Goal: Task Accomplishment & Management: Use online tool/utility

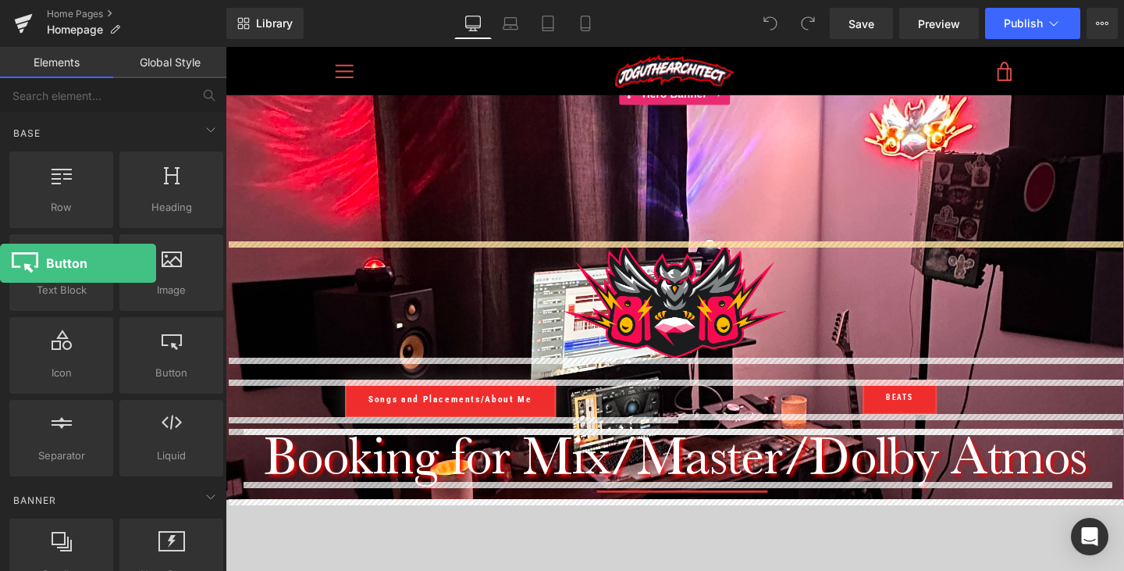
drag, startPoint x: 160, startPoint y: 343, endPoint x: 0, endPoint y: 263, distance: 178.7
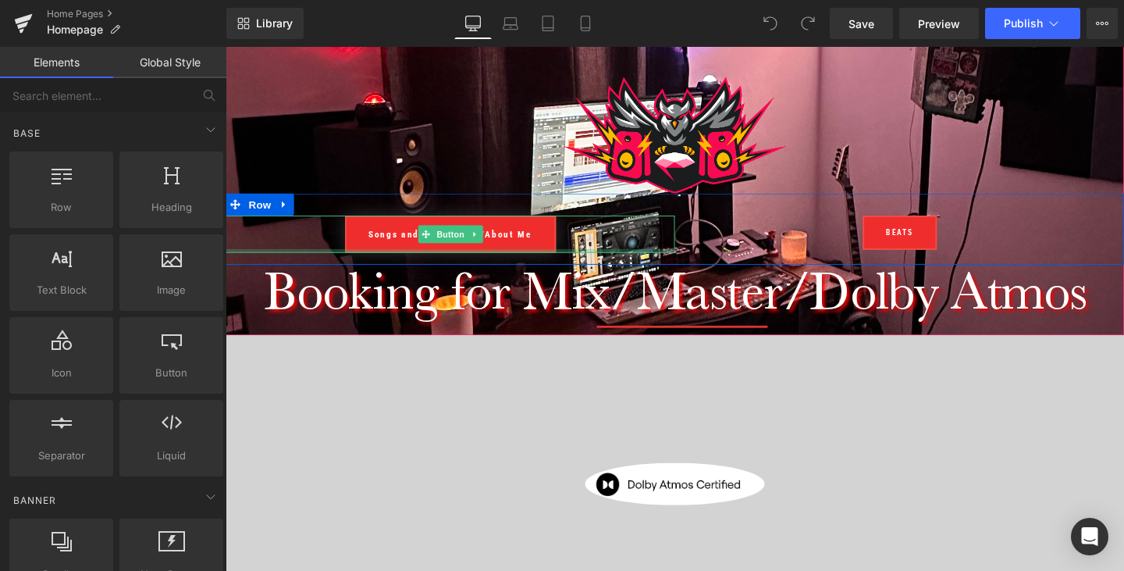
scroll to position [179, 0]
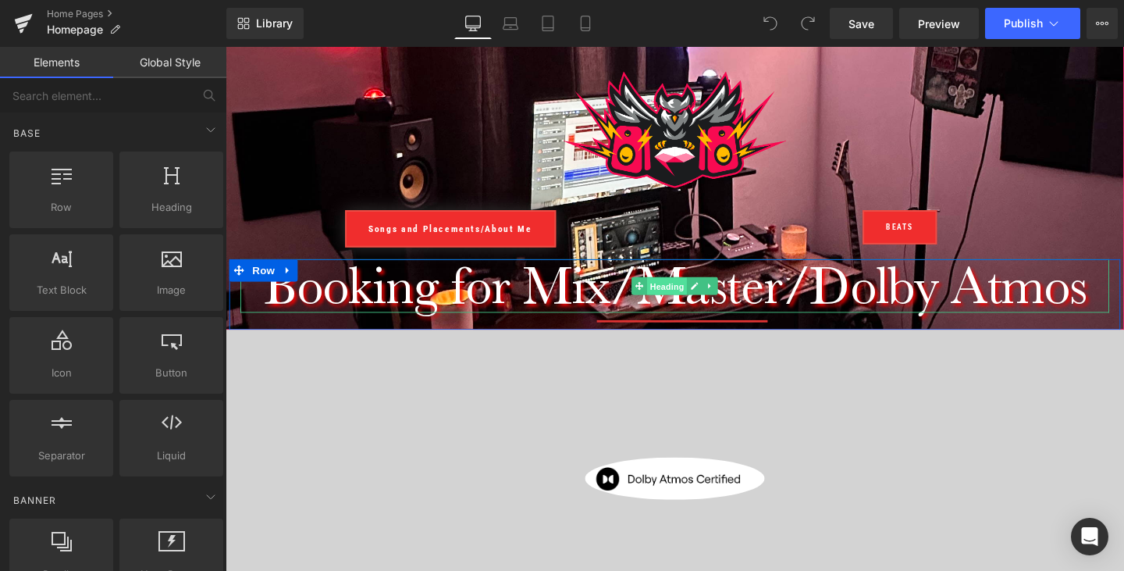
click at [692, 296] on span "Heading" at bounding box center [690, 299] width 42 height 19
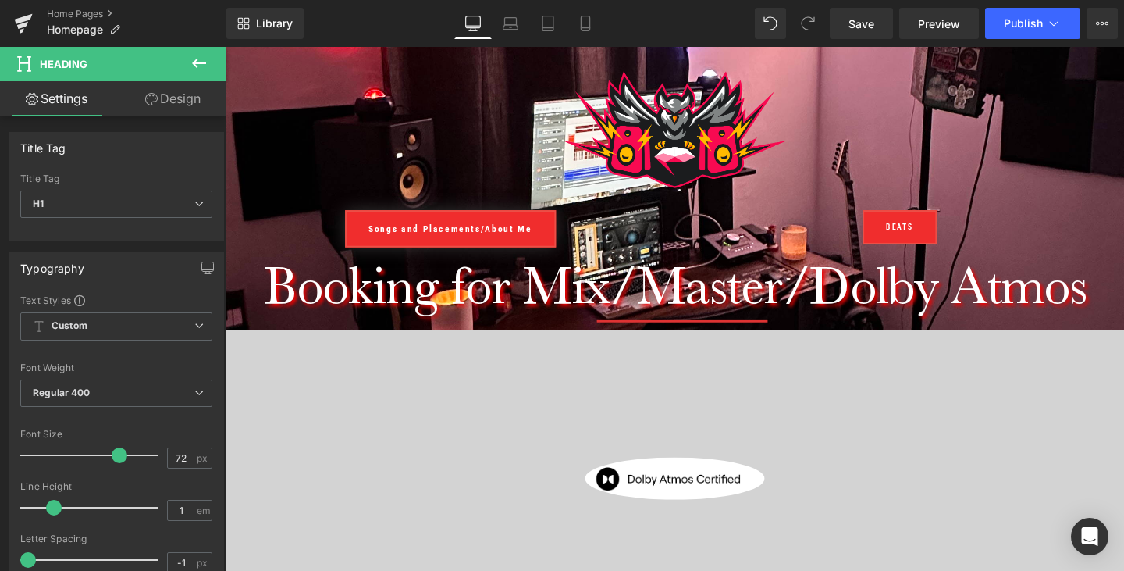
click at [201, 64] on icon at bounding box center [199, 63] width 19 height 19
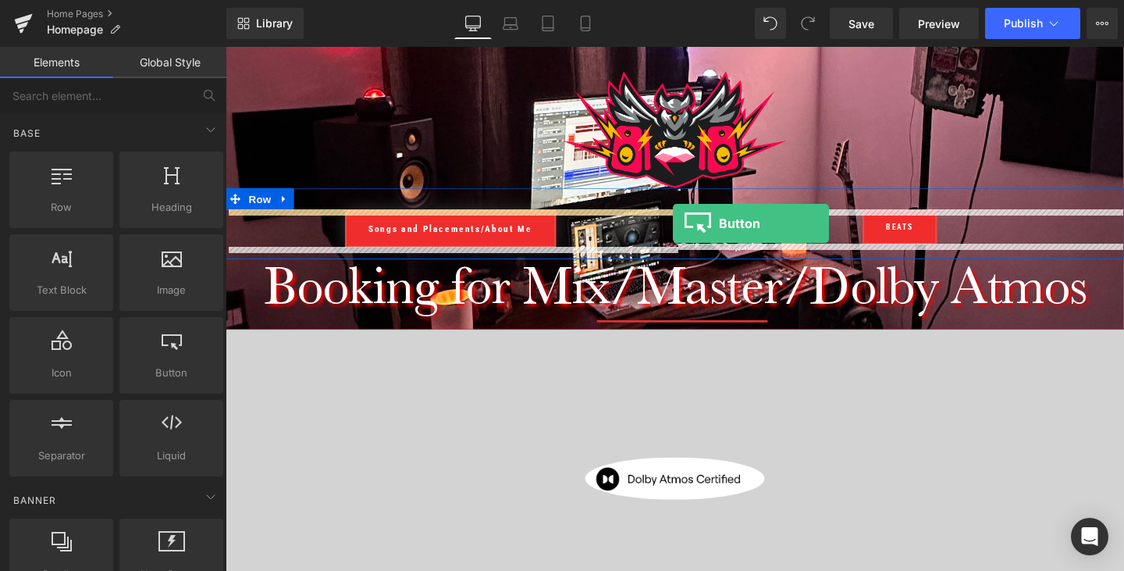
drag, startPoint x: 404, startPoint y: 392, endPoint x: 696, endPoint y: 233, distance: 332.6
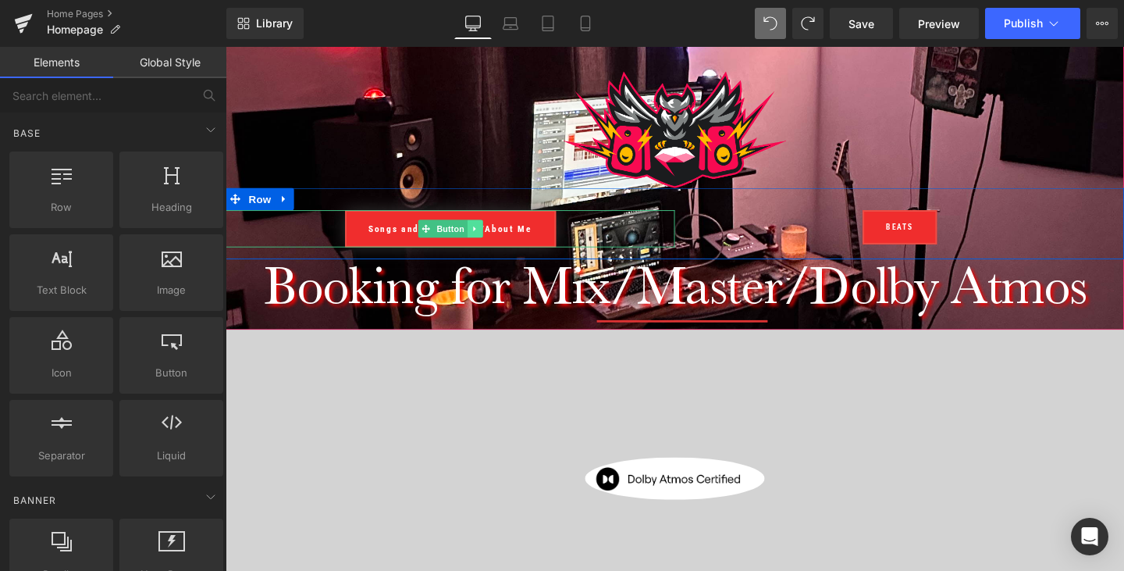
click at [485, 235] on icon at bounding box center [487, 237] width 9 height 9
click at [515, 237] on icon at bounding box center [511, 237] width 9 height 9
click at [487, 240] on icon at bounding box center [487, 237] width 9 height 9
click at [514, 232] on link at bounding box center [511, 238] width 16 height 19
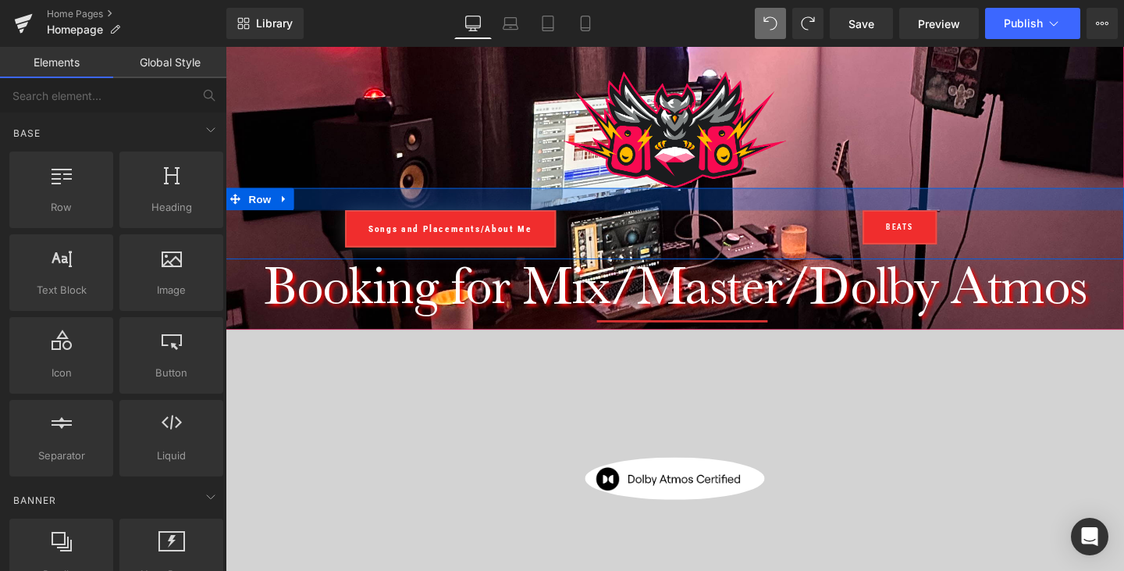
click at [717, 201] on div at bounding box center [698, 206] width 945 height 23
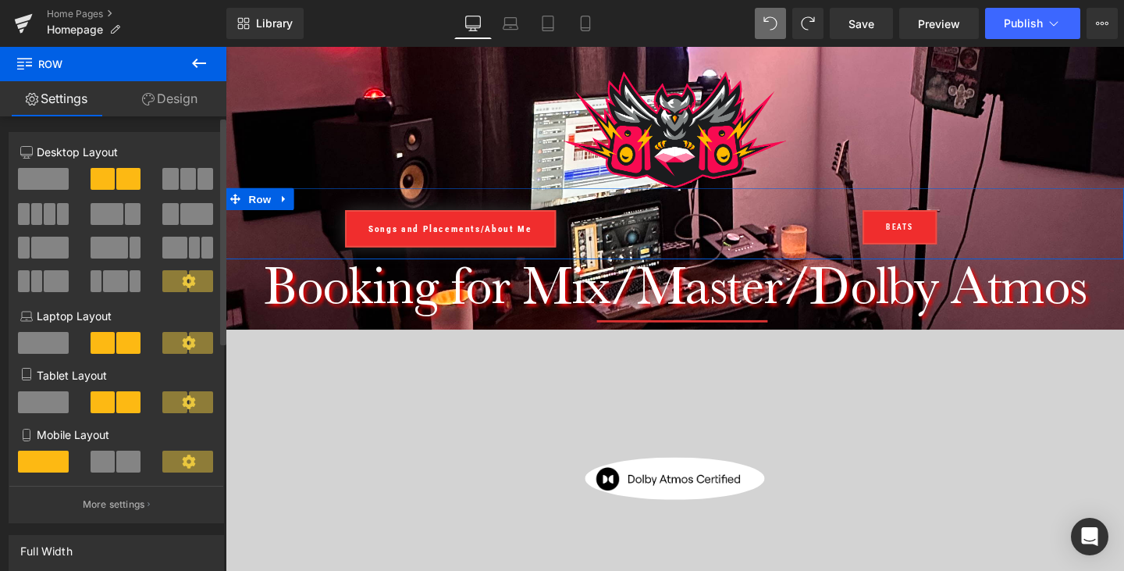
click at [181, 173] on span at bounding box center [188, 179] width 16 height 22
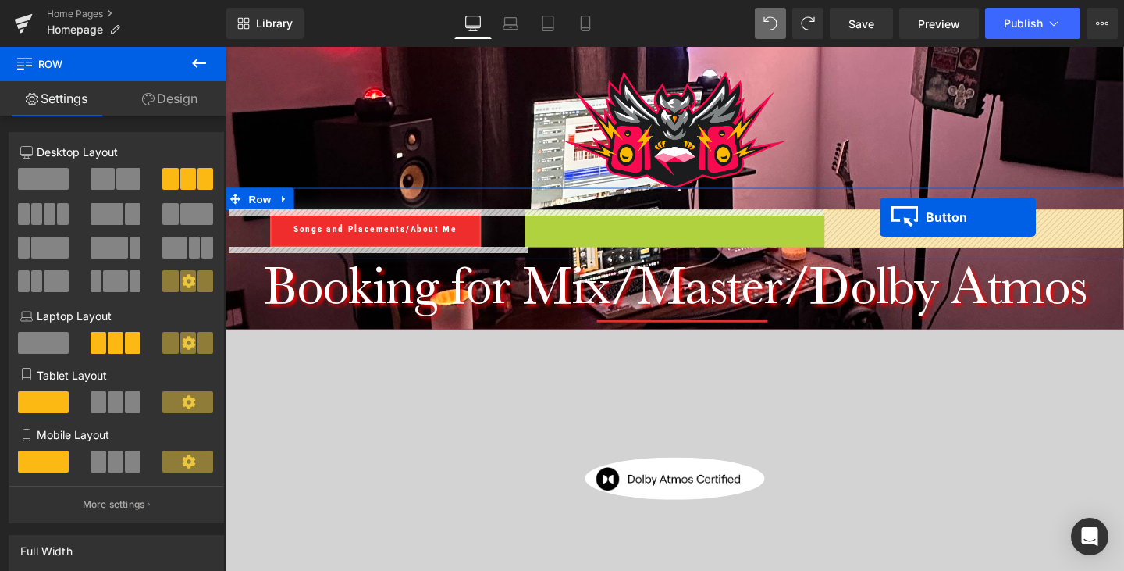
drag, startPoint x: 672, startPoint y: 234, endPoint x: 913, endPoint y: 226, distance: 241.4
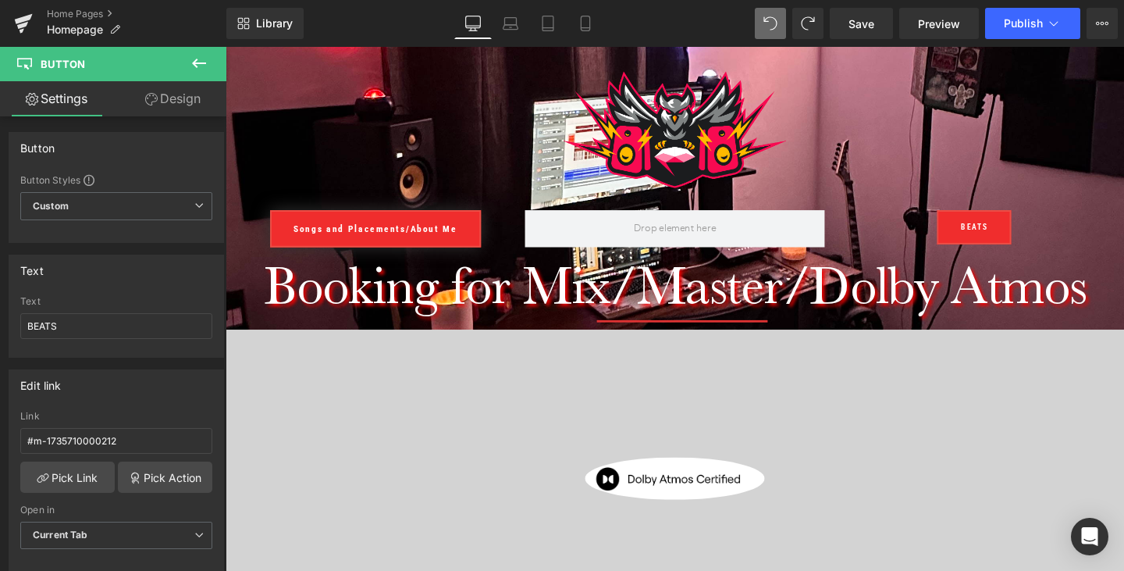
click at [202, 53] on button at bounding box center [199, 64] width 55 height 34
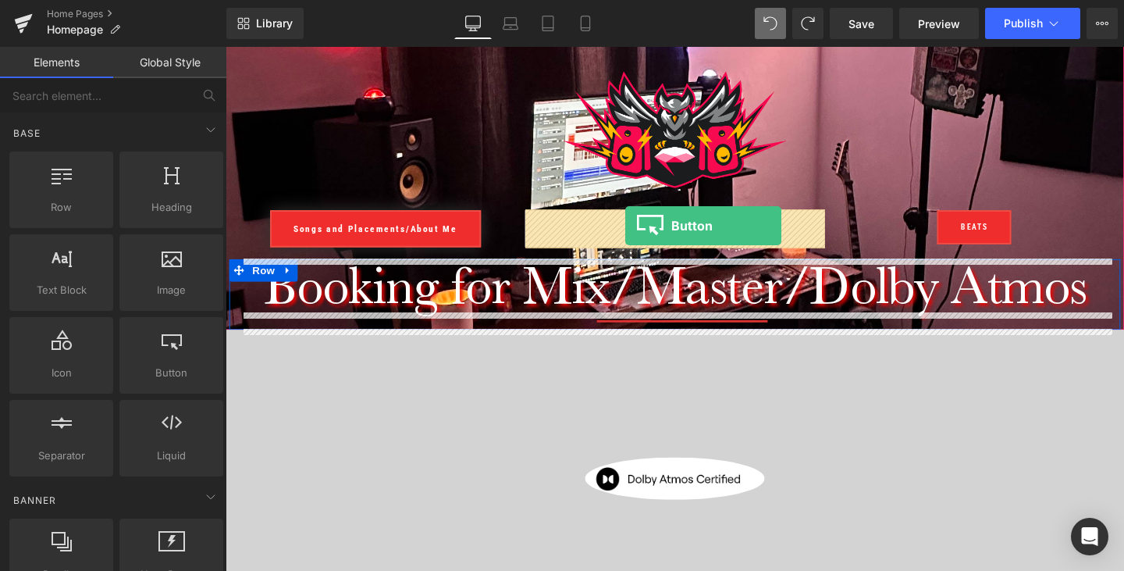
drag, startPoint x: 400, startPoint y: 407, endPoint x: 646, endPoint y: 235, distance: 299.9
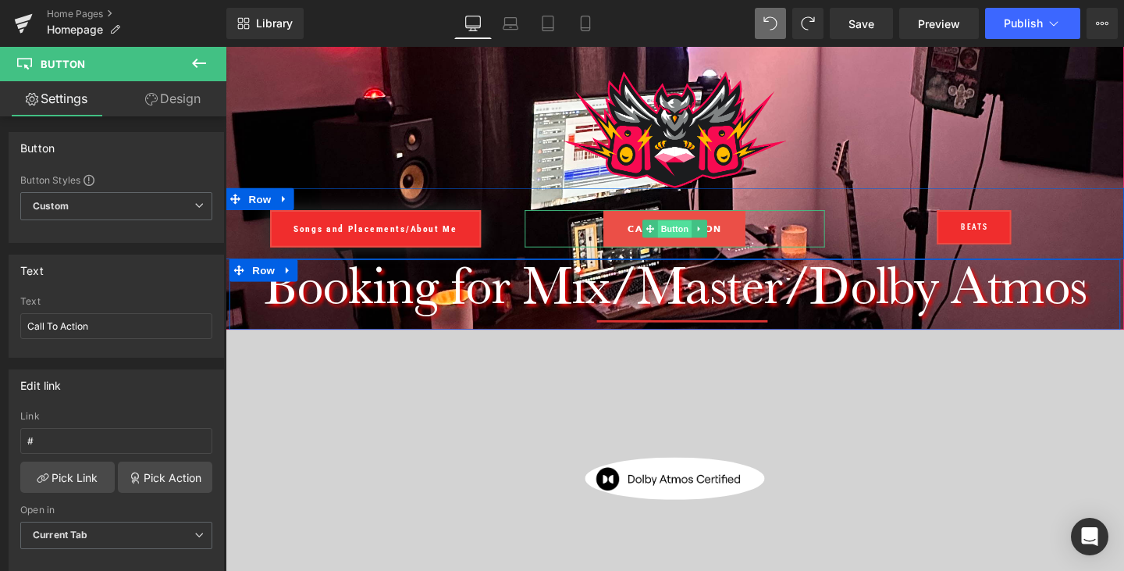
click at [692, 233] on span "Button" at bounding box center [698, 238] width 36 height 19
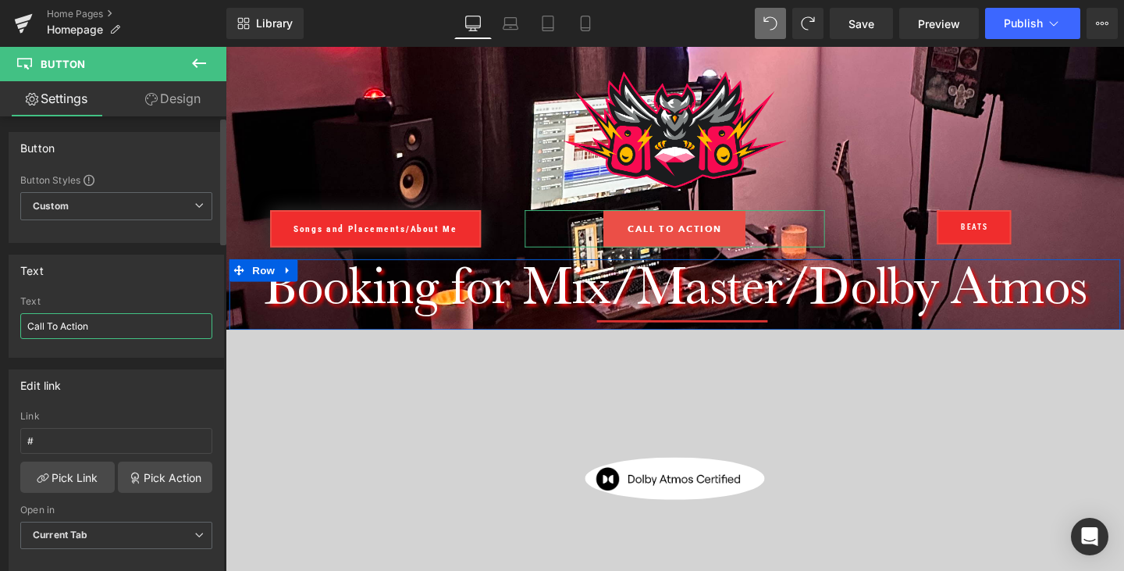
click at [159, 325] on input "Call To Action" at bounding box center [116, 326] width 192 height 26
type input "Book Now"
click at [132, 303] on div "Text" at bounding box center [116, 301] width 192 height 11
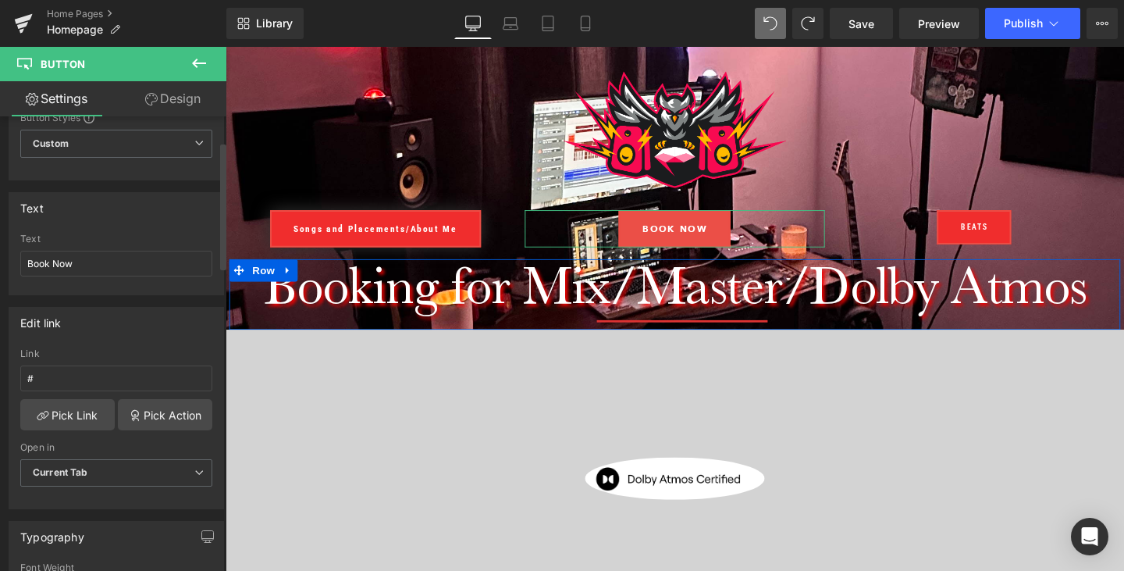
scroll to position [102, 0]
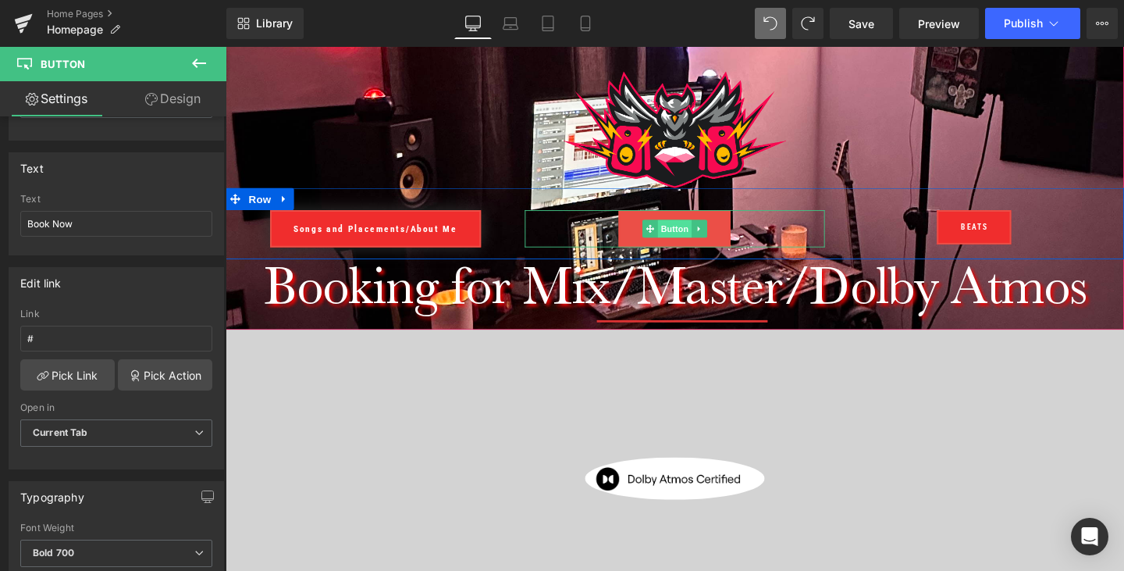
click at [691, 231] on span "Button" at bounding box center [698, 238] width 36 height 19
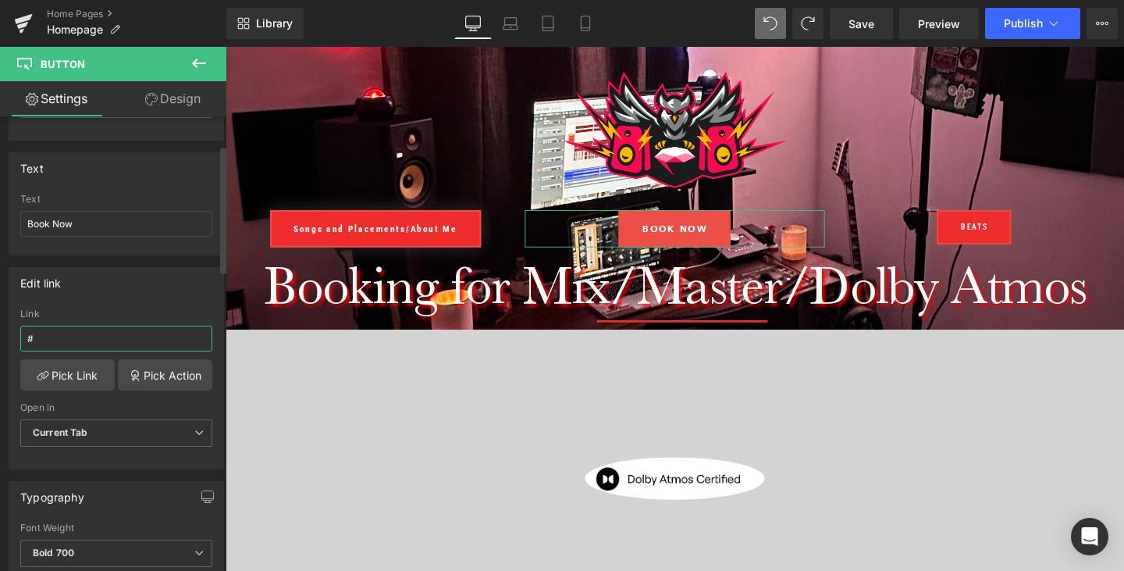
click at [75, 331] on input "#" at bounding box center [116, 339] width 192 height 26
paste input "[URL][DOMAIN_NAME]"
type input "[URL][DOMAIN_NAME]"
click at [149, 294] on div "Edit link" at bounding box center [116, 283] width 214 height 30
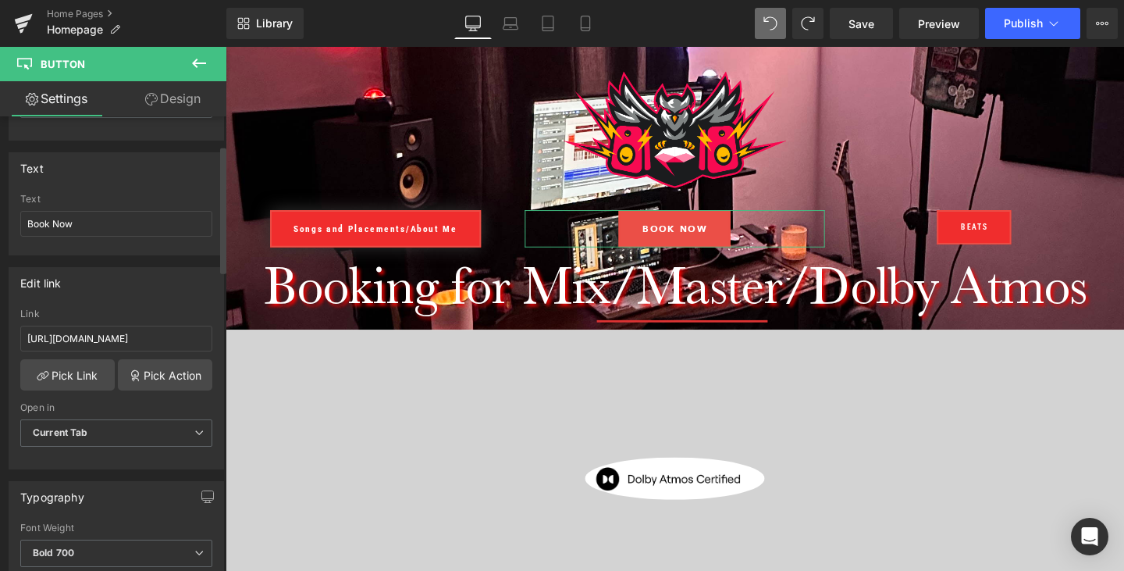
scroll to position [0, 0]
click at [151, 430] on span "Current Tab" at bounding box center [116, 432] width 192 height 27
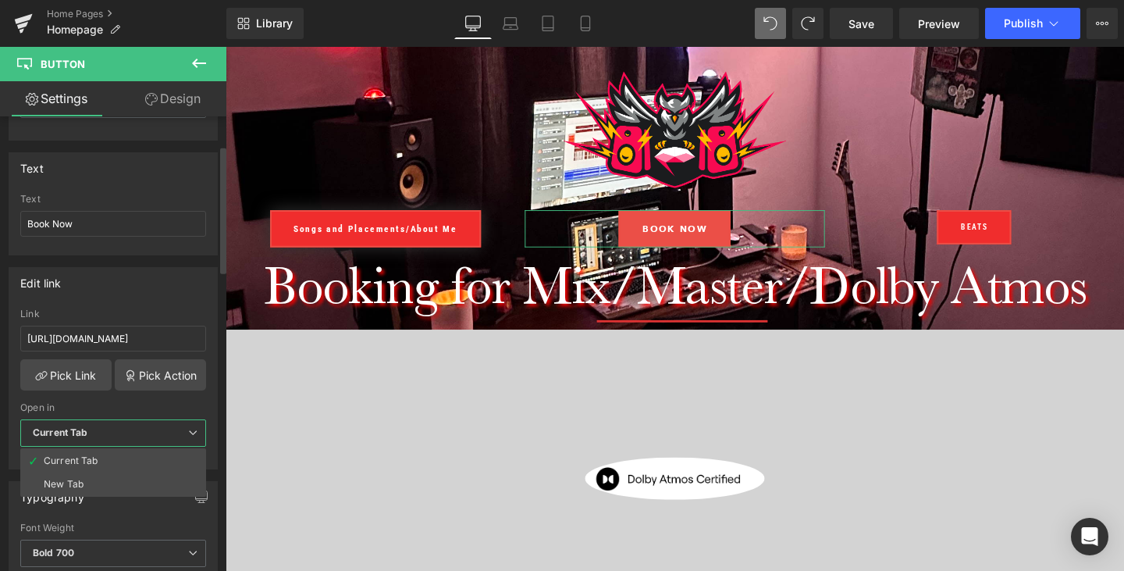
click at [156, 407] on div "Open in" at bounding box center [113, 407] width 186 height 11
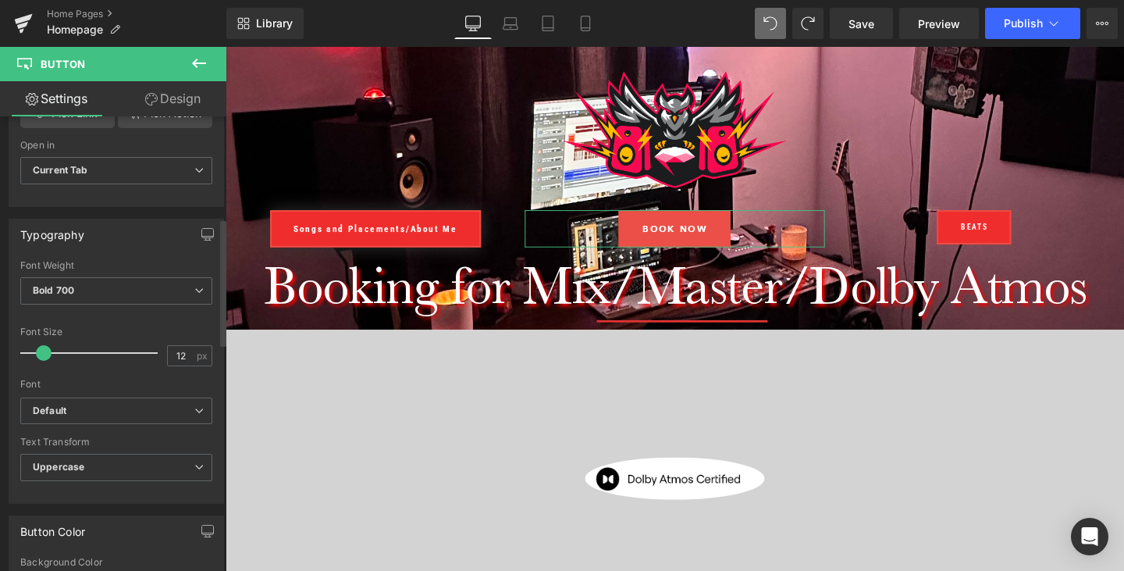
scroll to position [367, 0]
click at [119, 283] on span "Bold 700" at bounding box center [116, 288] width 192 height 27
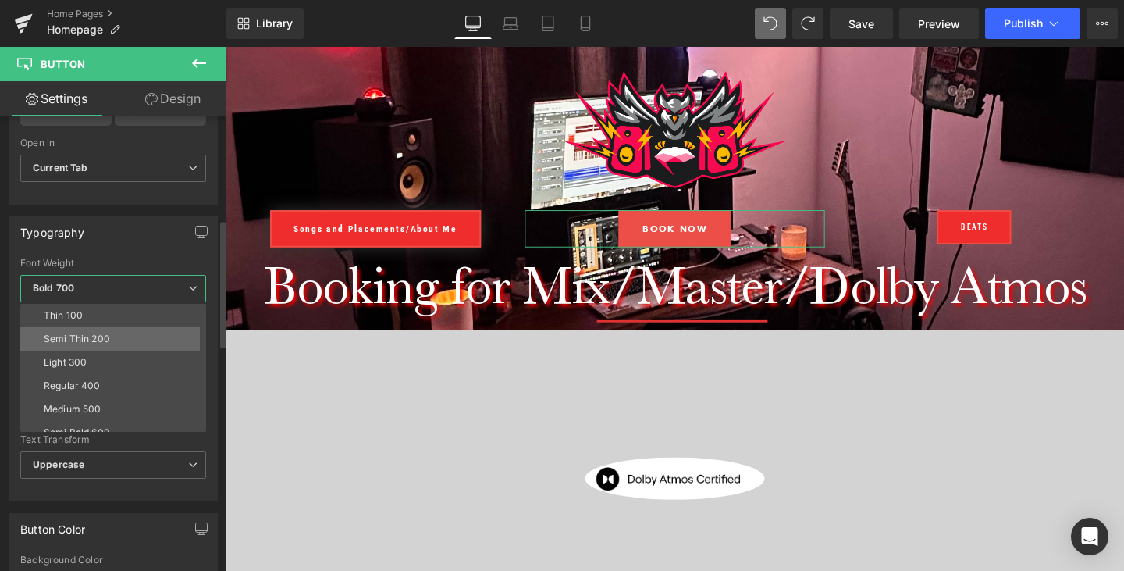
click at [102, 327] on li "Semi Thin 200" at bounding box center [116, 338] width 193 height 23
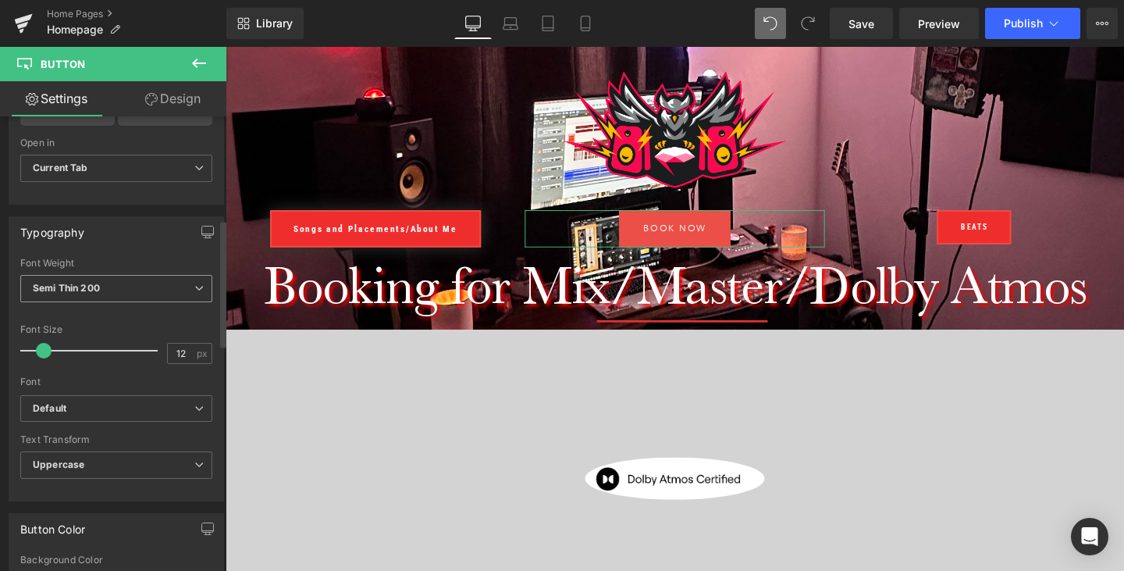
click at [177, 291] on span "Semi Thin 200" at bounding box center [116, 288] width 192 height 27
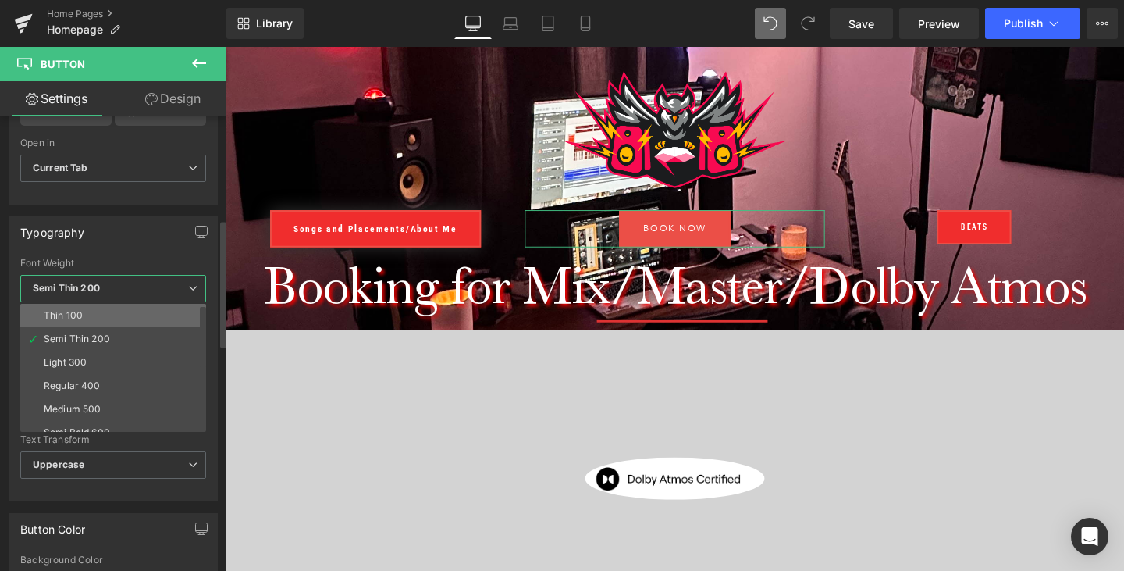
click at [144, 319] on li "Thin 100" at bounding box center [116, 315] width 193 height 23
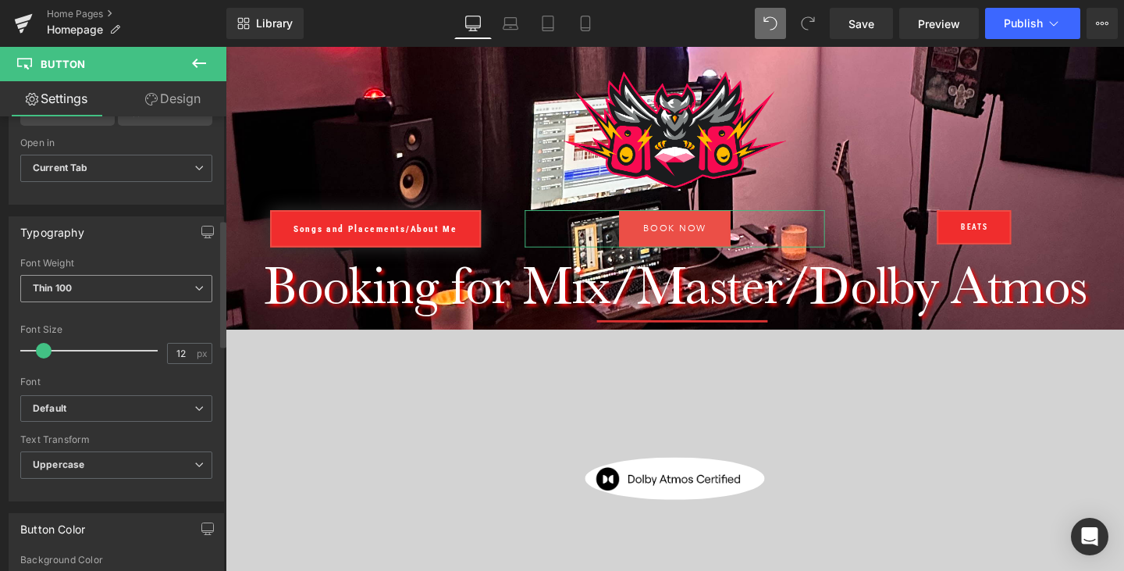
click at [155, 301] on div "Thin 100 Thin 100 Semi Thin 200 Light 300 Regular 400 Medium 500 Semi Bold 600 …" at bounding box center [116, 292] width 192 height 35
click at [195, 279] on span "Thin 100" at bounding box center [116, 288] width 192 height 27
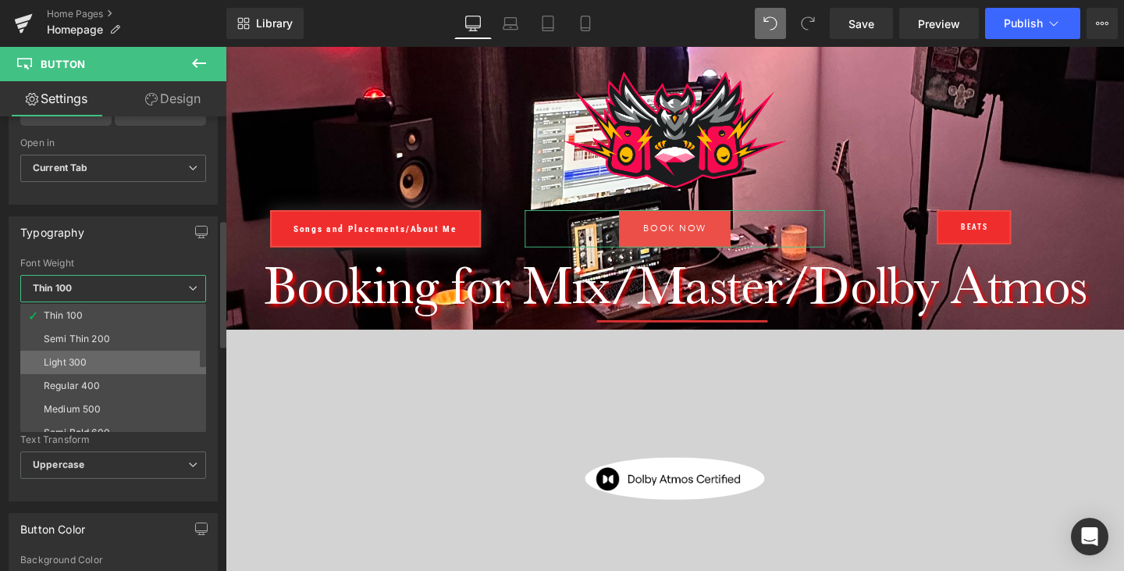
click at [122, 371] on li "Light 300" at bounding box center [116, 361] width 193 height 23
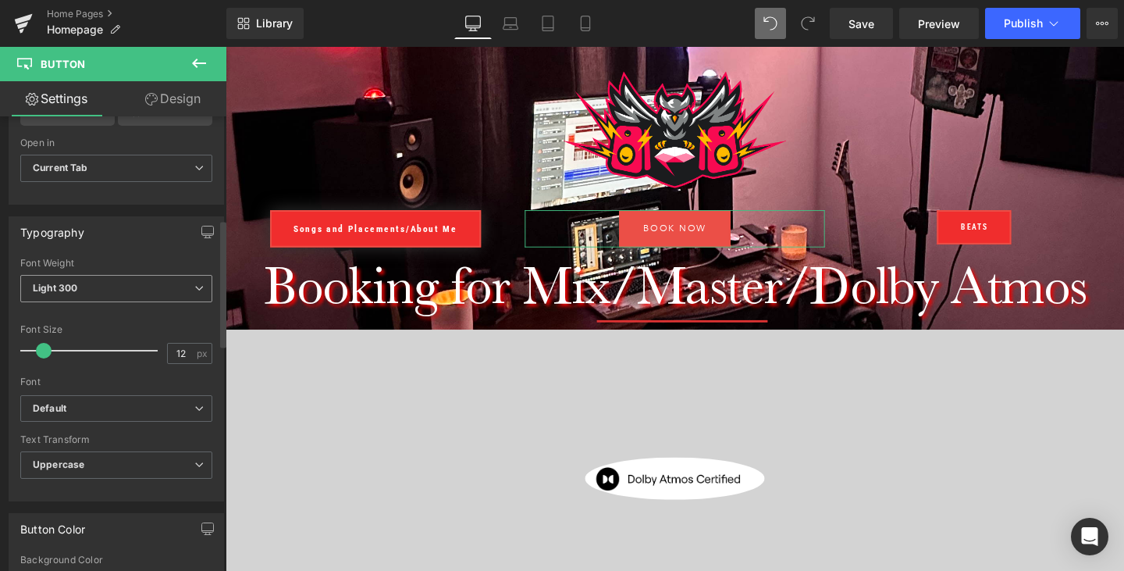
click at [183, 291] on span "Light 300" at bounding box center [116, 288] width 192 height 27
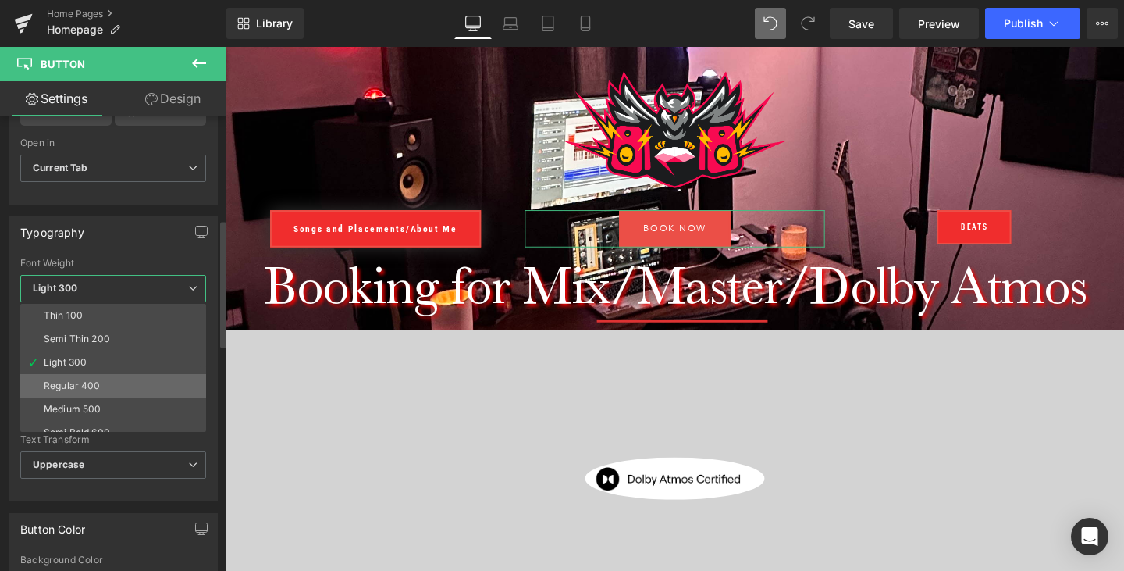
click at [133, 387] on li "Regular 400" at bounding box center [116, 385] width 193 height 23
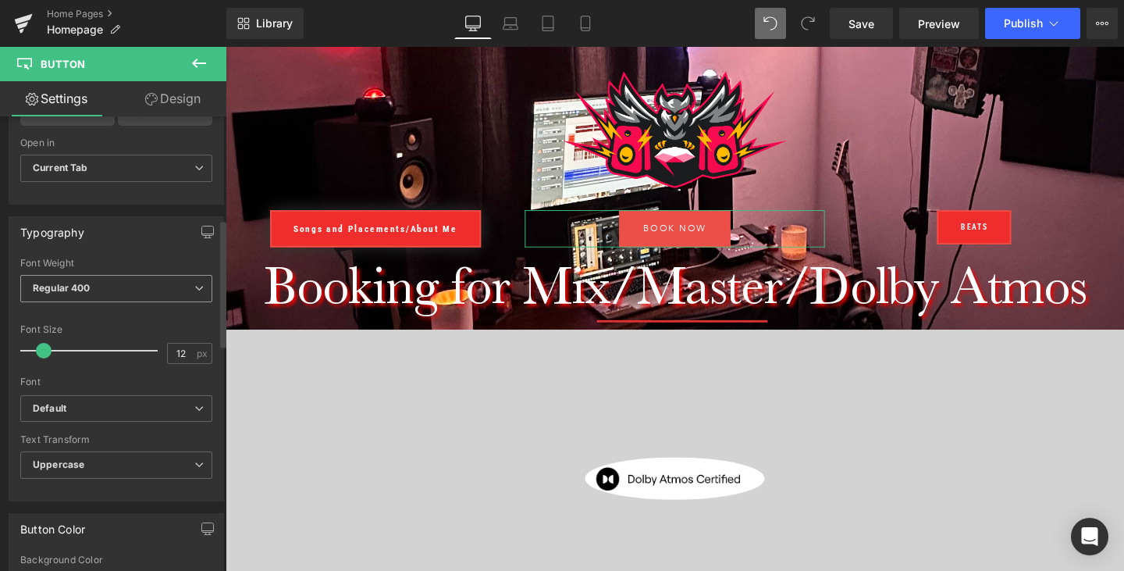
click at [197, 283] on icon at bounding box center [198, 287] width 9 height 9
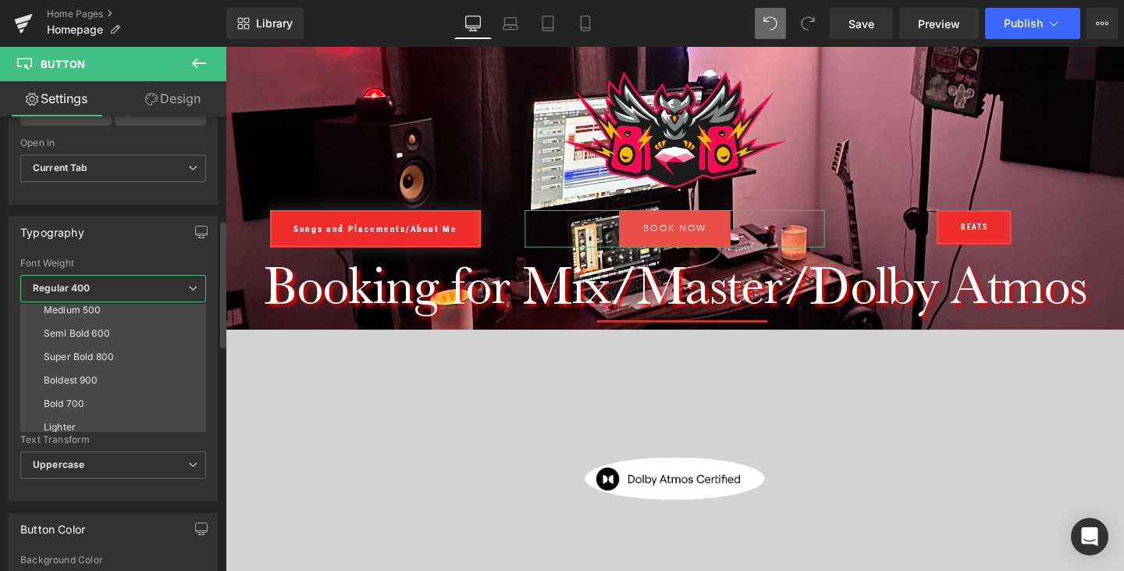
scroll to position [130, 0]
click at [146, 355] on li "Boldest 900" at bounding box center [116, 349] width 193 height 23
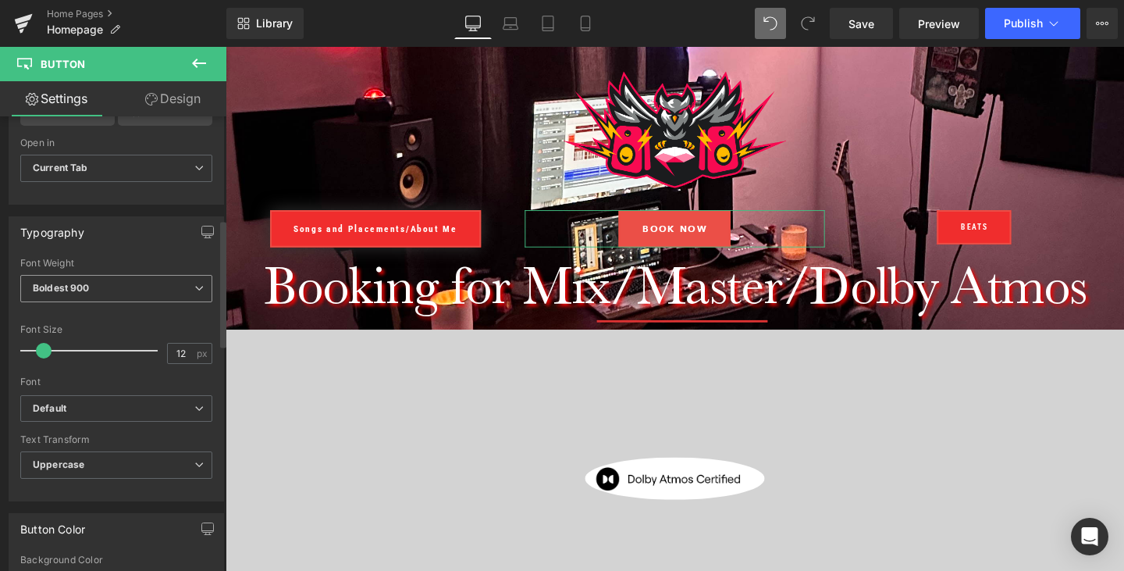
click at [199, 294] on span "Boldest 900" at bounding box center [116, 288] width 192 height 27
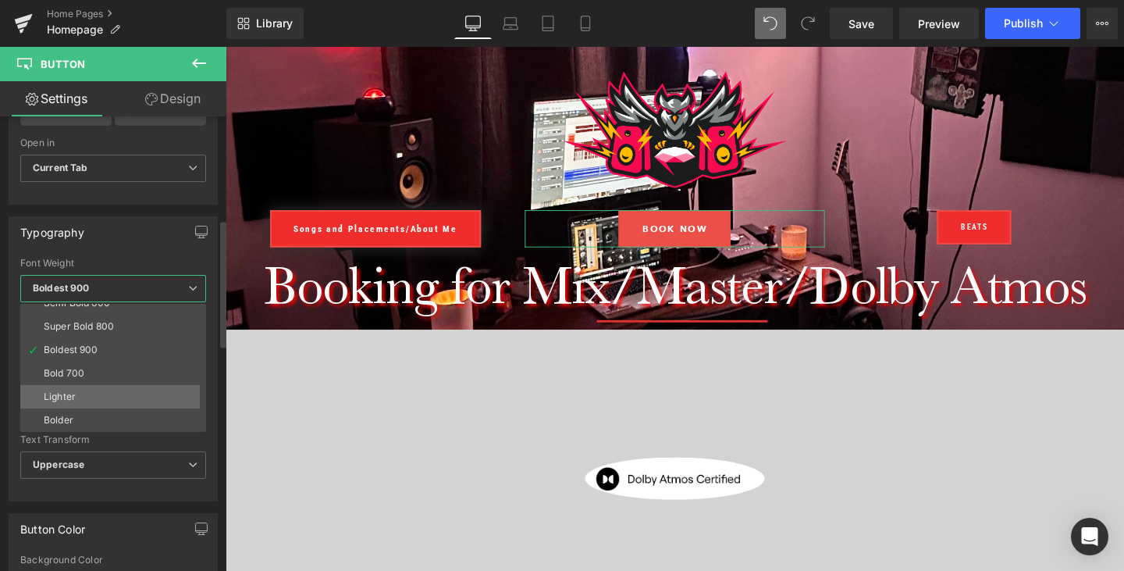
click at [137, 393] on li "Lighter" at bounding box center [116, 396] width 193 height 23
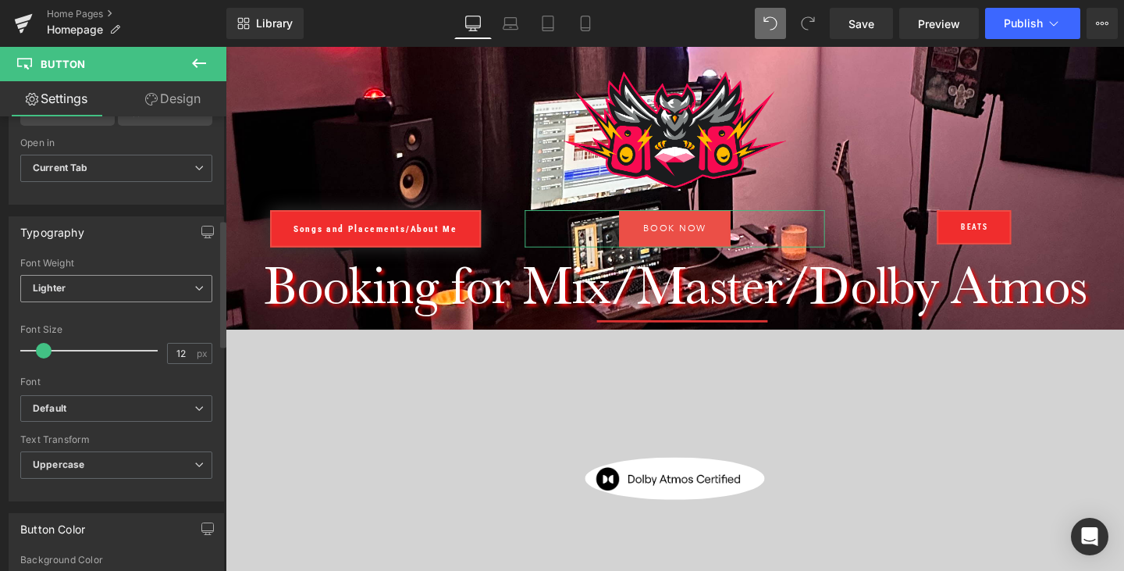
click at [197, 290] on icon at bounding box center [198, 287] width 9 height 9
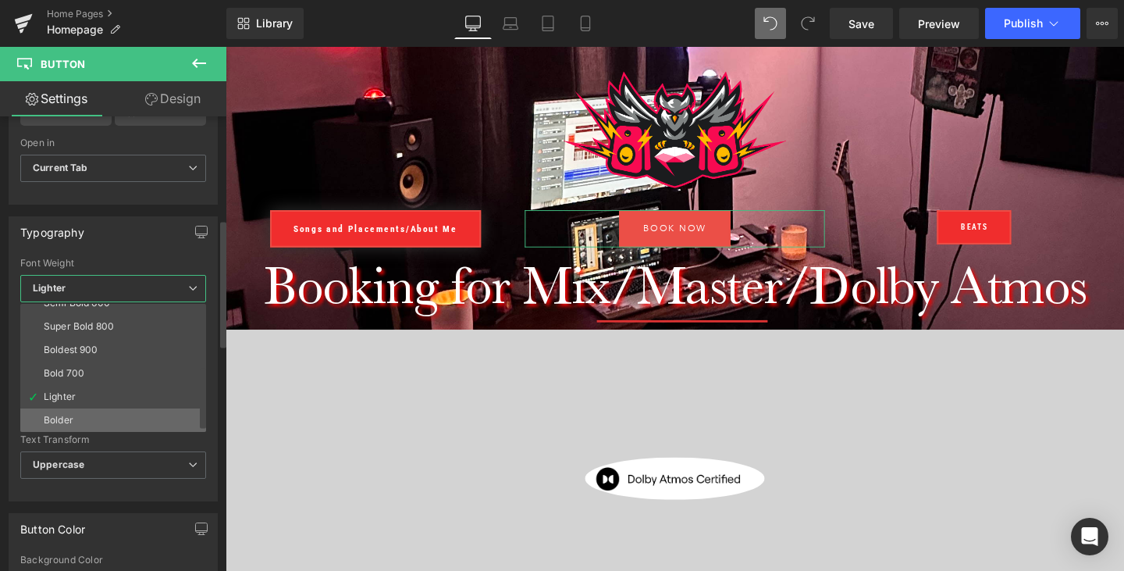
click at [109, 418] on li "Bolder" at bounding box center [116, 419] width 193 height 23
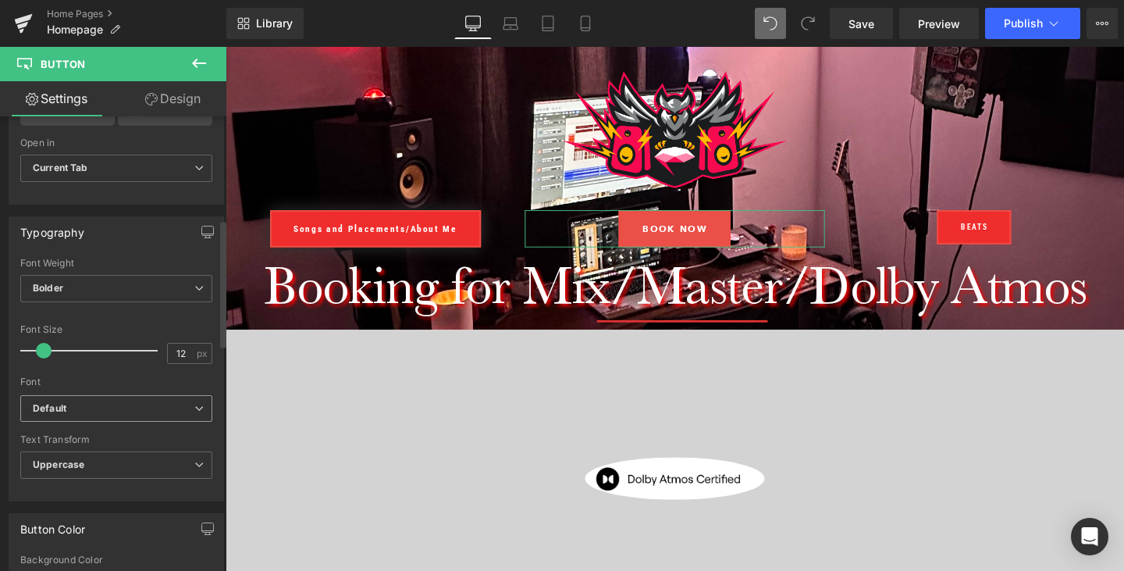
click at [148, 399] on span "Default" at bounding box center [116, 408] width 192 height 27
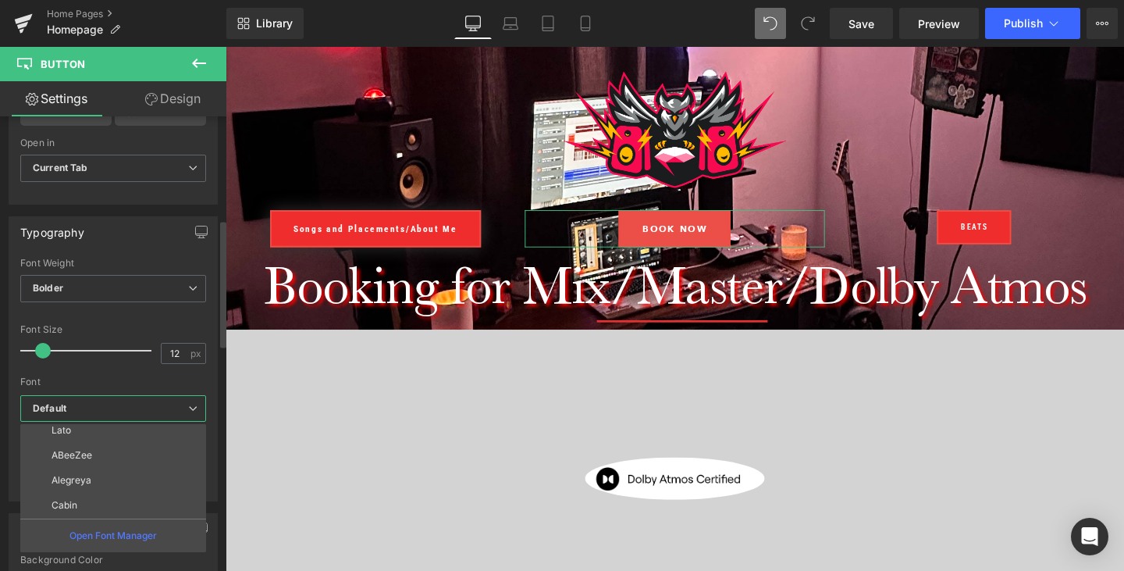
scroll to position [0, 0]
click at [127, 456] on p "Roboto Condensed" at bounding box center [94, 461] width 84 height 11
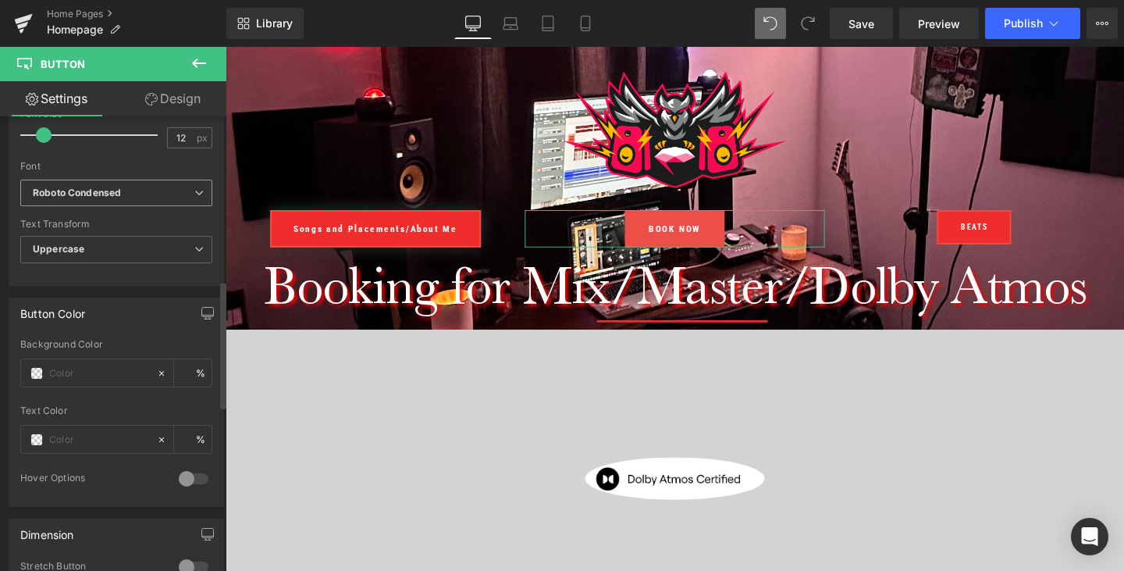
scroll to position [592, 0]
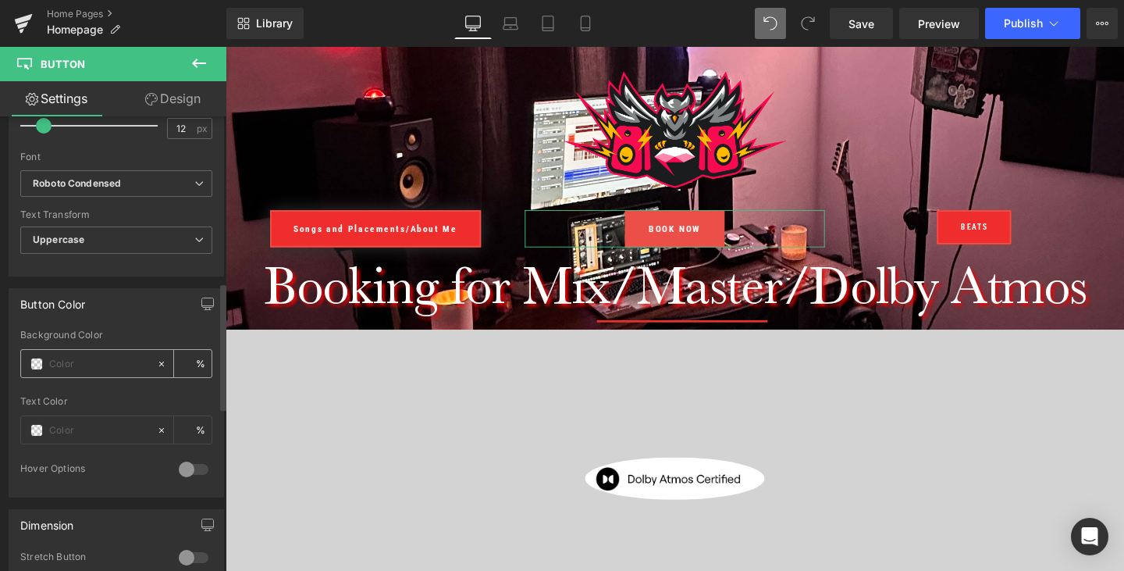
click at [81, 364] on input "text" at bounding box center [99, 363] width 100 height 17
type input "0"
click at [30, 362] on span at bounding box center [36, 364] width 12 height 12
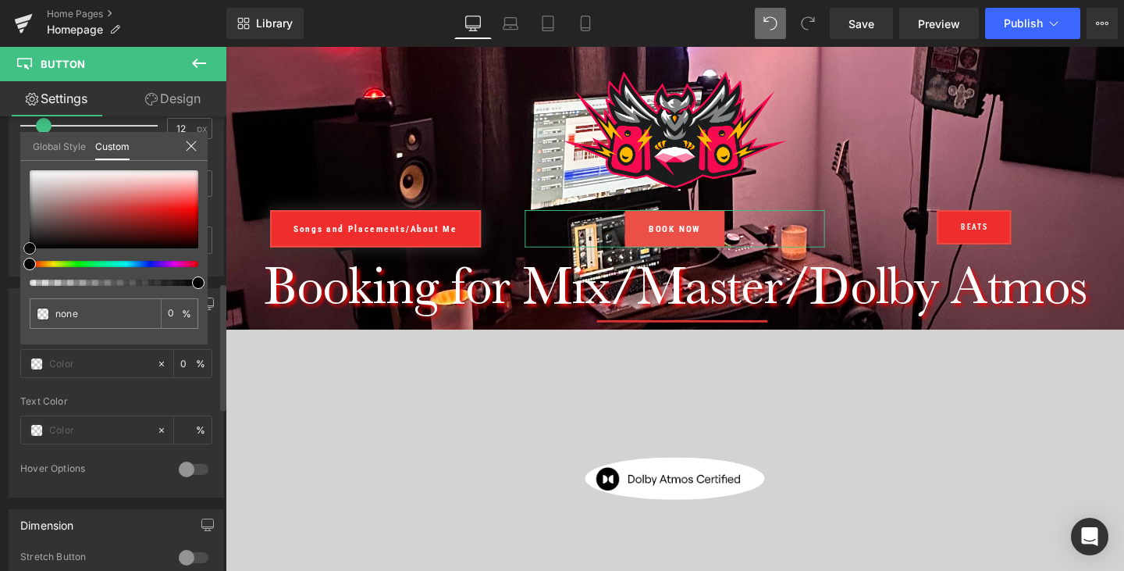
type input "#d03333"
type input "100"
type input "#d03333"
type input "100"
type input "#d33030"
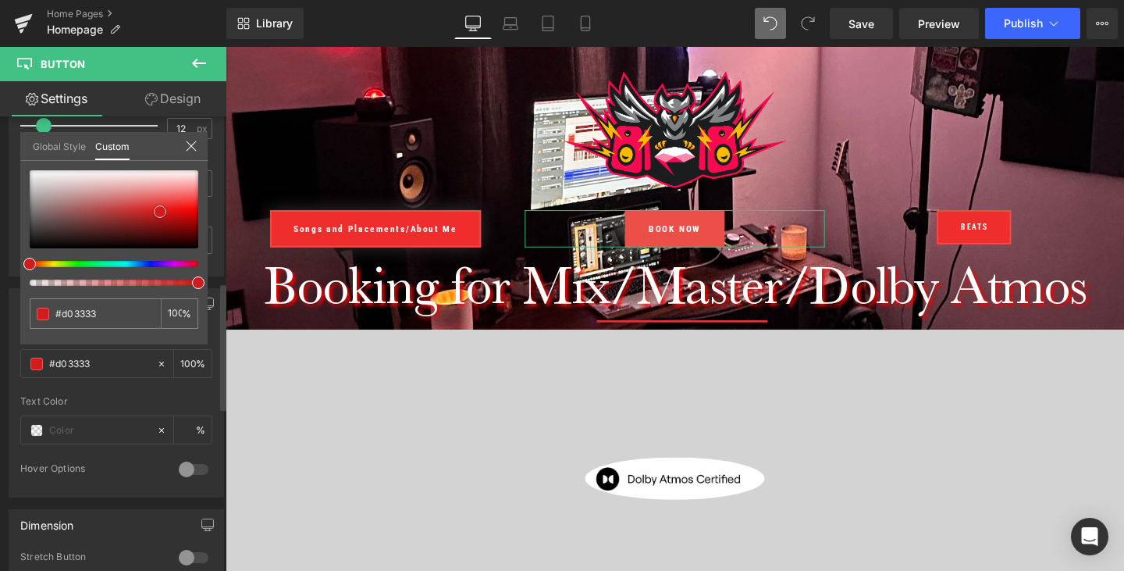
type input "#d33030"
type input "#bc0404"
type input "#890000"
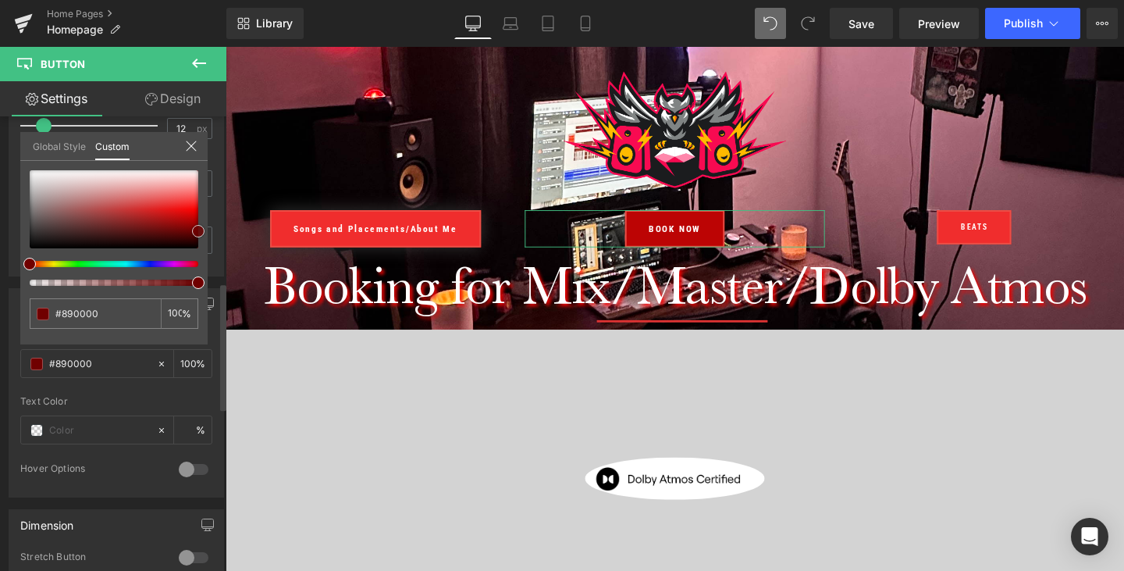
type input "#700000"
type input "#7a0000"
type input "#890000"
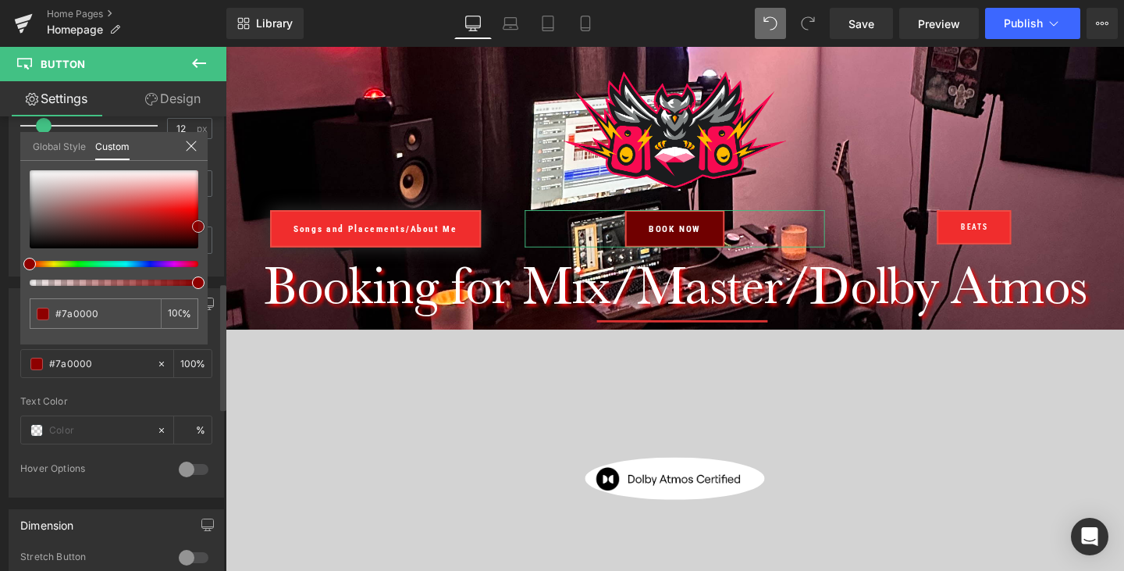
type input "#890000"
type input "#a80000"
type input "#ef0000"
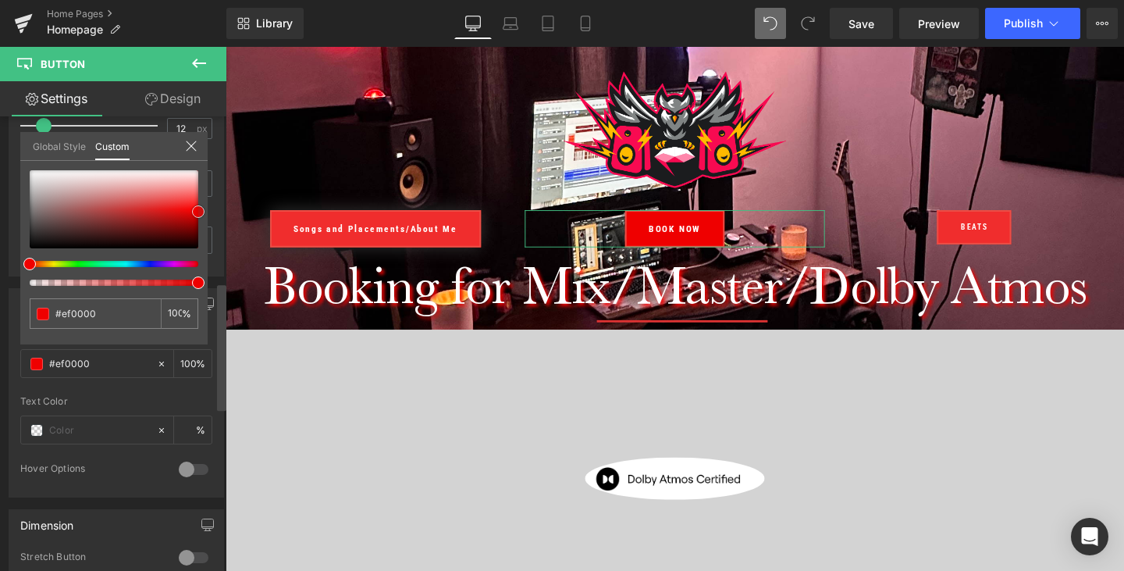
type input "#ff0000"
type input "#ff0505"
type input "#ff1414"
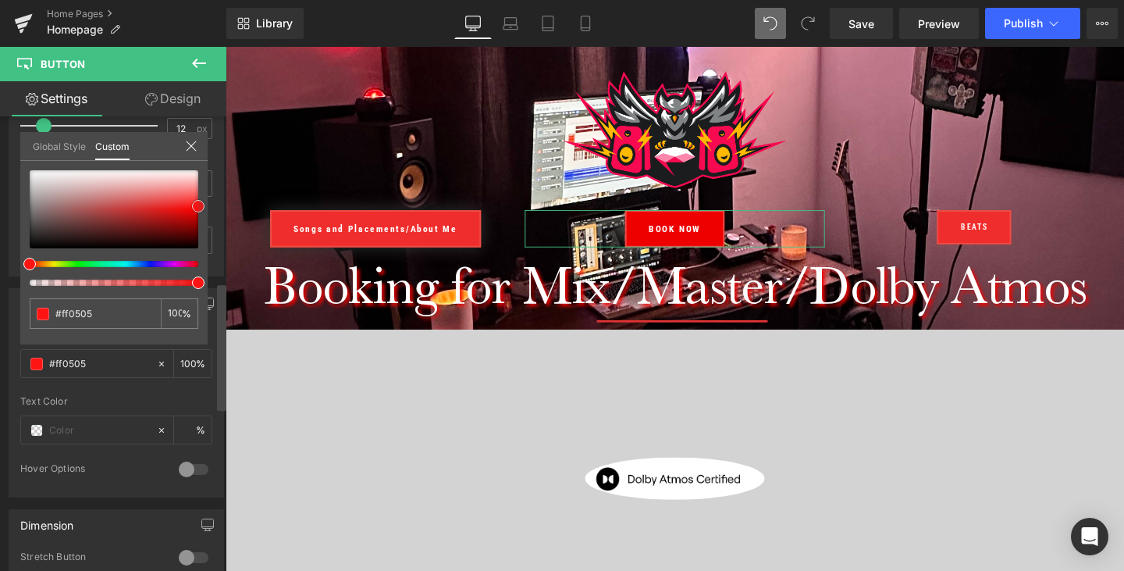
type input "#ff1414"
type input "#ff0a0a"
type input "#ff0505"
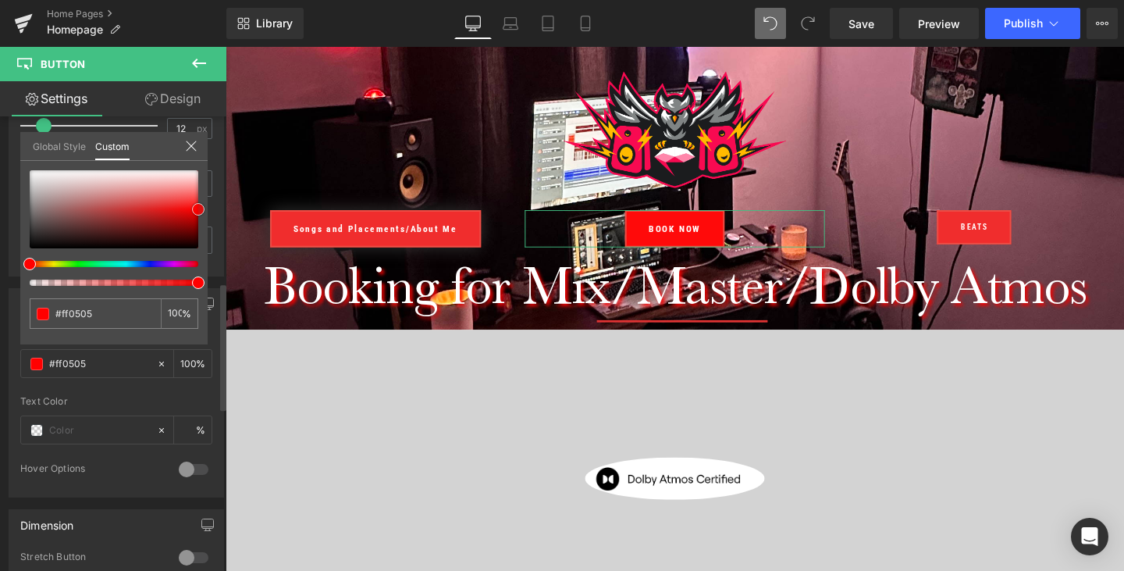
type input "#ff0000"
type input "#f90000"
type input "#e50000"
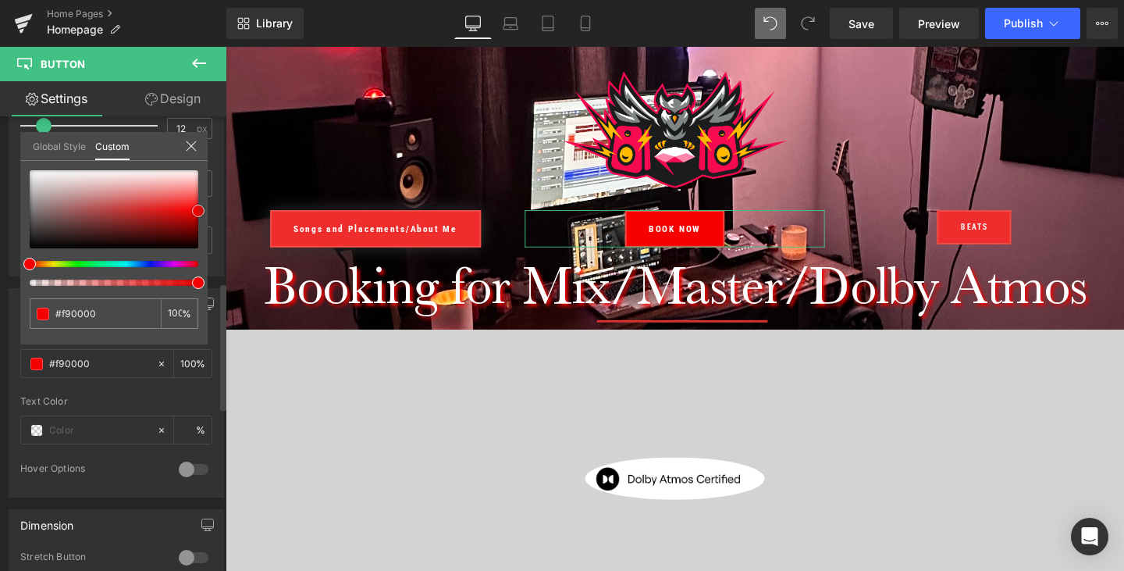
type input "#e50000"
type input "#ea0000"
type input "#ef0000"
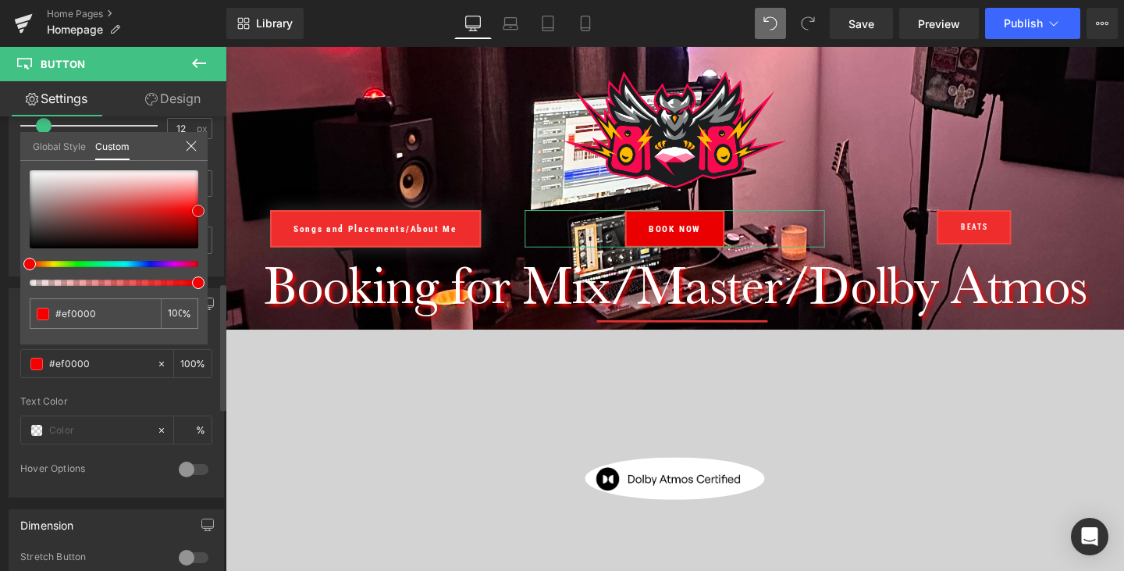
type input "#f40000"
type input "#ff0000"
type input "#ff0505"
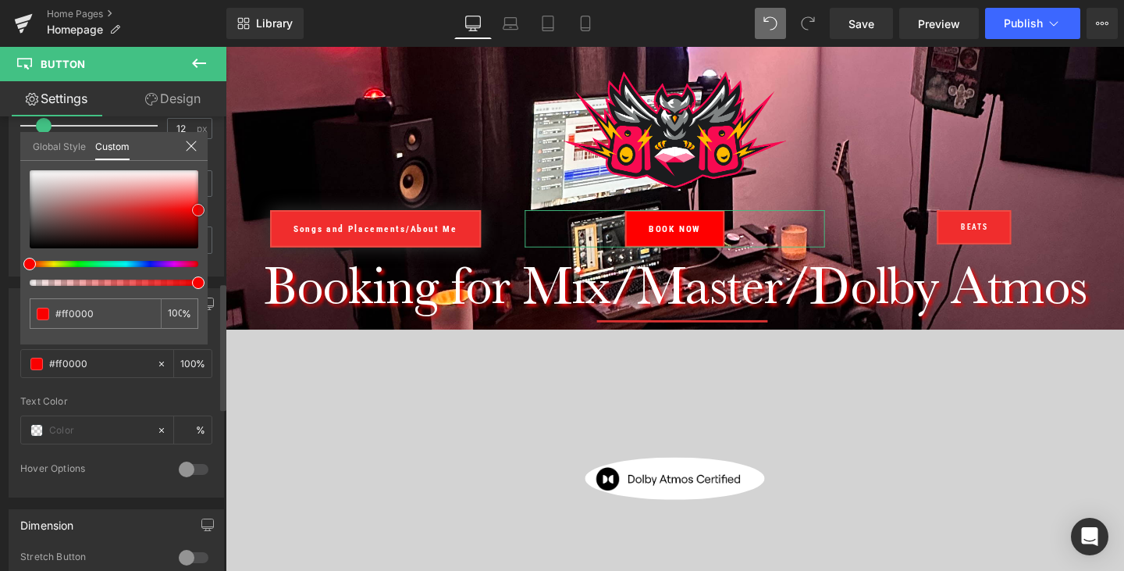
type input "#ff0505"
type input "#ff0a0a"
type input "#ff1919"
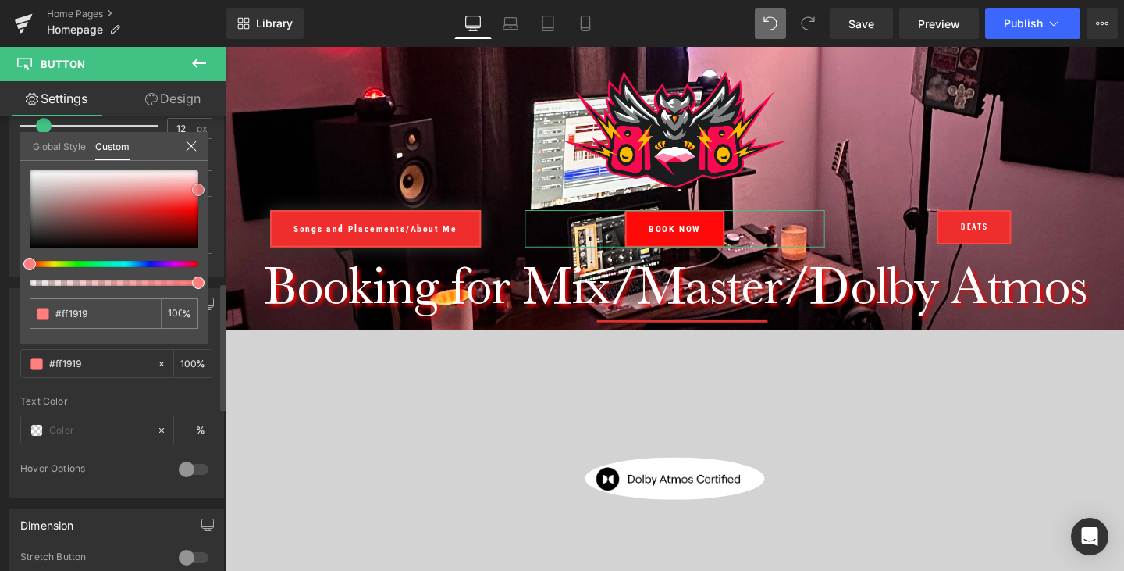
type input "#ff7a7a"
type input "#ff7f7f"
drag, startPoint x: 160, startPoint y: 212, endPoint x: 205, endPoint y: 190, distance: 49.6
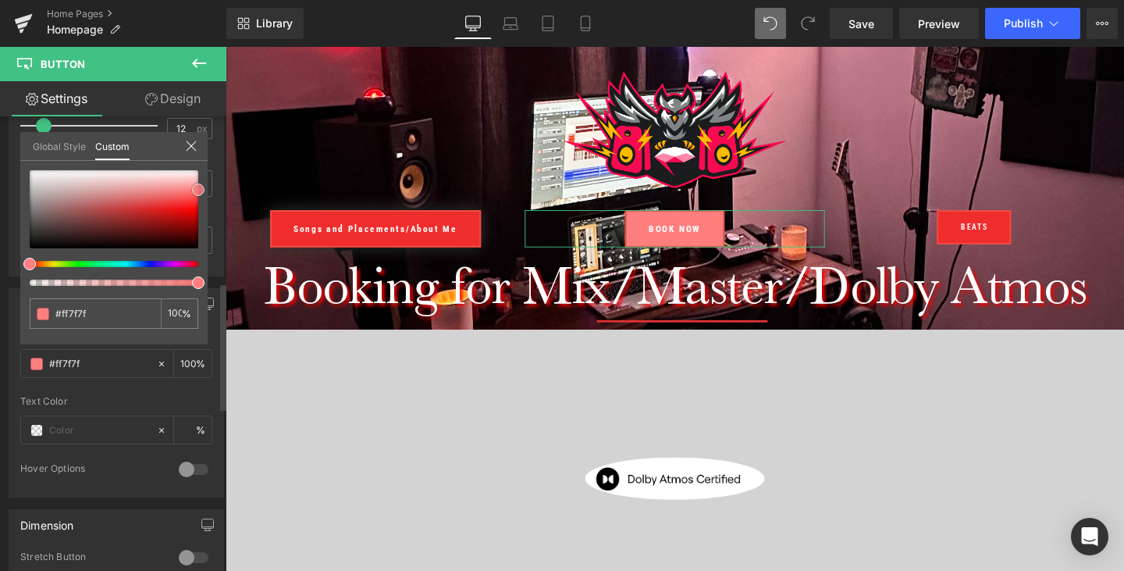
click at [205, 190] on div "#ff7f7f 100 %" at bounding box center [113, 257] width 187 height 174
type input "#ff8484"
type input "#ffffff"
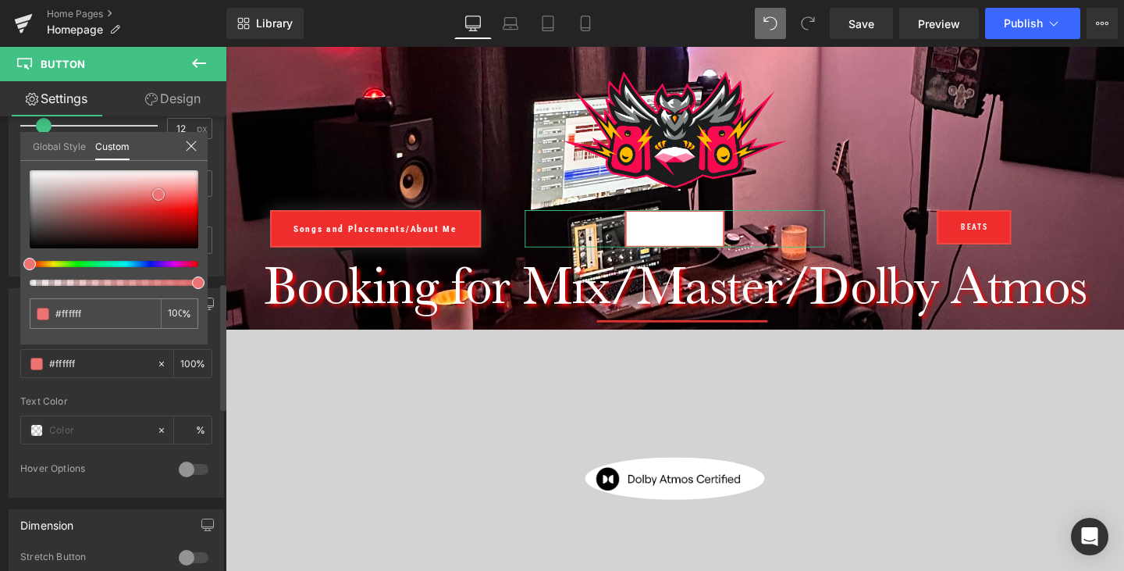
type input "#f18888"
type input "#d32b2b"
type input "#b02a2a"
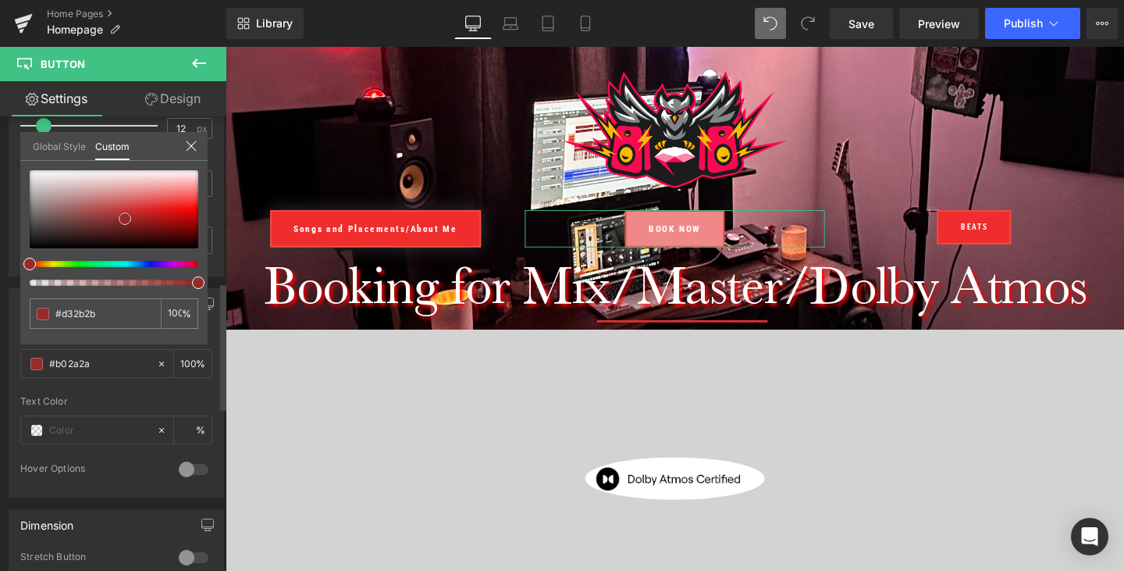
type input "#b02a2a"
type input "#221010"
type input "#000000"
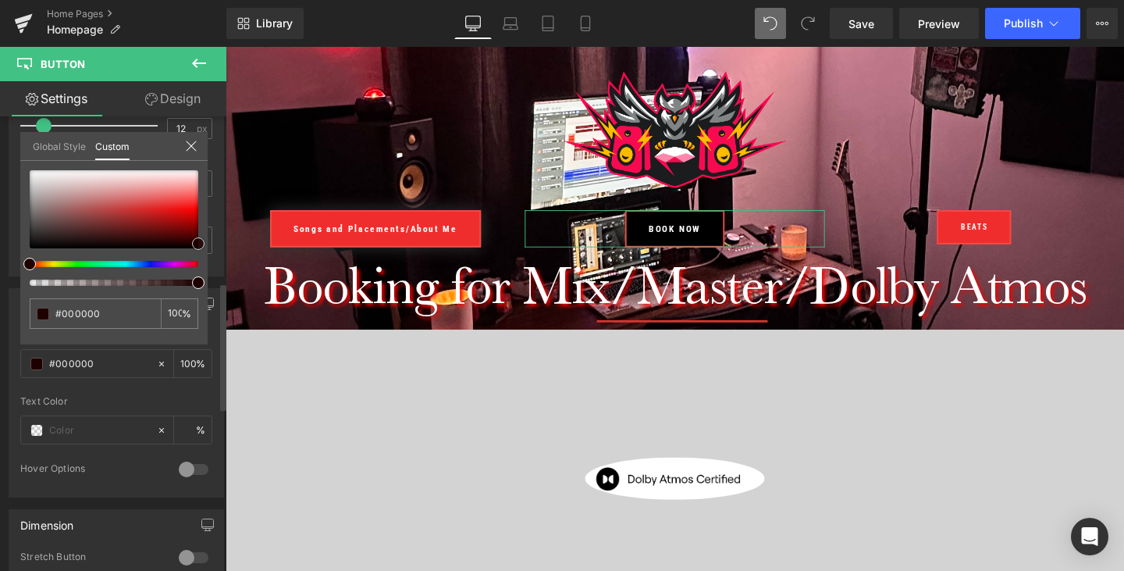
type input "#1e0000"
type input "#5b0000"
type input "#7f0000"
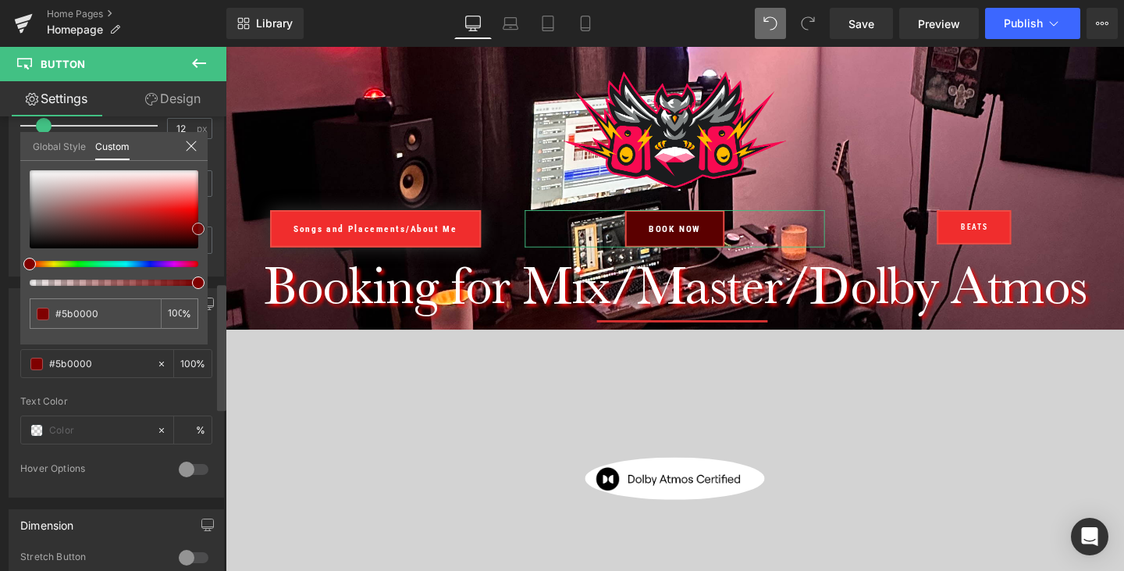
type input "#7f0000"
type input "#990000"
type input "#a80000"
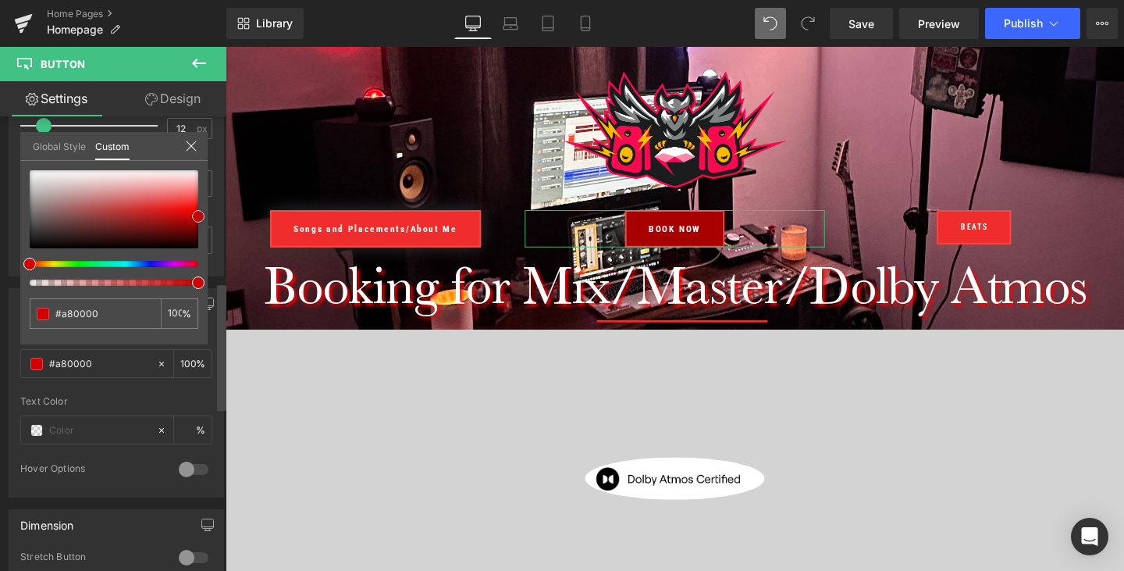
type input "#d10000"
type input "#d60000"
type input "#db0000"
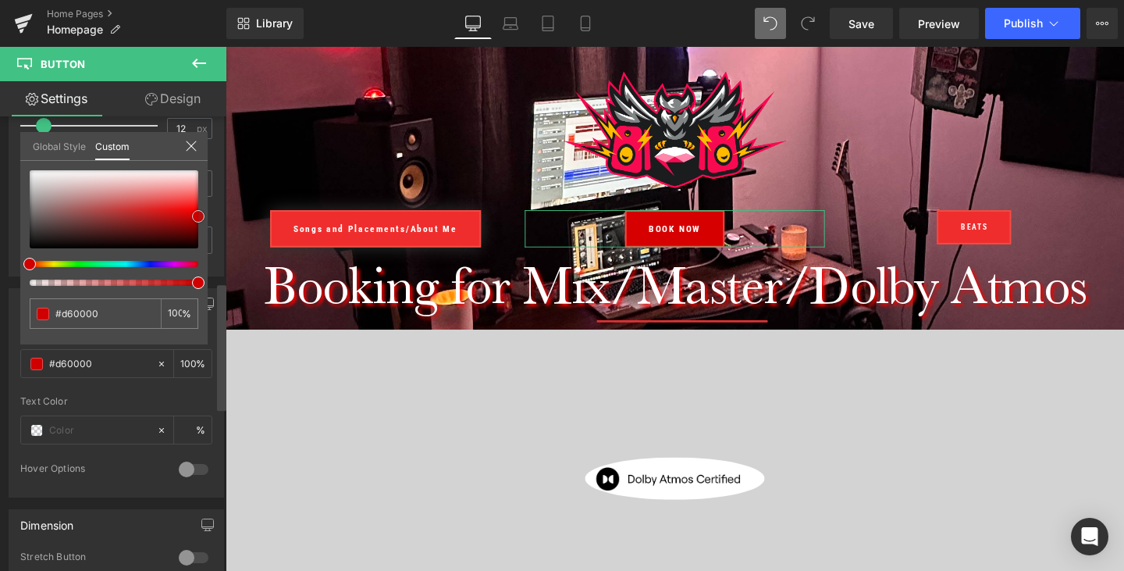
type input "#db0000"
type input "#e00000"
drag, startPoint x: 200, startPoint y: 192, endPoint x: 222, endPoint y: 220, distance: 36.1
click at [222, 218] on div "Button Button Styles Custom Custom Setup Global Style Custom Setup Global Style…" at bounding box center [113, 346] width 226 height 461
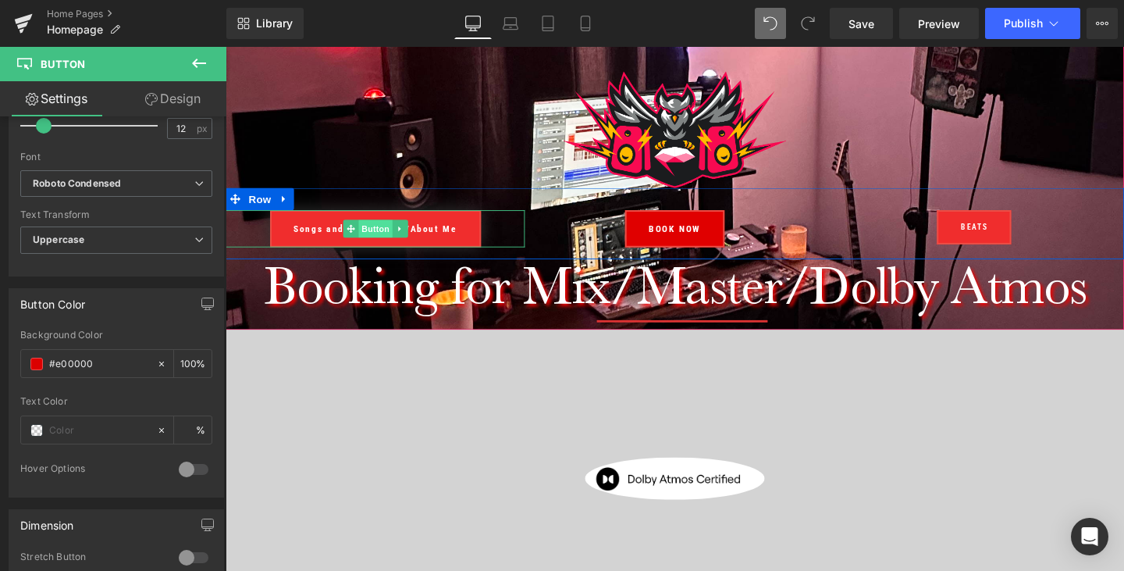
click at [382, 238] on span "Button" at bounding box center [383, 238] width 36 height 19
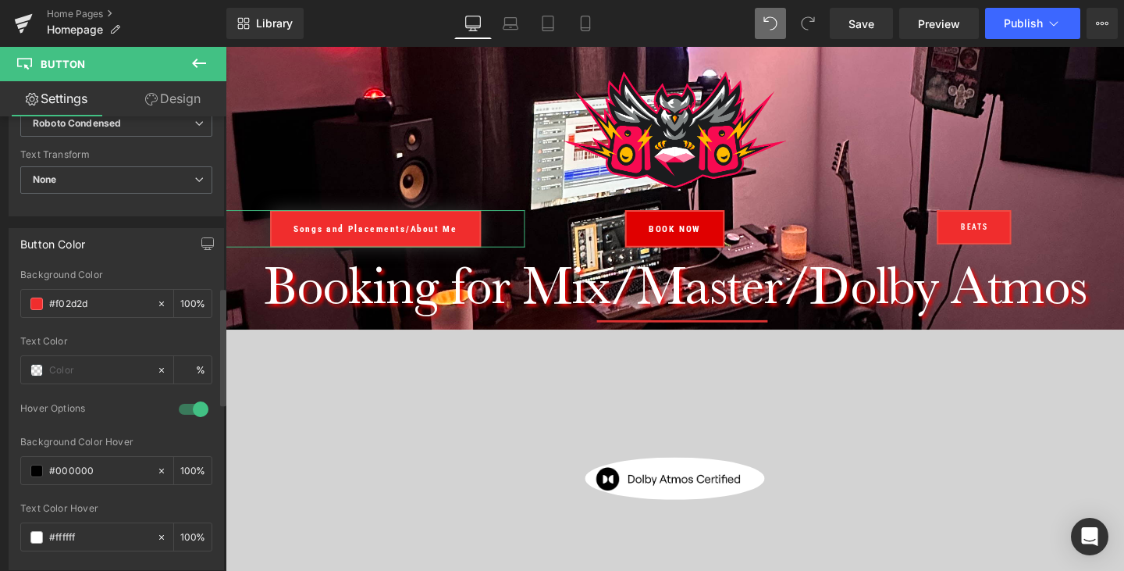
scroll to position [670, 0]
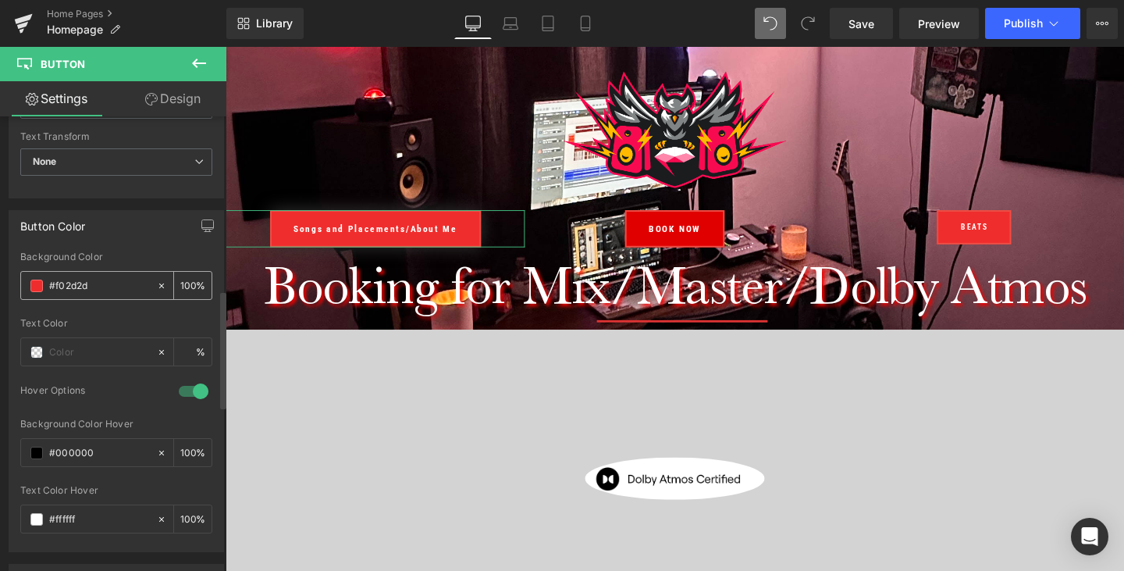
click at [123, 277] on input "#f02d2d" at bounding box center [99, 285] width 100 height 17
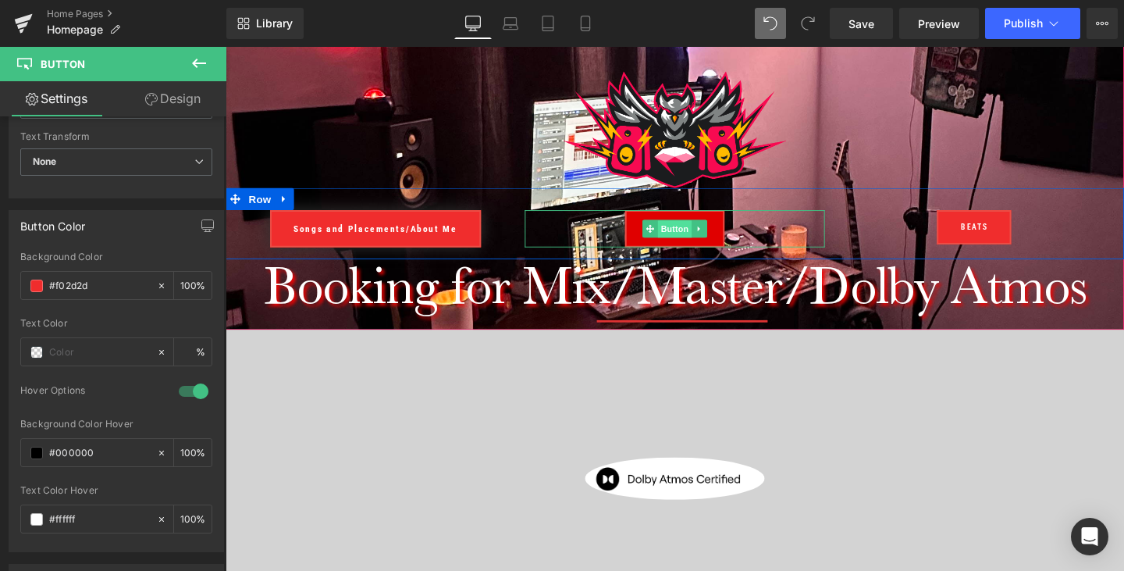
click at [696, 240] on span "Button" at bounding box center [698, 238] width 36 height 19
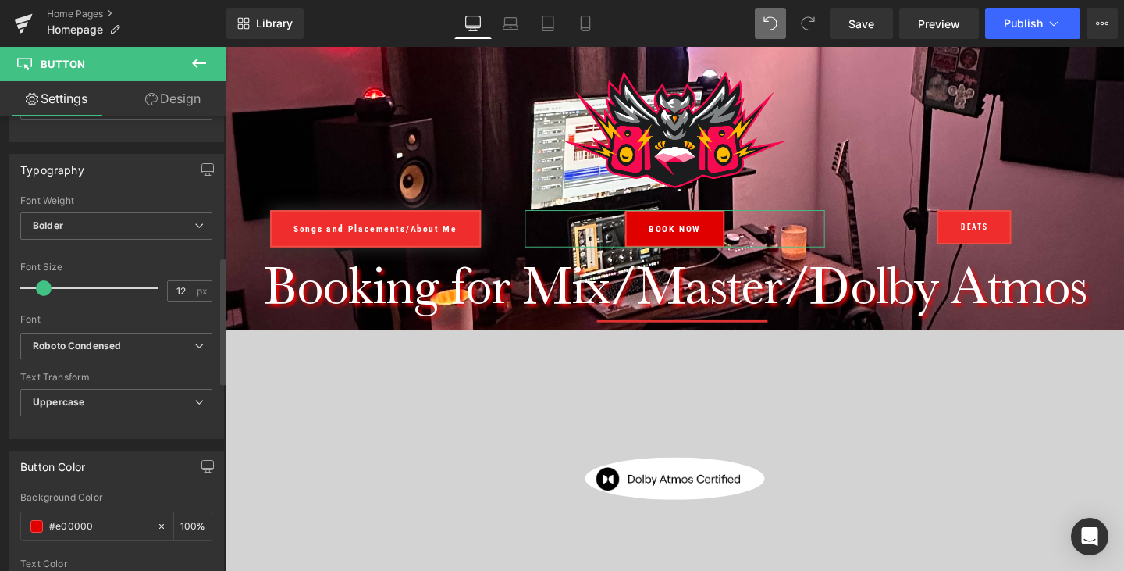
scroll to position [704, 0]
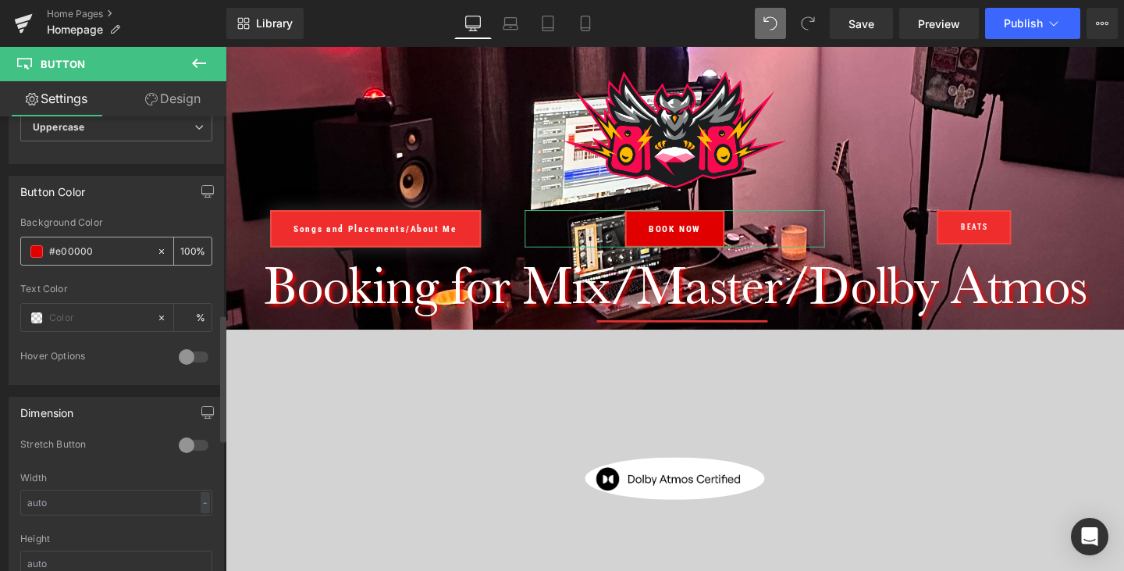
click at [112, 249] on input "#e00000" at bounding box center [99, 251] width 100 height 17
paste input "f02d2d"
type input "#f02d2d"
click at [116, 285] on div "Text Color" at bounding box center [116, 288] width 192 height 11
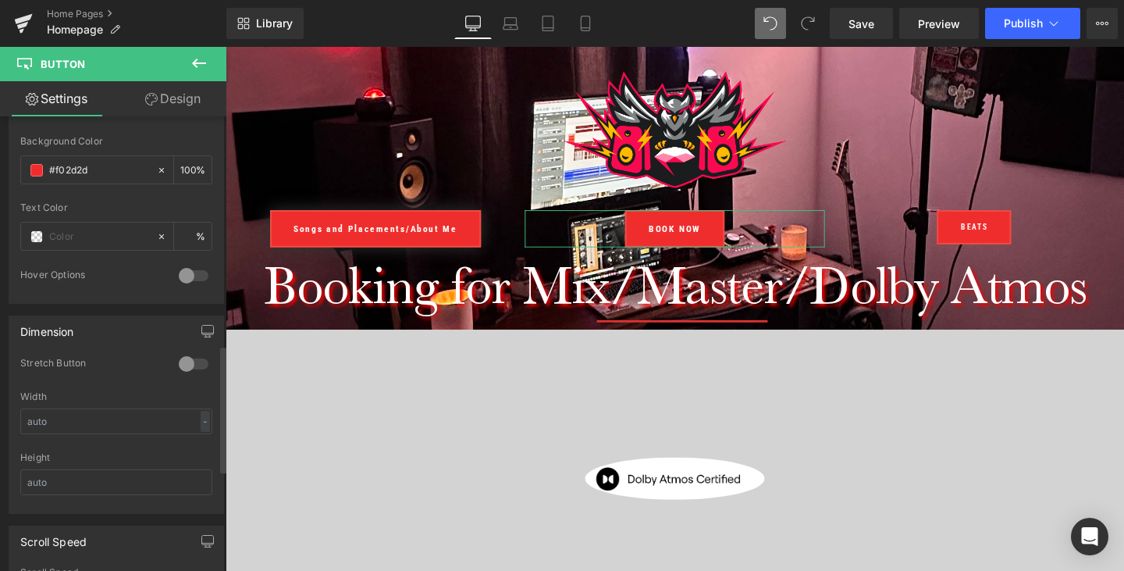
scroll to position [846, 0]
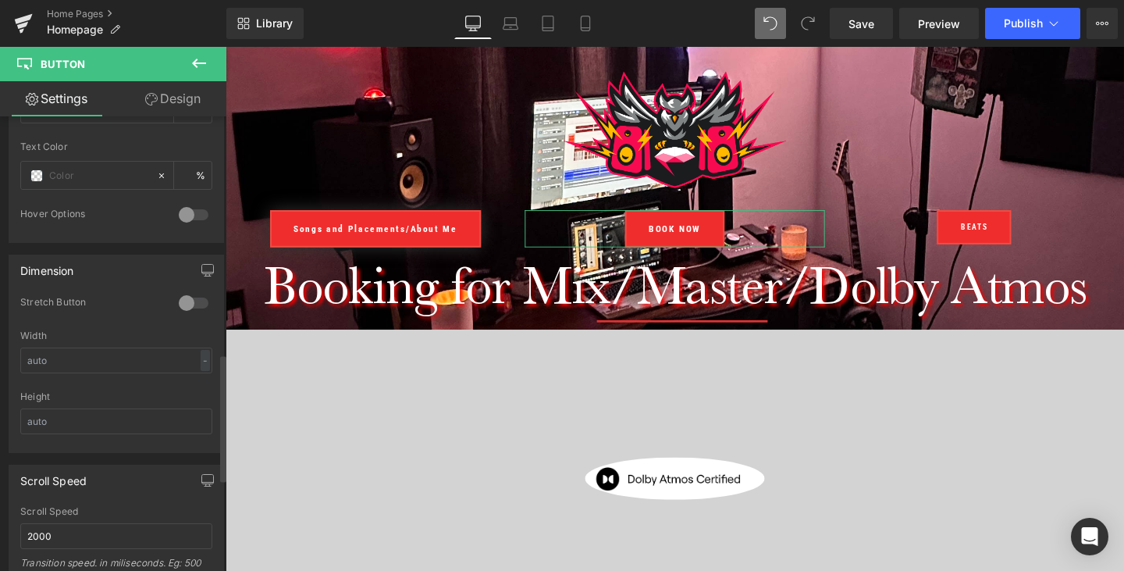
click at [184, 306] on div at bounding box center [193, 302] width 37 height 25
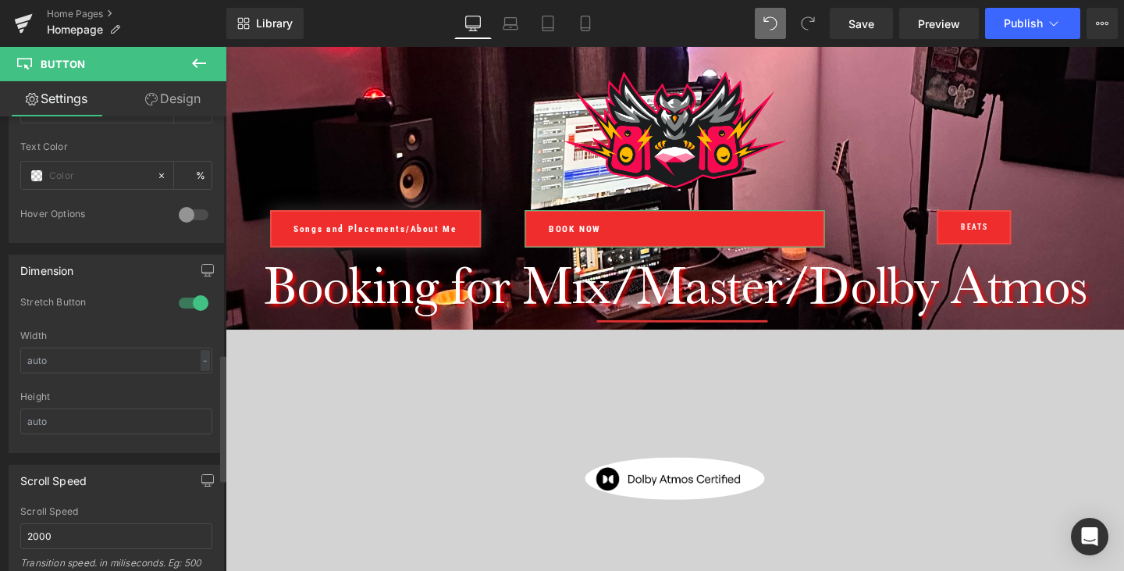
click at [184, 306] on div at bounding box center [193, 302] width 37 height 25
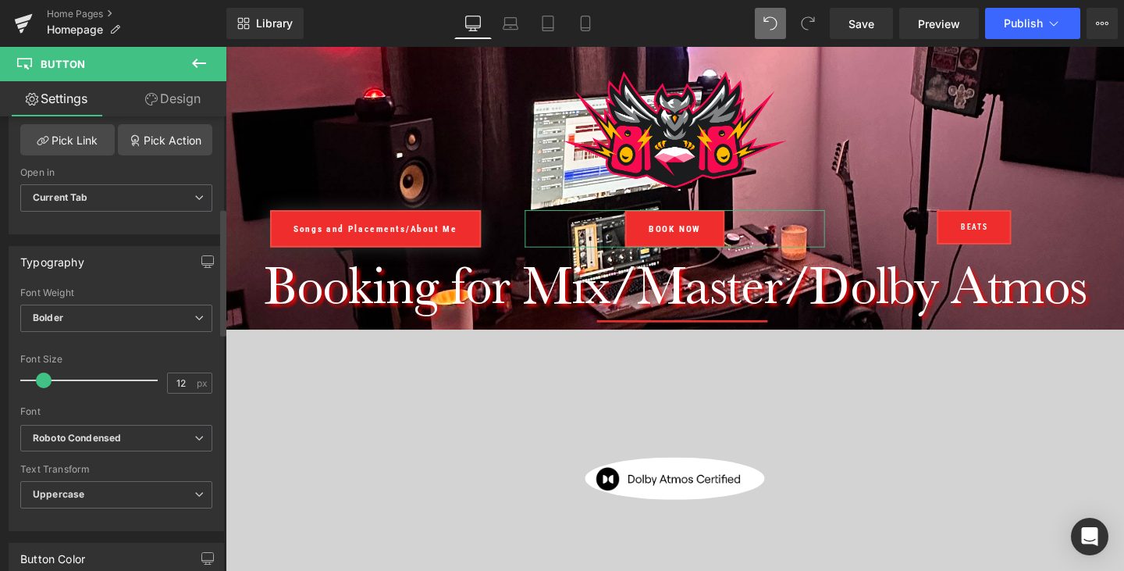
scroll to position [318, 0]
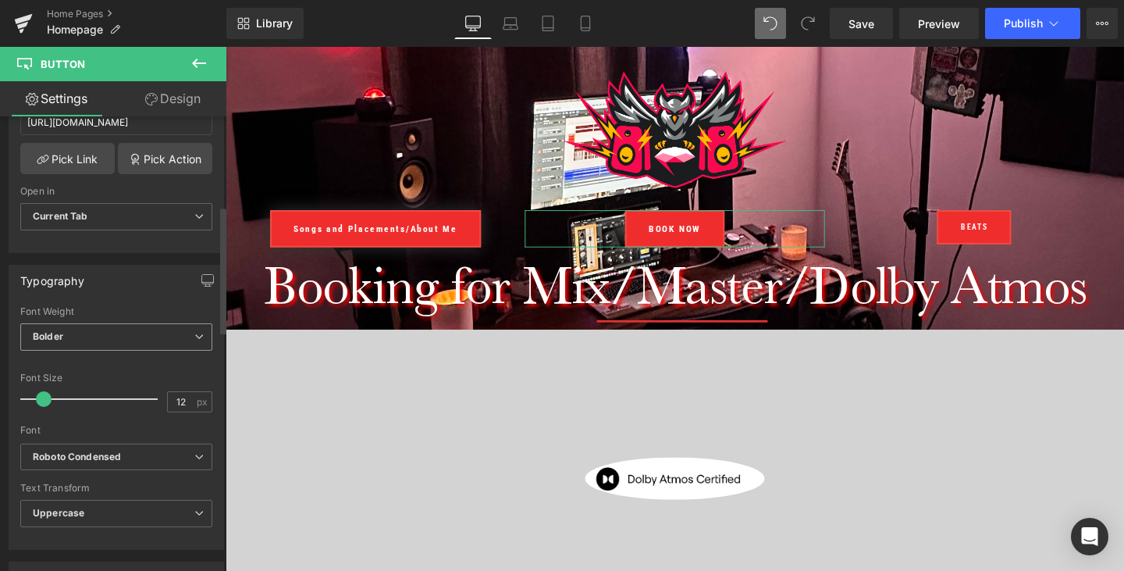
click at [187, 331] on span "Bolder" at bounding box center [116, 336] width 192 height 27
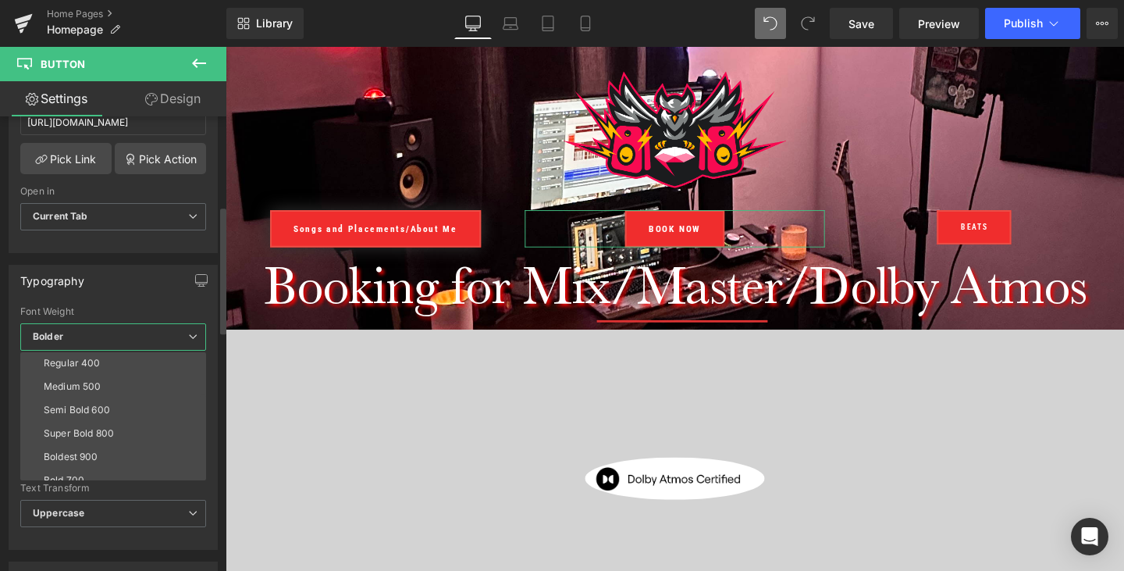
scroll to position [130, 0]
click at [92, 443] on li "Lighter" at bounding box center [116, 444] width 193 height 23
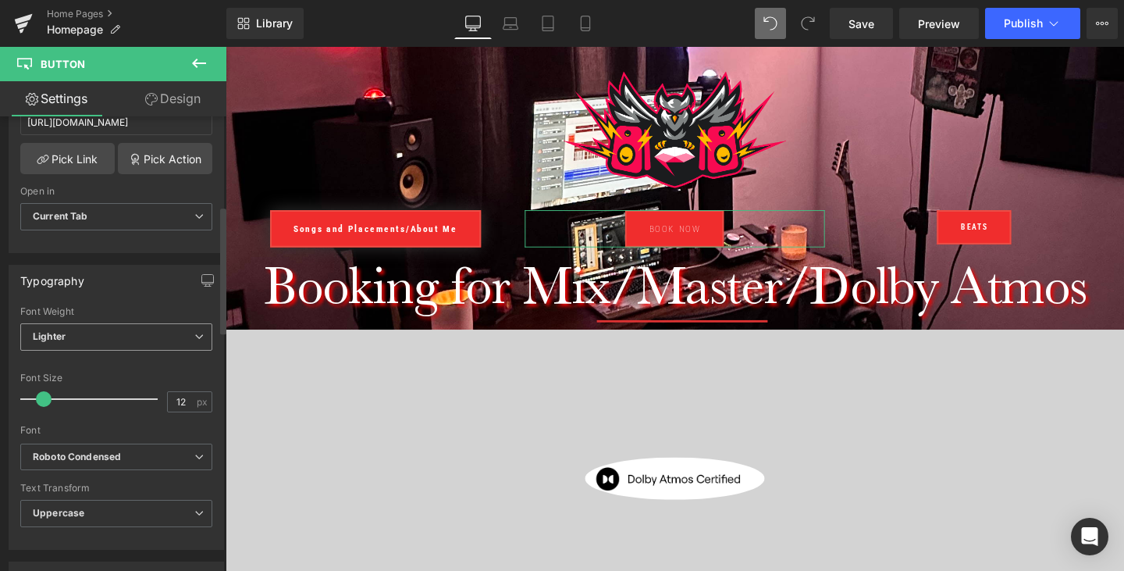
click at [190, 327] on span "Lighter" at bounding box center [116, 336] width 192 height 27
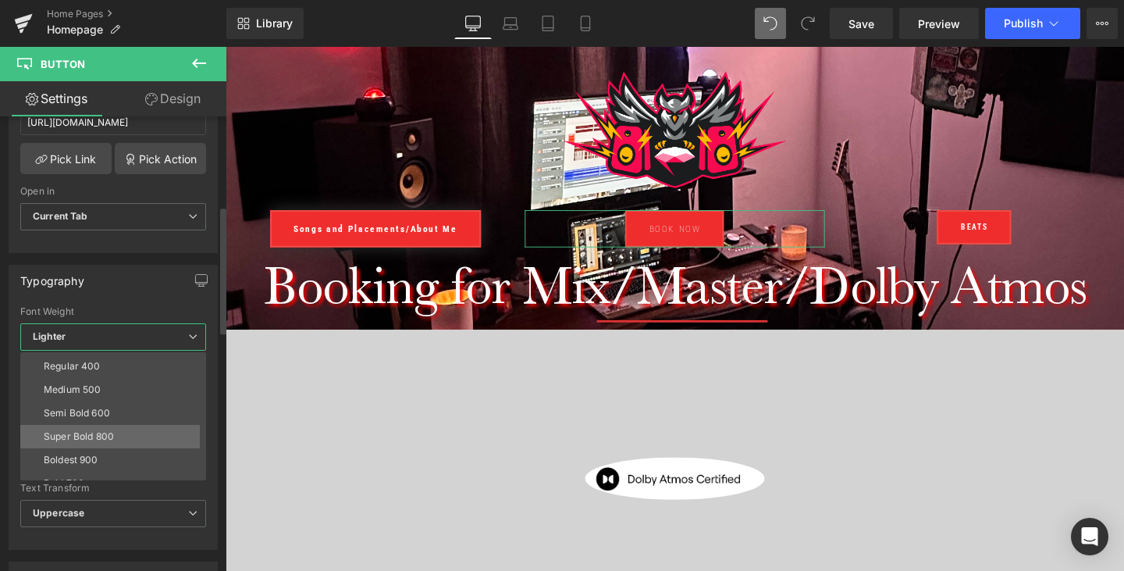
scroll to position [105, 0]
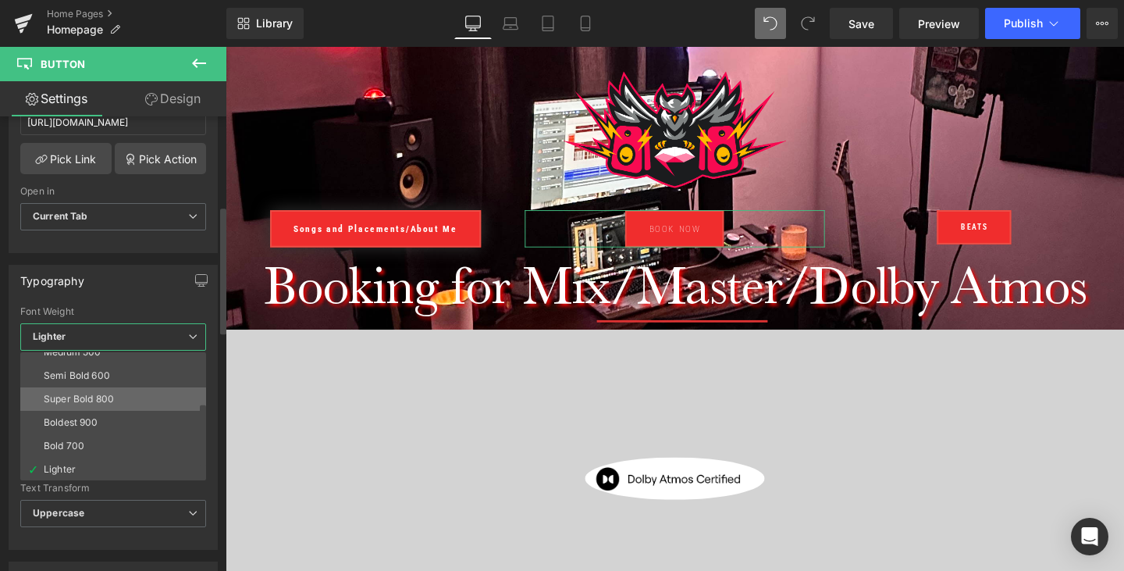
click at [99, 393] on div "Super Bold 800" at bounding box center [79, 398] width 70 height 11
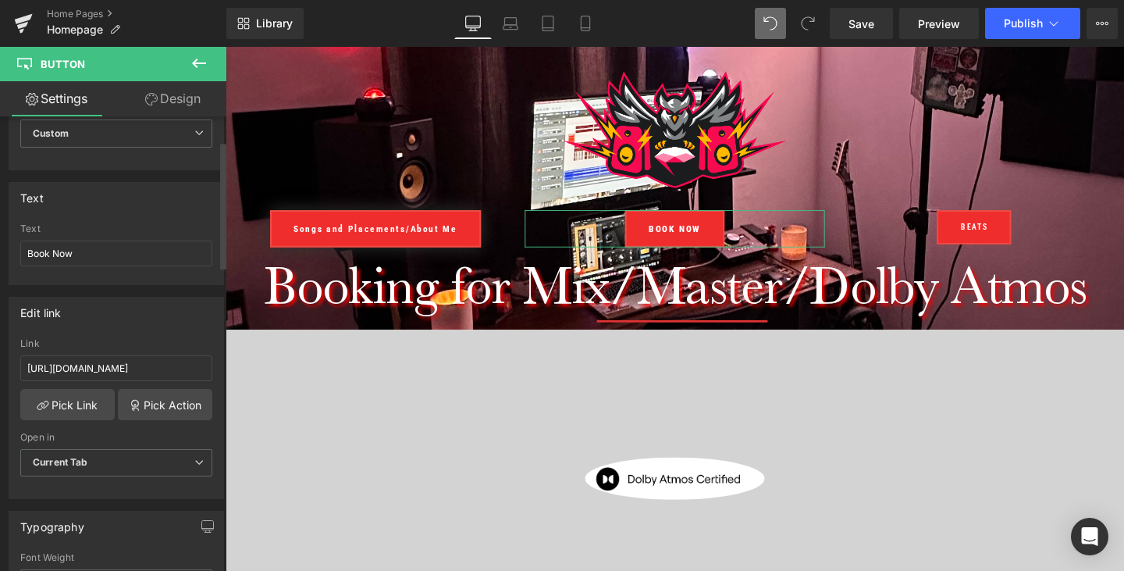
scroll to position [0, 0]
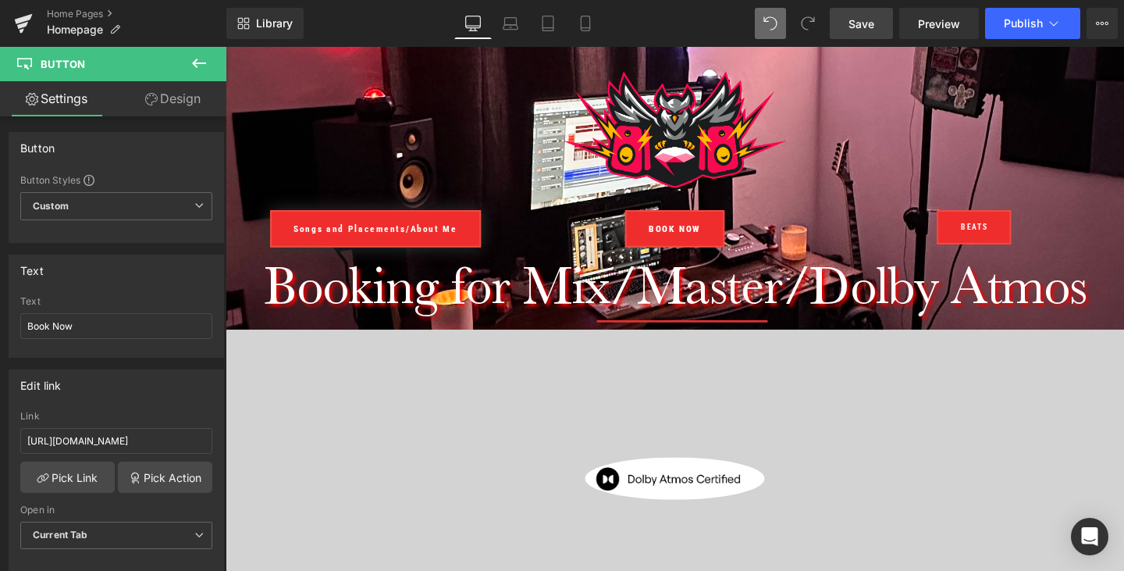
click at [851, 25] on span "Save" at bounding box center [862, 24] width 26 height 16
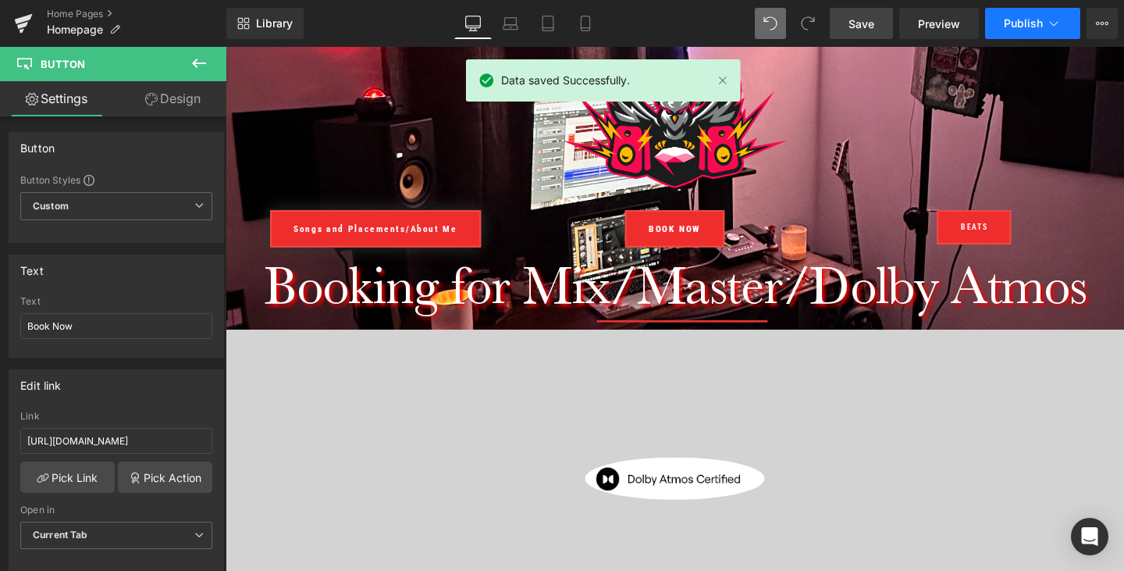
click at [1030, 16] on button "Publish" at bounding box center [1032, 23] width 95 height 31
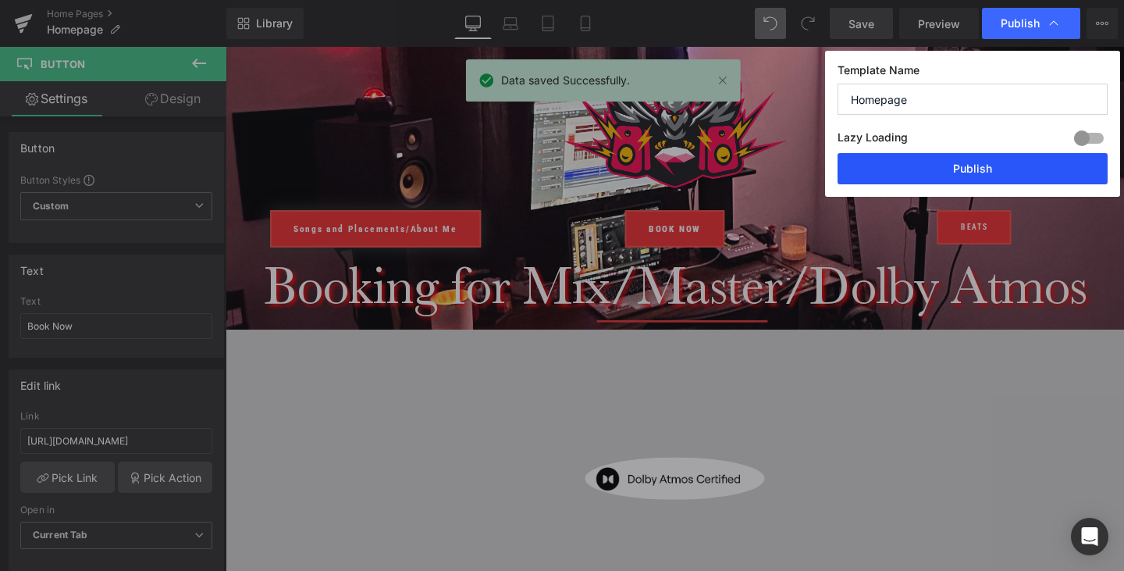
click at [963, 172] on button "Publish" at bounding box center [973, 168] width 270 height 31
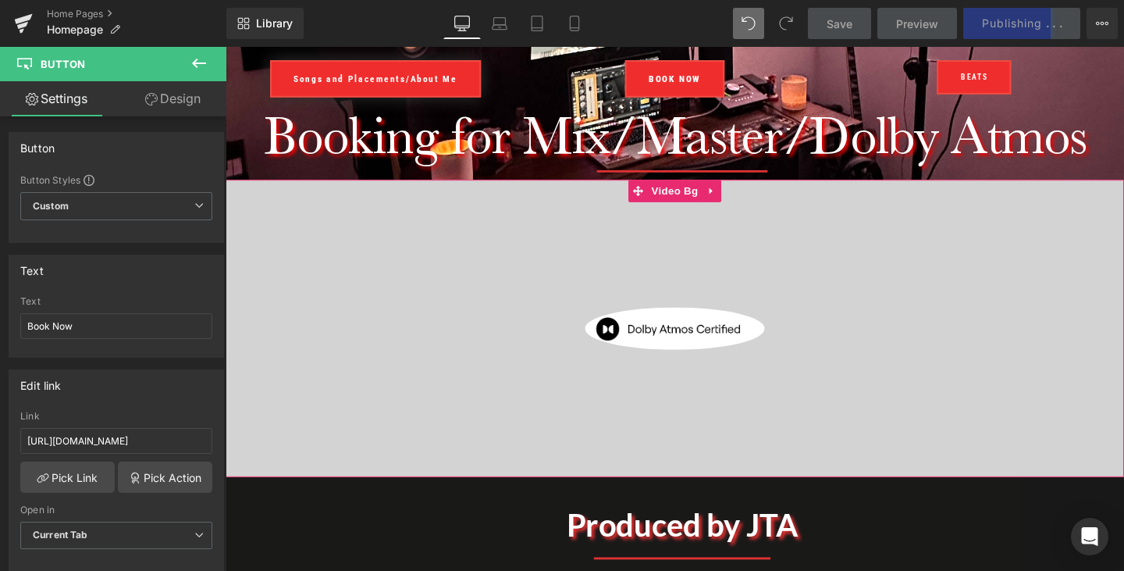
scroll to position [340, 0]
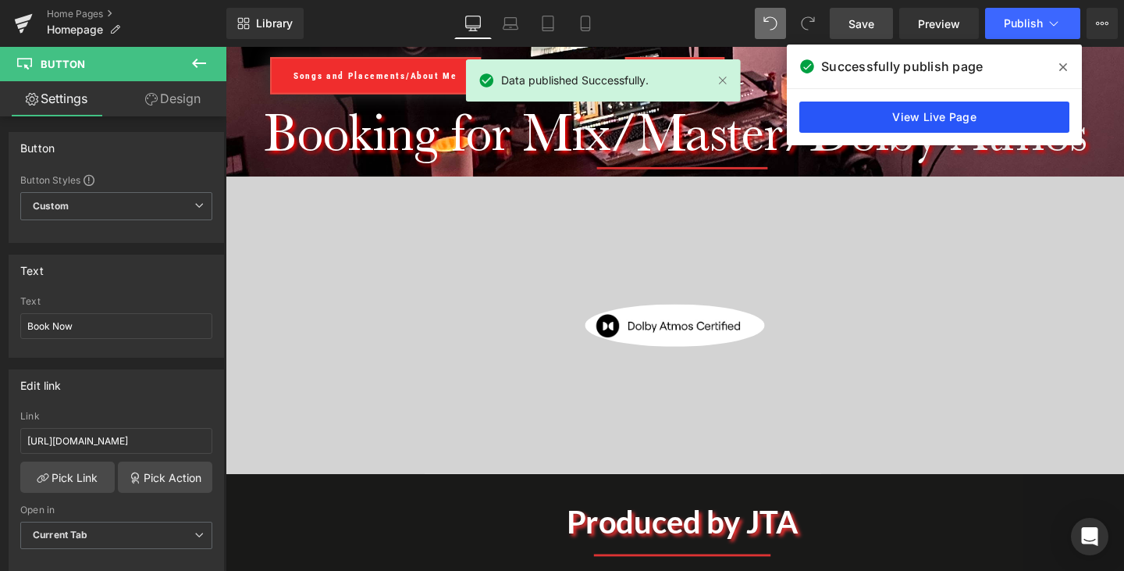
click at [916, 113] on link "View Live Page" at bounding box center [934, 116] width 270 height 31
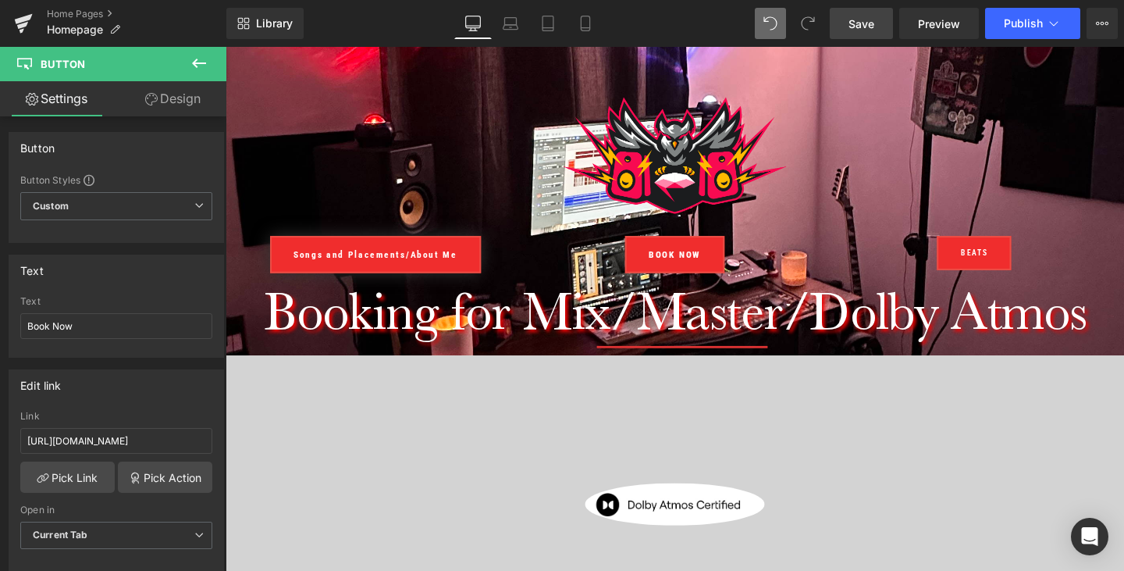
scroll to position [246, 0]
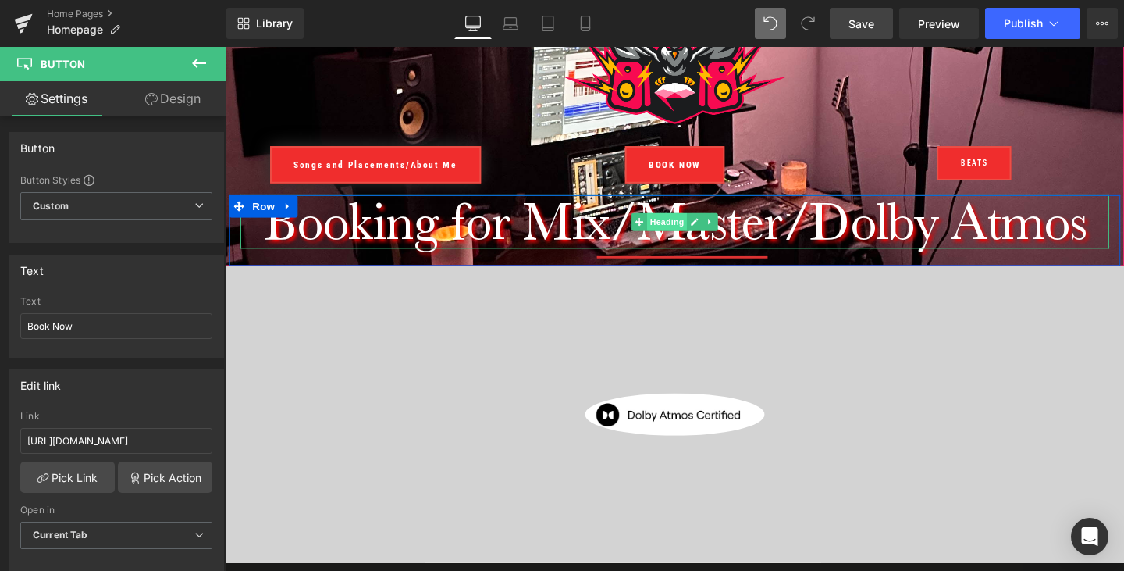
click at [698, 230] on span "Heading" at bounding box center [690, 231] width 42 height 19
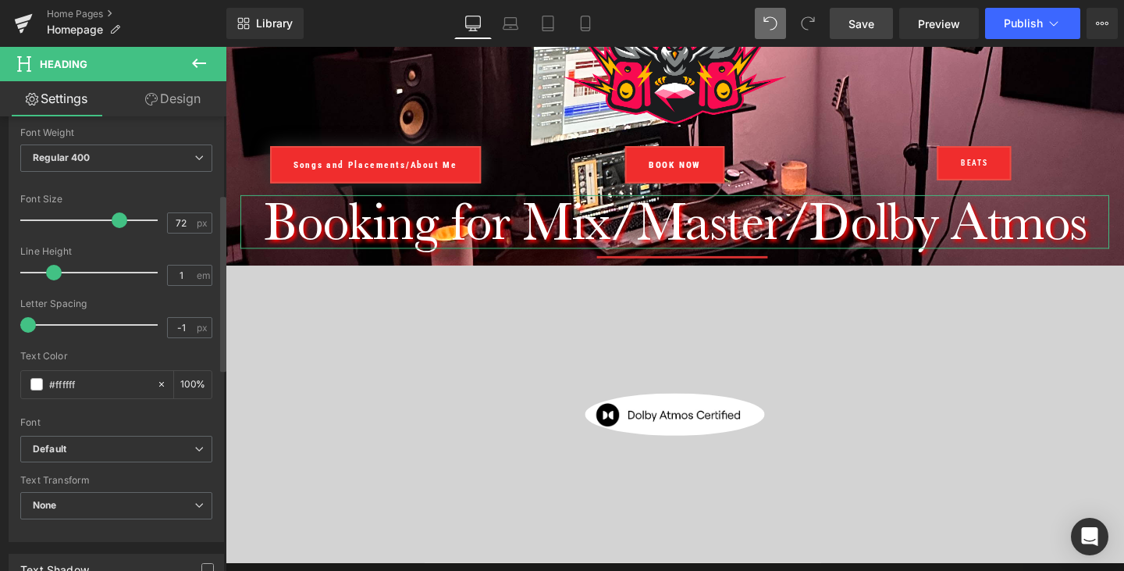
scroll to position [199, 0]
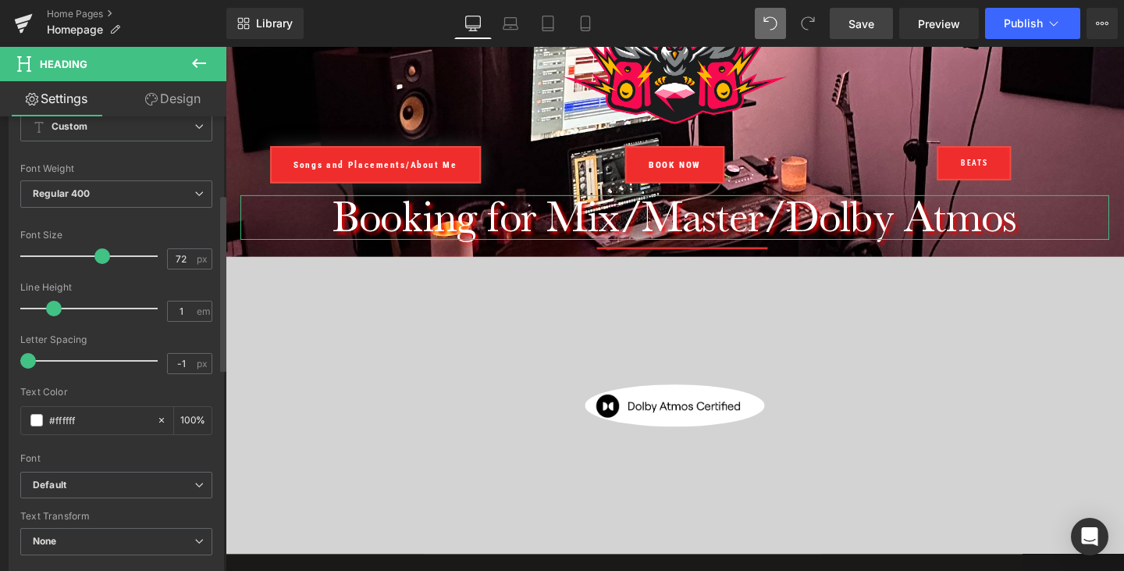
drag, startPoint x: 112, startPoint y: 254, endPoint x: 97, endPoint y: 260, distance: 16.5
click at [97, 260] on span at bounding box center [102, 256] width 16 height 16
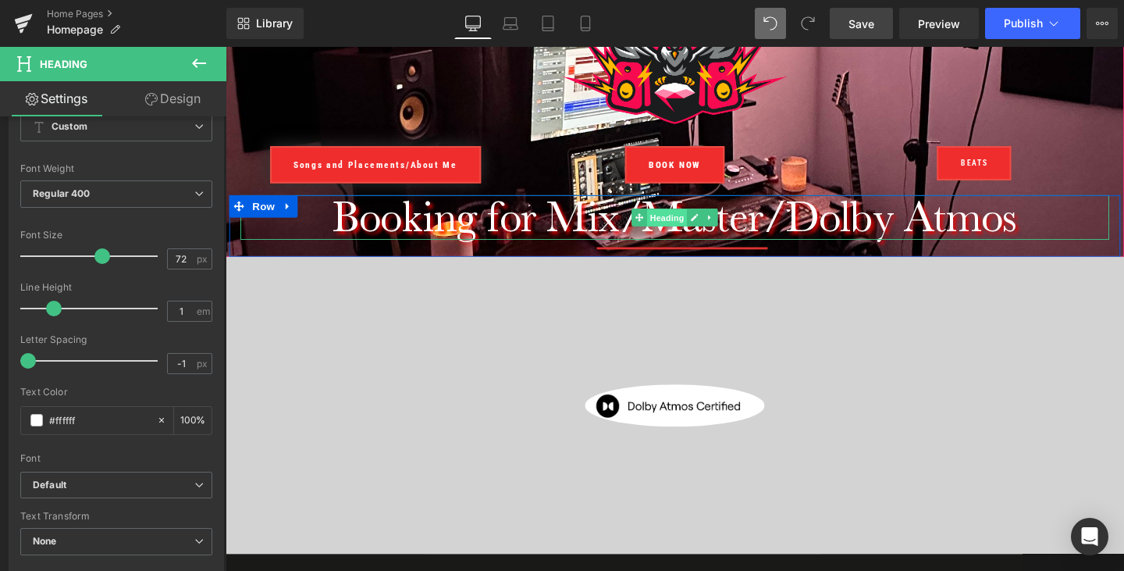
click at [695, 228] on span "Heading" at bounding box center [690, 227] width 42 height 19
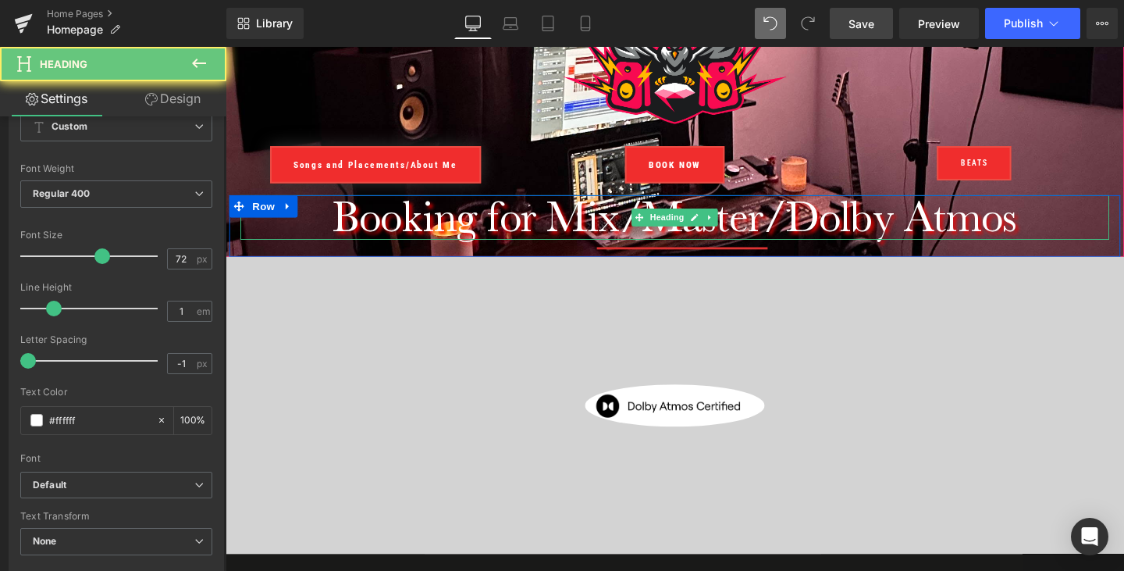
click at [835, 237] on h1 "Booking for Mix/Master/Dolby Atmos" at bounding box center [697, 226] width 913 height 47
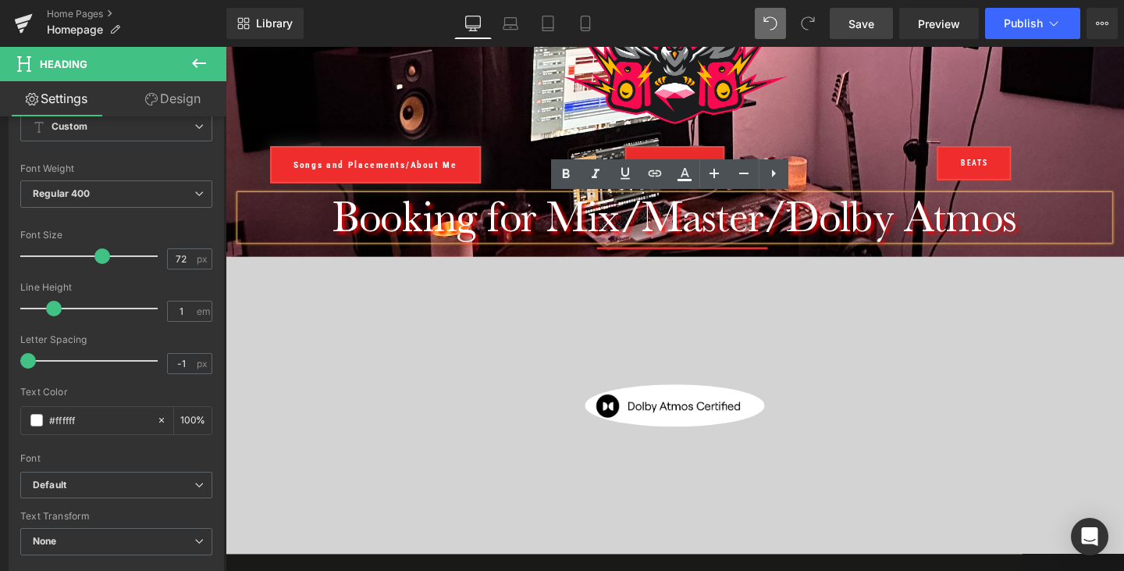
click at [581, 228] on h1 "Booking for Mix/Master/Dolby Atmos" at bounding box center [697, 226] width 913 height 47
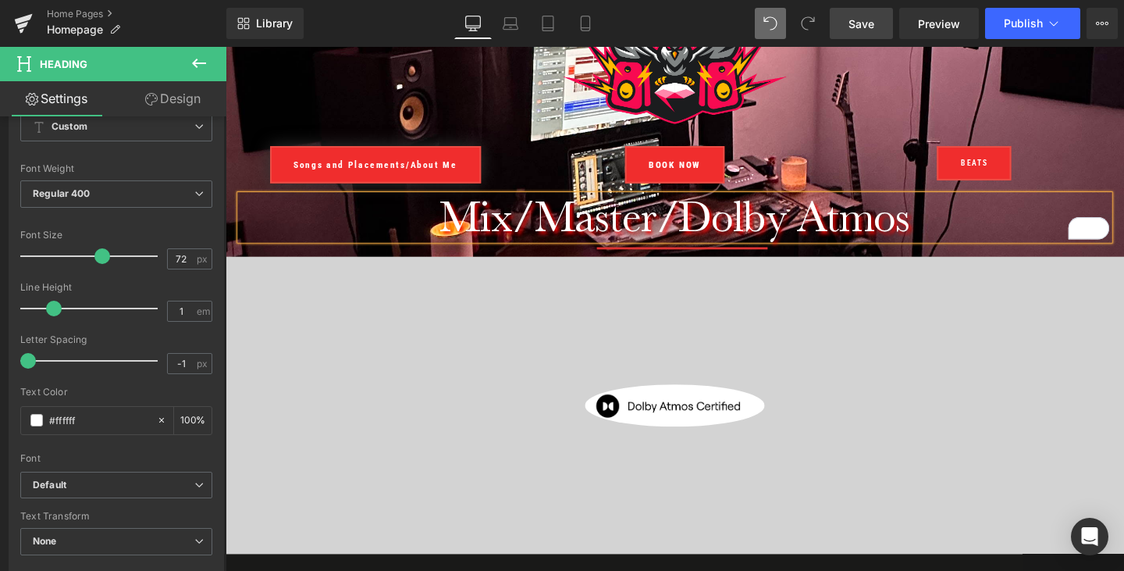
click at [690, 215] on h1 "Mix/Master/Dolby Atmos" at bounding box center [697, 226] width 913 height 47
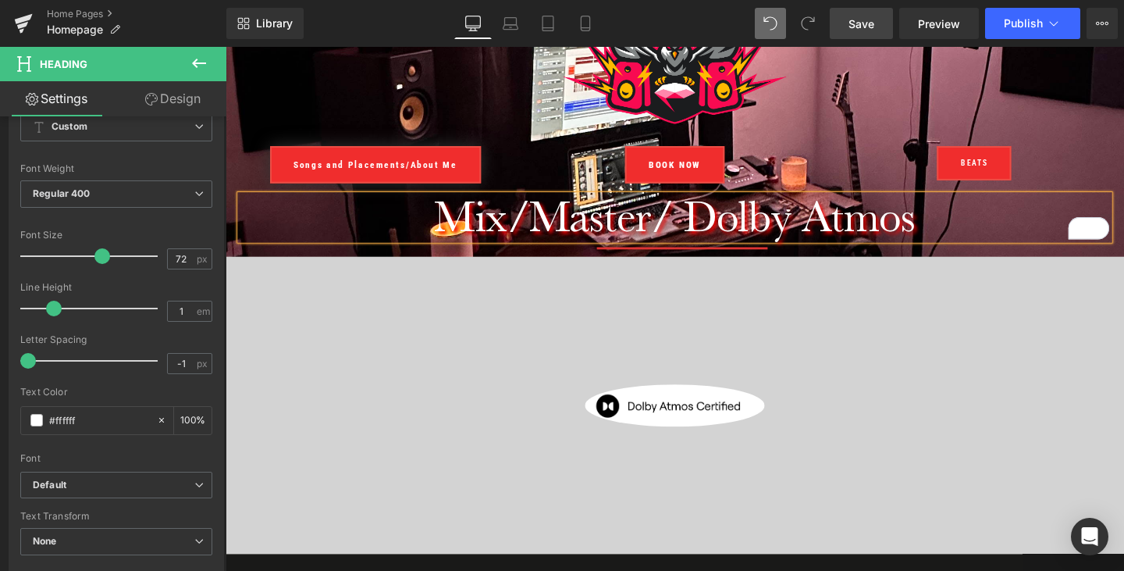
click at [548, 226] on h1 "Mix/Master/ Dolby Atmos" at bounding box center [697, 226] width 913 height 47
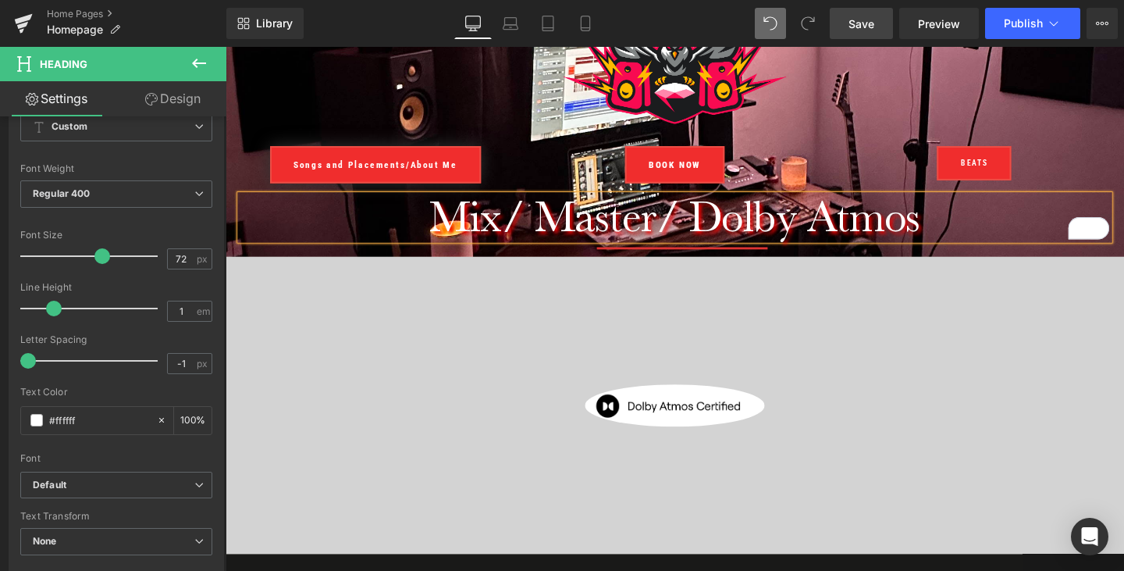
click at [681, 219] on h1 "Mix/ Master/ Dolby Atmos" at bounding box center [697, 226] width 913 height 47
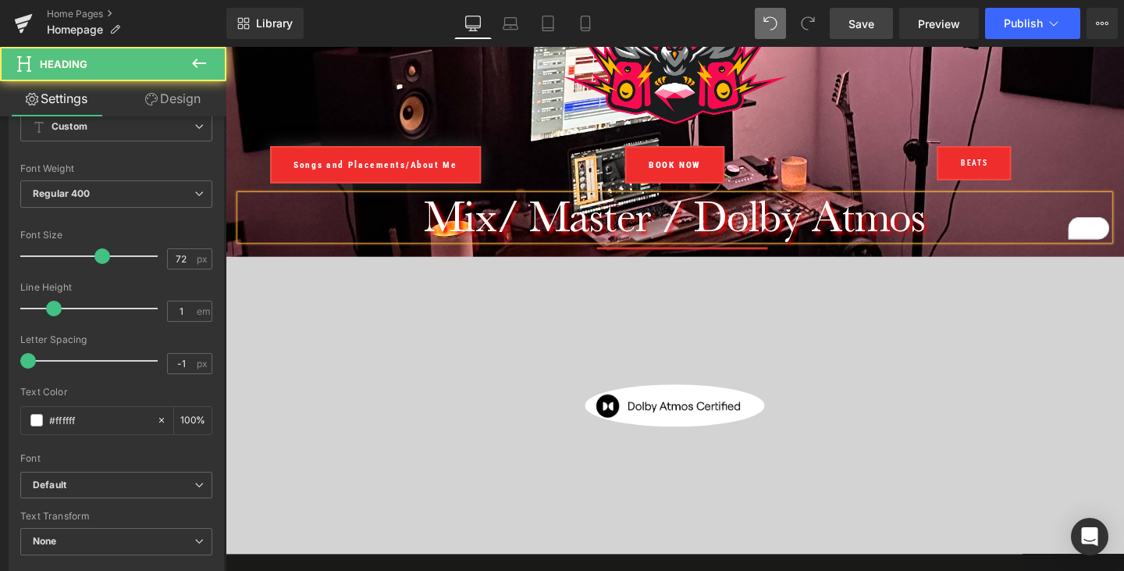
click at [526, 223] on h1 "Mix/ Master / Dolby Atmos" at bounding box center [697, 226] width 913 height 47
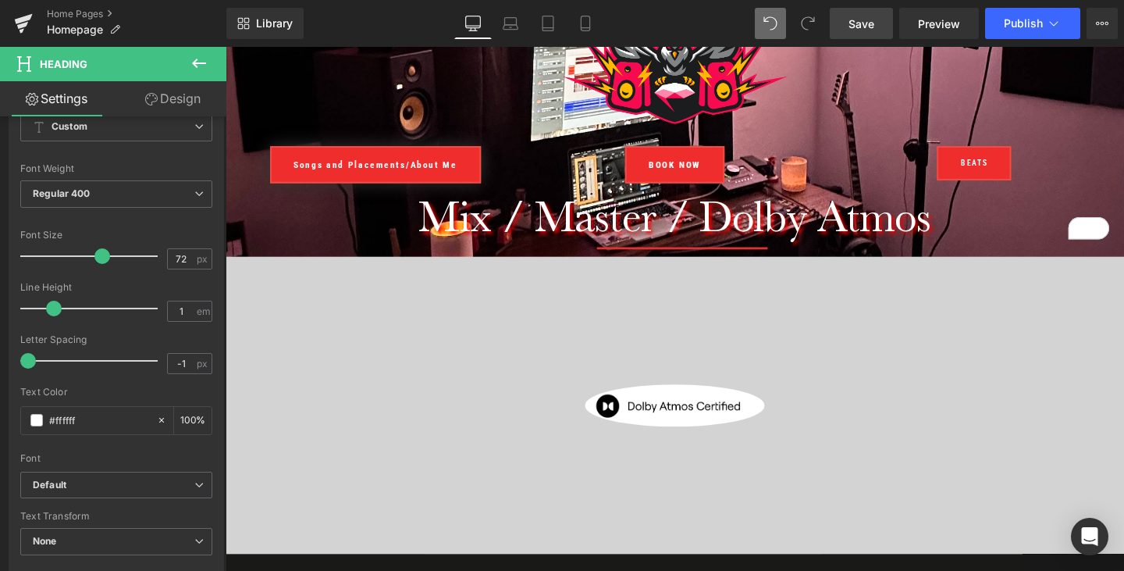
click at [859, 22] on span "Save" at bounding box center [862, 24] width 26 height 16
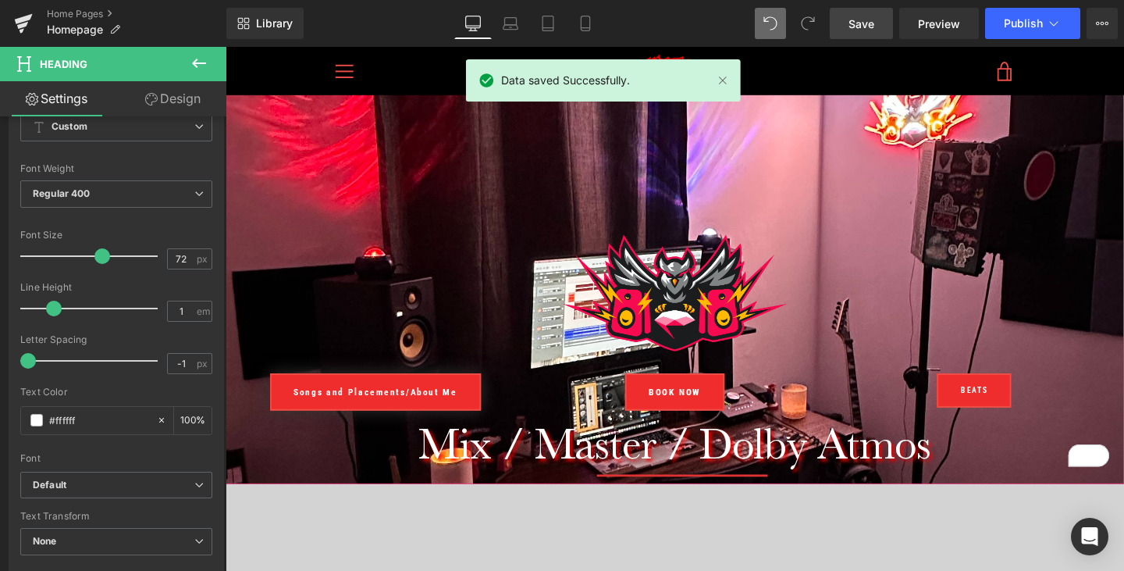
scroll to position [0, 0]
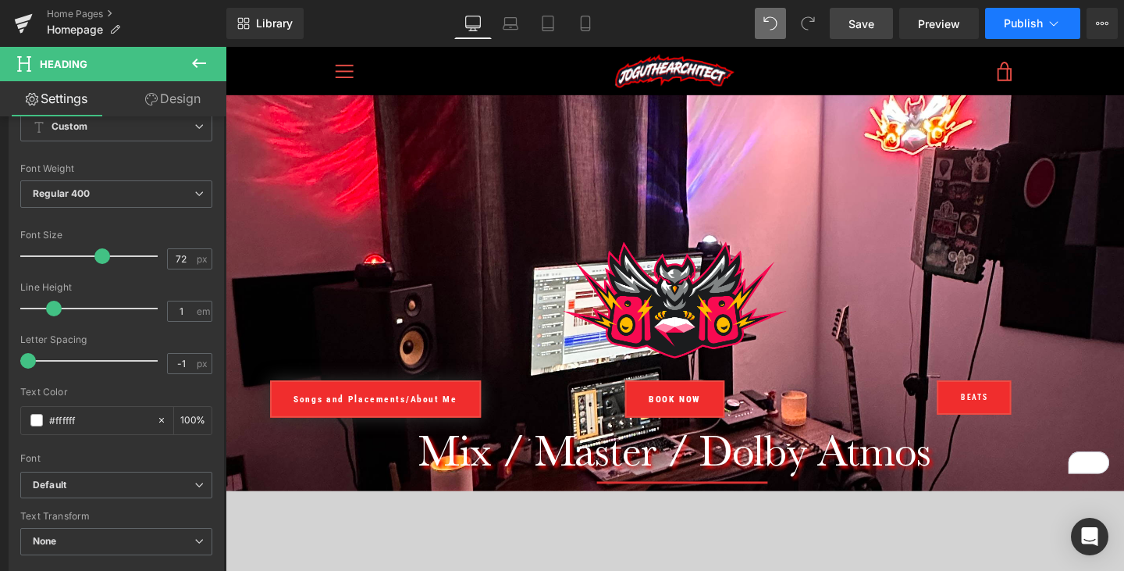
click at [1026, 25] on span "Publish" at bounding box center [1023, 23] width 39 height 12
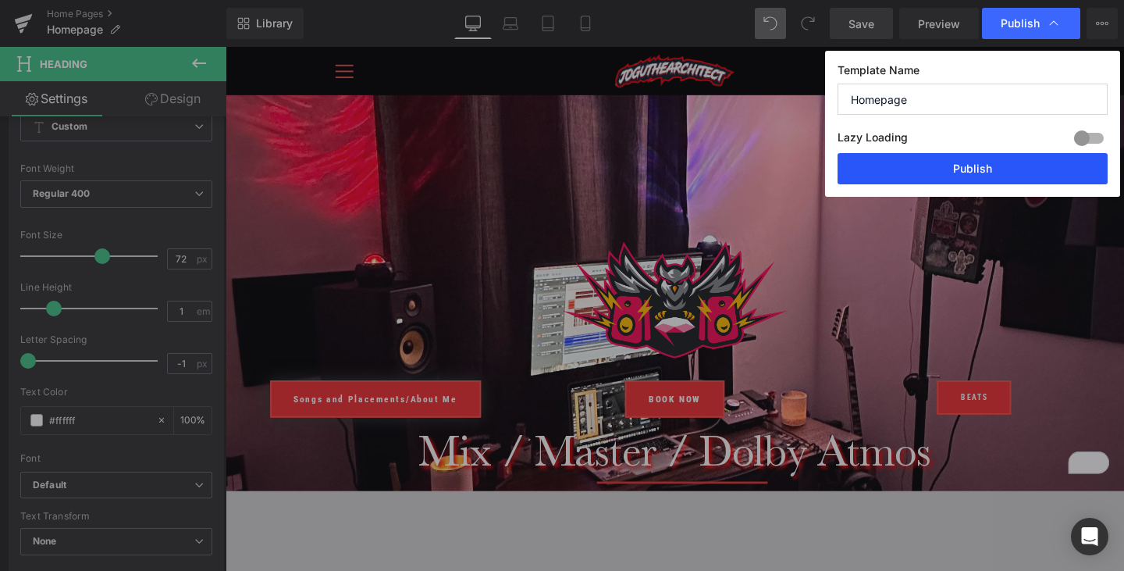
click at [984, 175] on button "Publish" at bounding box center [973, 168] width 270 height 31
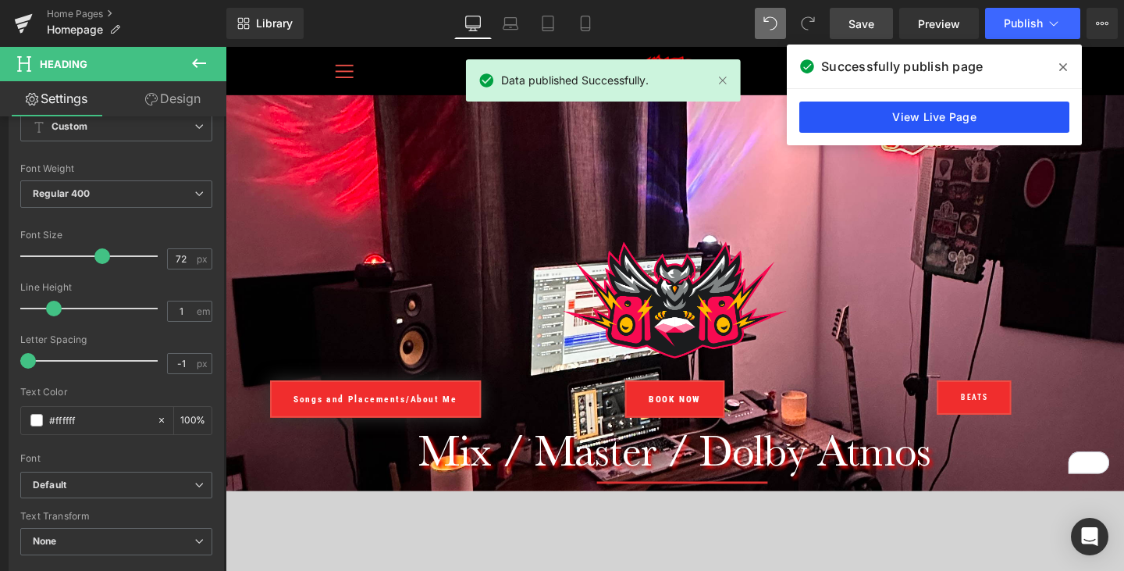
click at [984, 119] on link "View Live Page" at bounding box center [934, 116] width 270 height 31
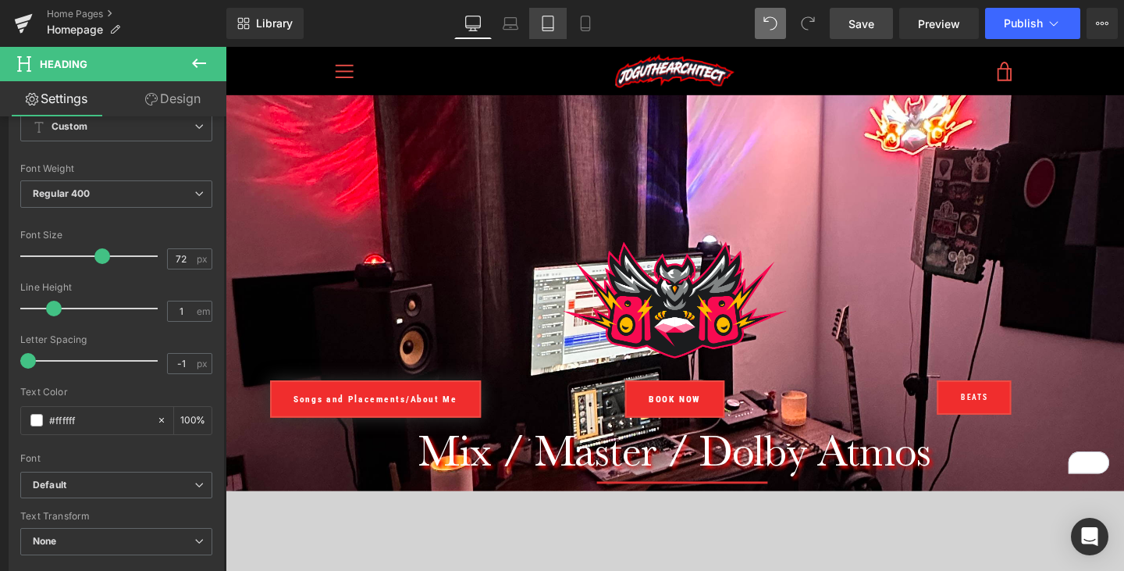
click at [549, 26] on icon at bounding box center [548, 24] width 16 height 16
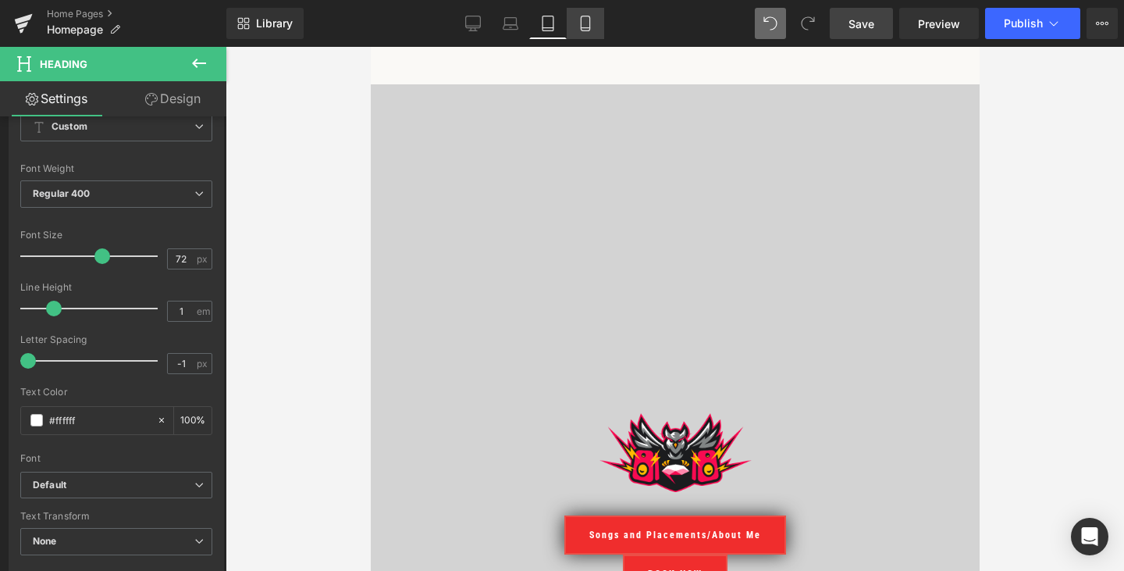
scroll to position [194, 0]
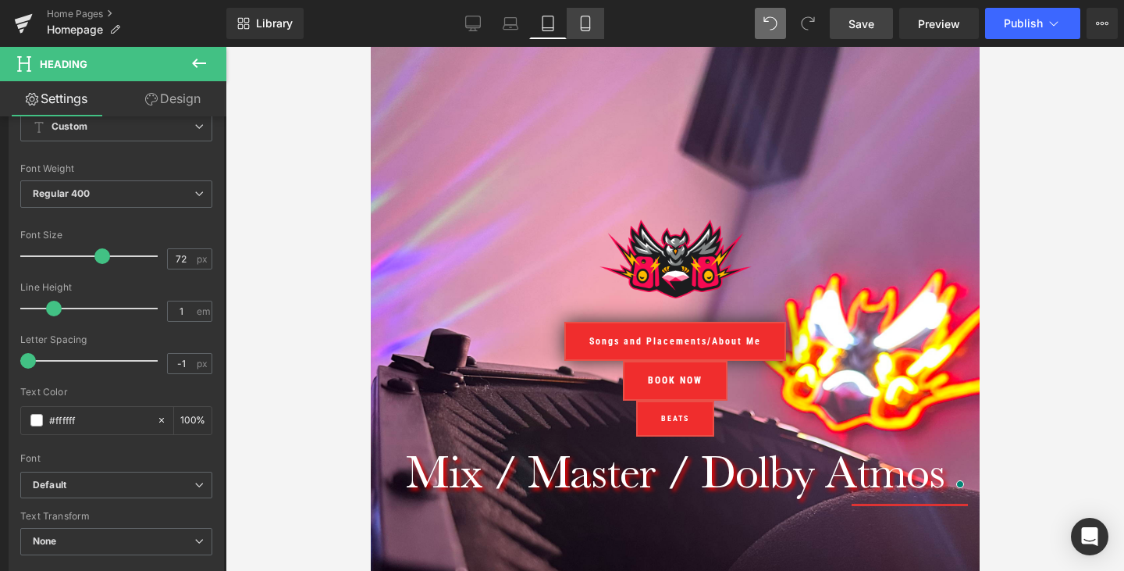
click at [587, 24] on icon at bounding box center [586, 24] width 16 height 16
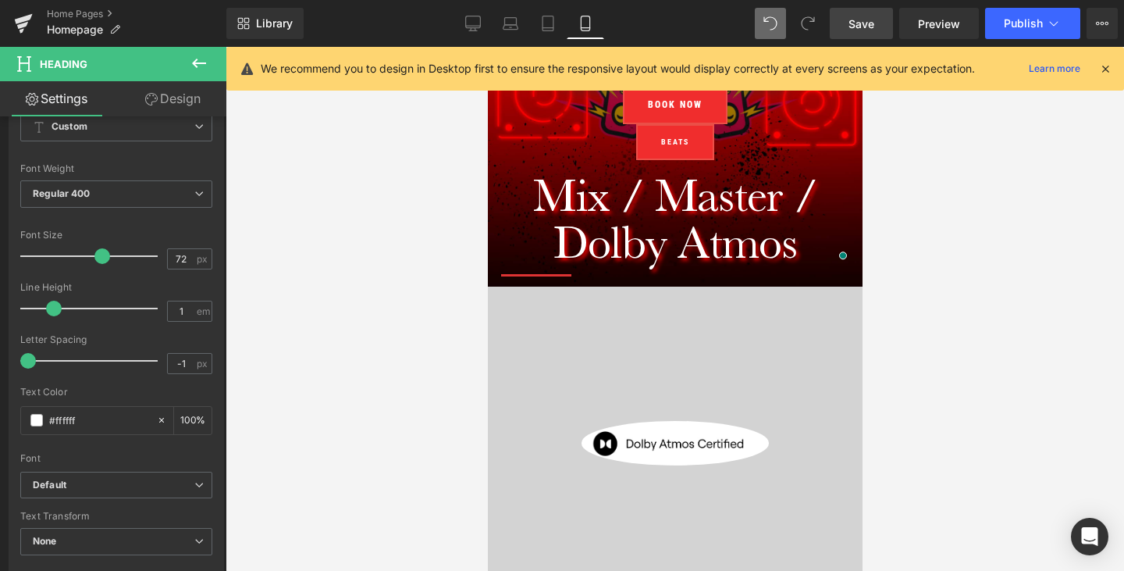
scroll to position [0, 0]
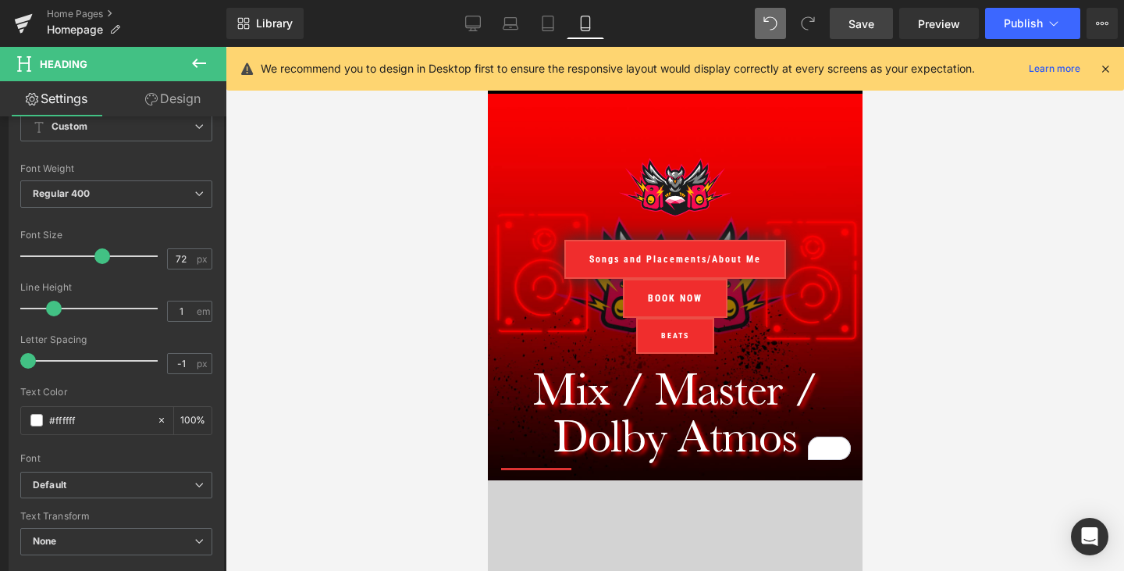
click at [1105, 69] on icon at bounding box center [1105, 69] width 14 height 14
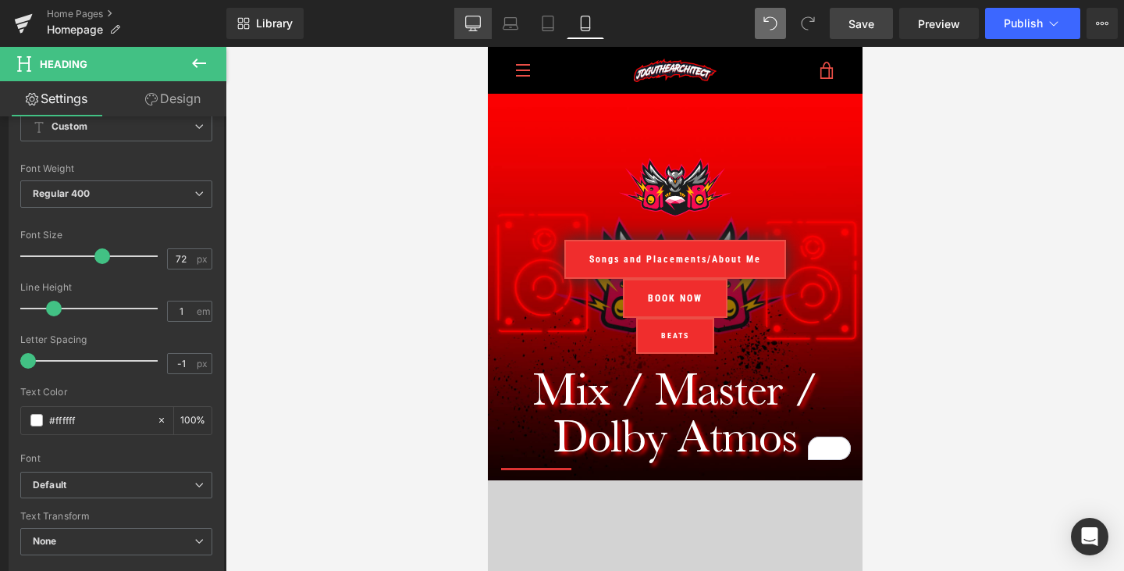
click at [471, 29] on icon at bounding box center [473, 24] width 16 height 16
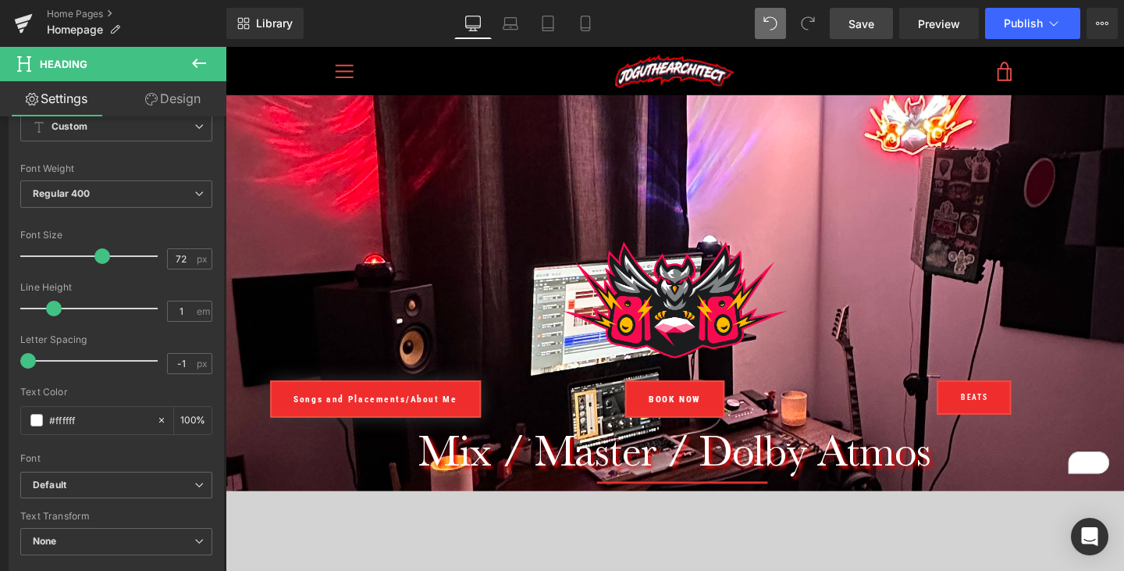
scroll to position [107, 0]
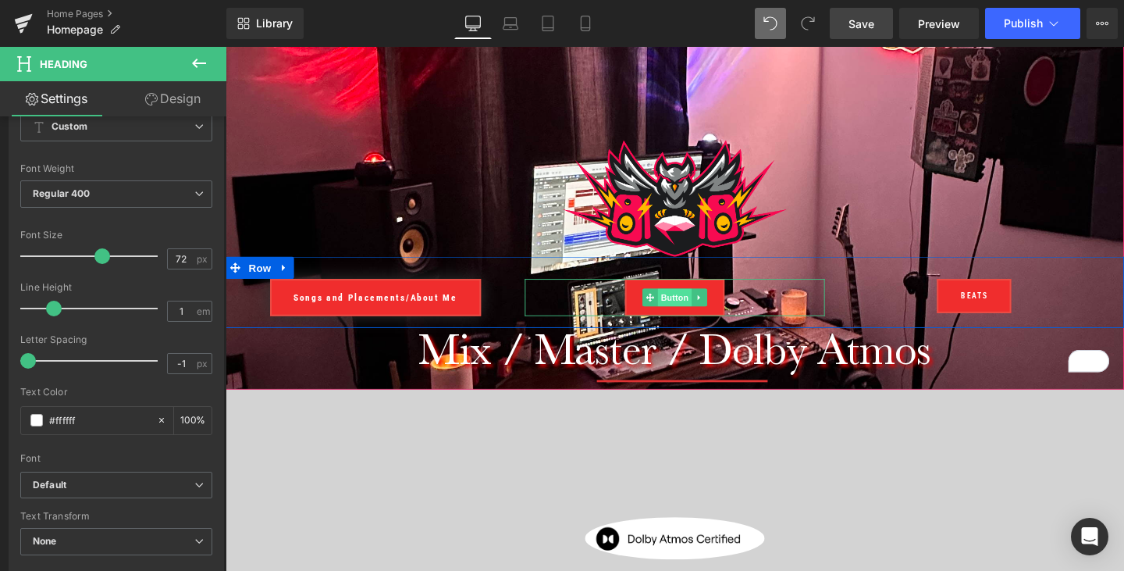
click at [707, 304] on span "Button" at bounding box center [698, 310] width 36 height 19
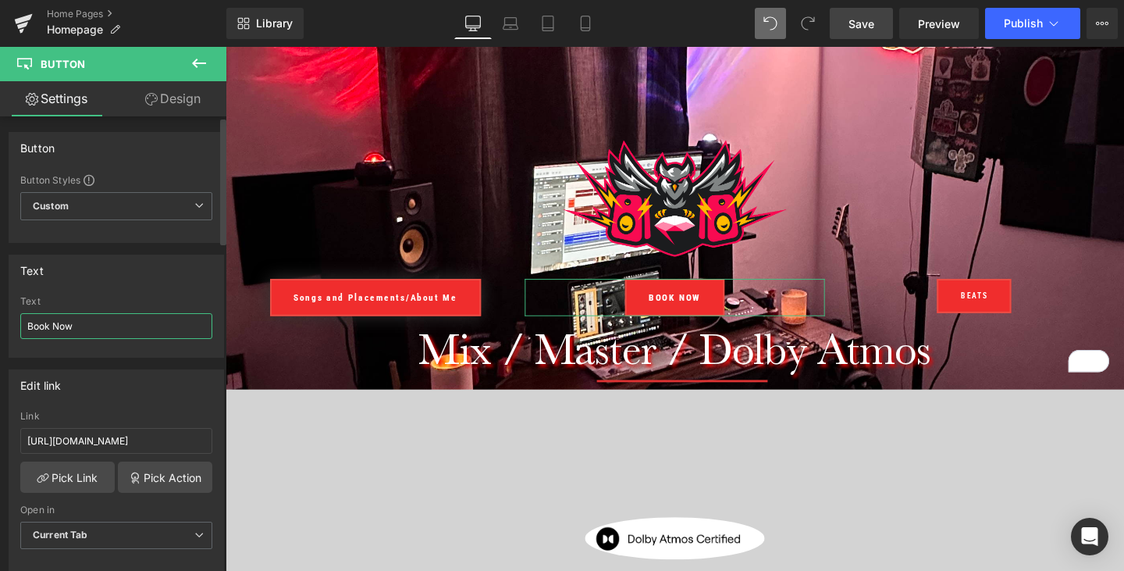
click at [121, 322] on input "Book Now" at bounding box center [116, 326] width 192 height 26
click at [76, 326] on input "Book Now (Popular)" at bounding box center [116, 326] width 192 height 26
click at [137, 324] on input "Book Now (Popular)" at bounding box center [116, 326] width 192 height 26
click at [80, 323] on input "Book Now (Popular*" at bounding box center [116, 326] width 192 height 26
click at [151, 323] on input "Book Now *Popular*" at bounding box center [116, 326] width 192 height 26
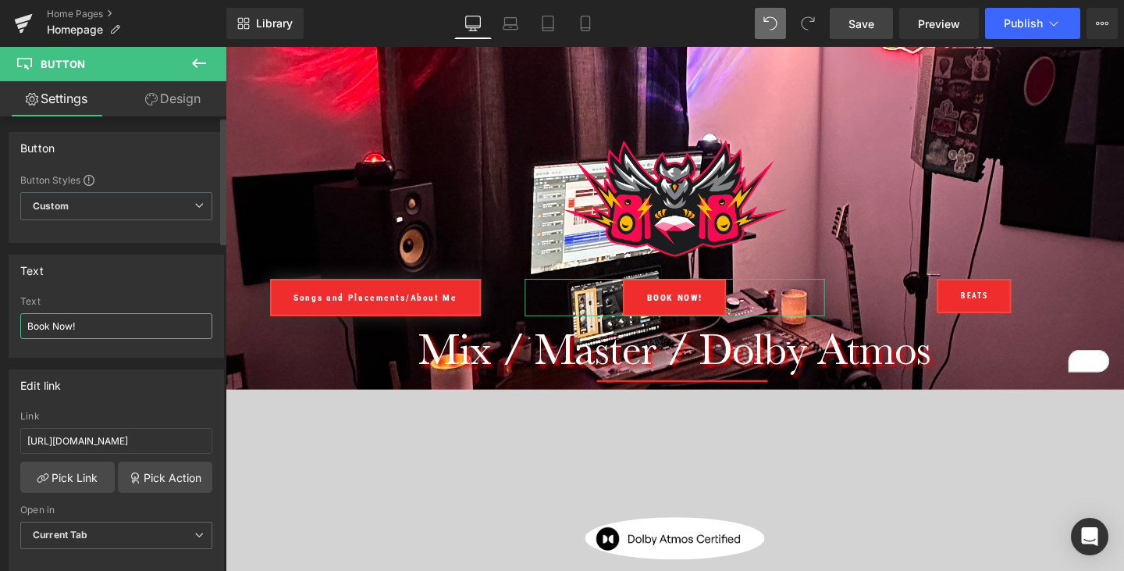
type input "Book Now!"
click at [210, 295] on div "Text Book Now Text Book Now!" at bounding box center [116, 305] width 215 height 103
click at [877, 18] on link "Save" at bounding box center [861, 23] width 63 height 31
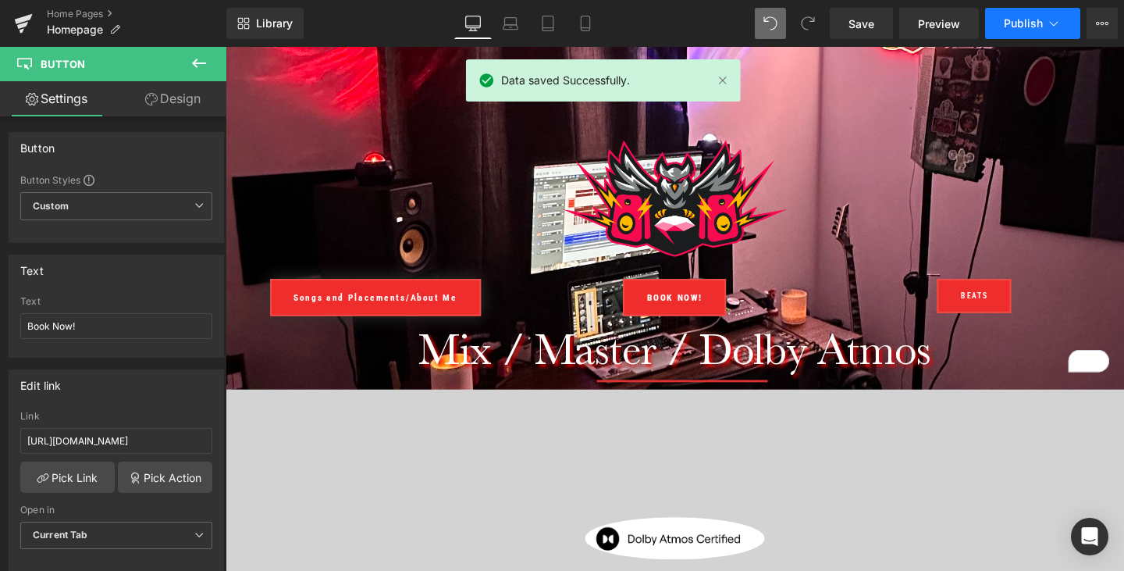
click at [1041, 14] on button "Publish" at bounding box center [1032, 23] width 95 height 31
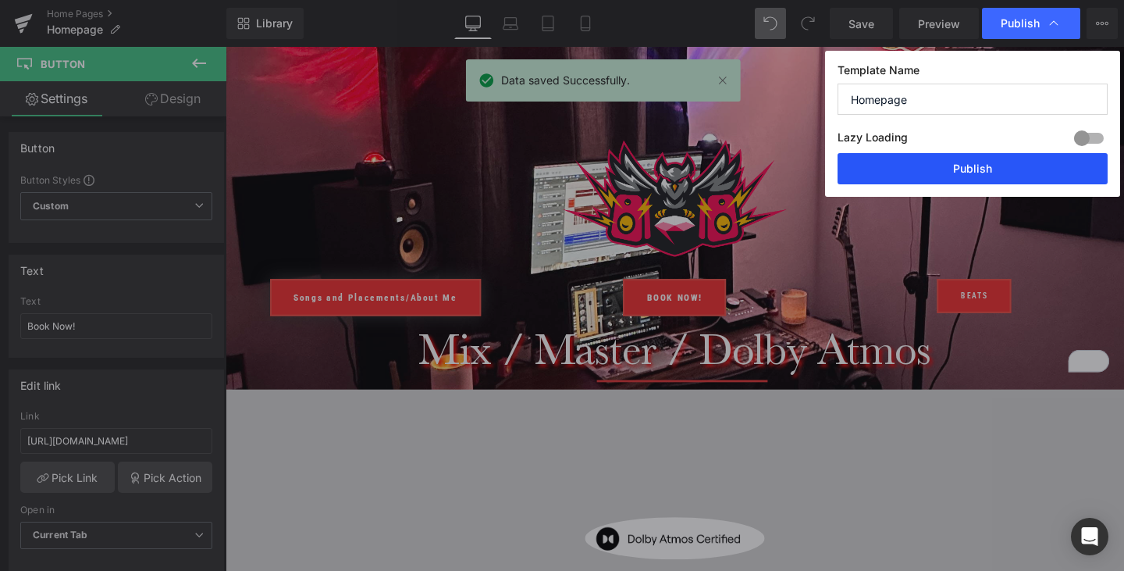
click at [989, 170] on button "Publish" at bounding box center [973, 168] width 270 height 31
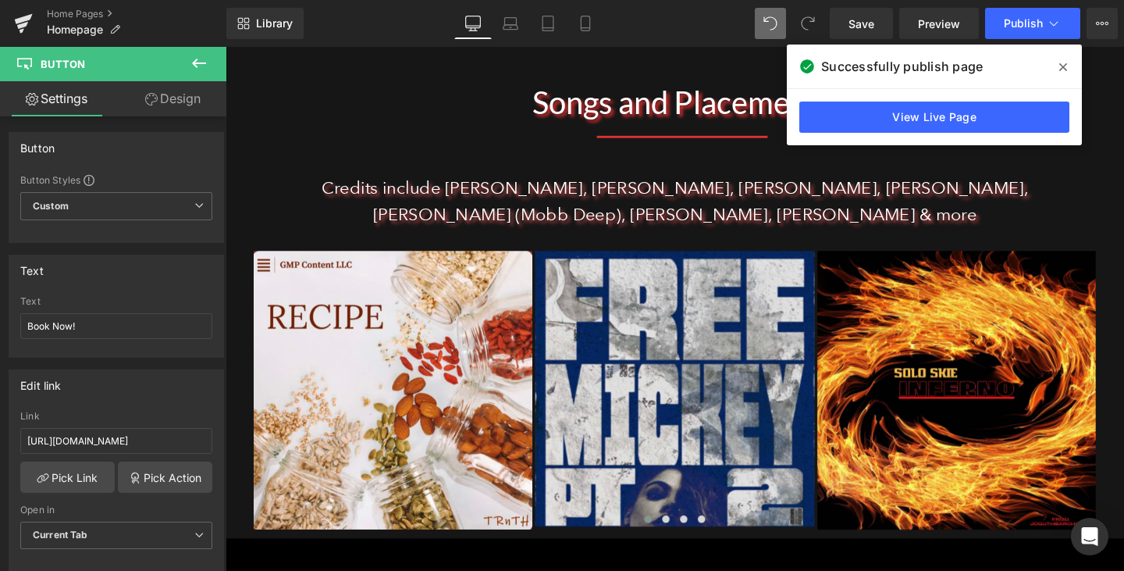
scroll to position [1094, 0]
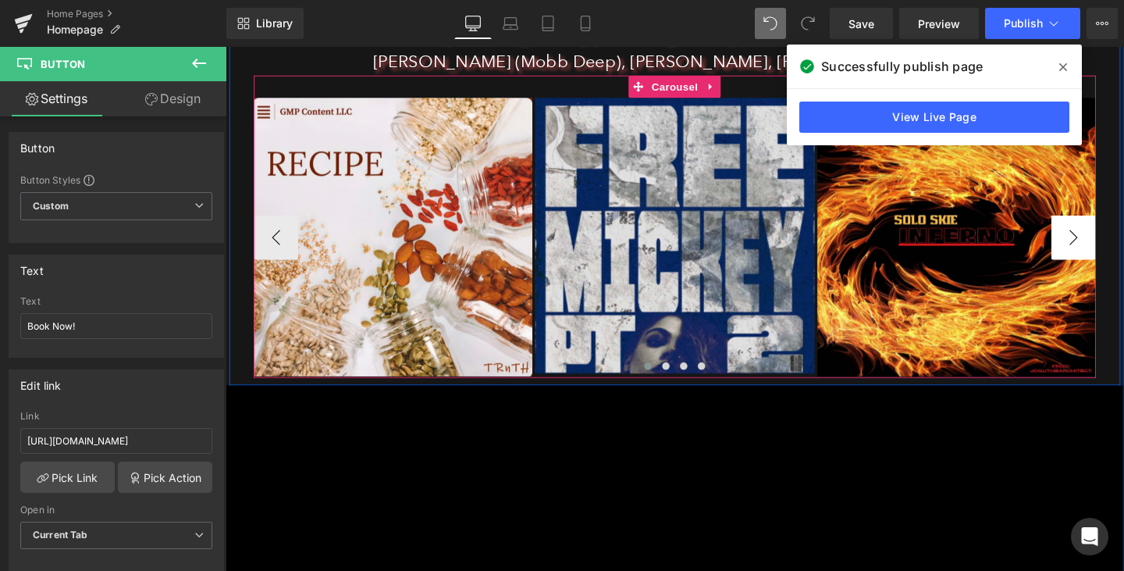
click at [1123, 254] on button "›" at bounding box center [1117, 247] width 47 height 47
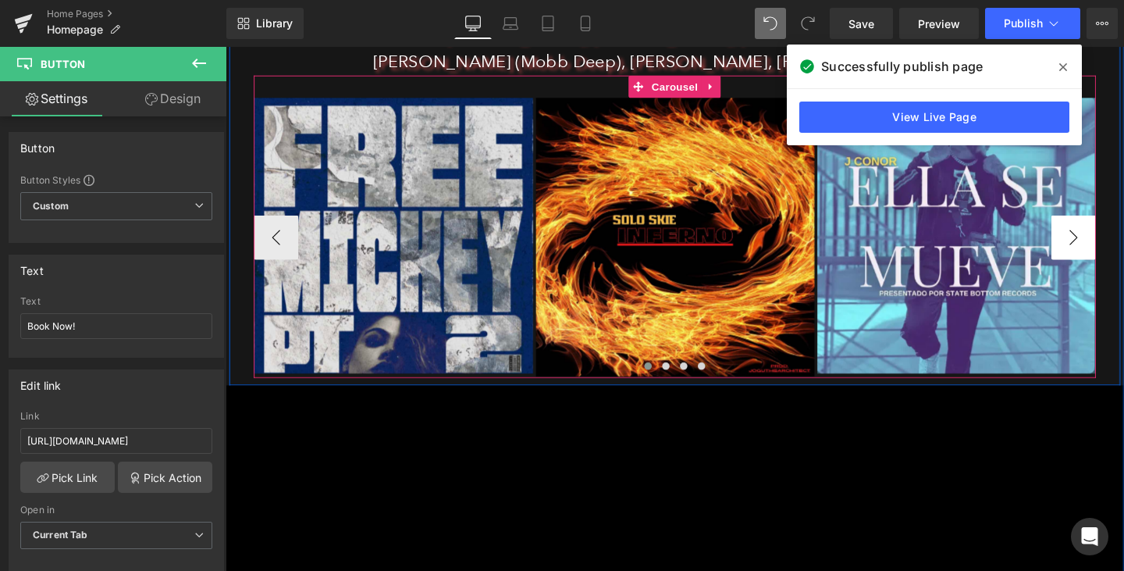
click at [1123, 254] on button "›" at bounding box center [1117, 247] width 47 height 47
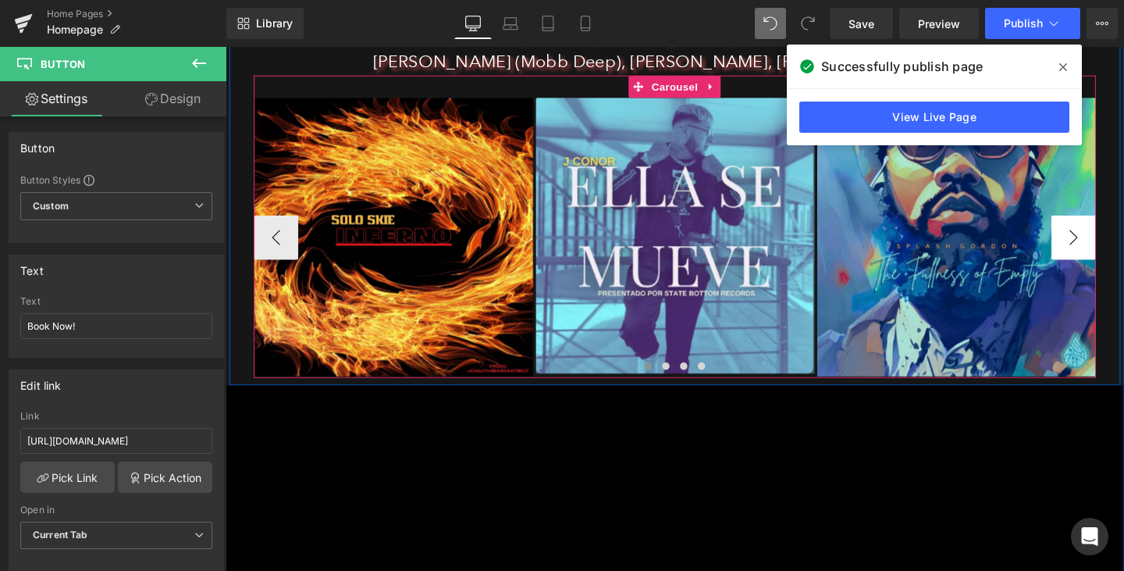
click at [1123, 254] on button "›" at bounding box center [1117, 247] width 47 height 47
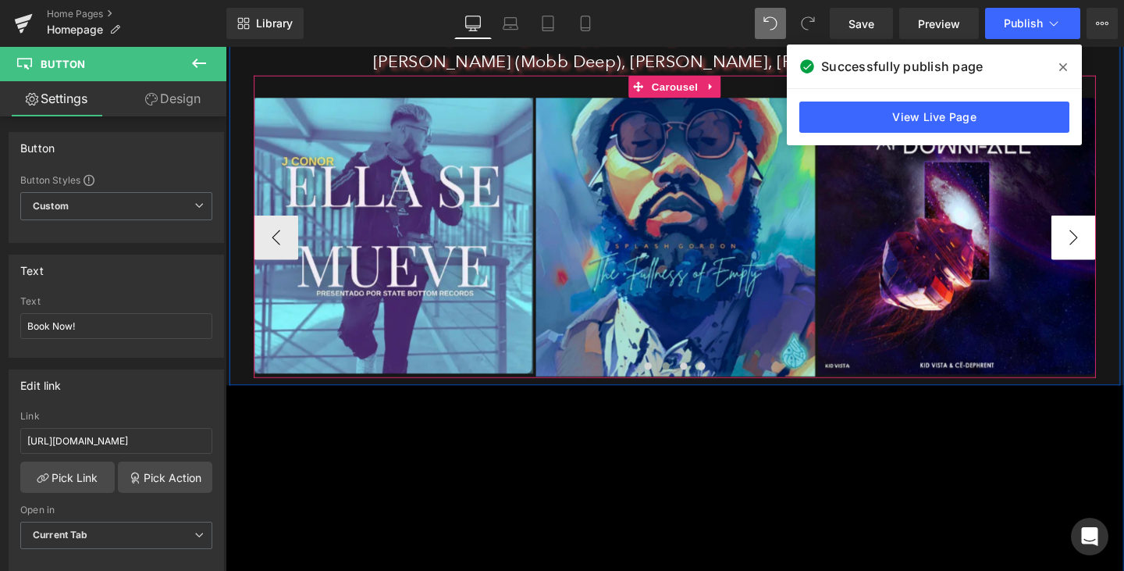
click at [1123, 254] on button "›" at bounding box center [1117, 247] width 47 height 47
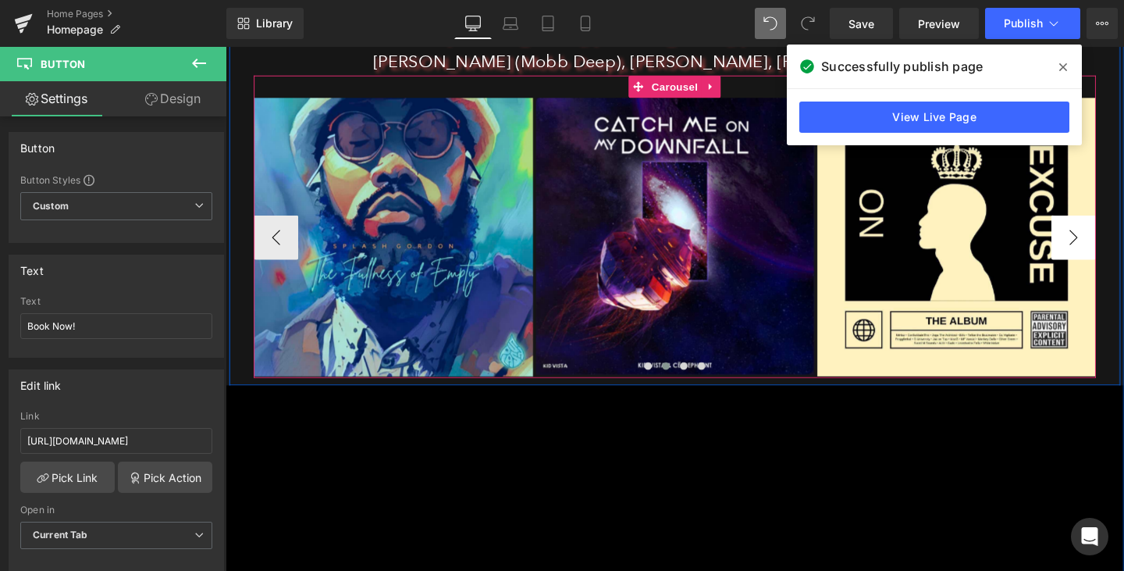
click at [1123, 254] on button "›" at bounding box center [1117, 247] width 47 height 47
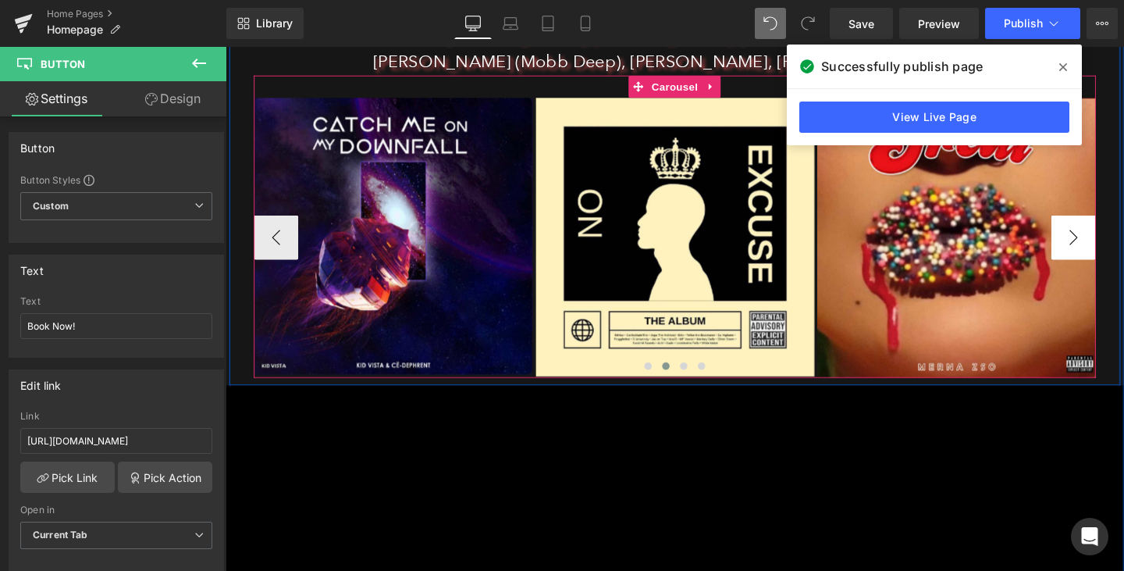
click at [1123, 254] on button "›" at bounding box center [1117, 247] width 47 height 47
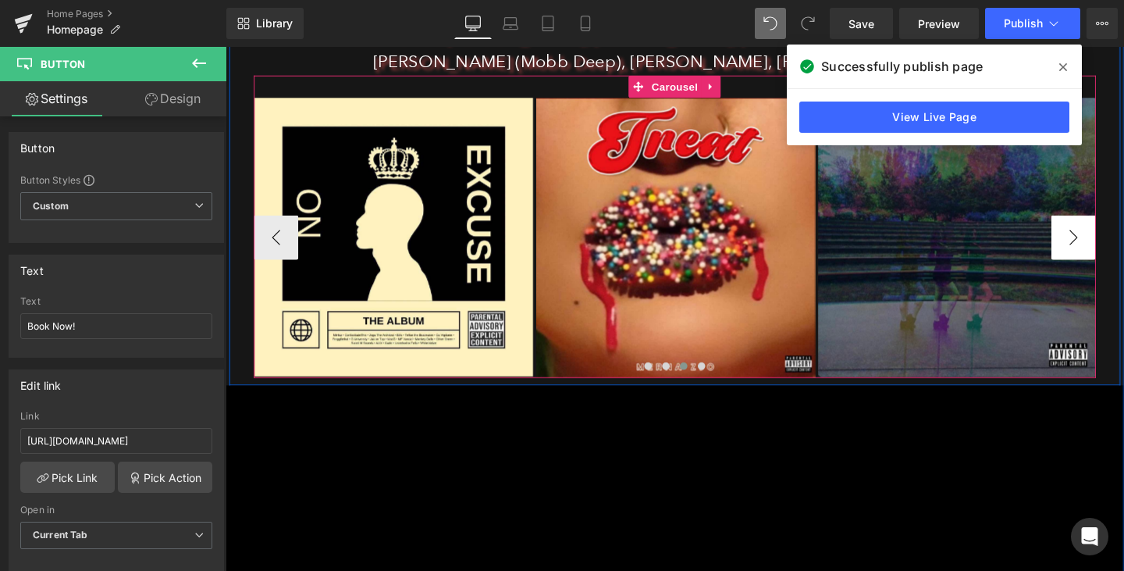
click at [1123, 254] on button "›" at bounding box center [1117, 247] width 47 height 47
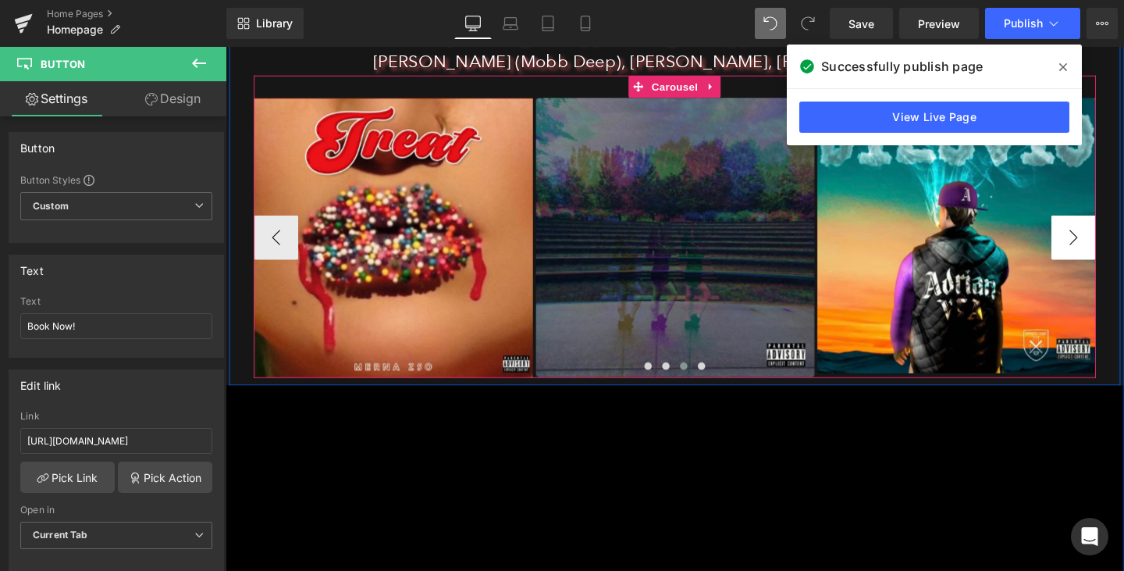
click at [1123, 254] on button "›" at bounding box center [1117, 247] width 47 height 47
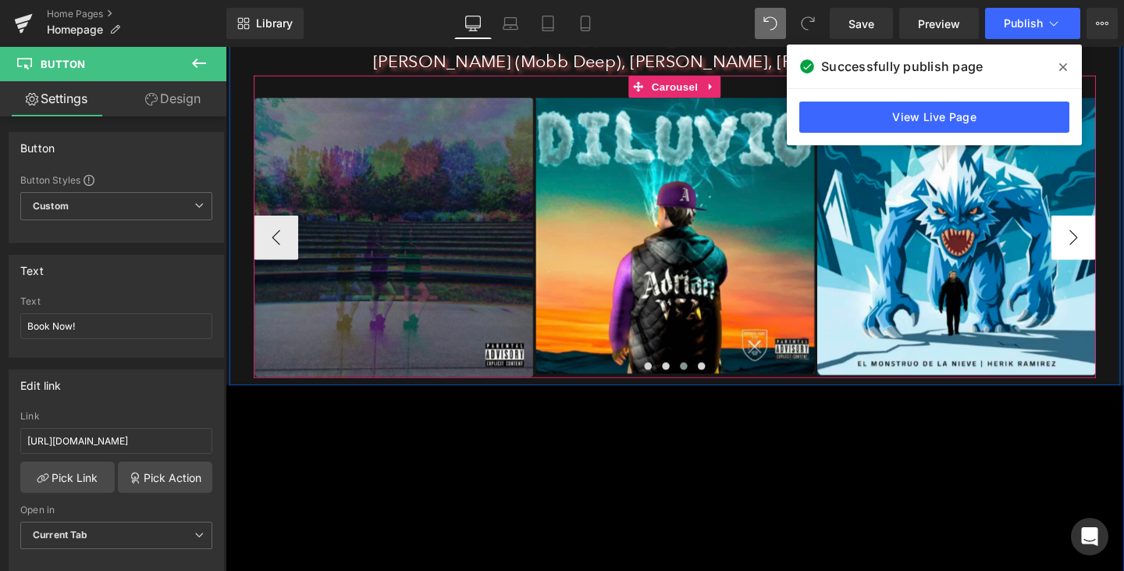
click at [1123, 254] on button "›" at bounding box center [1117, 247] width 47 height 47
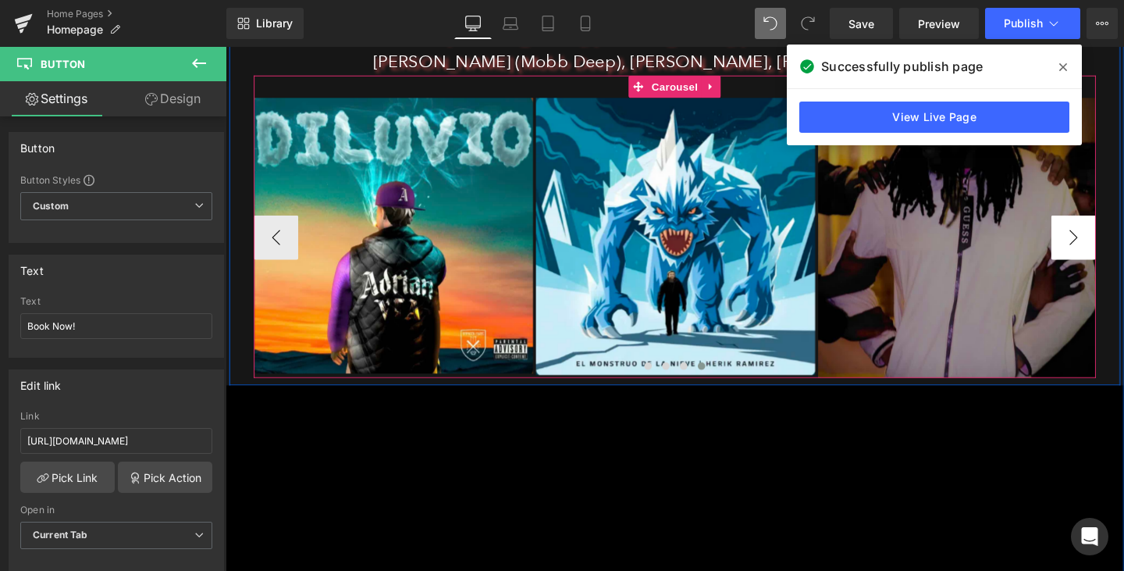
click at [1123, 254] on button "›" at bounding box center [1117, 247] width 47 height 47
click at [1110, 254] on button "›" at bounding box center [1117, 247] width 47 height 47
click at [288, 248] on button "‹" at bounding box center [278, 247] width 47 height 47
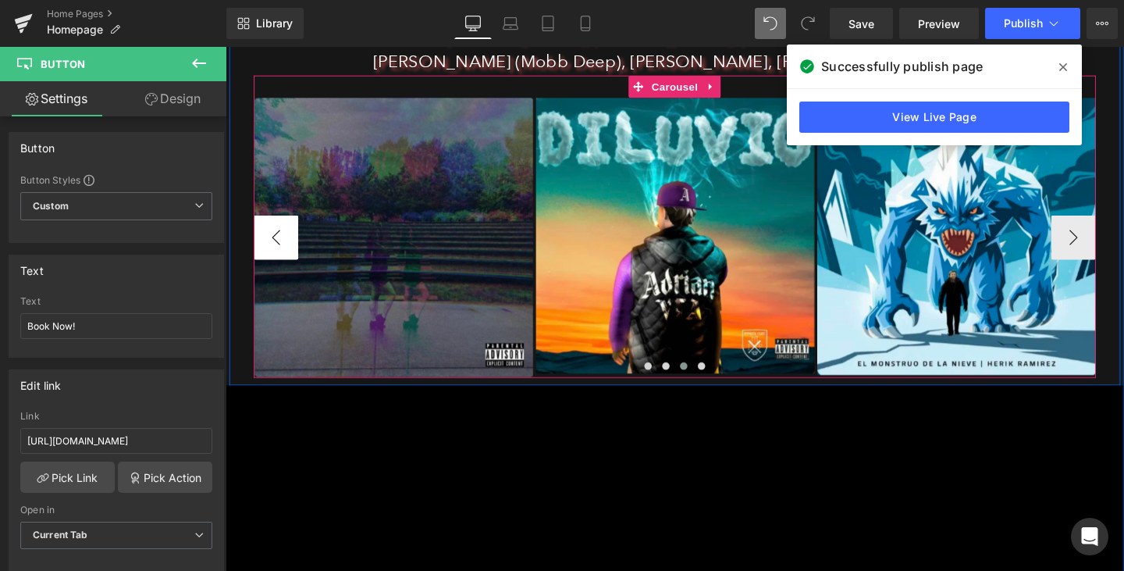
click at [288, 248] on button "‹" at bounding box center [278, 247] width 47 height 47
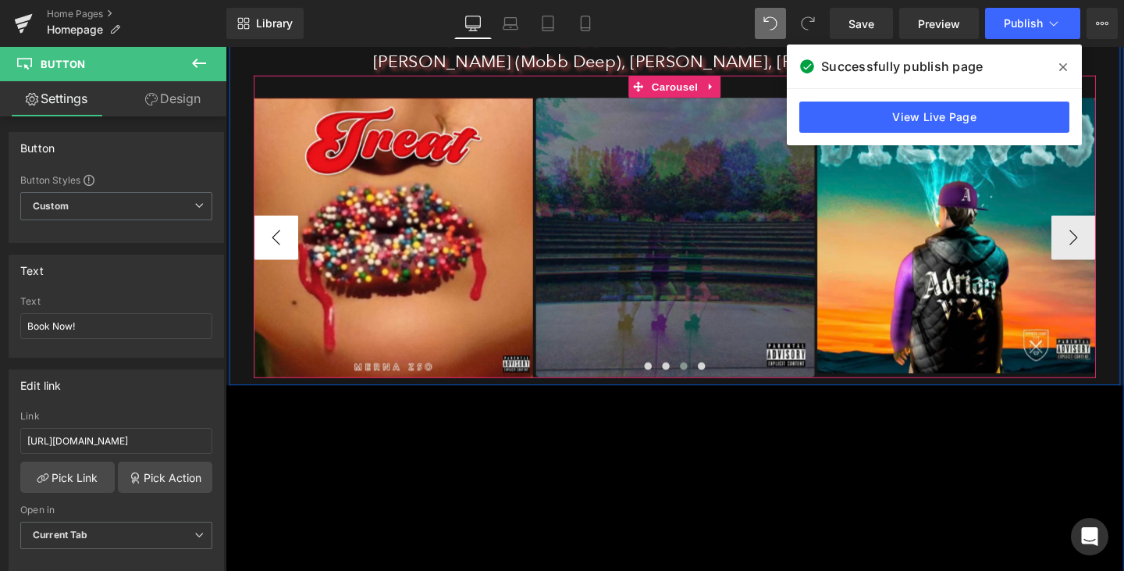
click at [288, 248] on button "‹" at bounding box center [278, 247] width 47 height 47
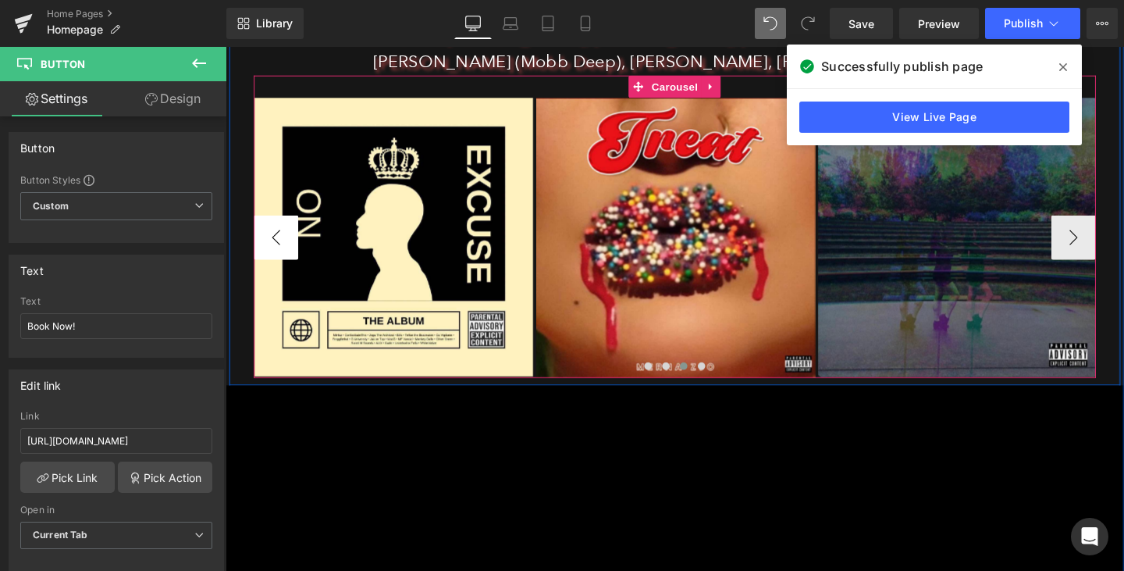
click at [288, 248] on button "‹" at bounding box center [278, 247] width 47 height 47
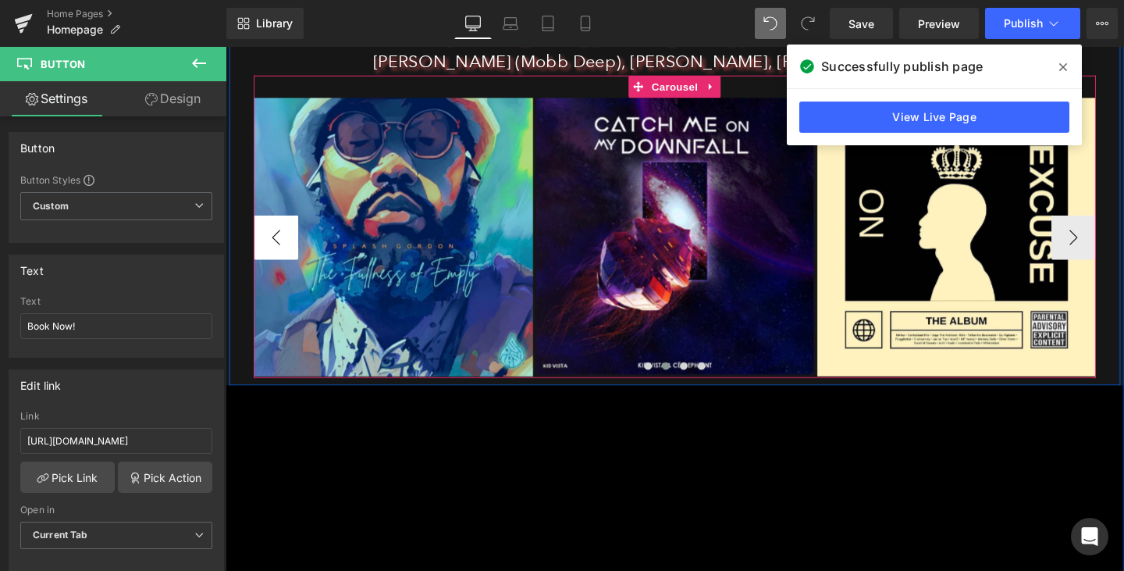
click at [288, 248] on button "‹" at bounding box center [278, 247] width 47 height 47
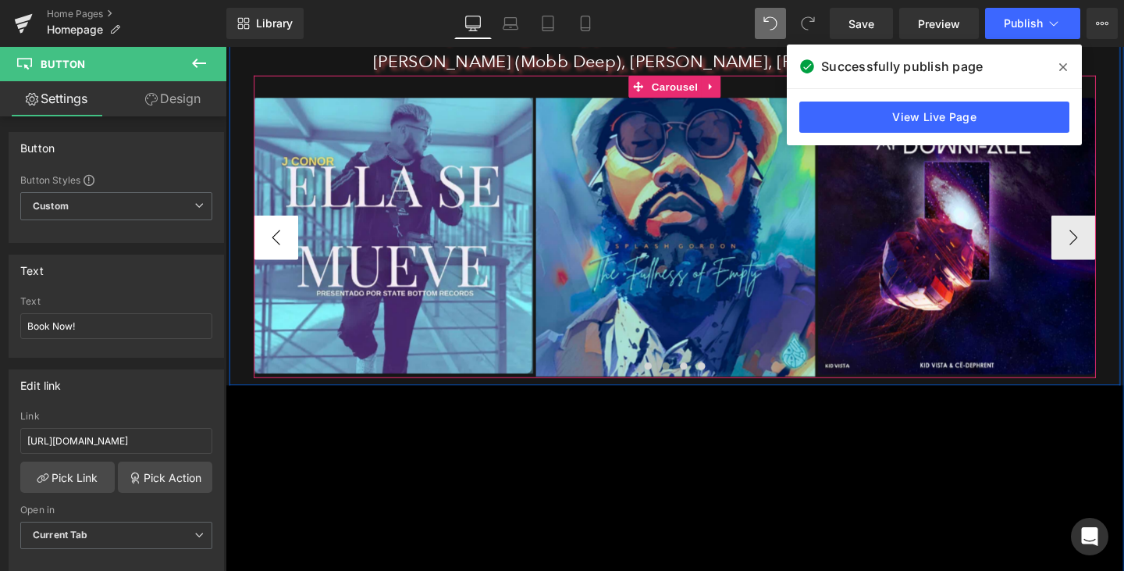
click at [288, 248] on button "‹" at bounding box center [278, 247] width 47 height 47
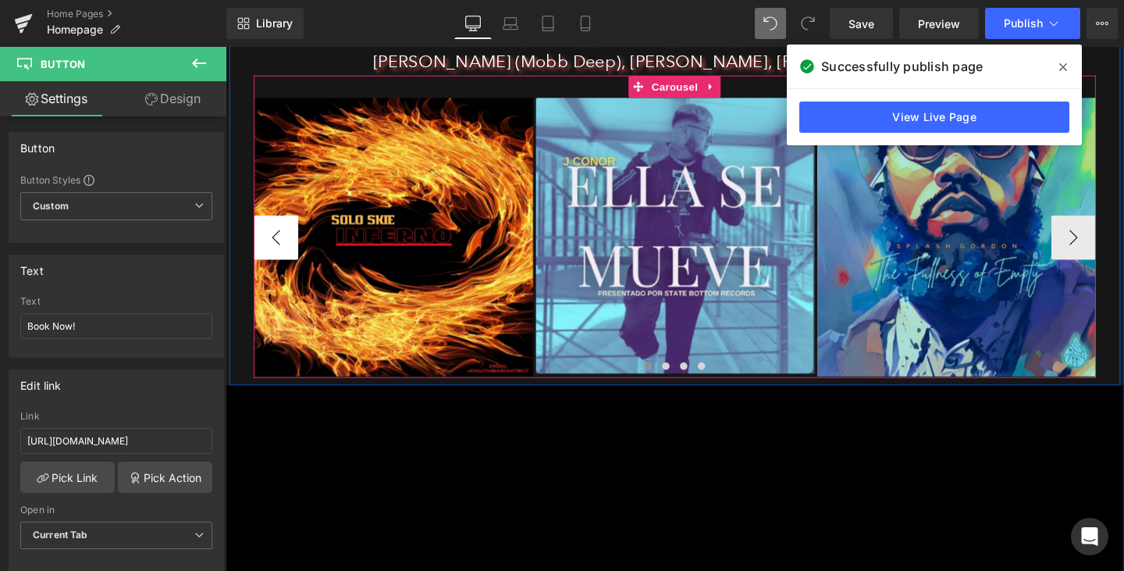
click at [288, 248] on button "‹" at bounding box center [278, 247] width 47 height 47
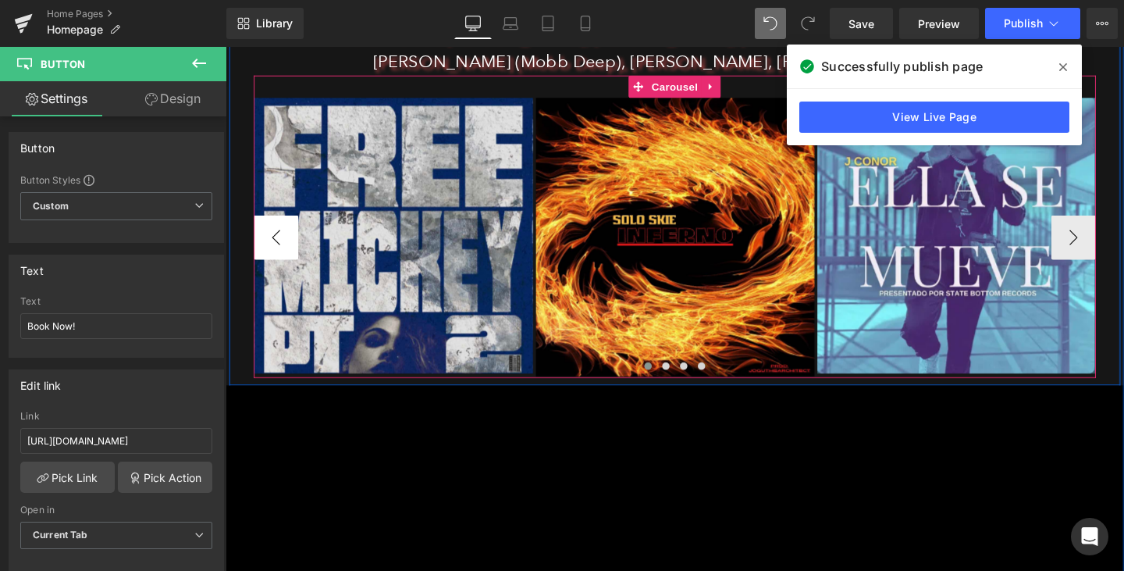
click at [288, 248] on button "‹" at bounding box center [278, 247] width 47 height 47
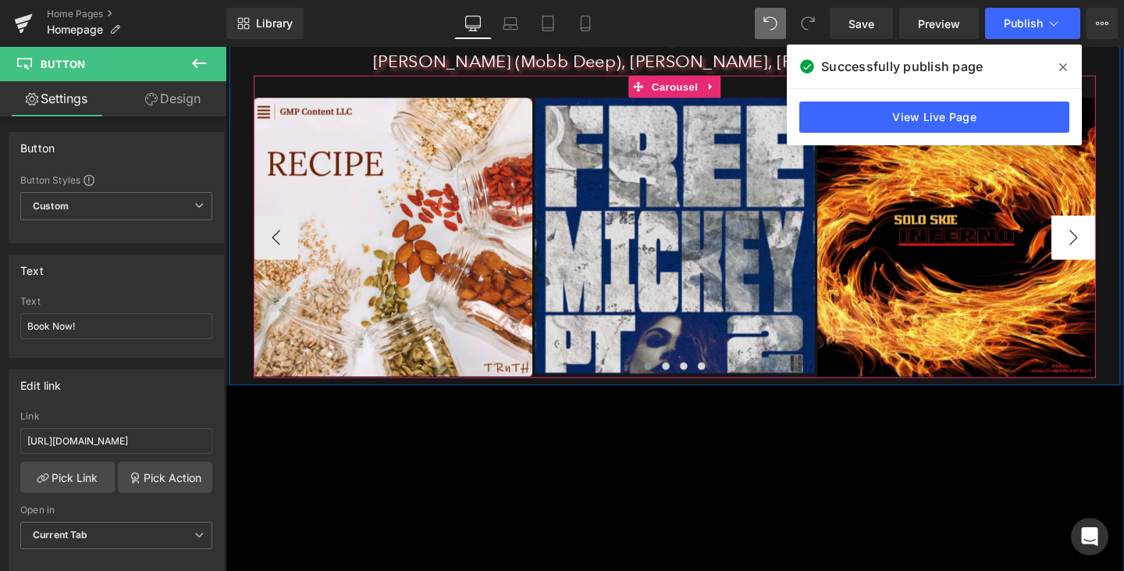
click at [1114, 249] on button "›" at bounding box center [1117, 247] width 47 height 47
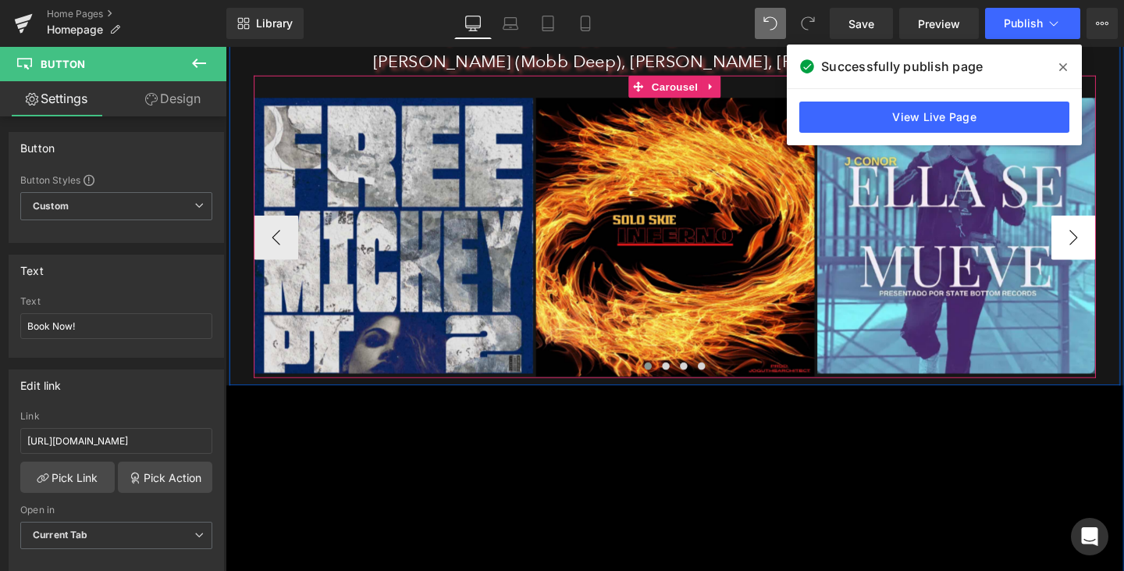
click at [1114, 249] on button "›" at bounding box center [1117, 247] width 47 height 47
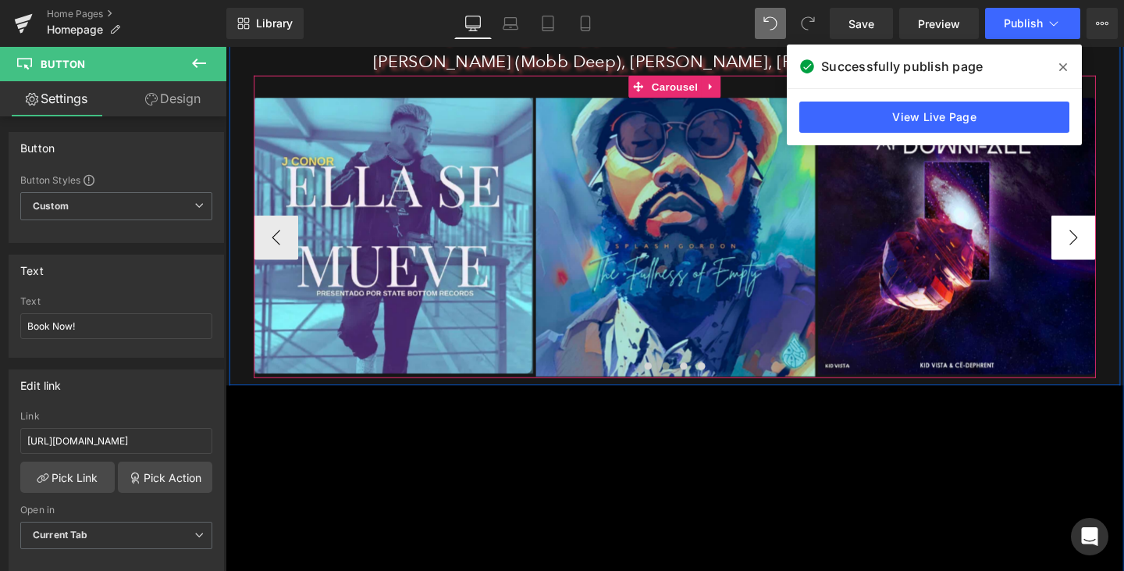
click at [1114, 249] on button "›" at bounding box center [1117, 247] width 47 height 47
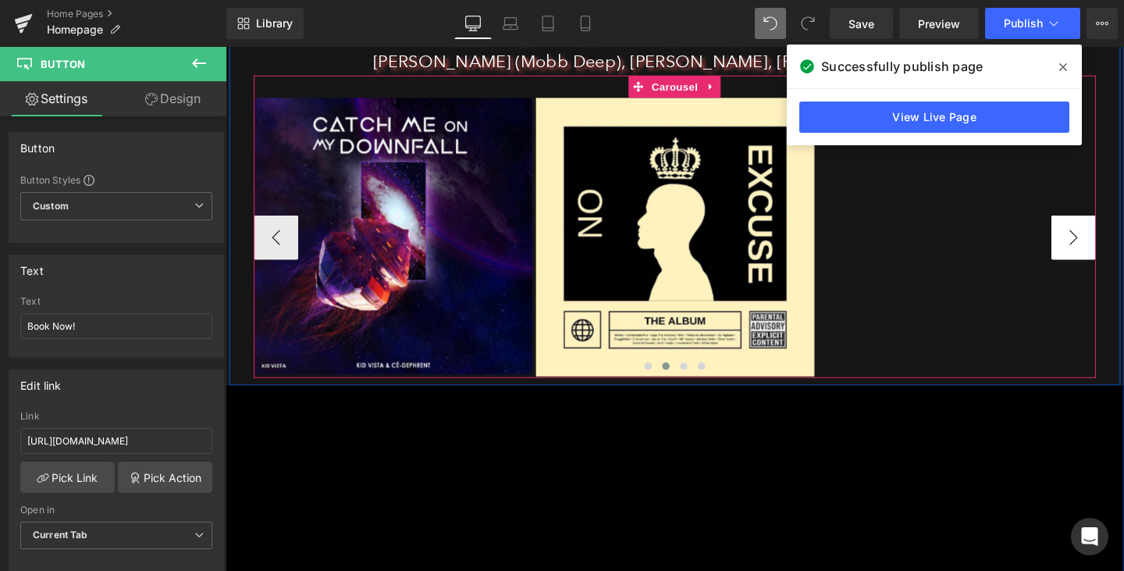
click at [1114, 249] on button "›" at bounding box center [1117, 247] width 47 height 47
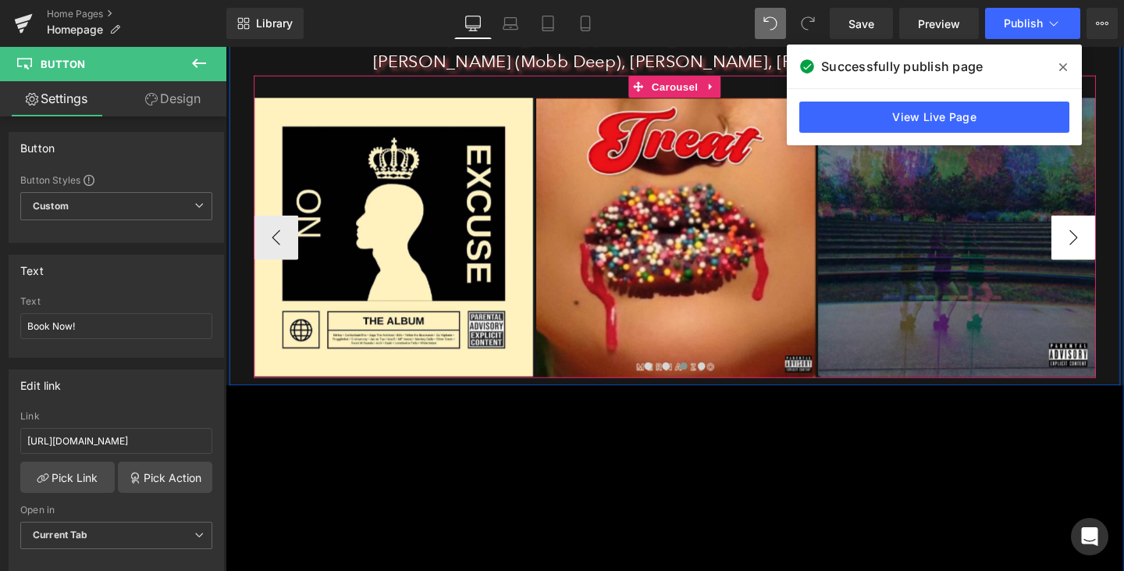
click at [1114, 249] on button "›" at bounding box center [1117, 247] width 47 height 47
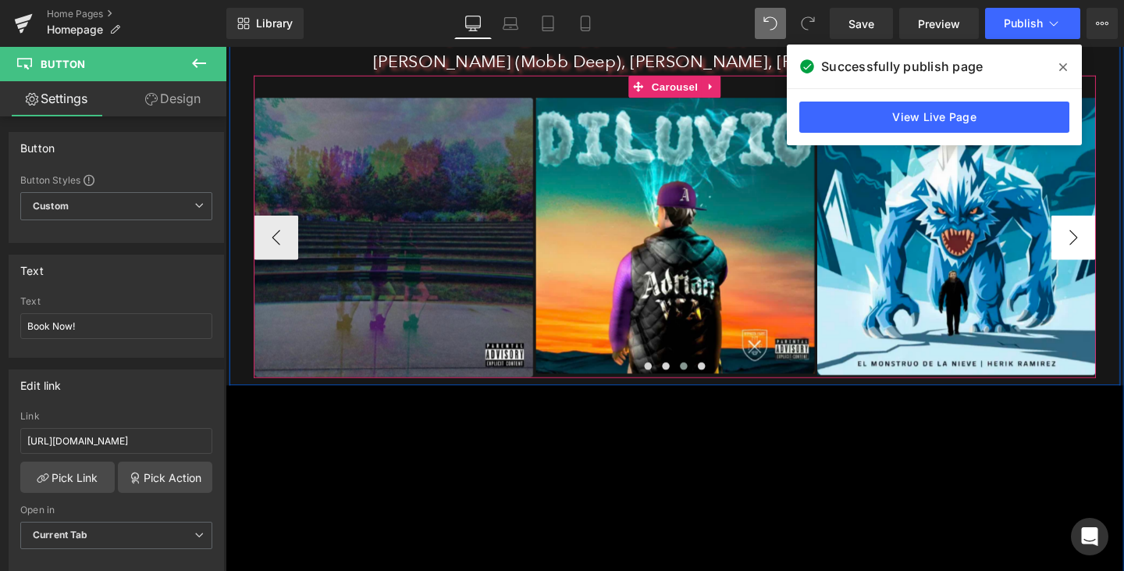
click at [1114, 249] on button "›" at bounding box center [1117, 247] width 47 height 47
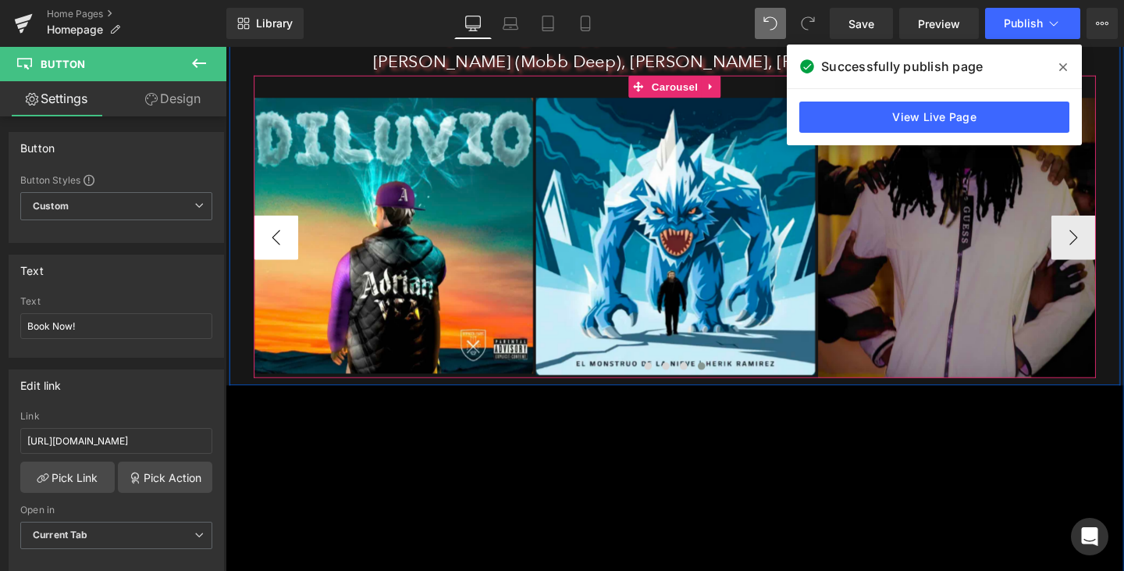
click at [281, 248] on button "‹" at bounding box center [278, 247] width 47 height 47
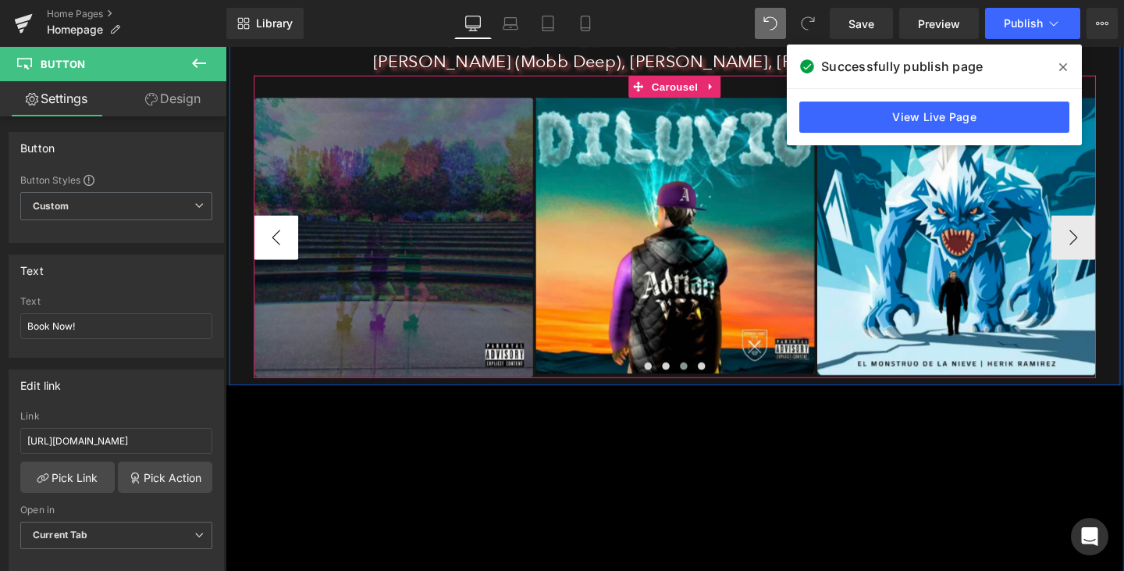
click at [281, 248] on button "‹" at bounding box center [278, 247] width 47 height 47
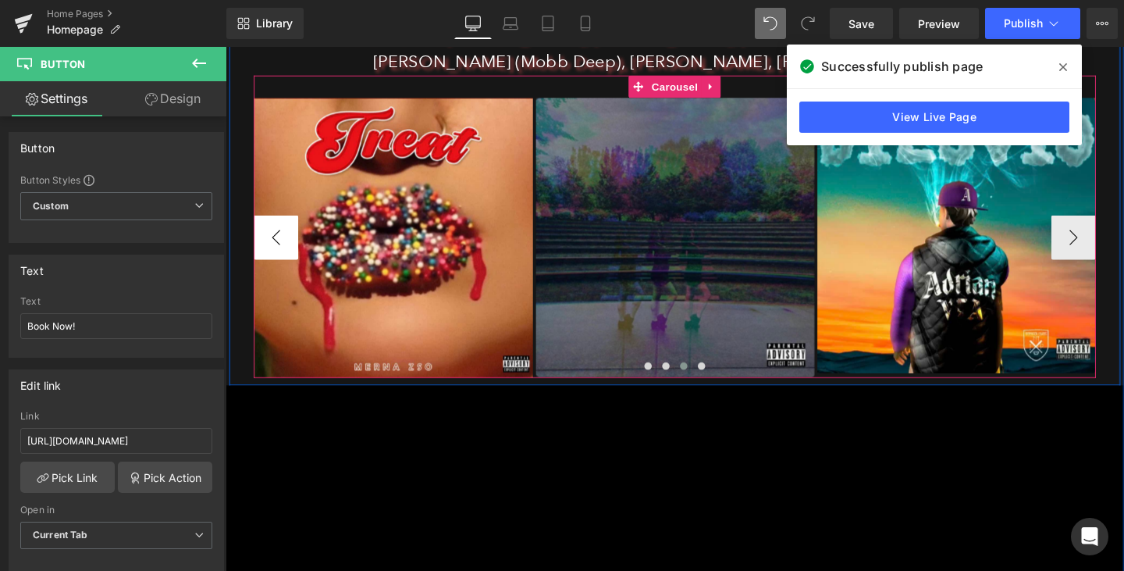
click at [281, 248] on button "‹" at bounding box center [278, 247] width 47 height 47
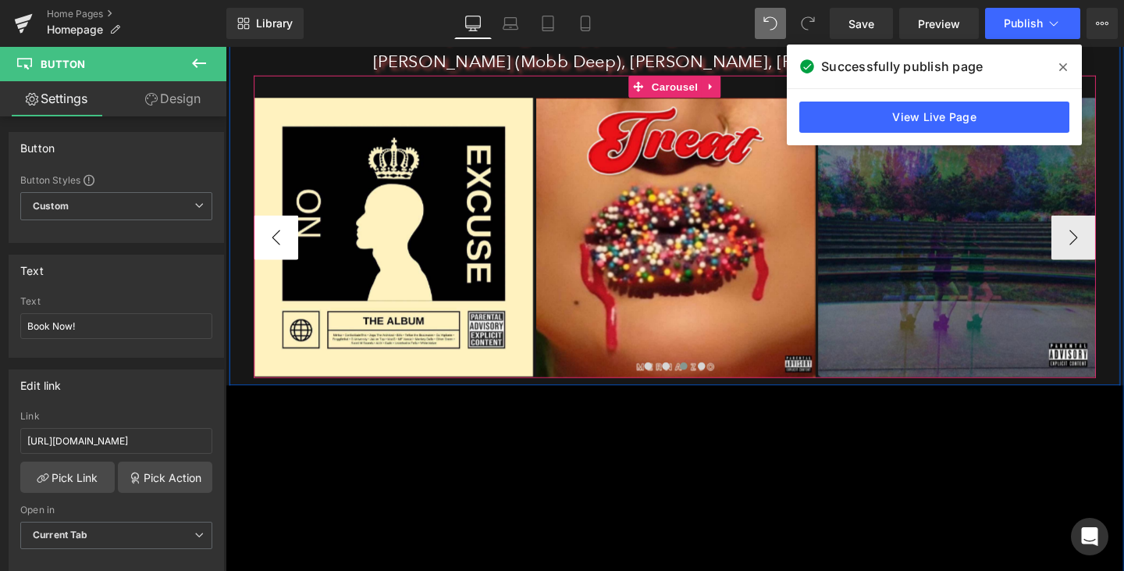
click at [281, 248] on button "‹" at bounding box center [278, 247] width 47 height 47
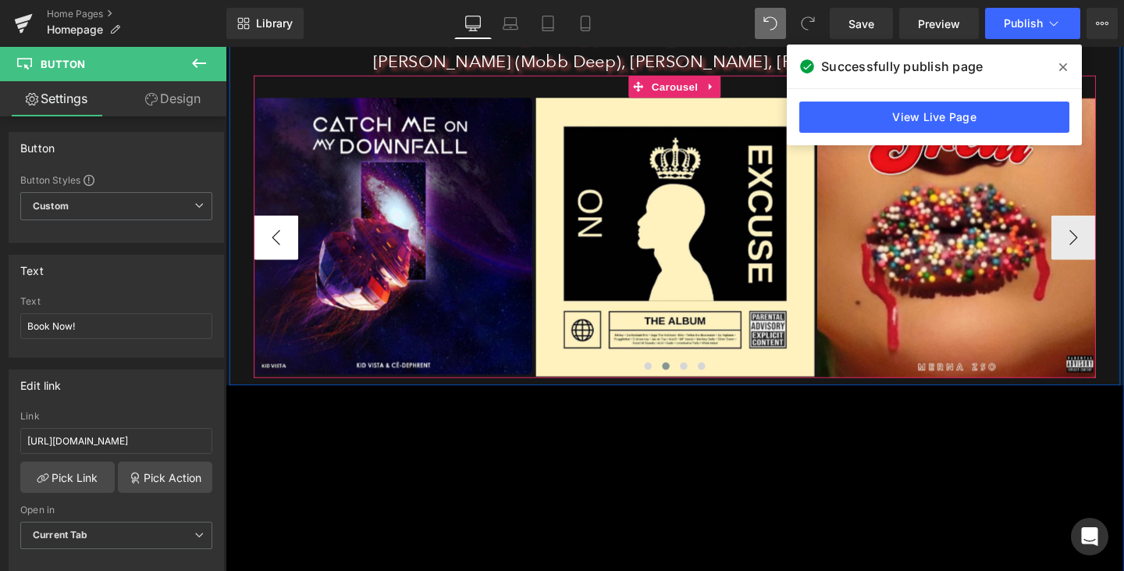
click at [281, 248] on button "‹" at bounding box center [278, 247] width 47 height 47
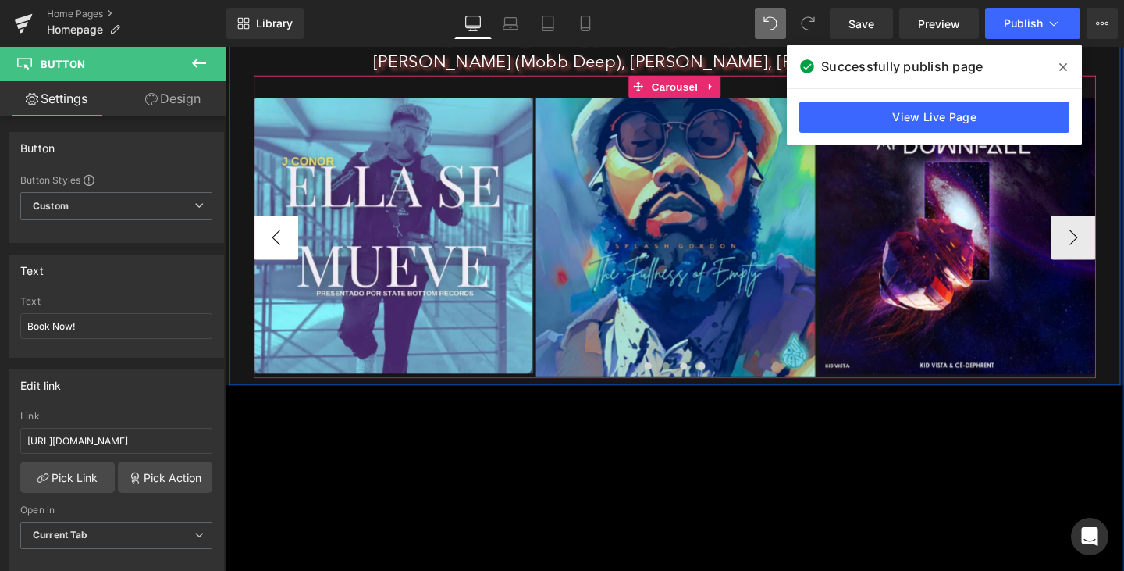
click at [281, 248] on button "‹" at bounding box center [278, 247] width 47 height 47
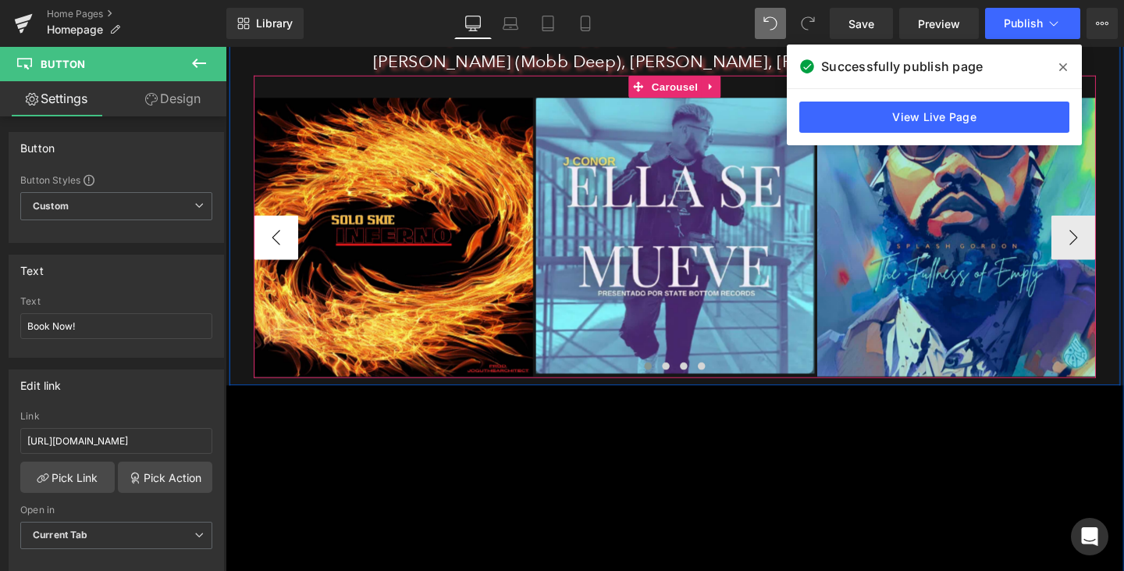
click at [281, 248] on button "‹" at bounding box center [278, 247] width 47 height 47
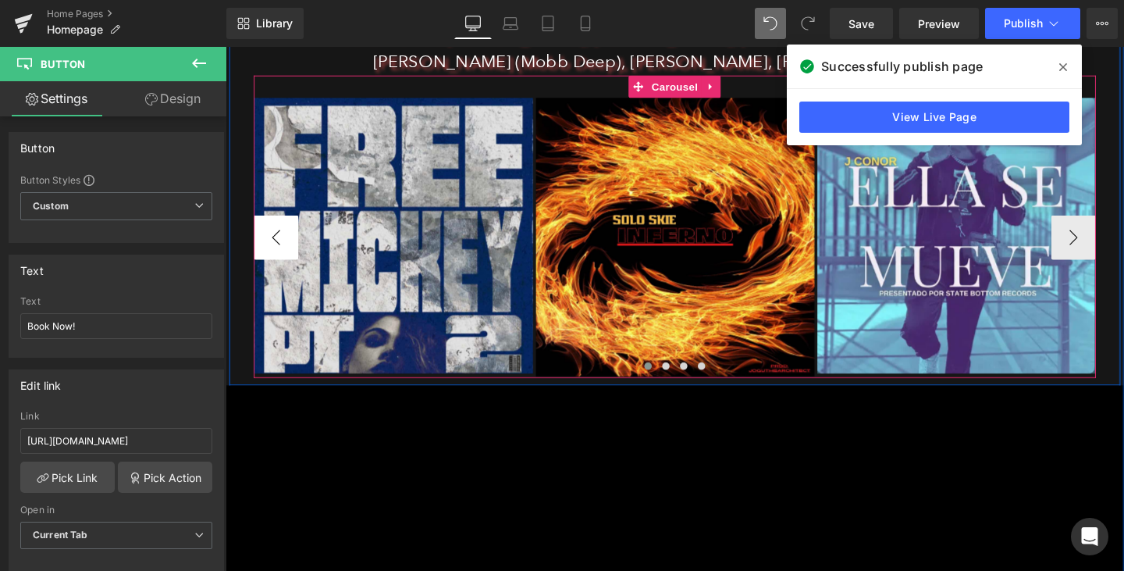
click at [281, 248] on button "‹" at bounding box center [278, 247] width 47 height 47
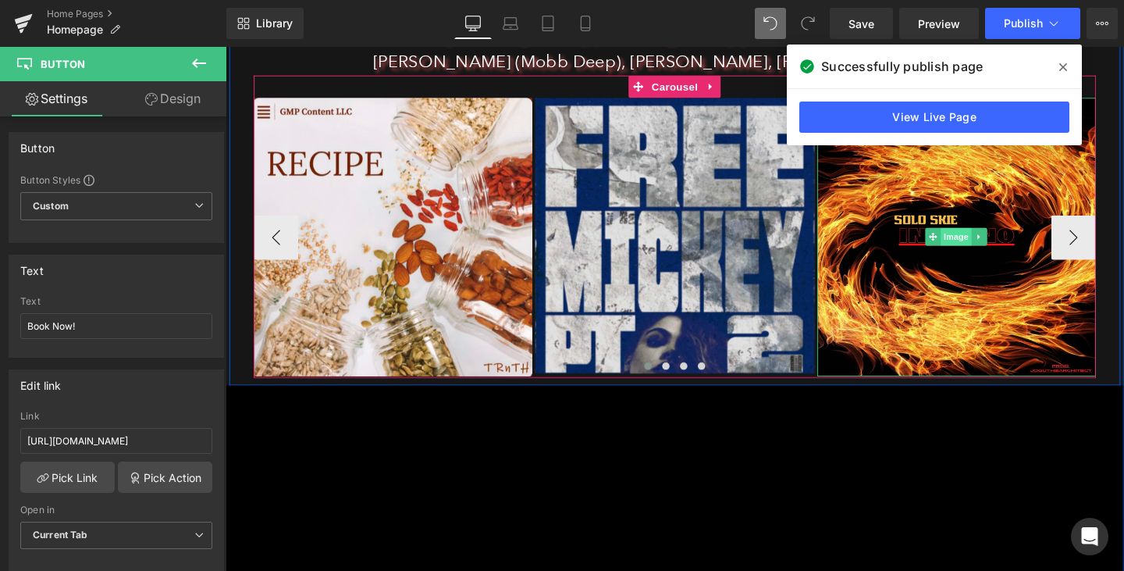
click at [990, 245] on span "Image" at bounding box center [994, 246] width 33 height 19
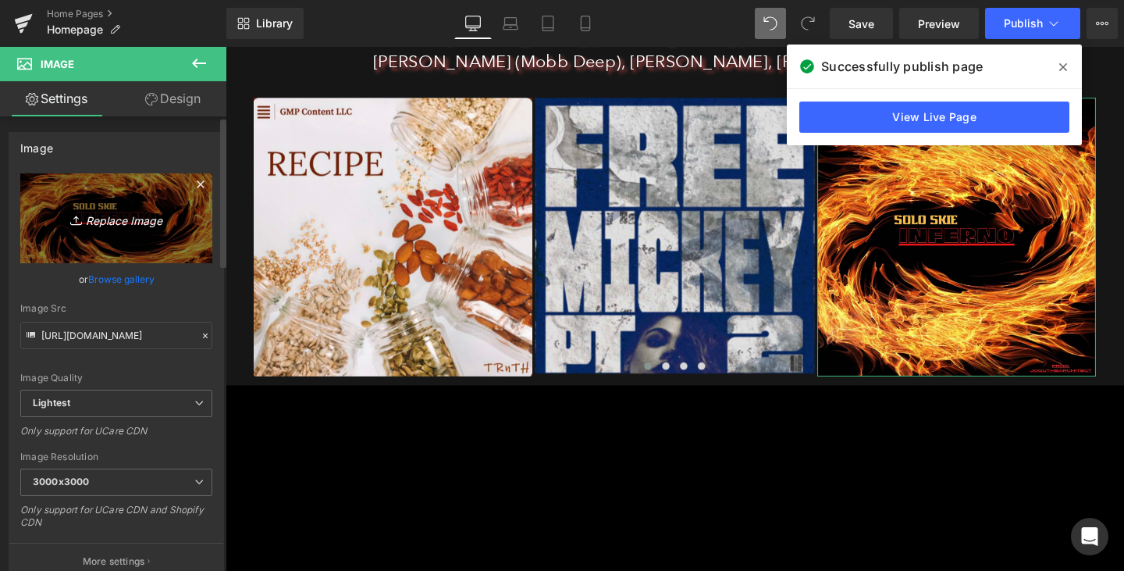
click at [126, 212] on icon "Replace Image" at bounding box center [116, 218] width 125 height 20
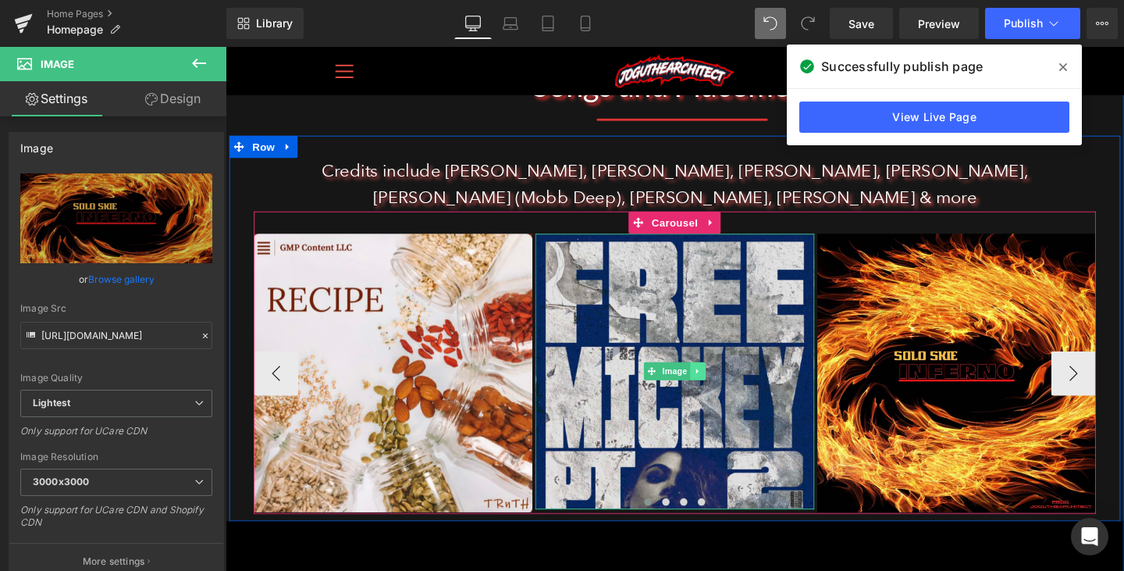
scroll to position [923, 0]
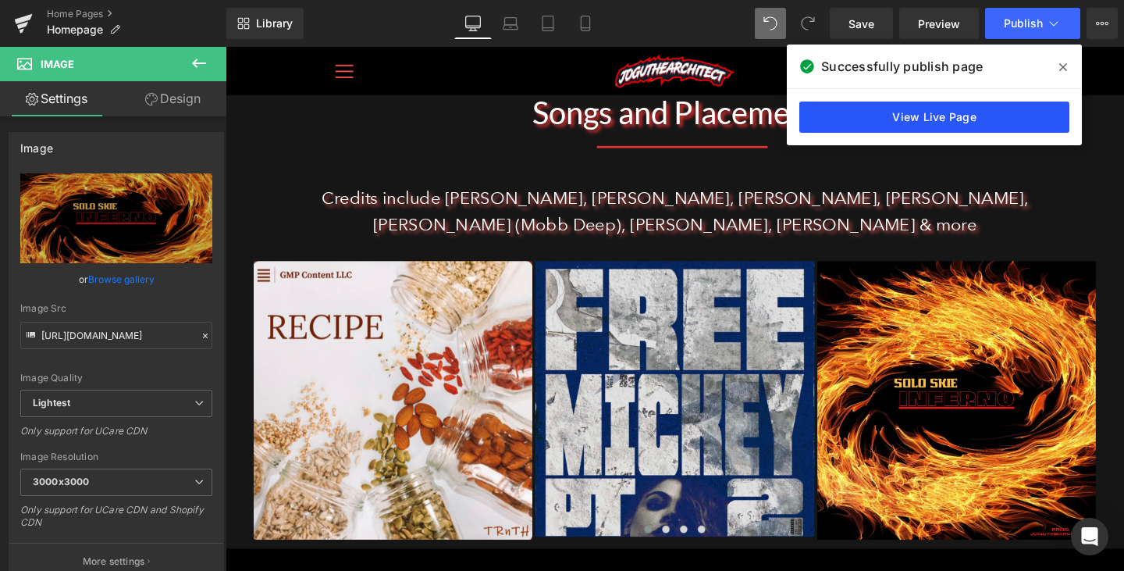
click at [975, 122] on link "View Live Page" at bounding box center [934, 116] width 270 height 31
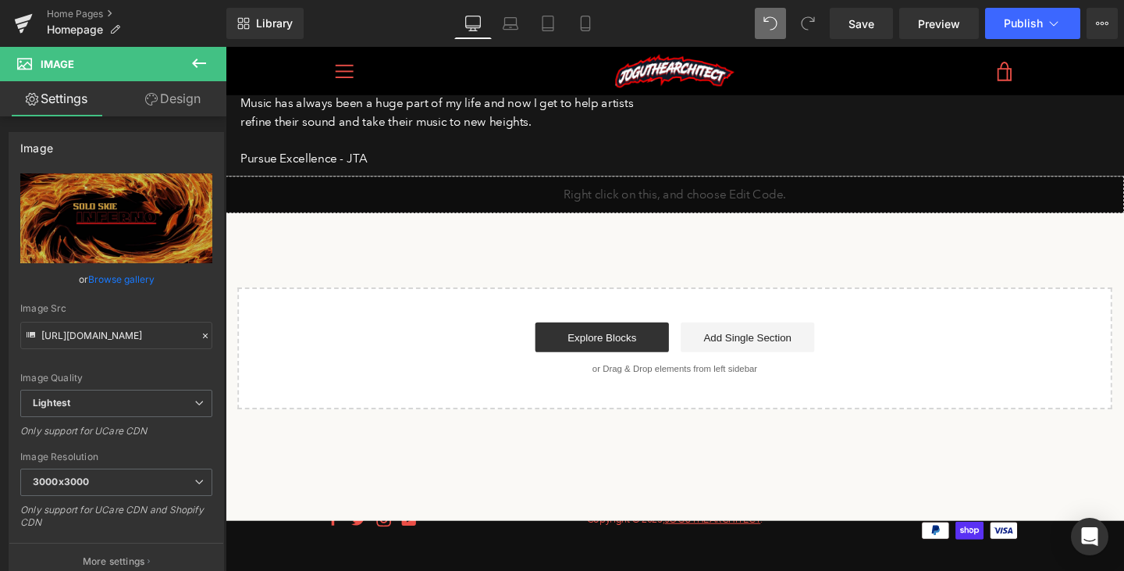
scroll to position [3200, 0]
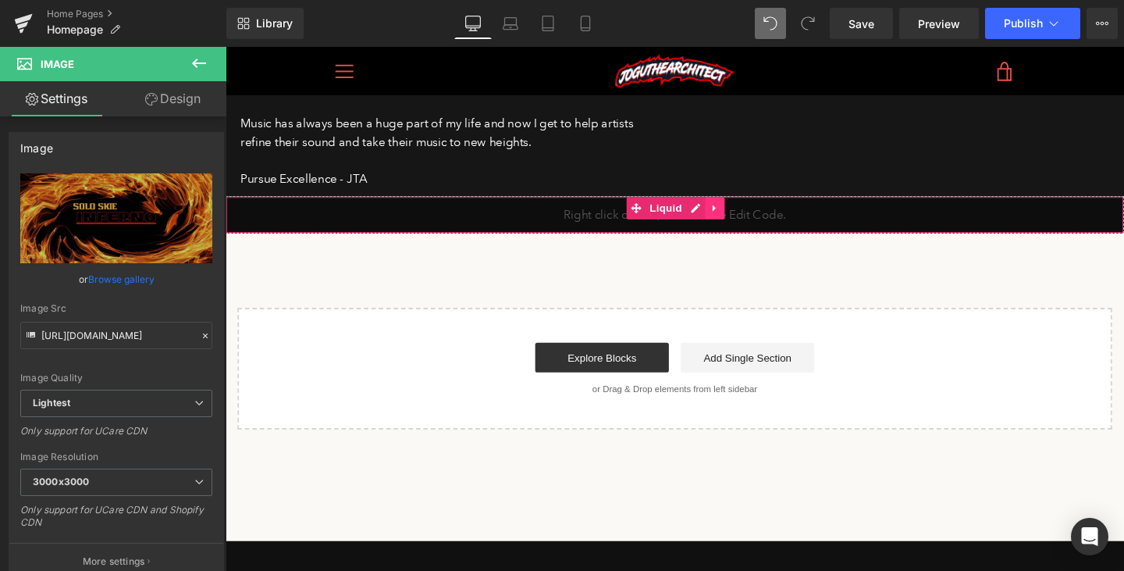
click at [741, 205] on link at bounding box center [740, 216] width 20 height 23
click at [752, 211] on icon at bounding box center [750, 216] width 11 height 11
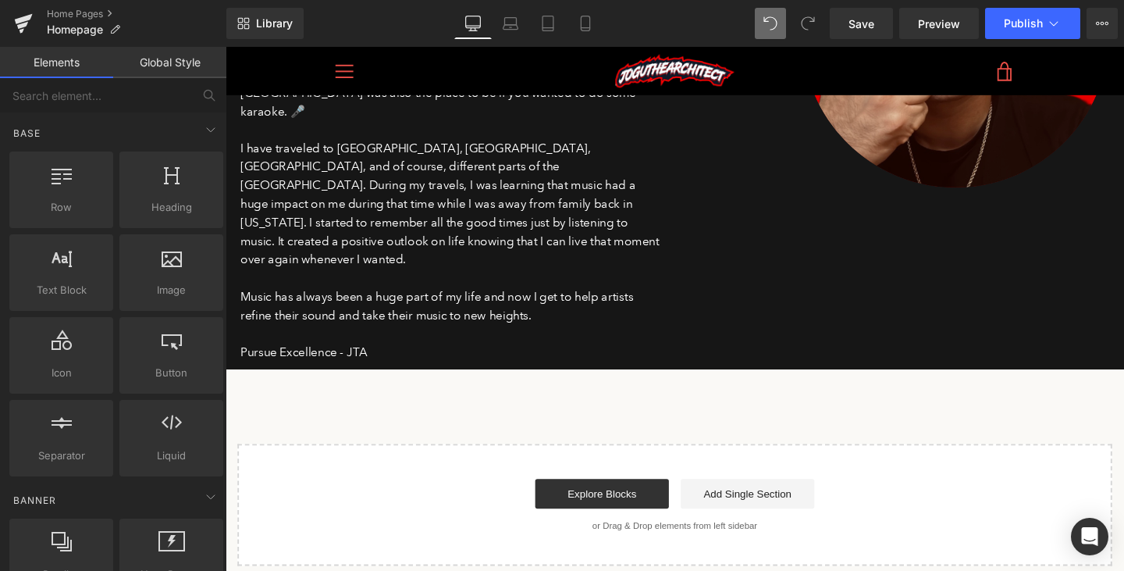
scroll to position [3008, 0]
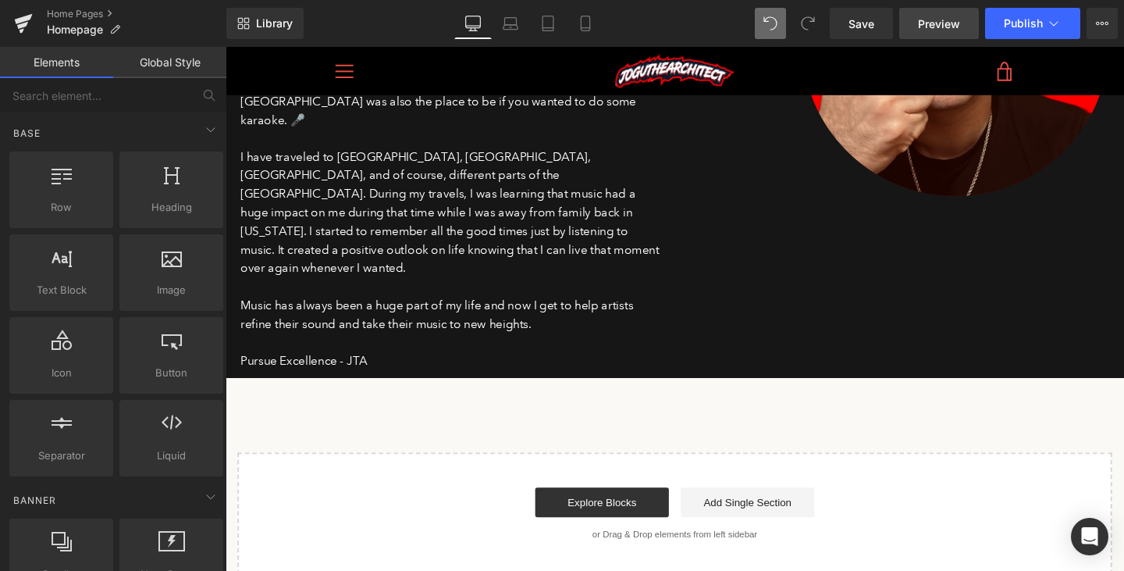
click at [925, 24] on span "Preview" at bounding box center [939, 24] width 42 height 16
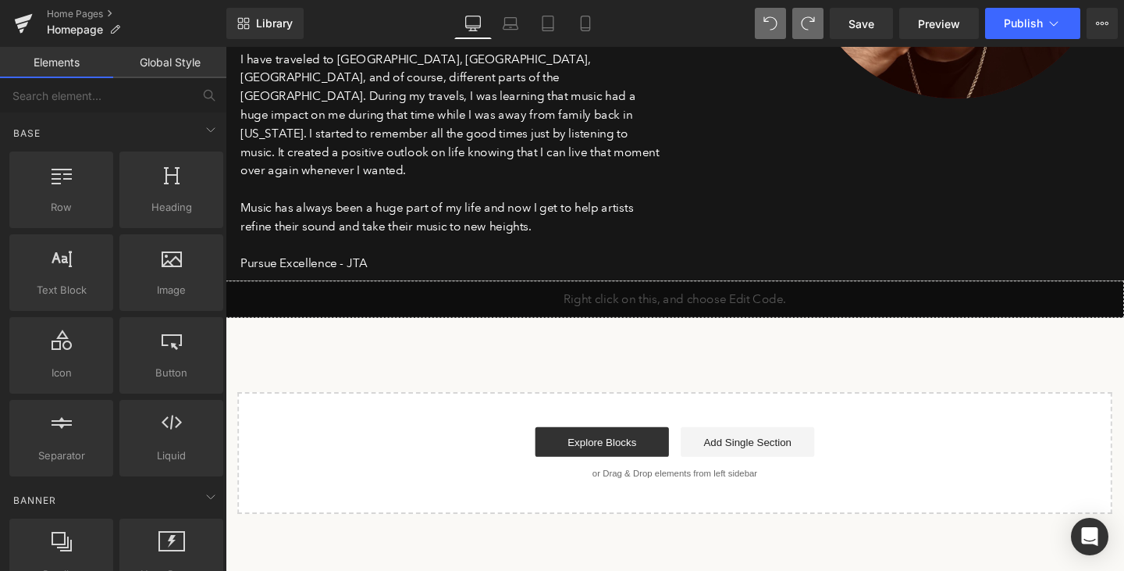
scroll to position [3112, 0]
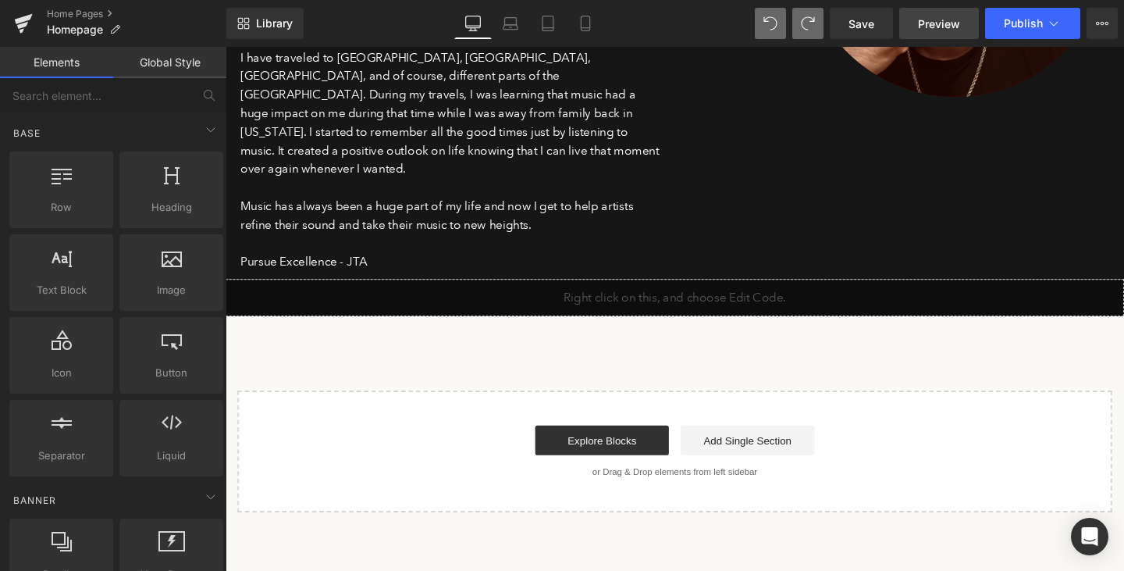
click at [938, 26] on span "Preview" at bounding box center [939, 24] width 42 height 16
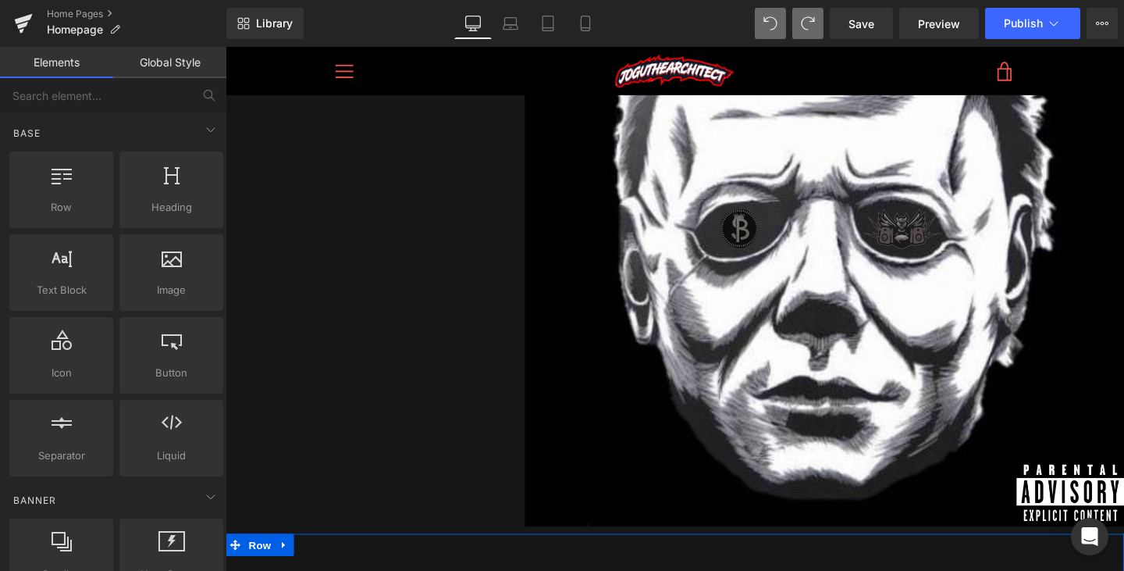
scroll to position [2140, 0]
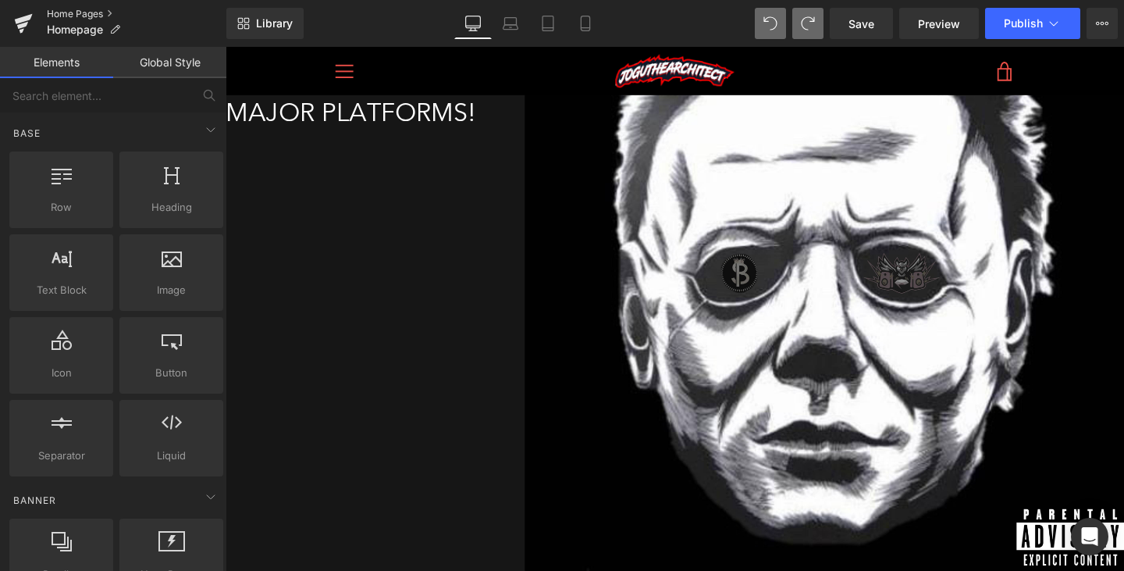
click at [98, 15] on link "Home Pages" at bounding box center [137, 14] width 180 height 12
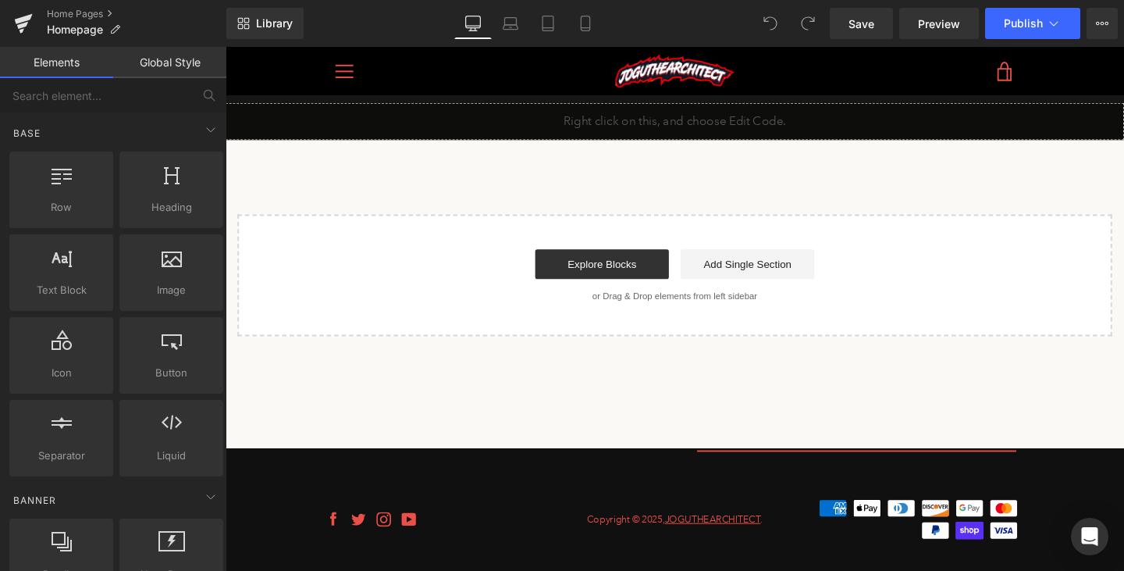
scroll to position [3186, 0]
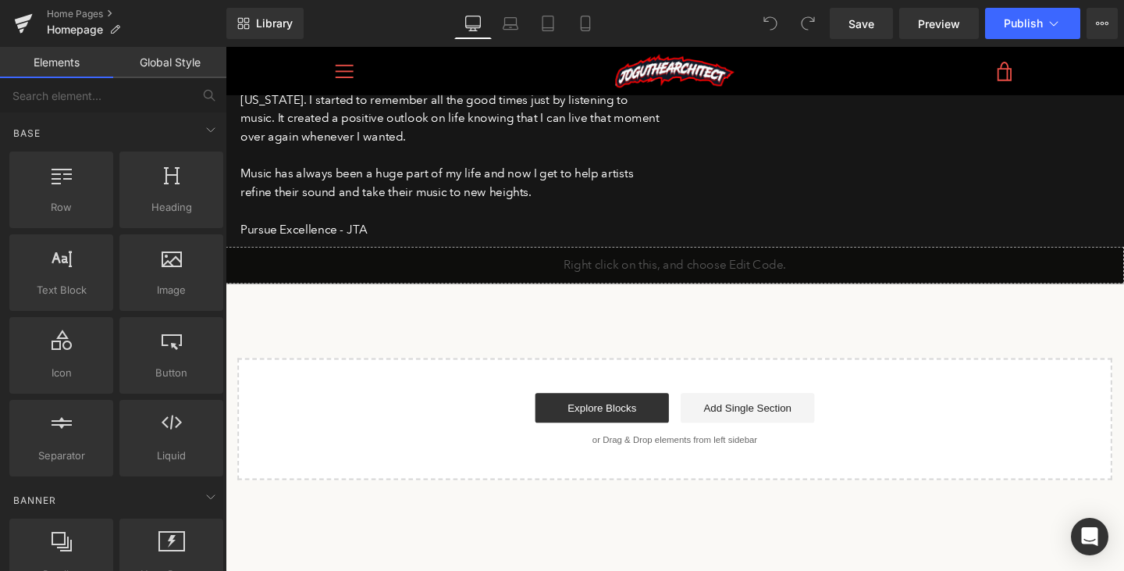
scroll to position [3133, 0]
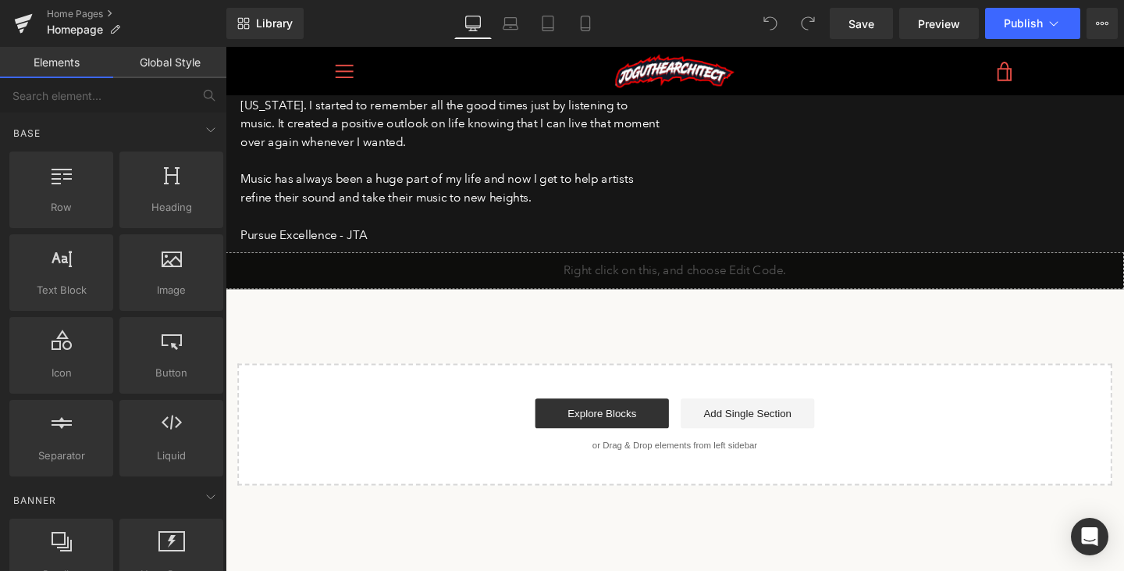
click at [660, 262] on div "Liquid" at bounding box center [698, 281] width 945 height 39
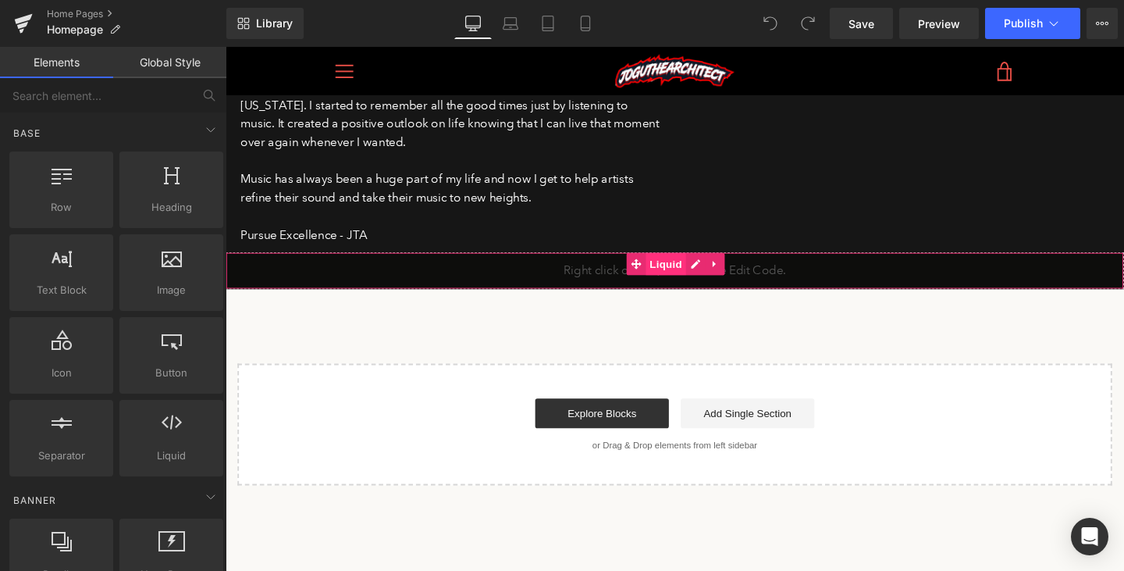
click at [691, 263] on span "Liquid" at bounding box center [688, 274] width 42 height 23
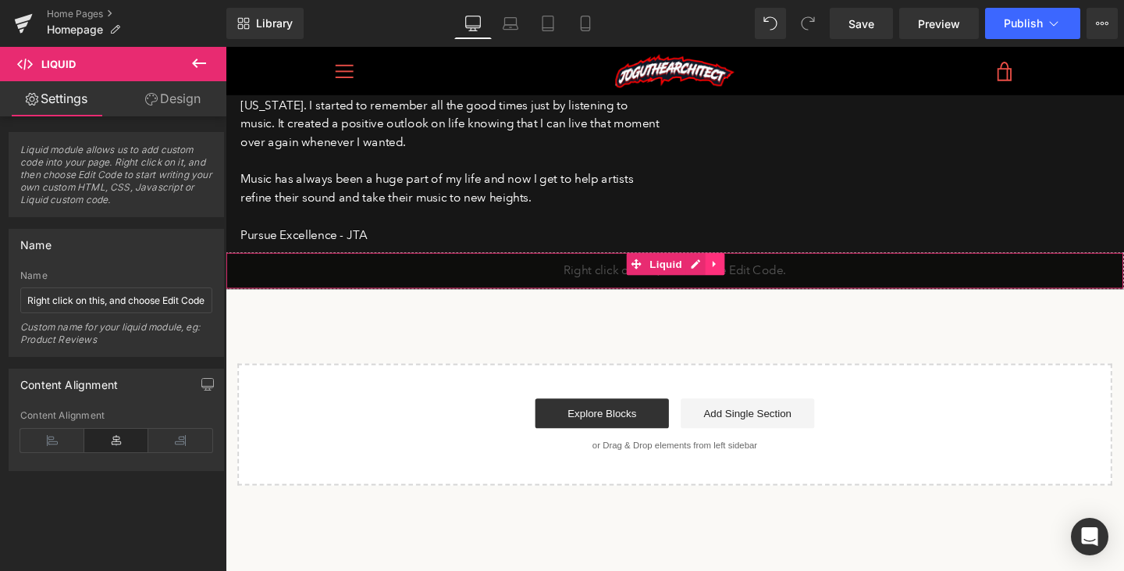
click at [739, 272] on icon at bounding box center [739, 275] width 3 height 7
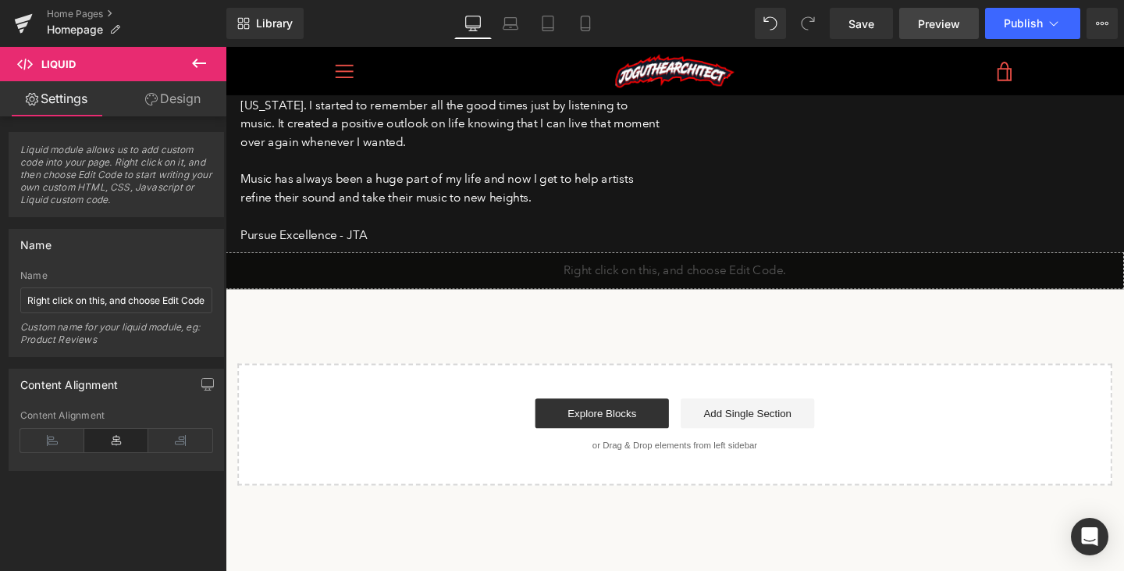
click at [927, 14] on link "Preview" at bounding box center [939, 23] width 80 height 31
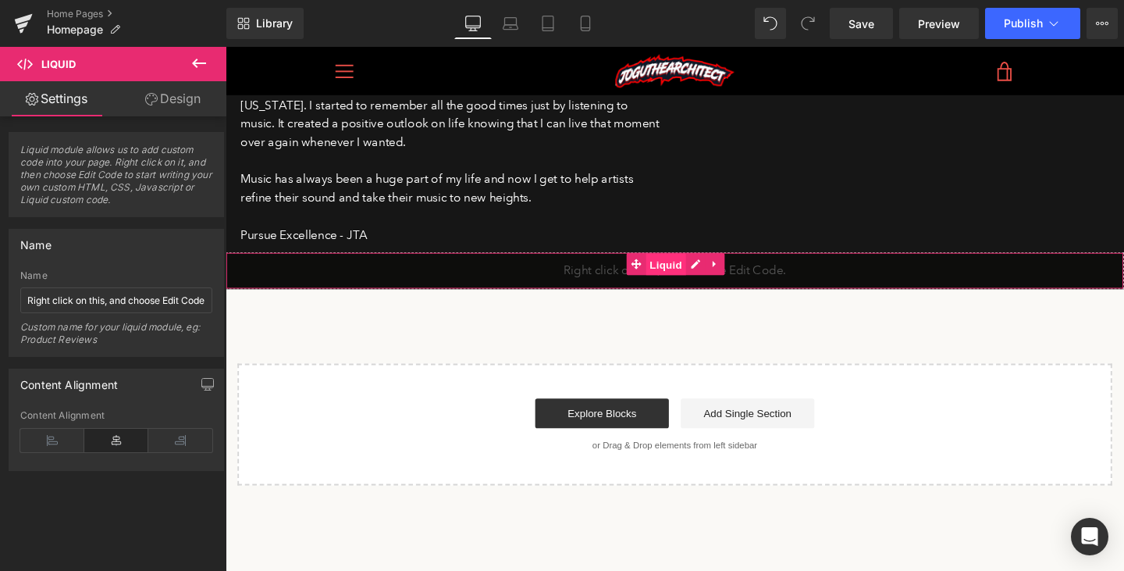
click at [659, 263] on link "Liquid" at bounding box center [678, 274] width 62 height 23
click at [682, 263] on span "Liquid" at bounding box center [688, 274] width 42 height 23
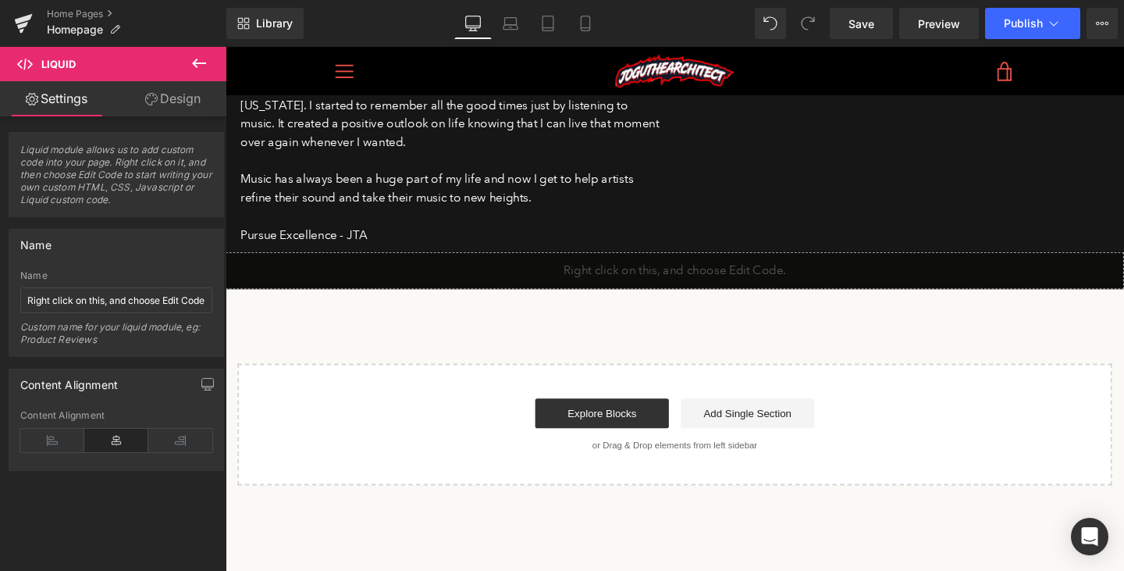
click at [202, 60] on icon at bounding box center [199, 63] width 19 height 19
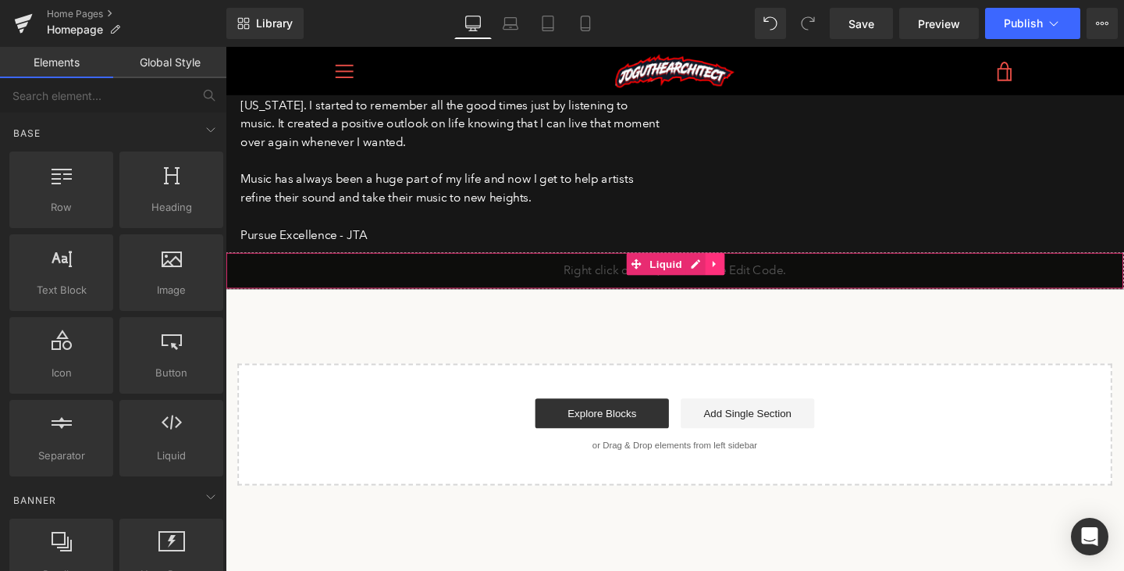
click at [741, 269] on icon at bounding box center [740, 275] width 11 height 12
click at [667, 264] on span "Liquid" at bounding box center [688, 275] width 42 height 23
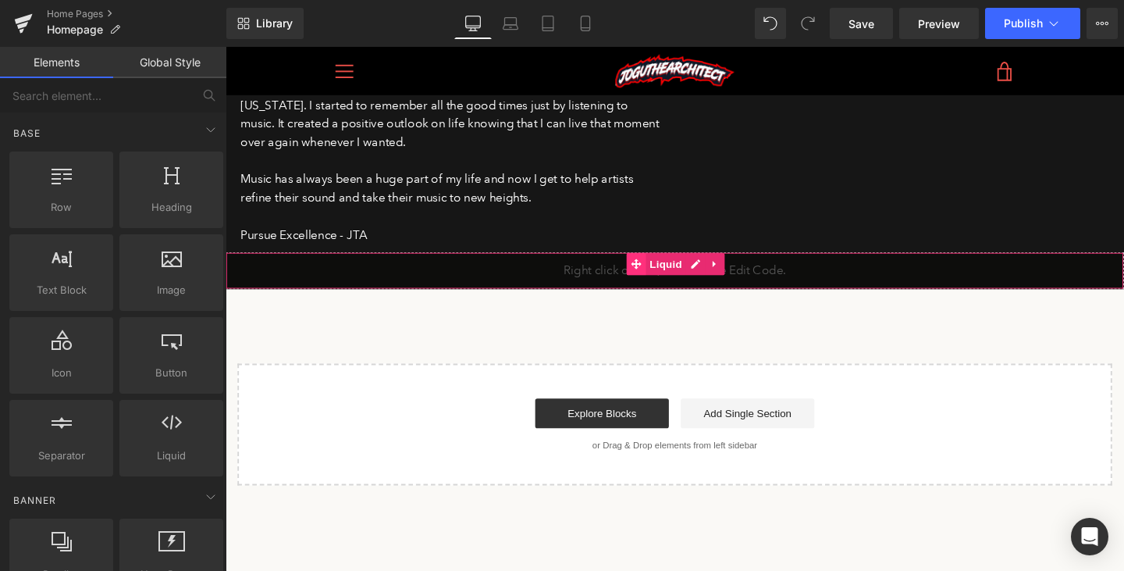
click at [656, 269] on icon at bounding box center [657, 274] width 11 height 11
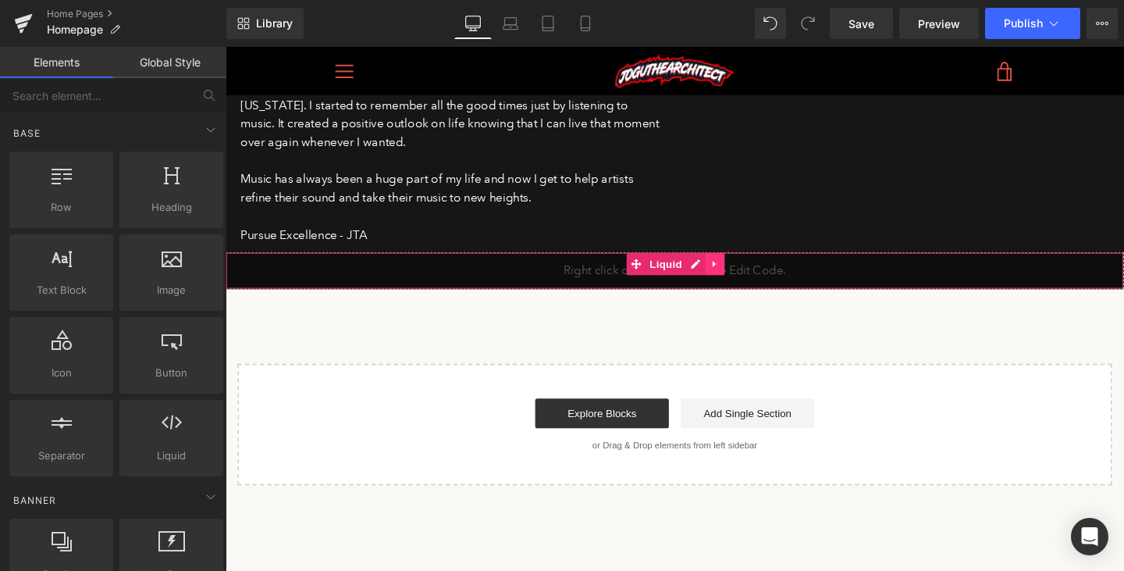
click at [745, 263] on link at bounding box center [740, 274] width 20 height 23
click at [767, 269] on icon at bounding box center [770, 275] width 11 height 12
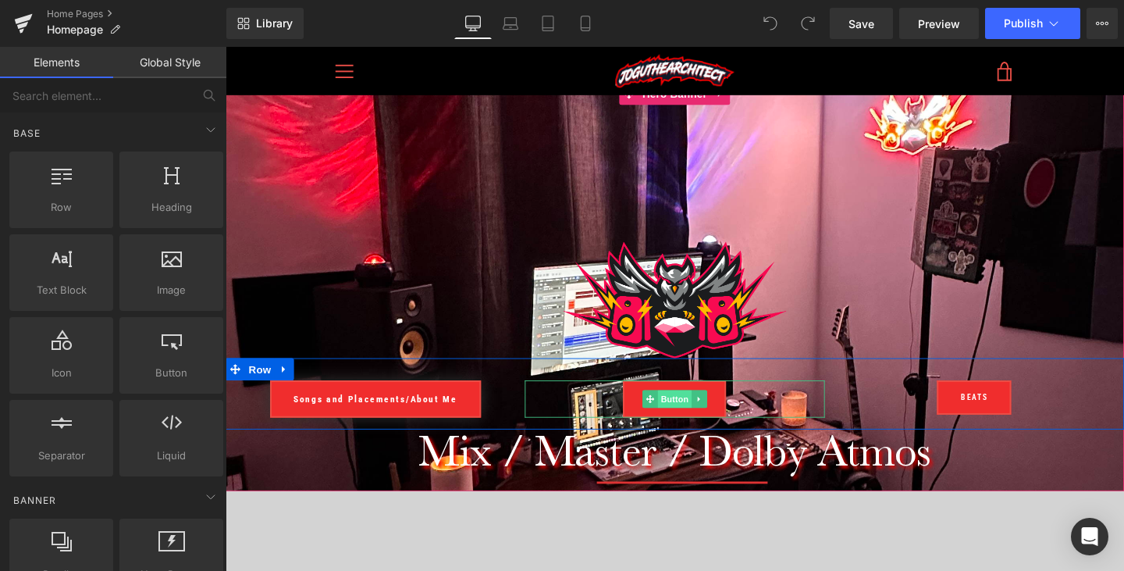
click at [694, 420] on span "Button" at bounding box center [698, 416] width 36 height 19
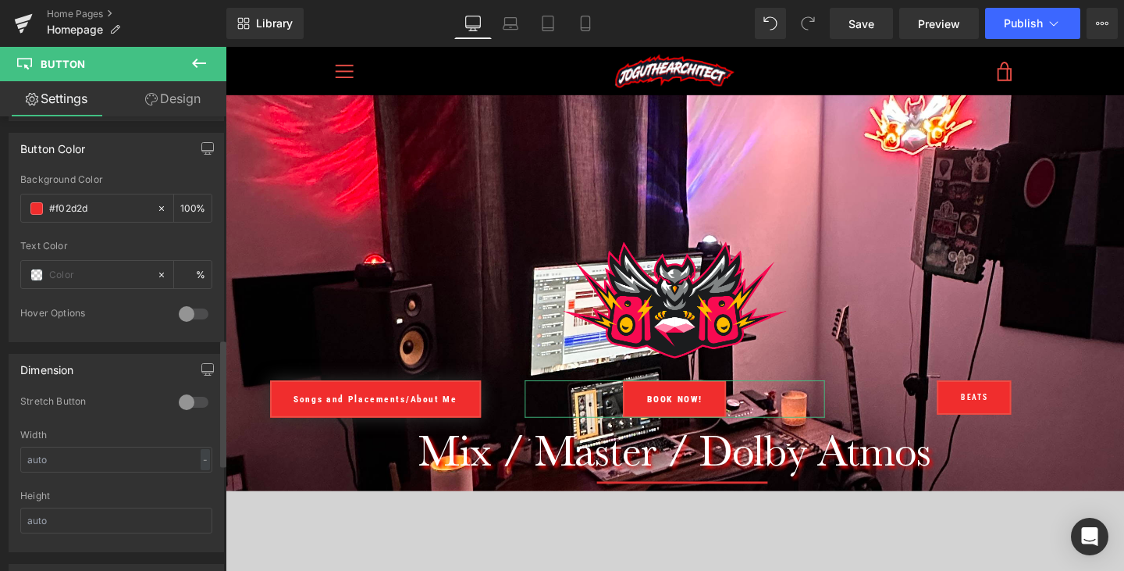
scroll to position [668, 0]
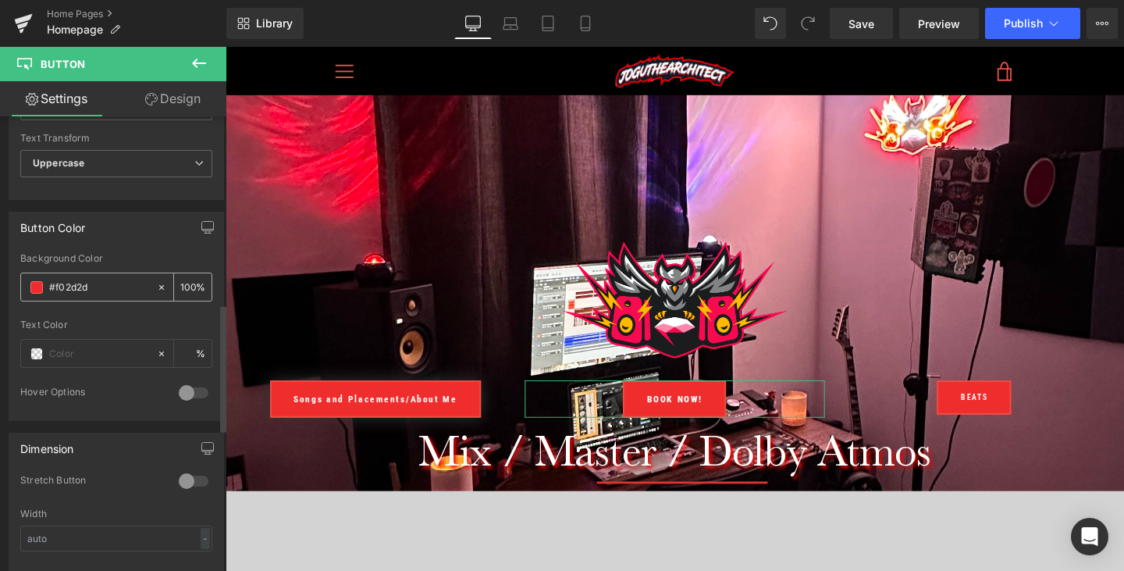
click at [123, 286] on input "#f02d2d" at bounding box center [99, 287] width 100 height 17
click at [36, 286] on span at bounding box center [36, 287] width 12 height 12
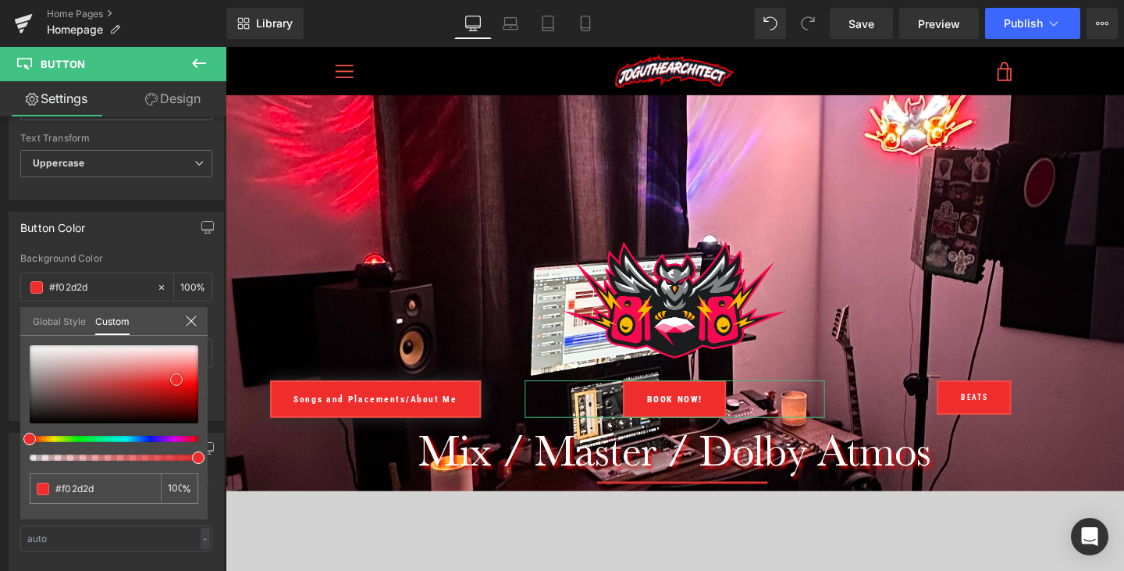
type input "#f12c2c"
type input "#ff1919"
type input "#e16f6f"
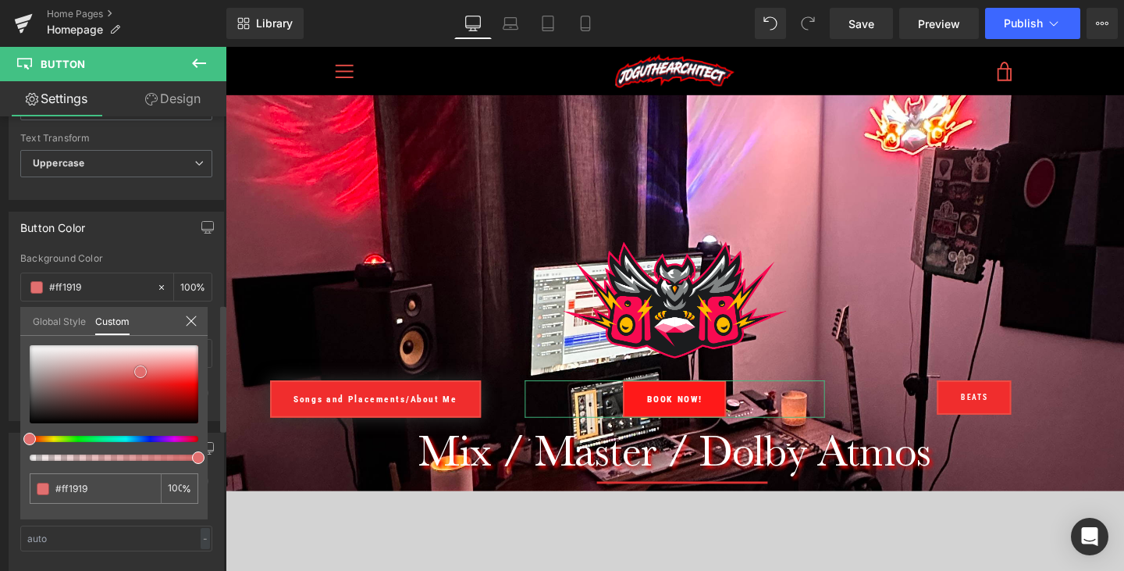
type input "#e16f6f"
type input "#db8989"
type input "#da8a8a"
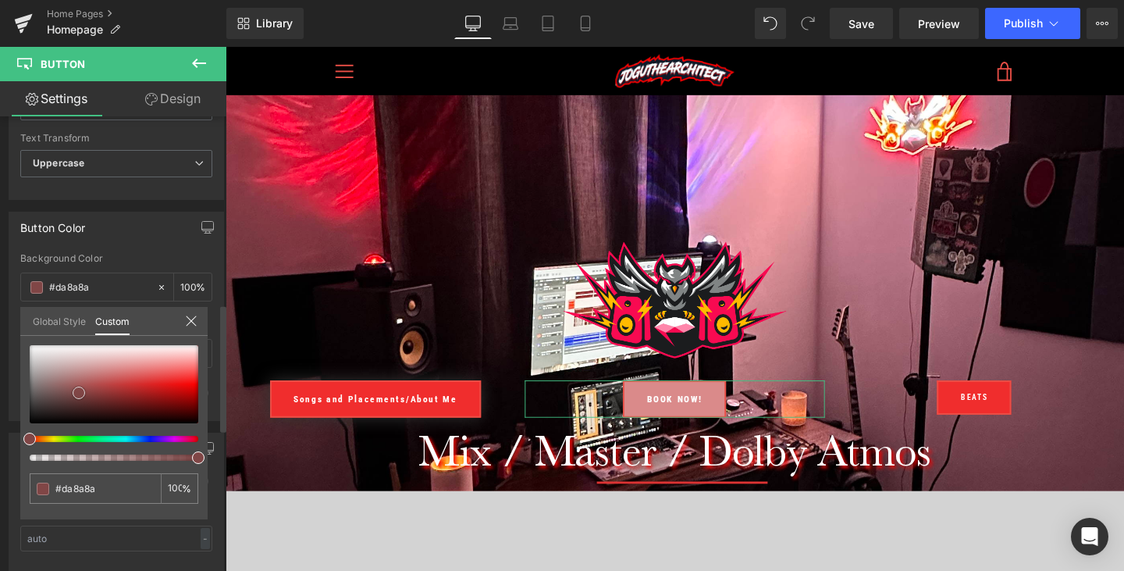
type input "#b45454"
type input "#000000"
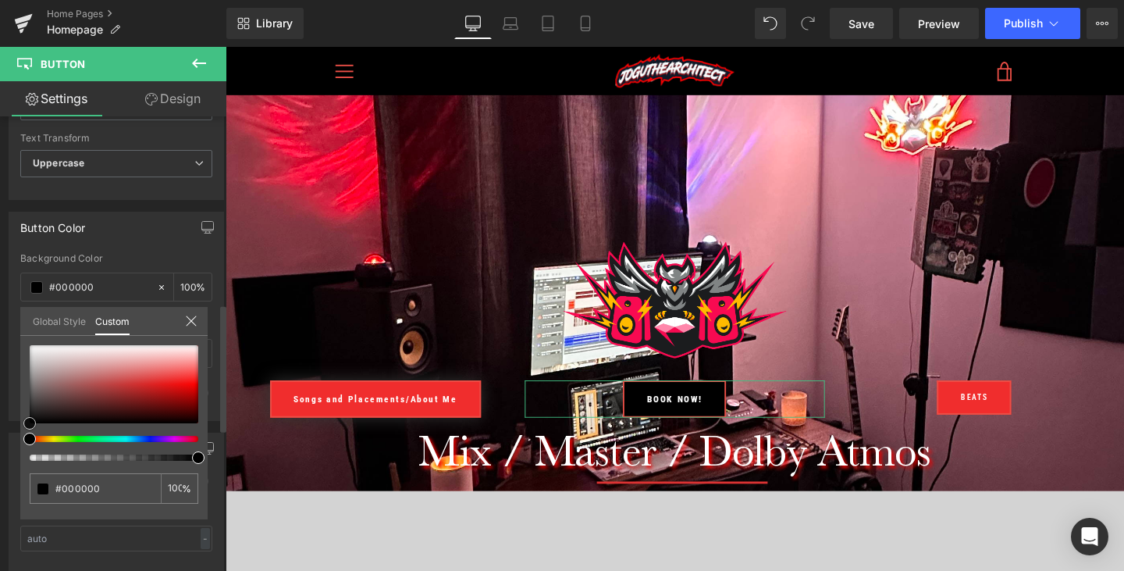
drag, startPoint x: 177, startPoint y: 382, endPoint x: 3, endPoint y: 443, distance: 184.7
click at [3, 421] on div "Button Color rgba(0, 0, 0, 1) Background Color #000000 100 % Text Color % 0 Hov…" at bounding box center [116, 310] width 233 height 221
type input "#331e1e"
type input "#3d2323"
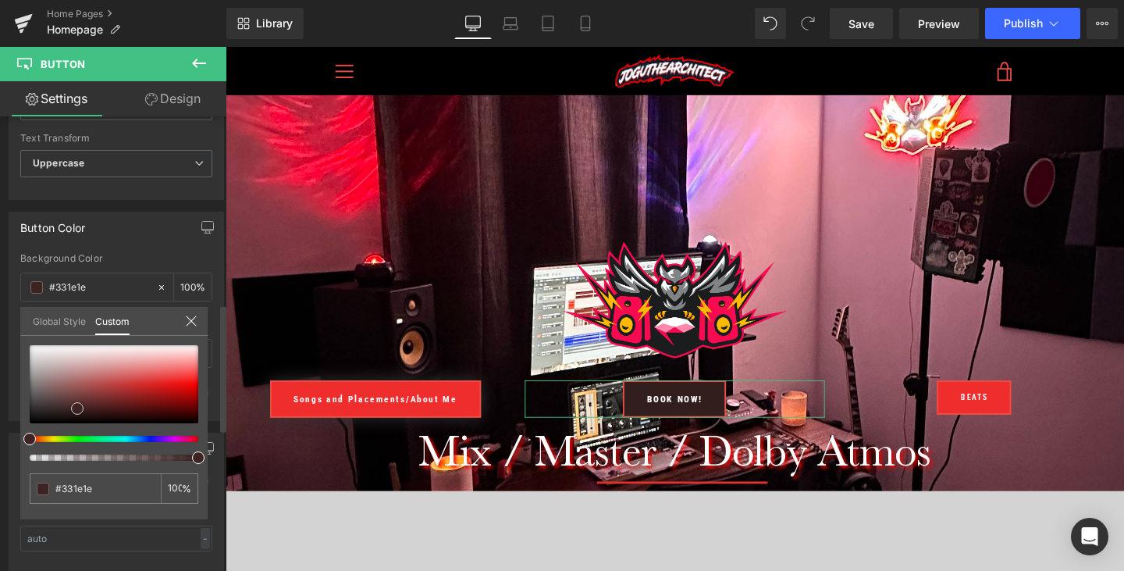
type input "#3d2323"
type input "#3e2222"
type input "#3b2020"
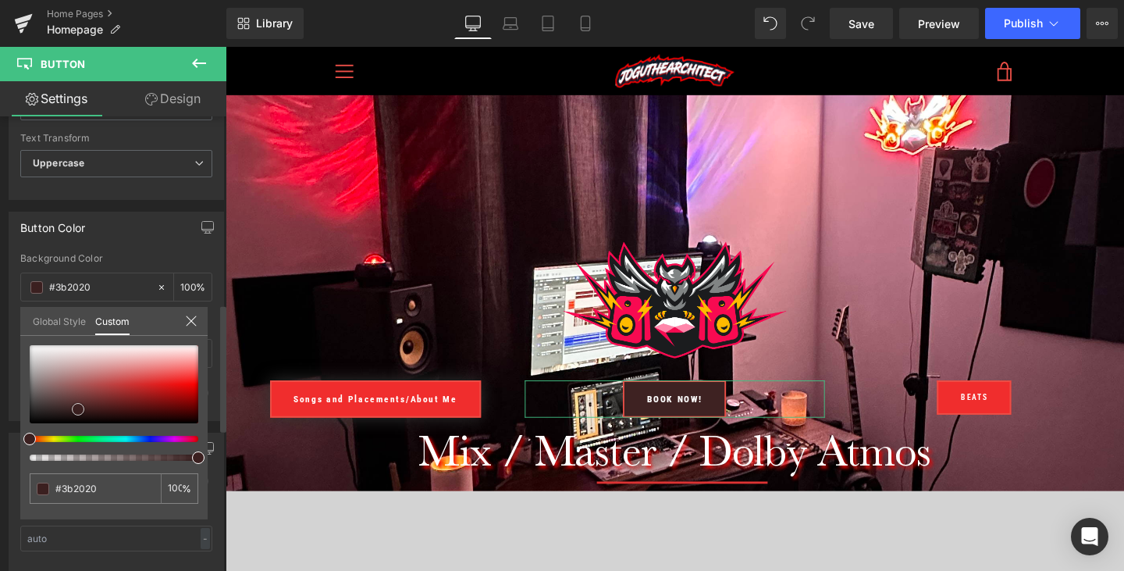
type input "#351c1c"
type input "#1a0e0e"
type input "#0d0707"
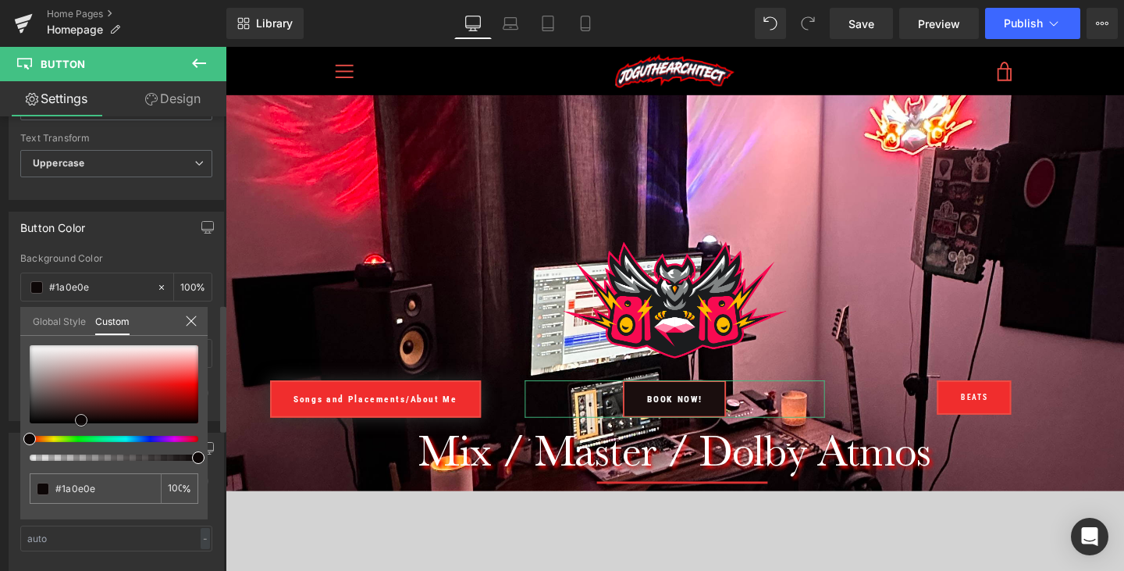
type input "#0d0707"
type input "#000000"
drag, startPoint x: 32, startPoint y: 419, endPoint x: 22, endPoint y: 435, distance: 18.6
click at [22, 436] on div "#000000 100 %" at bounding box center [113, 432] width 187 height 174
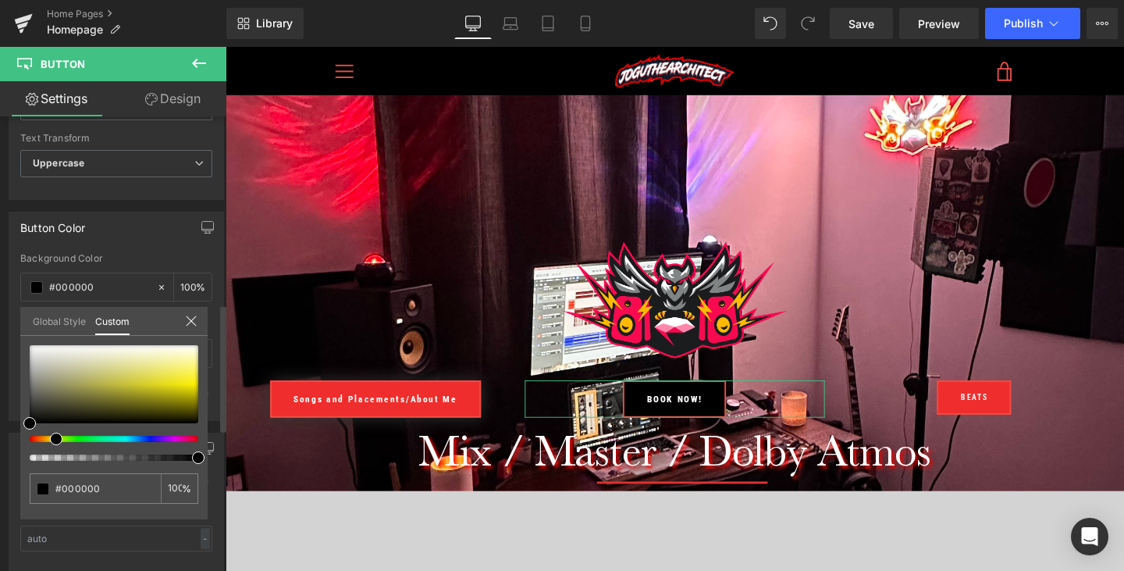
drag, startPoint x: 30, startPoint y: 439, endPoint x: 51, endPoint y: 444, distance: 21.6
click at [51, 444] on div at bounding box center [114, 403] width 169 height 116
type input "#020202"
type input "#232100"
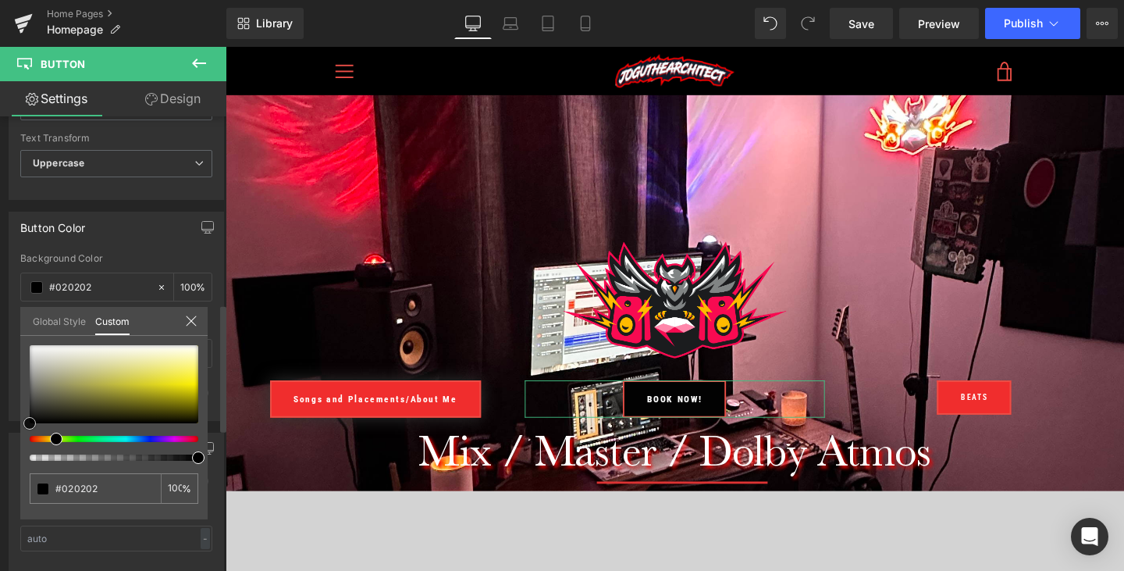
type input "#232100"
type input "#282600"
type input "#847d00"
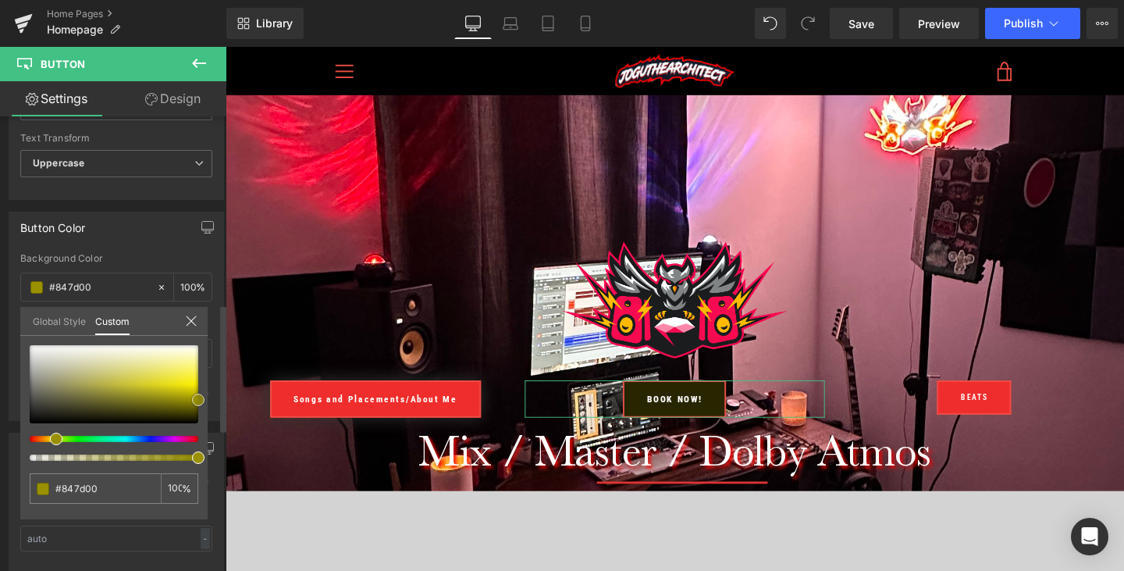
type input "#999100"
type input "#a89f00"
type input "#ada400"
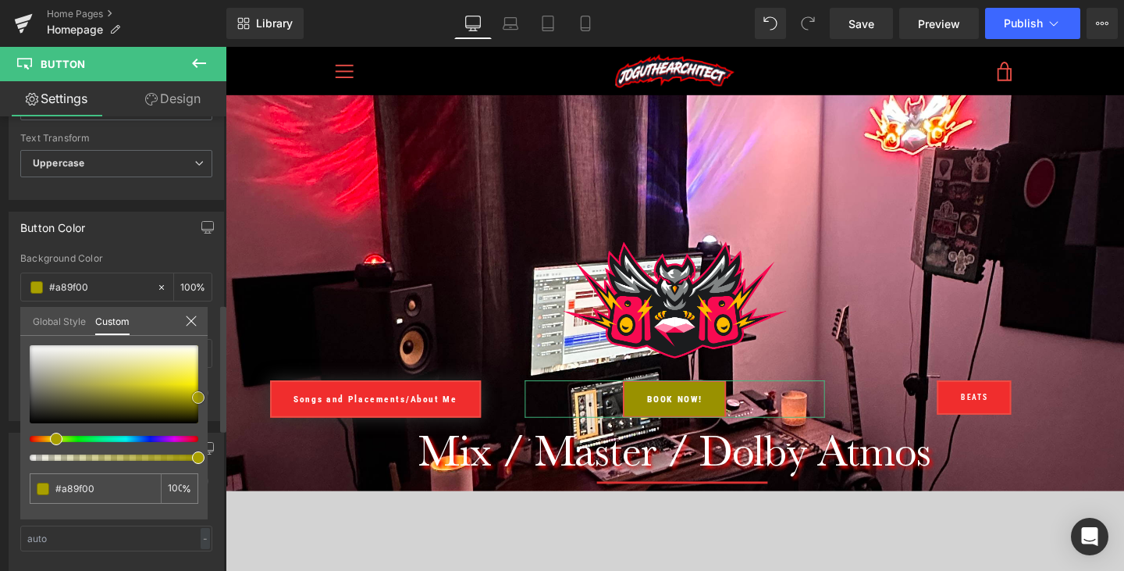
type input "#ada400"
type input "#b7ae00"
type input "#c6bc00"
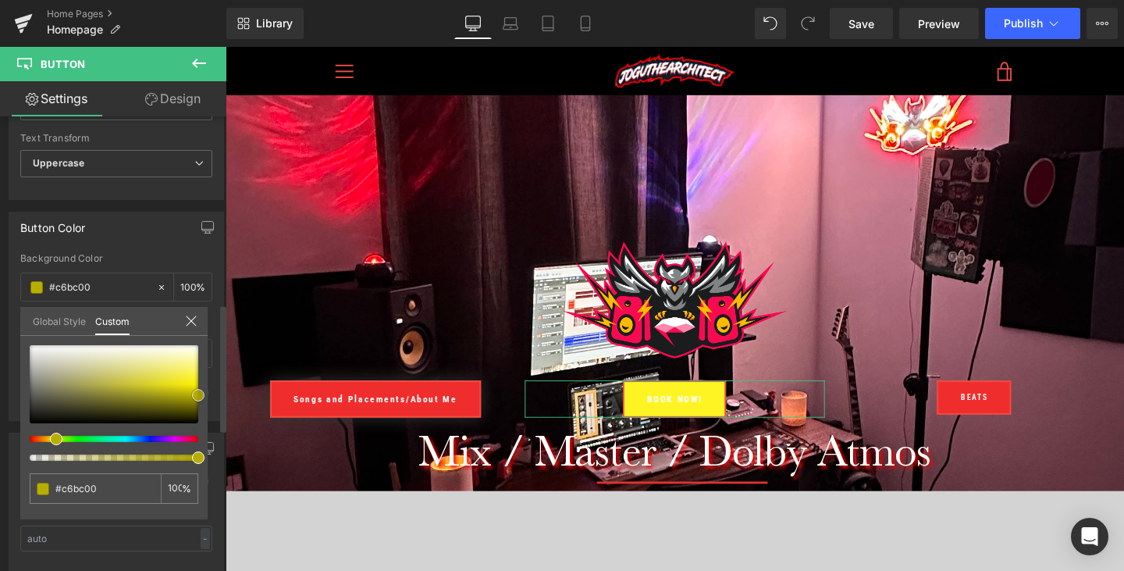
type input "#fef423"
type input "#fdf32e"
type input "#fdf334"
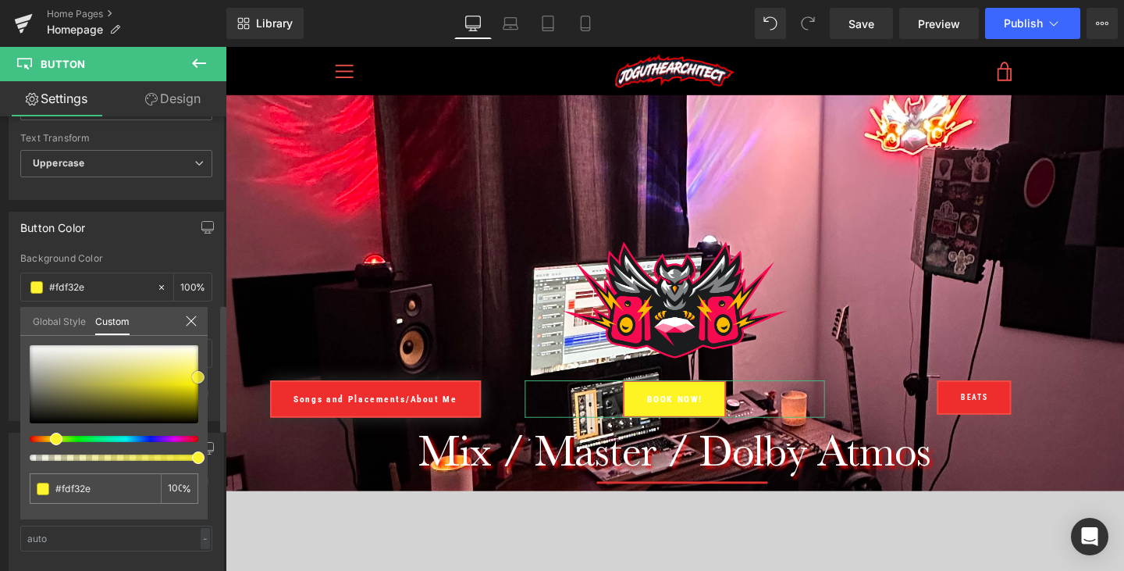
type input "#fdf334"
type input "#fef42d"
type input "#fbf021"
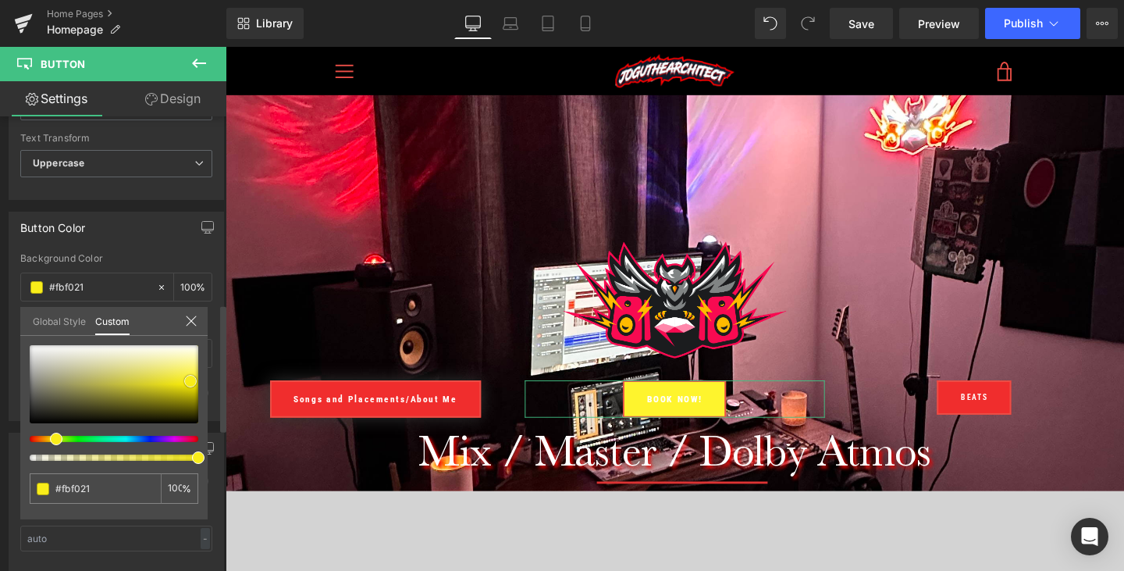
type input "#6a6619"
type input "#101008"
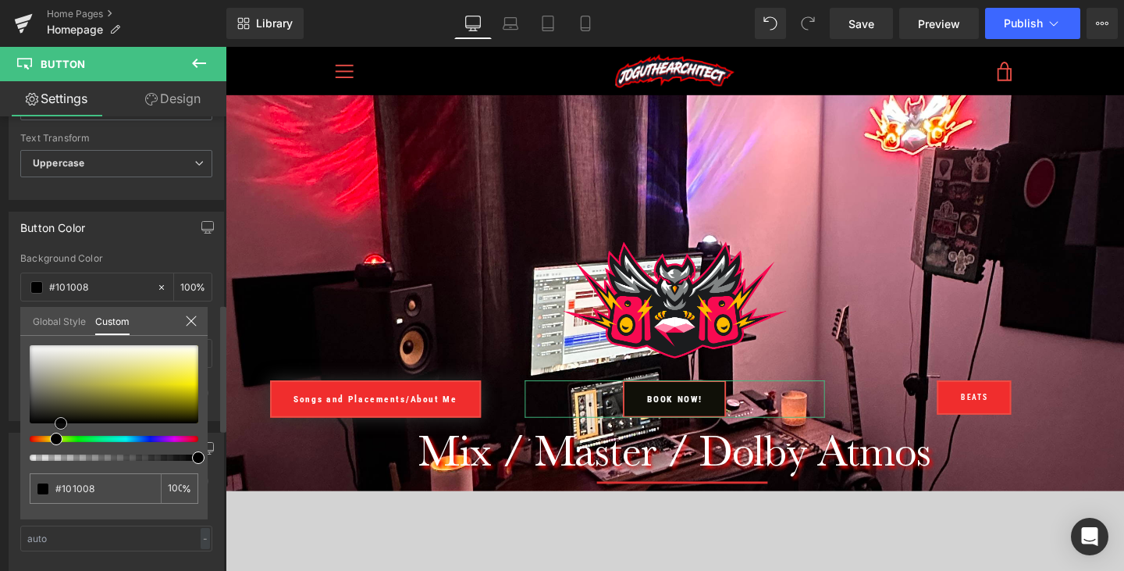
type input "#000000"
drag, startPoint x: 30, startPoint y: 423, endPoint x: 24, endPoint y: 431, distance: 9.5
click at [24, 431] on div "#000000 100 %" at bounding box center [113, 432] width 187 height 174
click at [32, 450] on div at bounding box center [114, 403] width 169 height 116
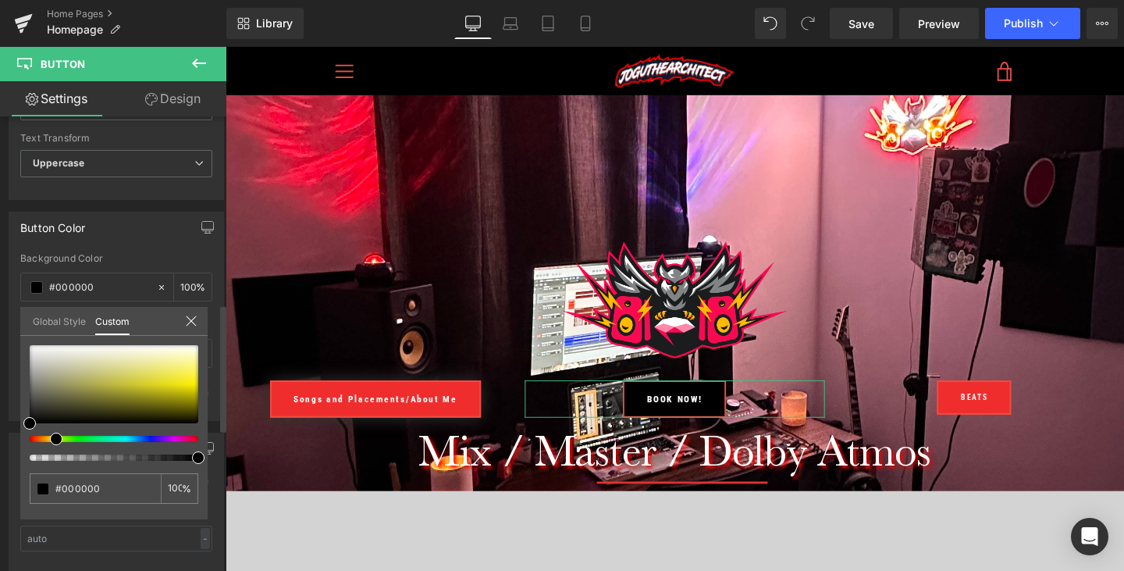
click at [84, 326] on link "Global Style" at bounding box center [59, 320] width 53 height 27
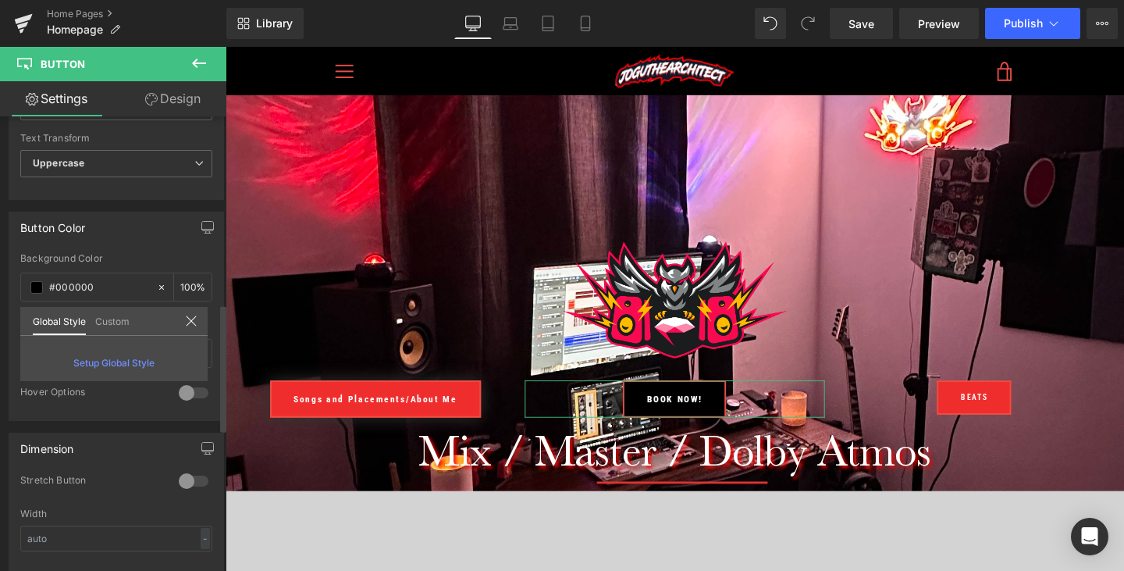
click at [108, 321] on link "Custom" at bounding box center [112, 320] width 34 height 27
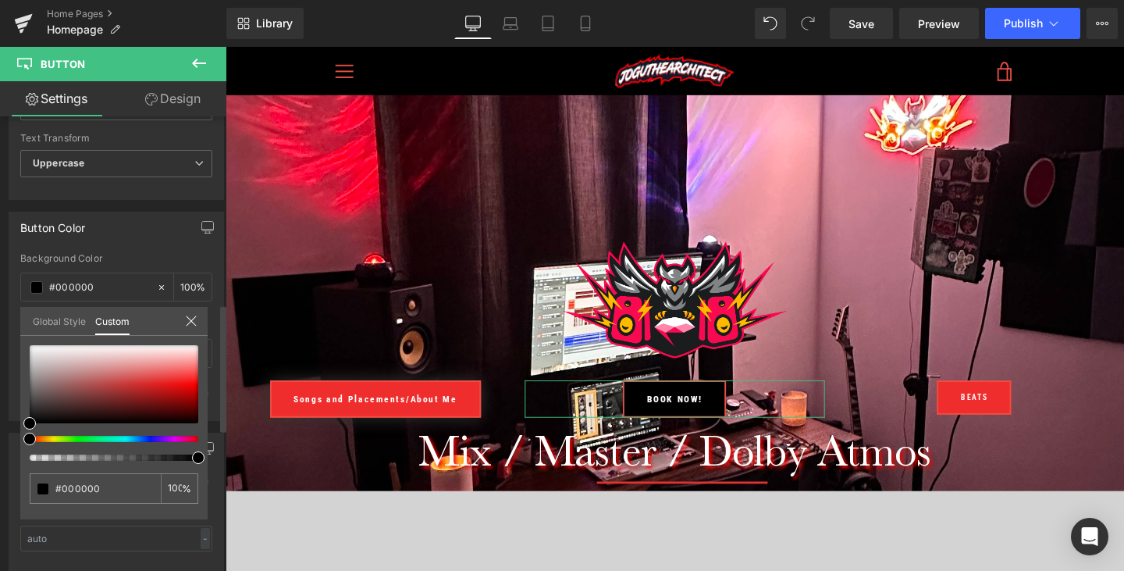
drag, startPoint x: 55, startPoint y: 439, endPoint x: 0, endPoint y: 443, distance: 54.8
click at [0, 421] on div "Button Color rgba(0, 0, 0, 1) Background Color #000000 100 % Text Color % 0 Hov…" at bounding box center [116, 310] width 233 height 221
type input "97"
type input "69"
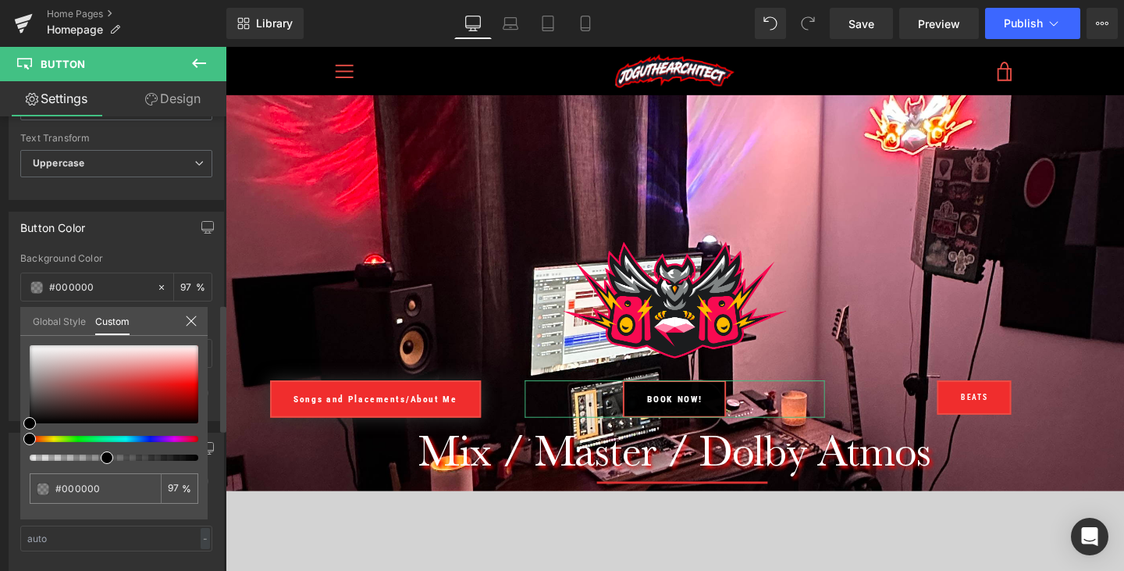
type input "69"
type input "49"
type input "41"
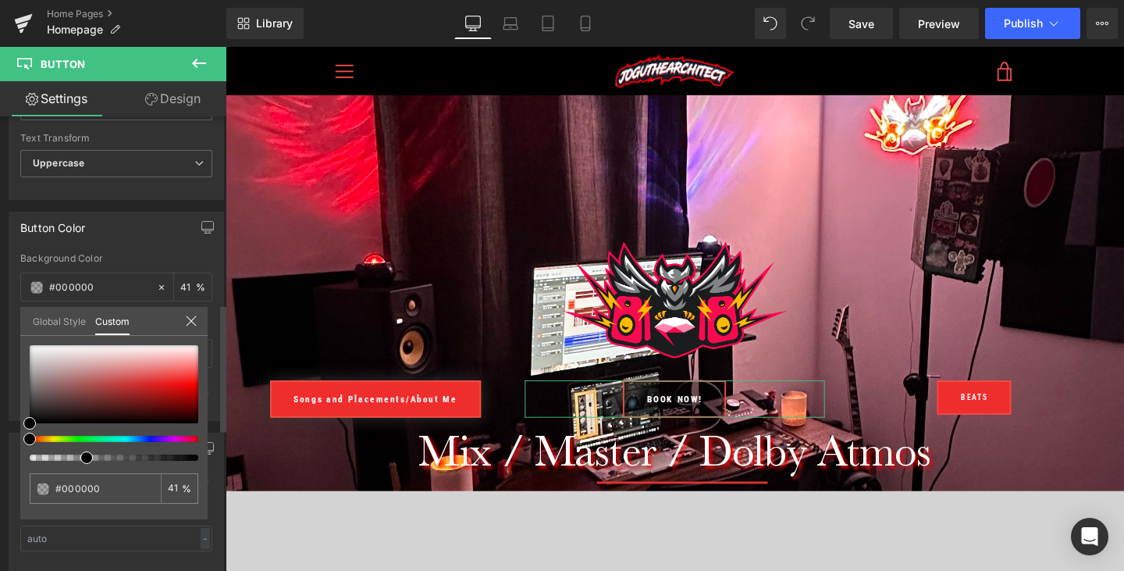
type input "37"
type input "34"
type input "35"
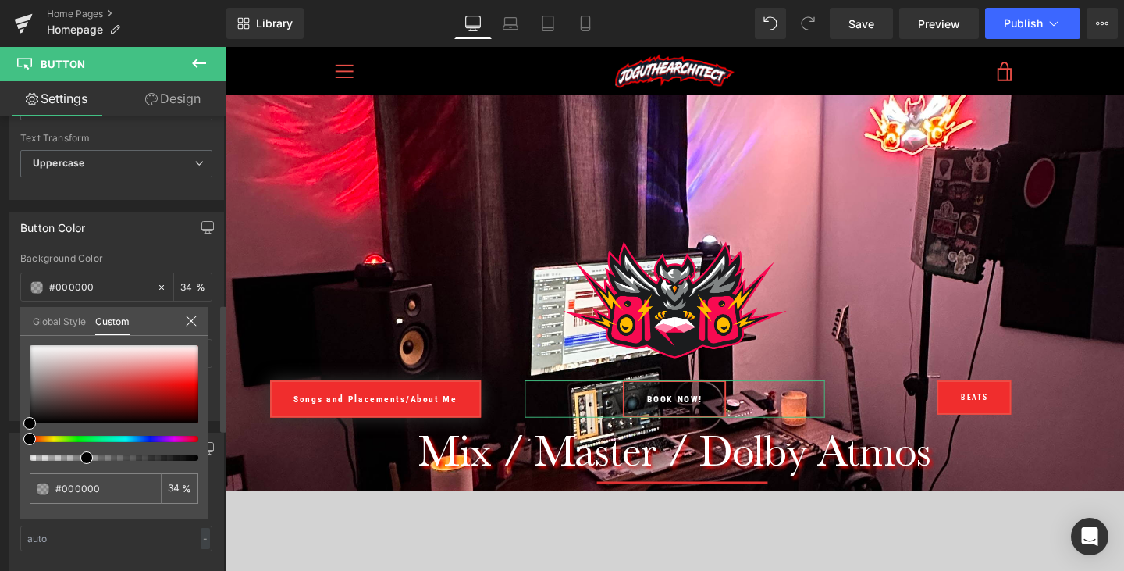
type input "35"
type input "36"
type input "42"
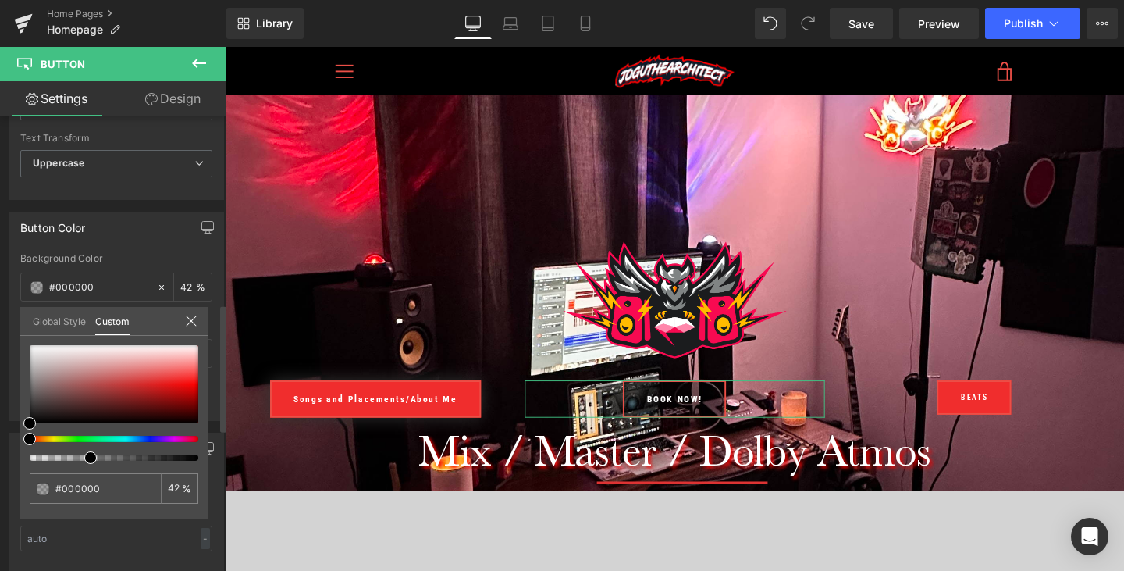
type input "44"
type input "62"
type input "78"
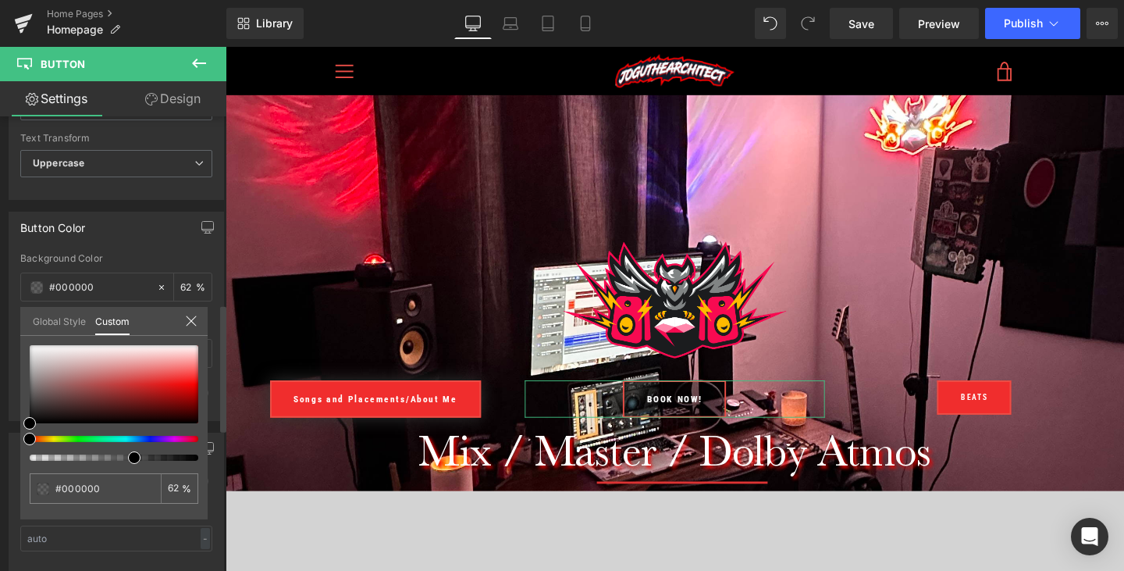
type input "78"
type input "82"
type input "83"
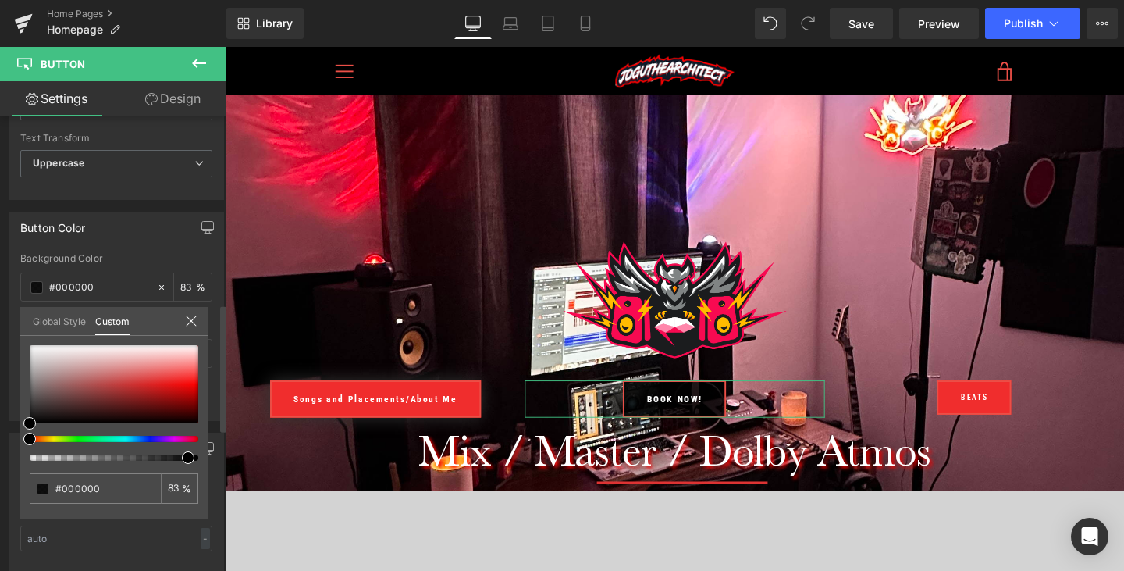
type input "94"
type input "91"
type input "50"
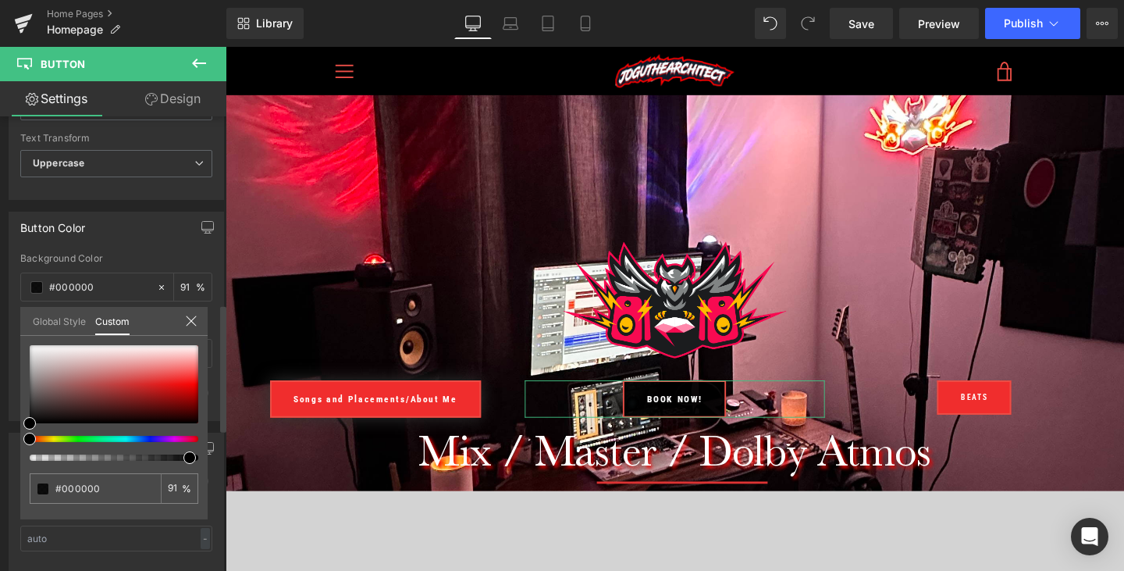
type input "50"
type input "0"
type input "16"
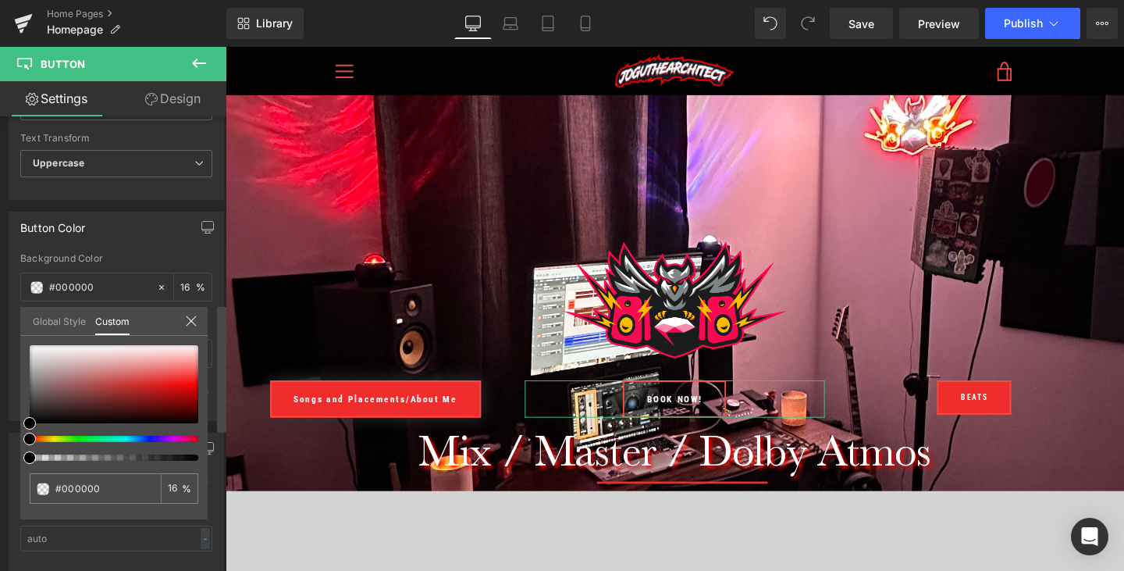
type input "48"
type input "100"
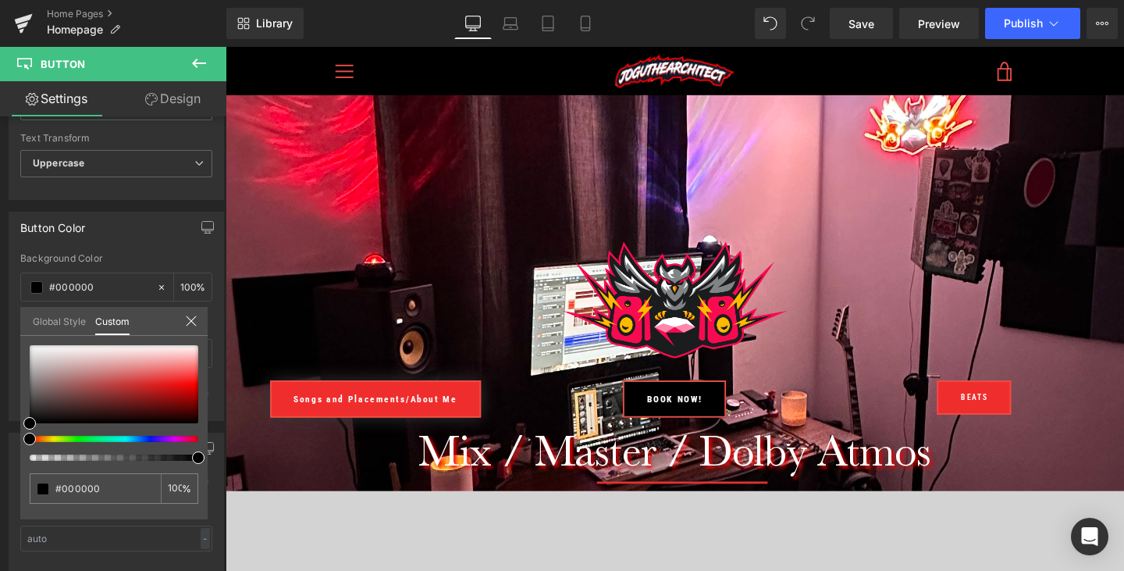
drag, startPoint x: 425, startPoint y: 508, endPoint x: 264, endPoint y: 461, distance: 167.7
click at [194, 321] on icon at bounding box center [191, 321] width 12 height 12
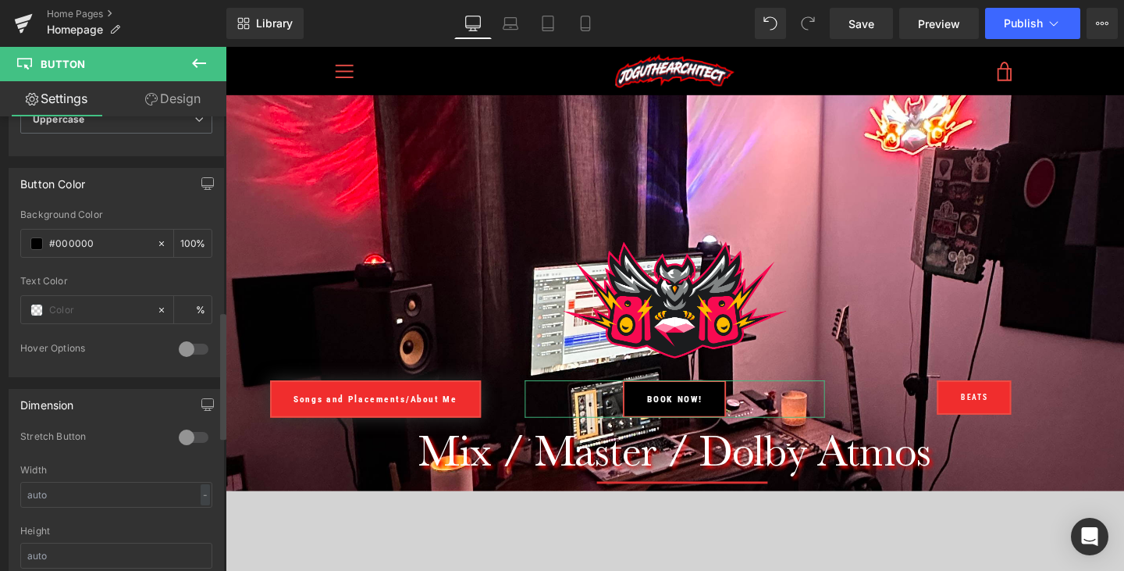
scroll to position [693, 0]
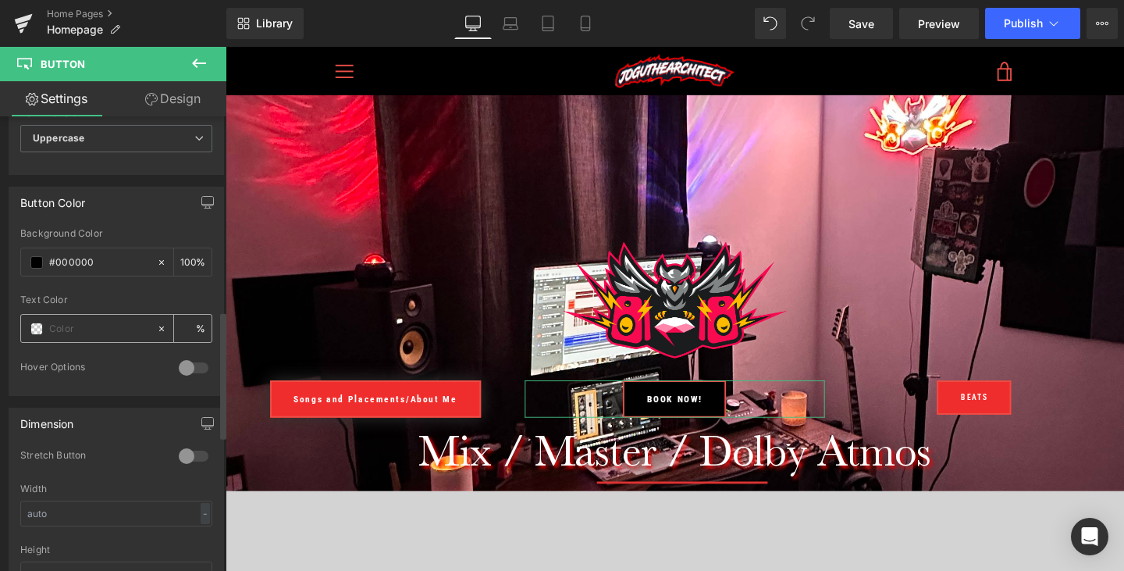
click at [43, 327] on div at bounding box center [88, 328] width 135 height 27
click at [41, 327] on span at bounding box center [36, 328] width 12 height 12
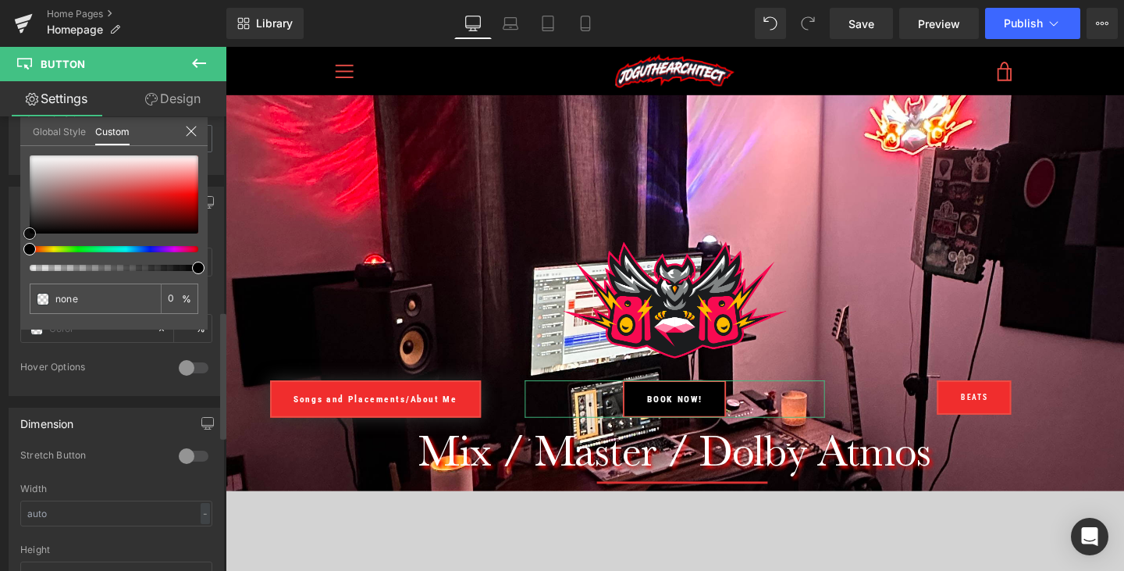
type input "#cb7a7a"
type input "100"
type input "#cb7a7a"
type input "100"
type input "#cc7979"
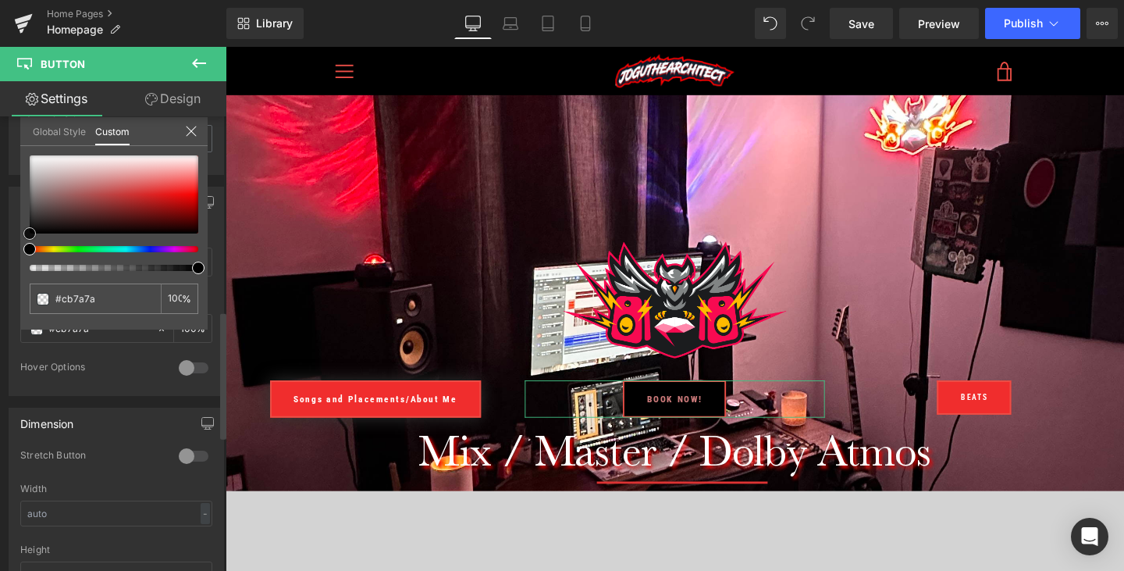
type input "#cc7979"
type input "#e36262"
type input "#f83939"
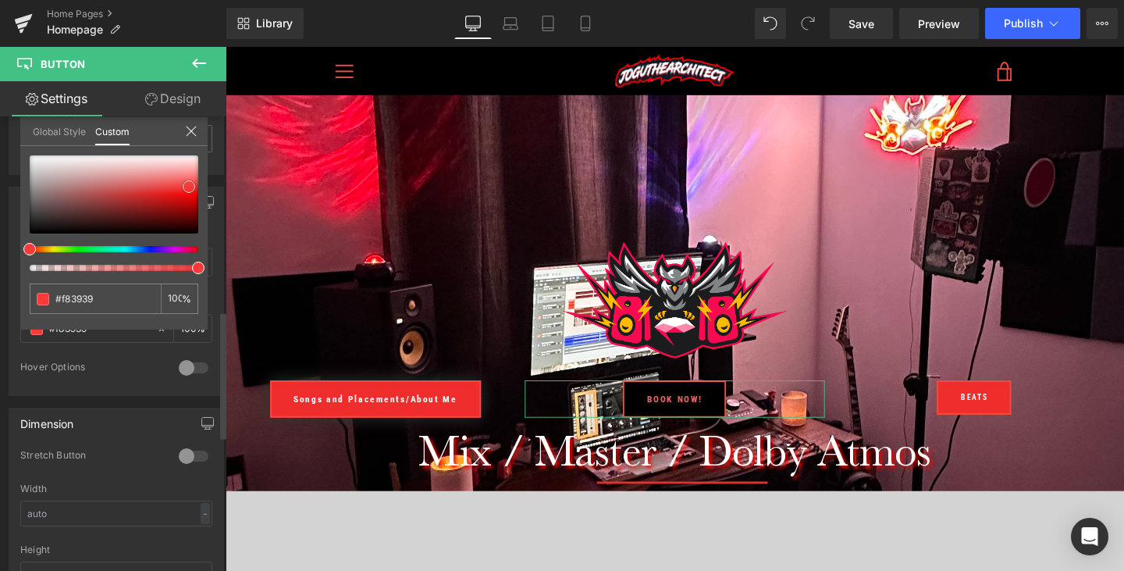
type input "#f93333"
type input "#fd1f1f"
type input "#ff1e1e"
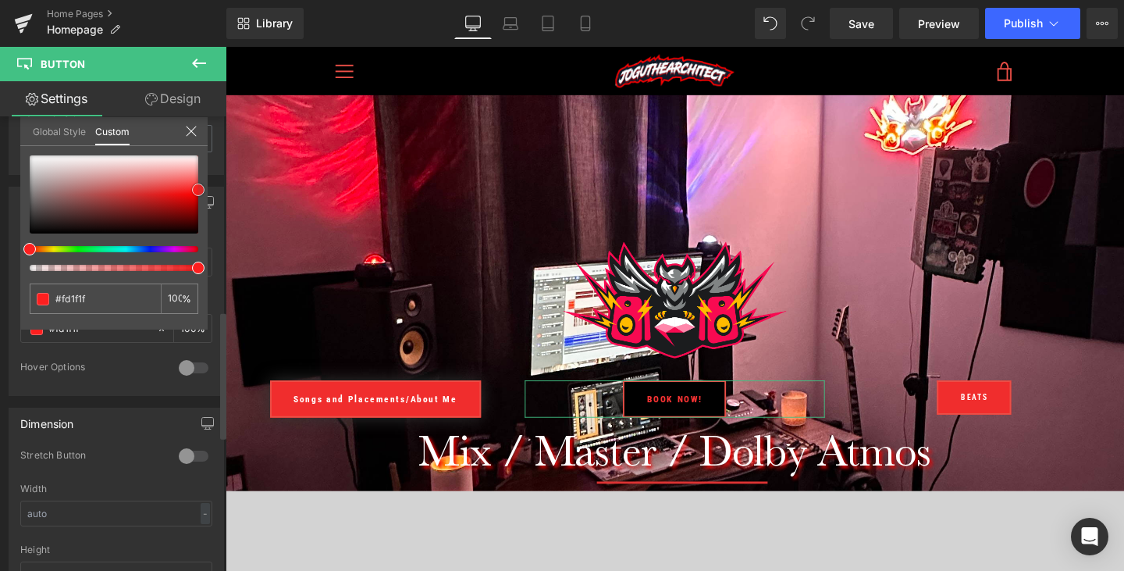
type input "#ff1e1e"
type input "#ff1919"
type input "#ff1414"
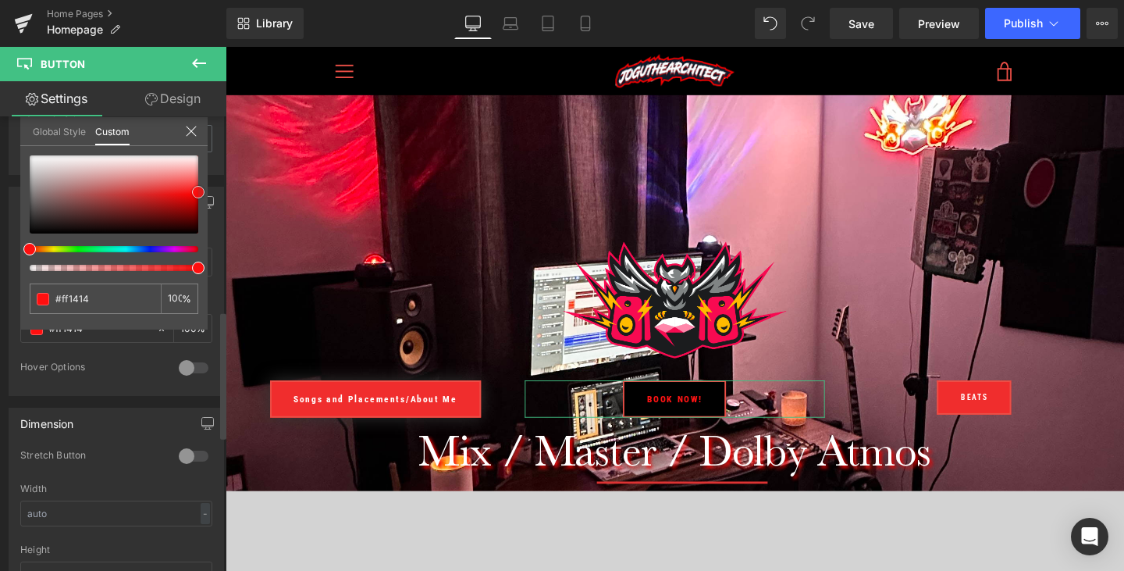
type input "#ff0f0f"
type input "#ff0a0a"
type input "#ff0505"
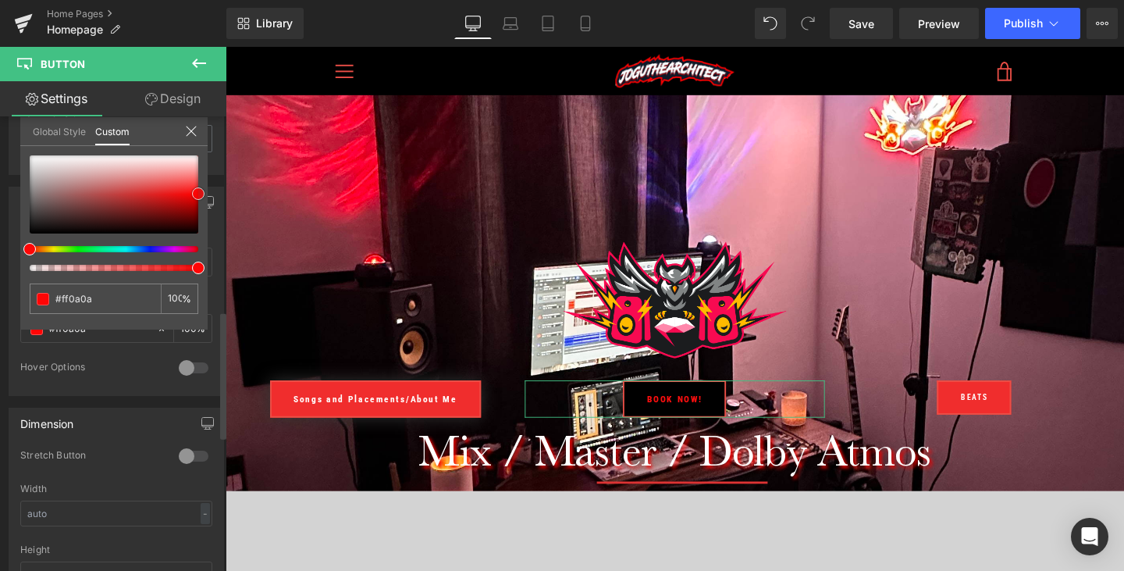
type input "#ff0505"
type input "#ff0a0a"
type input "#ff0f0f"
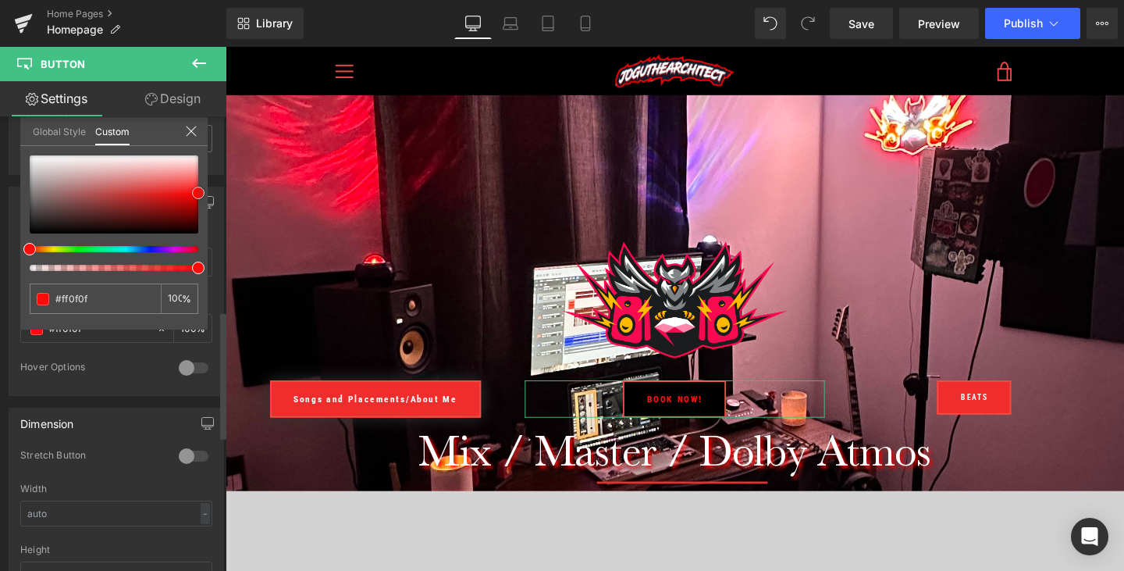
drag, startPoint x: 148, startPoint y: 183, endPoint x: 213, endPoint y: 192, distance: 66.1
click at [213, 192] on div "Button Color rgba(0, 0, 0, 1) Background Color #000000 100 % rgba(255, 15, 15, …" at bounding box center [116, 285] width 233 height 221
type input "#fe2d2d"
type input "#febdbd"
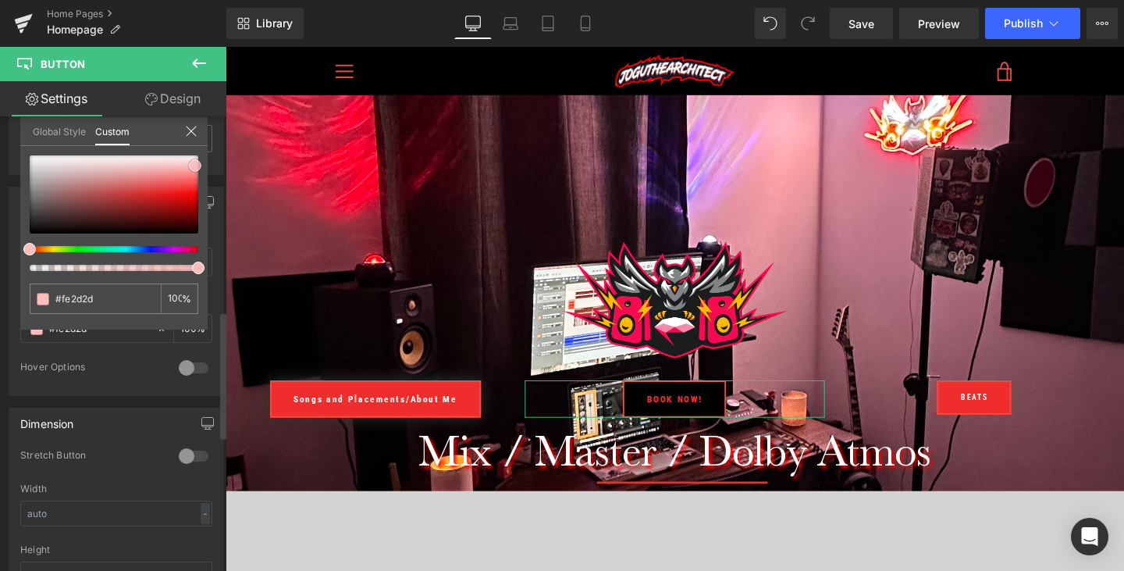
type input "#febdbd"
type input "#fec2c2"
type input "#fee5e5"
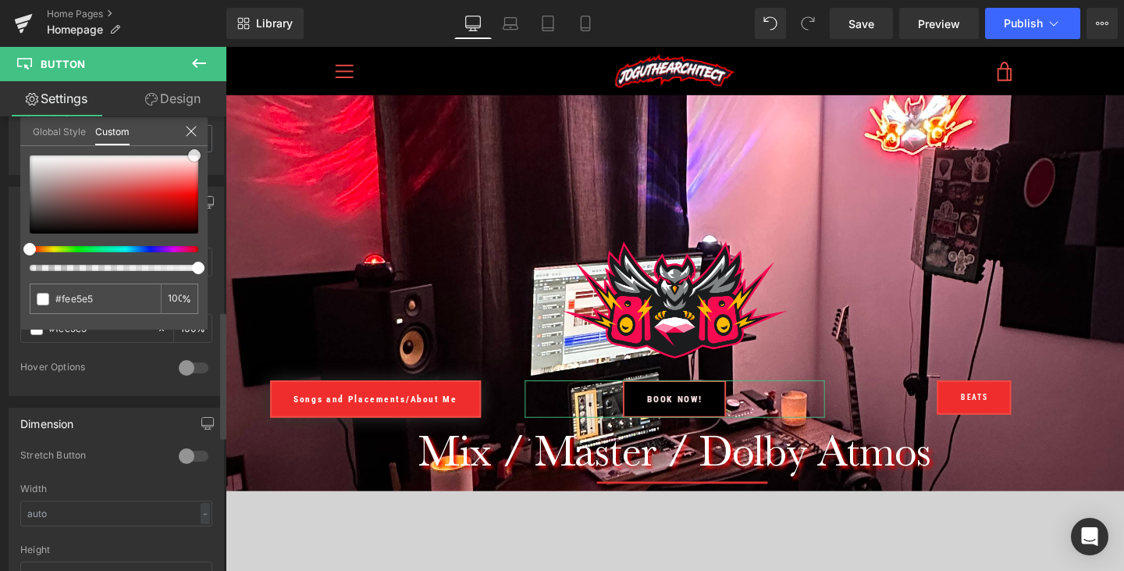
type input "#ffffff"
type input "#fef9f9"
type input "#fefafa"
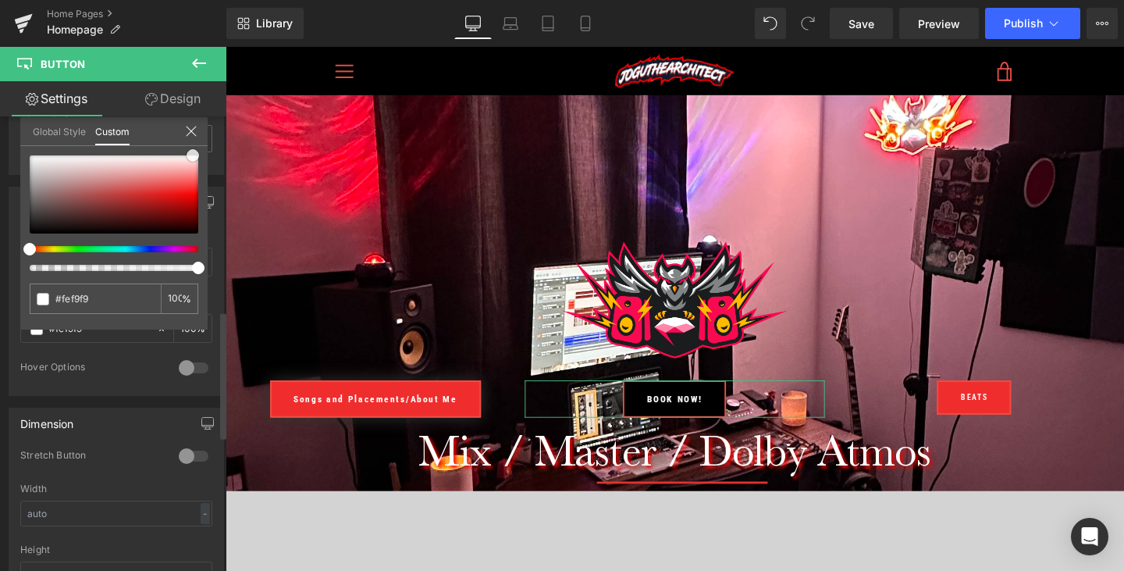
type input "#fefafa"
type input "#fdf6f6"
drag, startPoint x: 201, startPoint y: 193, endPoint x: 197, endPoint y: 158, distance: 35.3
click at [195, 158] on span at bounding box center [193, 157] width 12 height 12
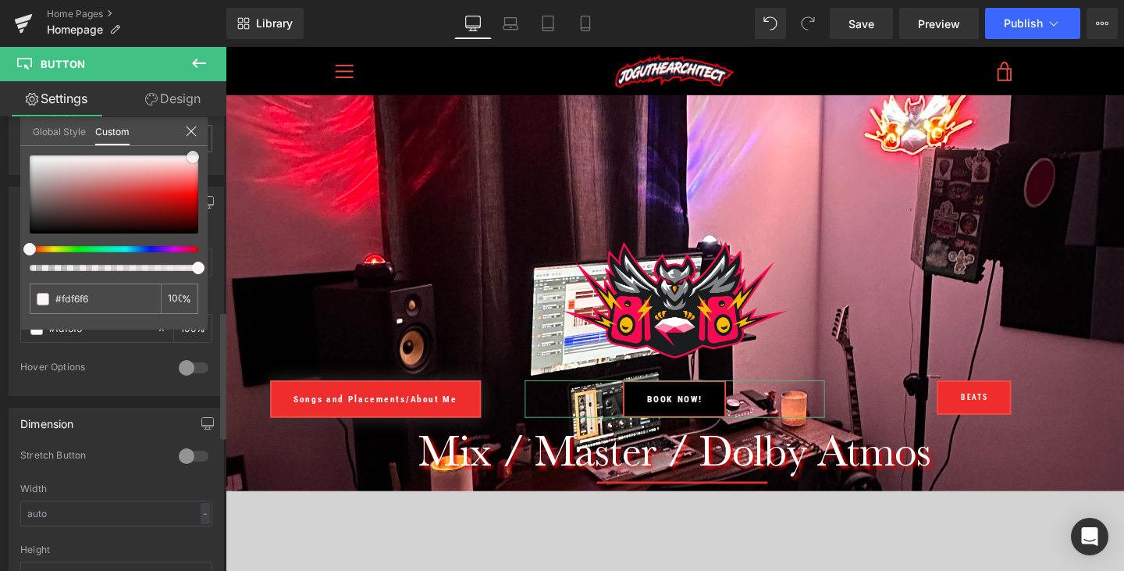
type input "#fef5f5"
click at [192, 127] on icon at bounding box center [191, 131] width 12 height 12
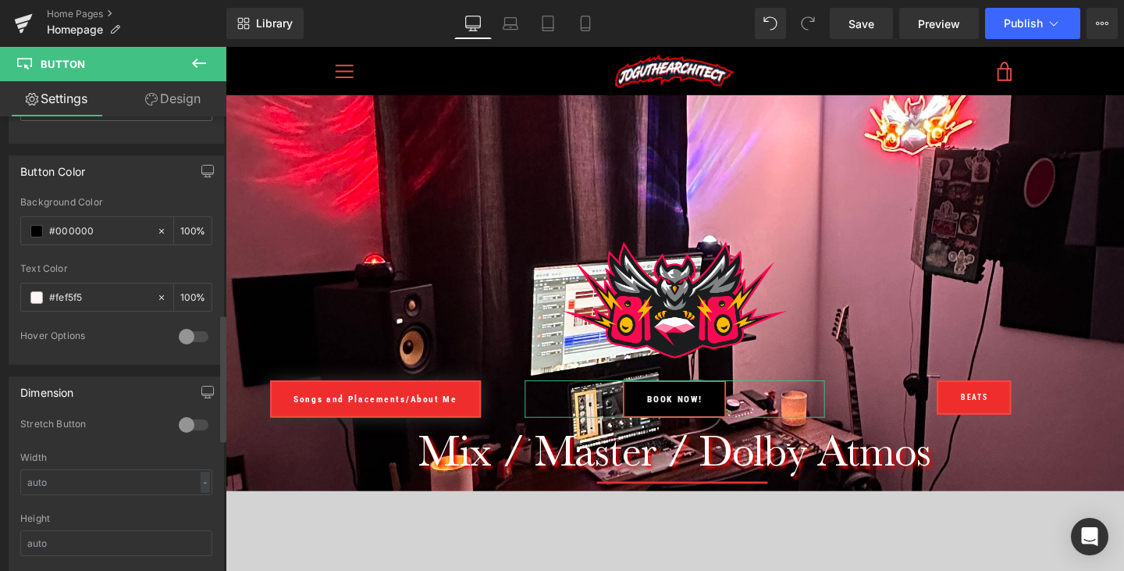
scroll to position [736, 0]
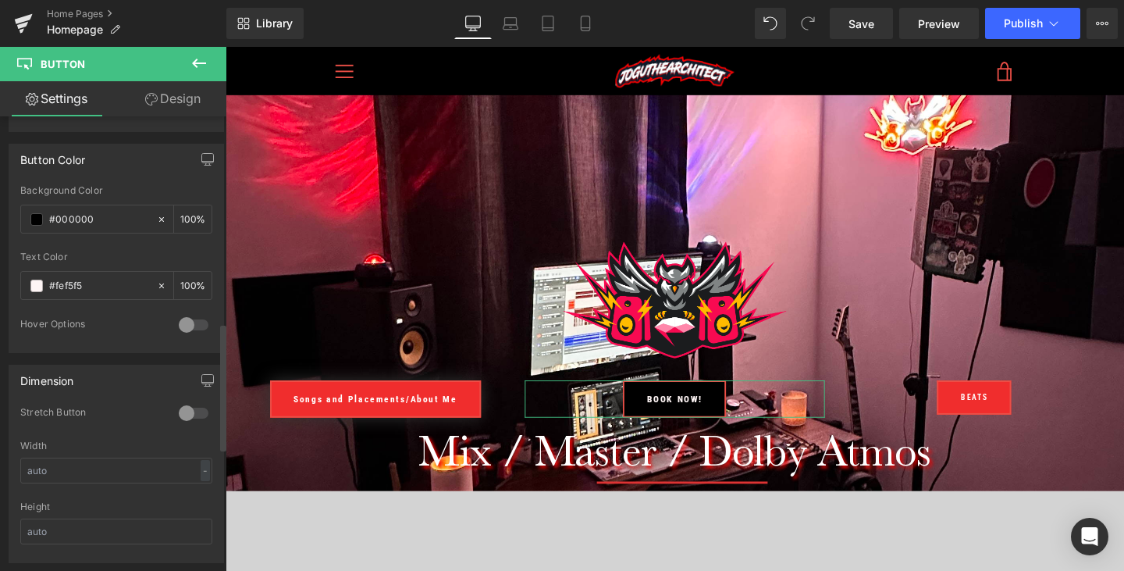
click at [183, 326] on div at bounding box center [193, 324] width 37 height 25
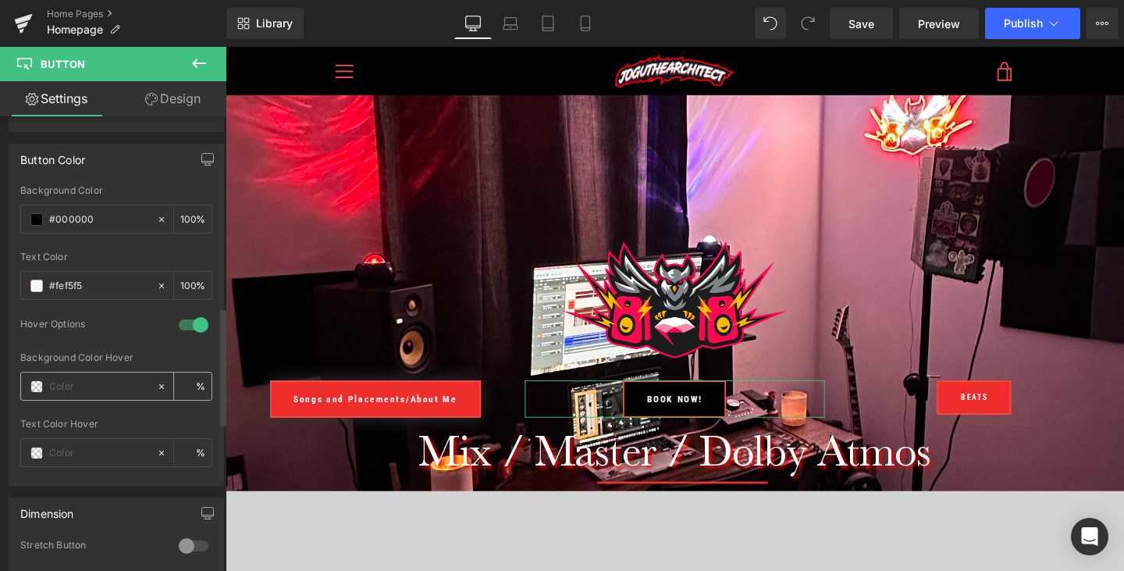
click at [36, 383] on span at bounding box center [36, 386] width 12 height 12
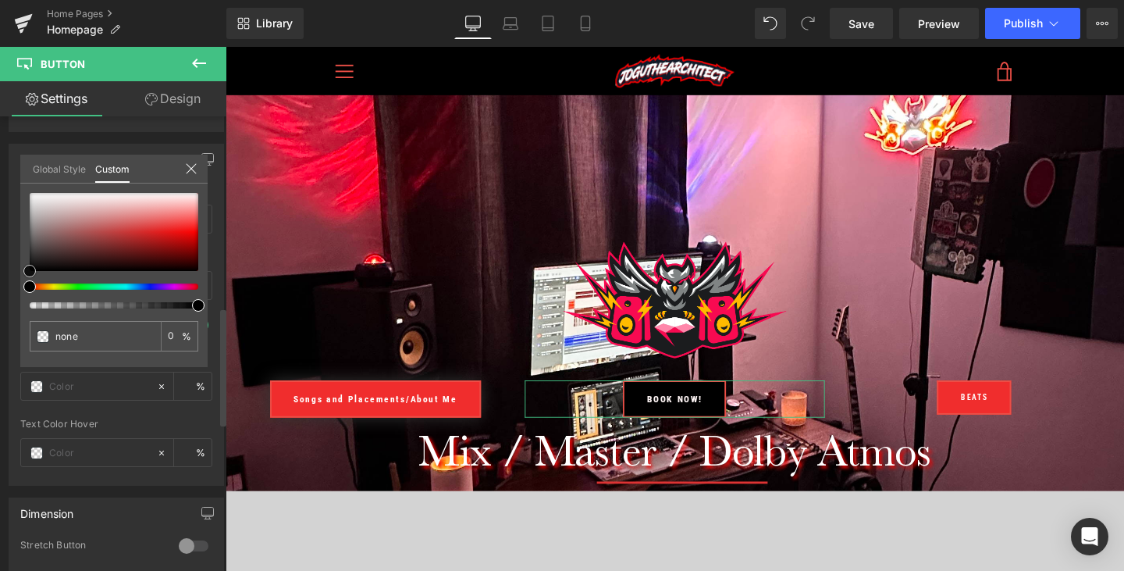
type input "#a43131"
type input "100"
type input "#a43131"
type input "100"
type input "#ab2a2a"
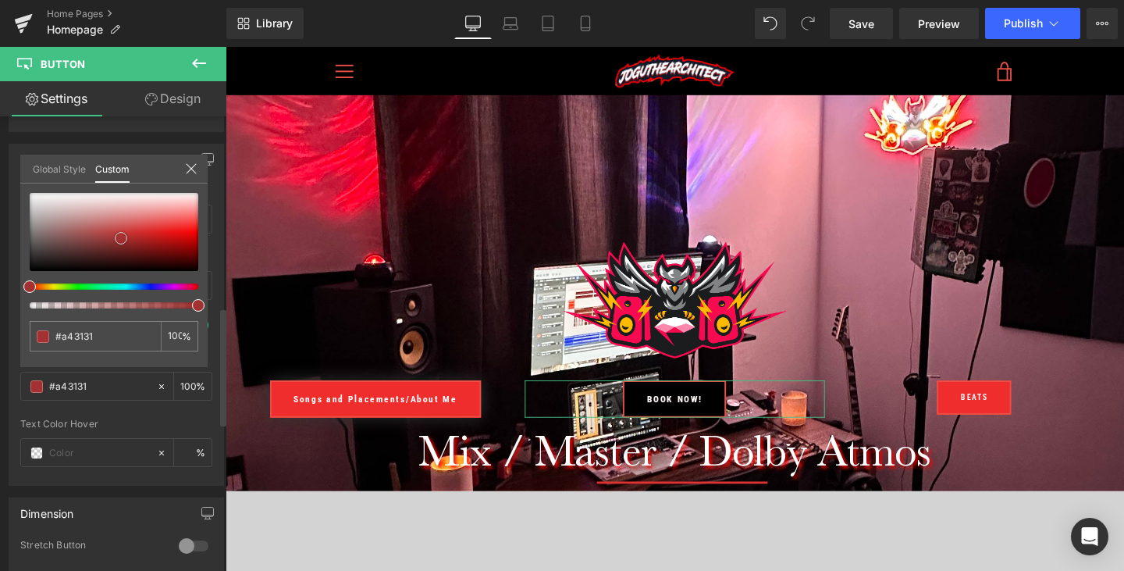
type input "#ab2a2a"
type input "#c31212"
type input "#cb0a0a"
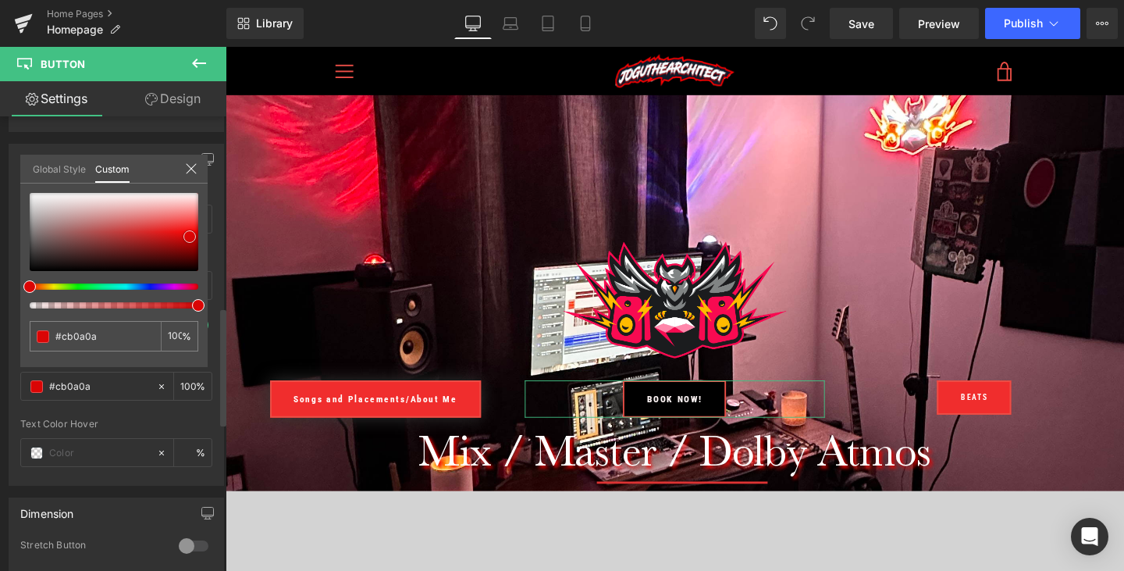
type input "#da0505"
type input "#e90101"
type input "#ff0a0a"
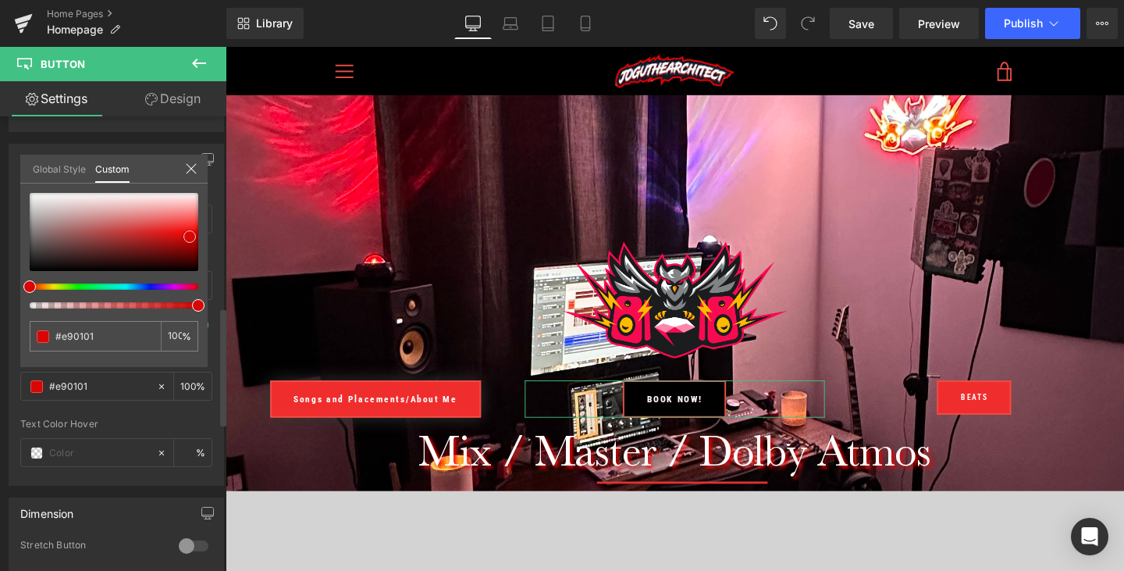
type input "#ff0a0a"
type input "#ff0f0f"
type input "#ff0a0a"
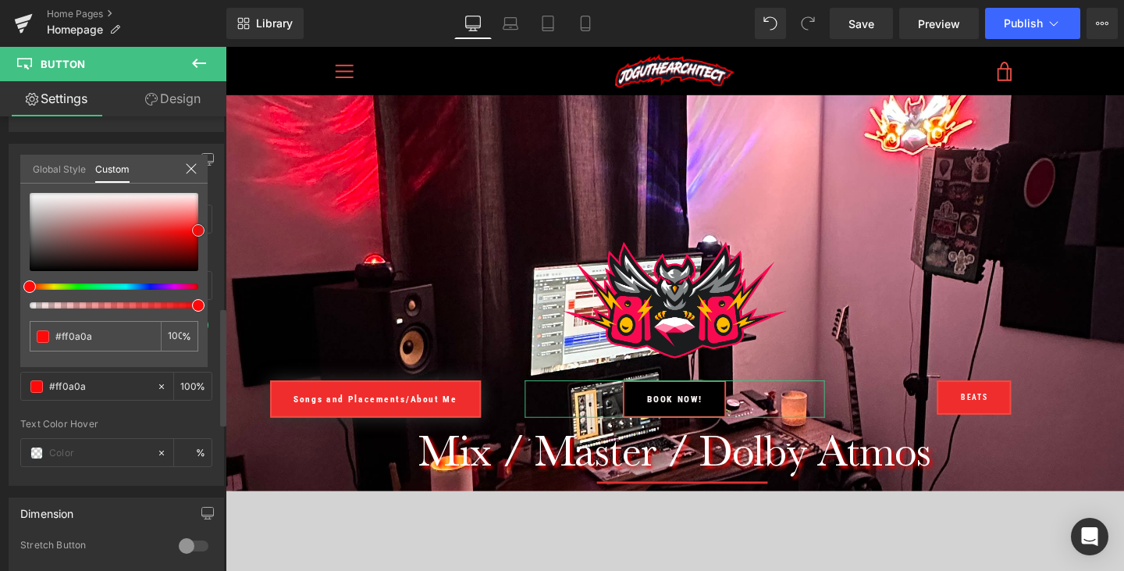
drag, startPoint x: 121, startPoint y: 238, endPoint x: 212, endPoint y: 230, distance: 90.9
click at [212, 230] on div "Button Color rgba(0, 0, 0, 1) Background Color #000000 100 % rgba(254, 245, 245…" at bounding box center [116, 309] width 233 height 354
type input "#e41515"
click at [169, 233] on div at bounding box center [114, 232] width 169 height 78
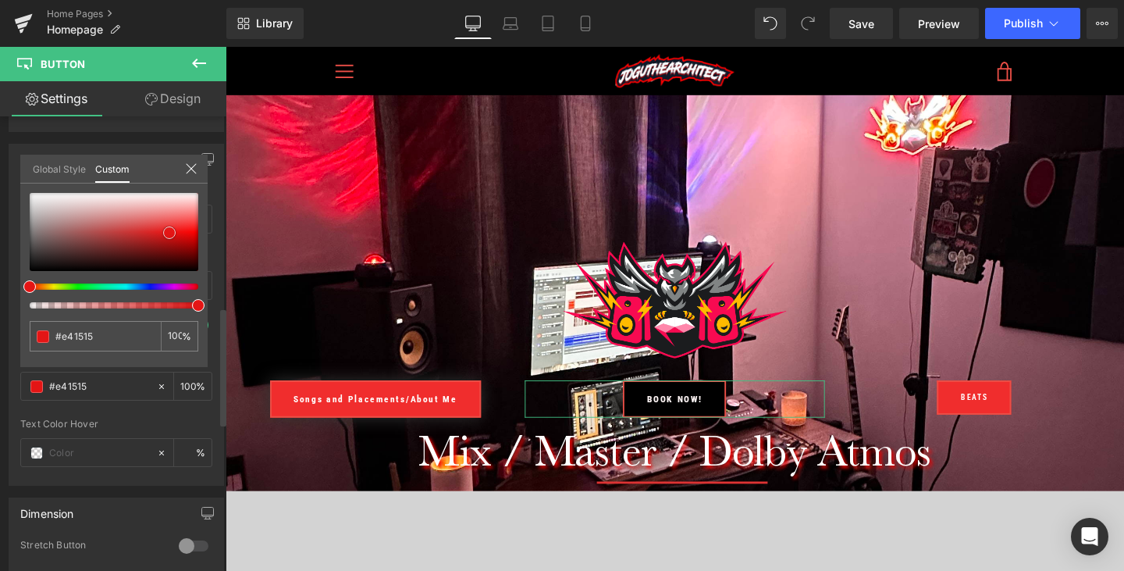
type input "#f32929"
type input "#f22a2a"
type input "#ff1e1e"
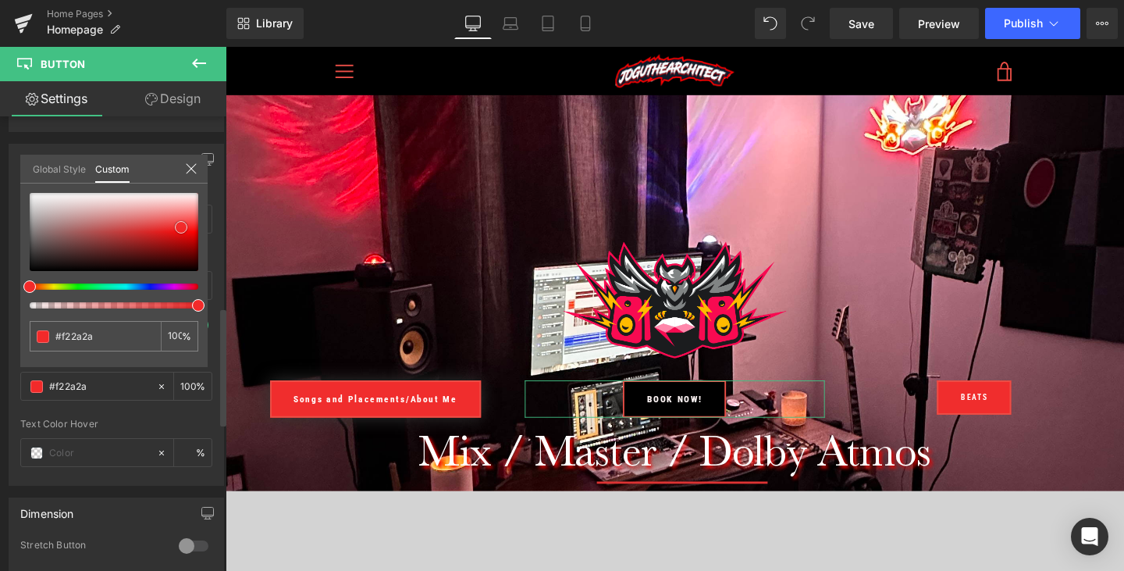
type input "#ff1e1e"
drag, startPoint x: 180, startPoint y: 227, endPoint x: 215, endPoint y: 227, distance: 34.3
click at [215, 227] on div "Button Color rgba(0, 0, 0, 1) Background Color #000000 100 % rgba(254, 245, 245…" at bounding box center [116, 309] width 233 height 354
click at [193, 167] on icon at bounding box center [191, 168] width 12 height 12
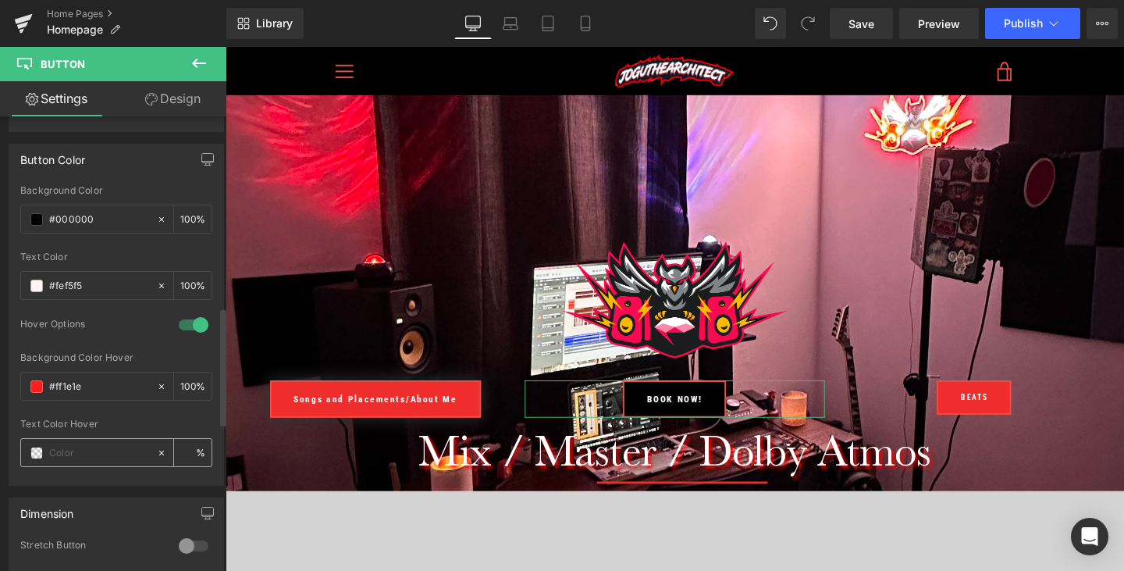
click at [36, 452] on span at bounding box center [36, 453] width 12 height 12
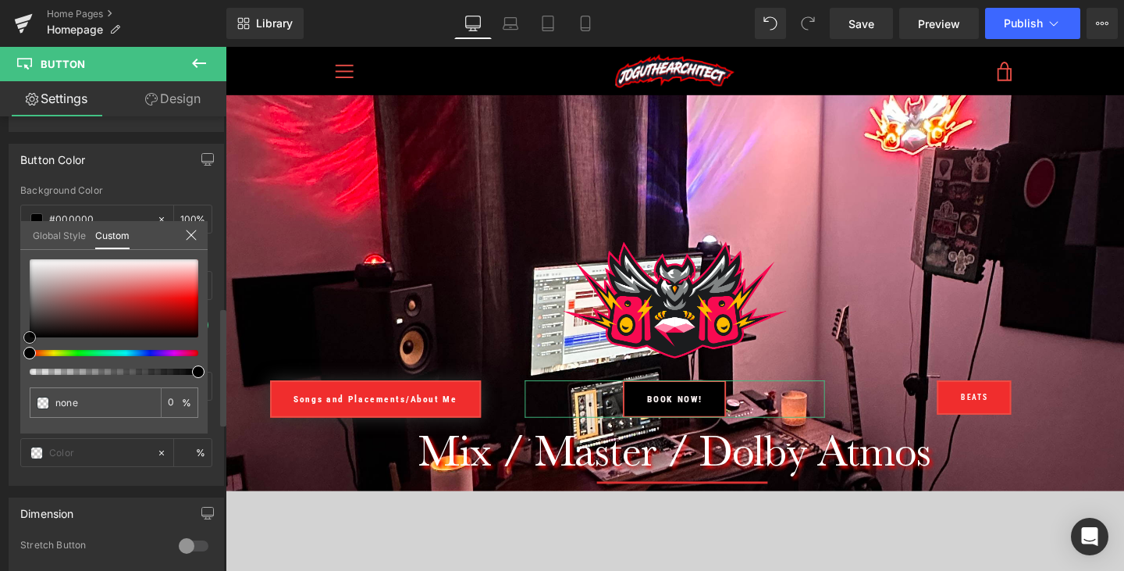
type input "#ab4949"
type input "100"
type input "#ab4949"
type input "100"
type input "#d12323"
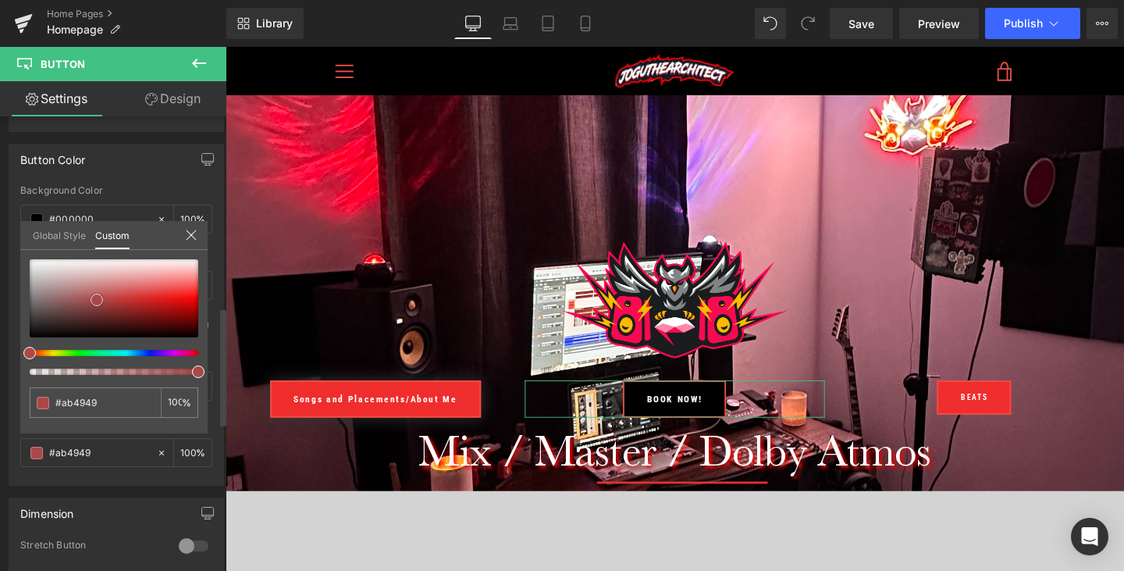
type input "#d12323"
type input "#e60e0e"
type input "#ed0707"
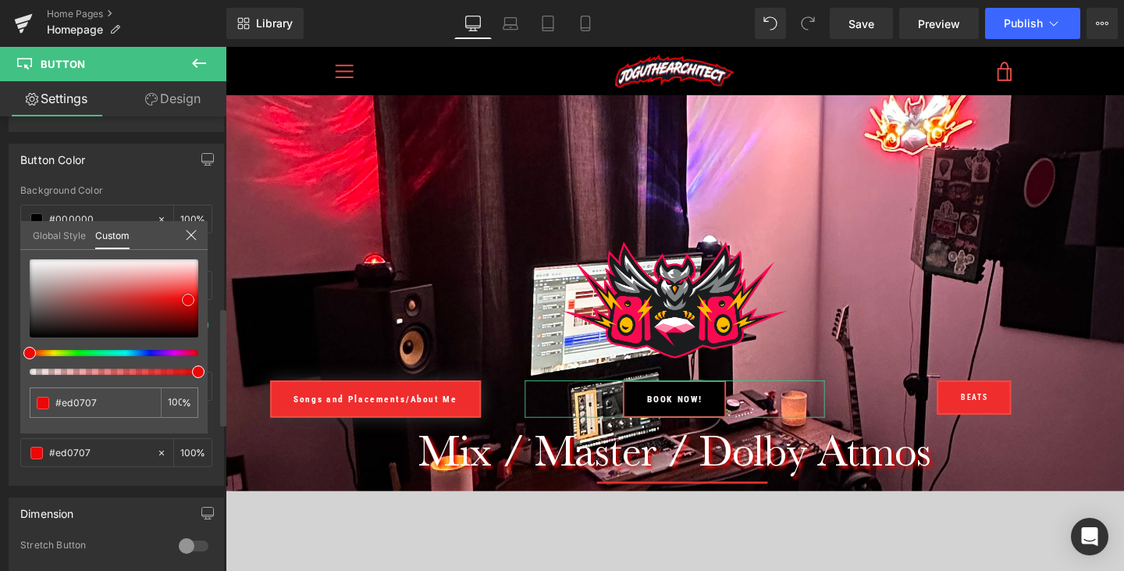
drag, startPoint x: 97, startPoint y: 300, endPoint x: 187, endPoint y: 300, distance: 89.8
click at [188, 300] on div at bounding box center [114, 298] width 169 height 78
type input "#f40000"
type input "#f90000"
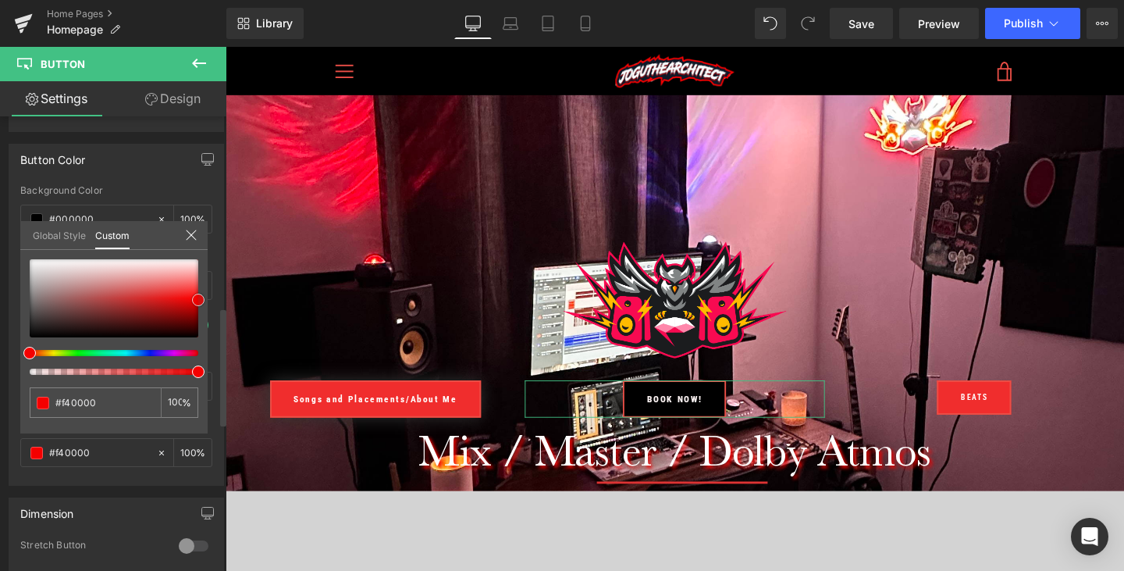
type input "#f90000"
drag, startPoint x: 187, startPoint y: 300, endPoint x: 215, endPoint y: 299, distance: 28.1
click at [215, 299] on div "Button Color rgba(0, 0, 0, 1) Background Color #000000 100 % rgba(254, 245, 245…" at bounding box center [116, 309] width 233 height 354
type input "#f70202"
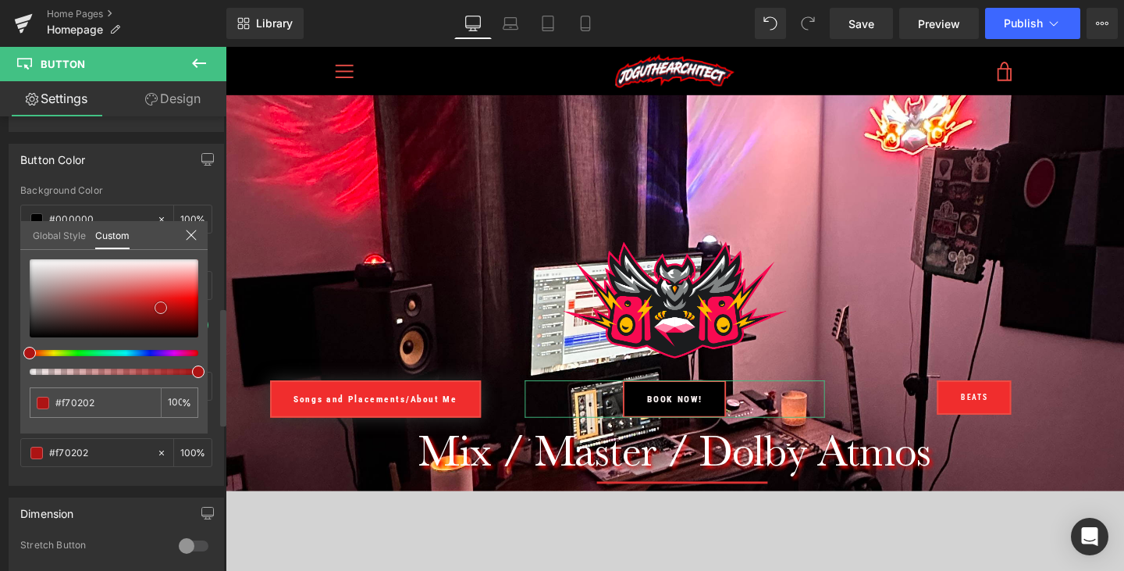
type input "#b21414"
drag, startPoint x: 196, startPoint y: 297, endPoint x: 150, endPoint y: 368, distance: 85.3
click at [150, 368] on div at bounding box center [114, 317] width 169 height 116
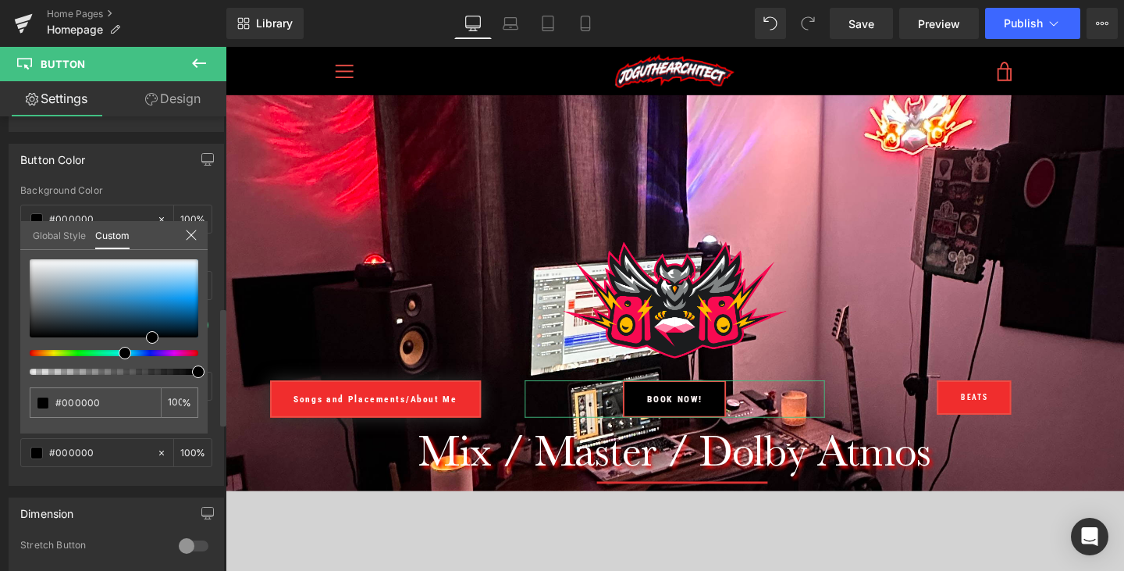
click at [119, 352] on div at bounding box center [107, 353] width 169 height 6
click at [137, 351] on div at bounding box center [107, 353] width 169 height 6
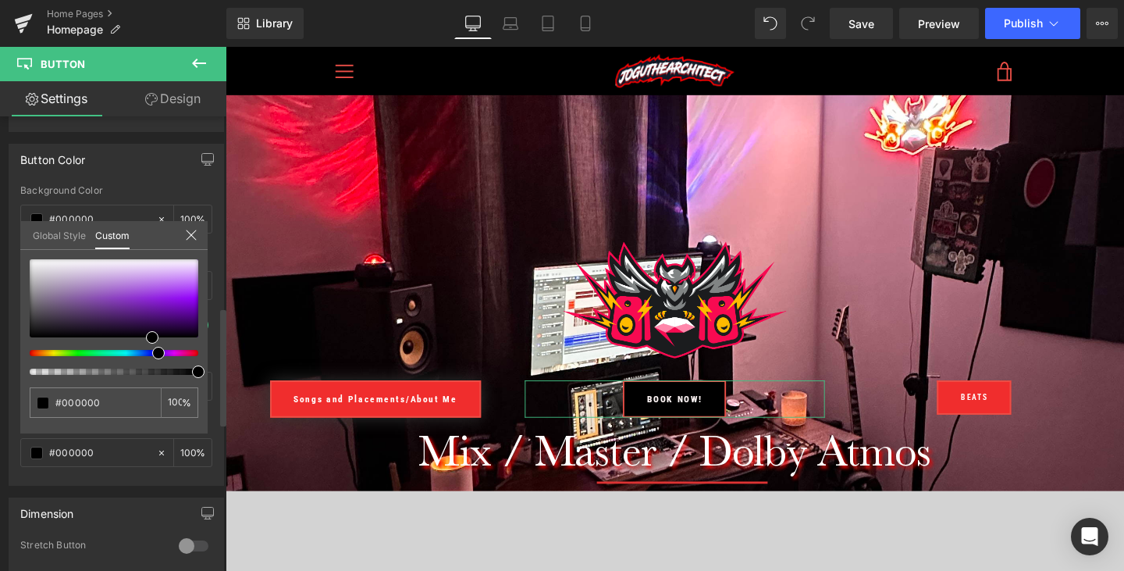
click at [152, 351] on div at bounding box center [107, 353] width 169 height 6
click at [199, 283] on div "#000000 100 %" at bounding box center [113, 346] width 187 height 174
click at [190, 284] on div at bounding box center [114, 298] width 169 height 78
click at [161, 288] on div at bounding box center [114, 298] width 169 height 78
click at [134, 289] on div at bounding box center [114, 298] width 169 height 78
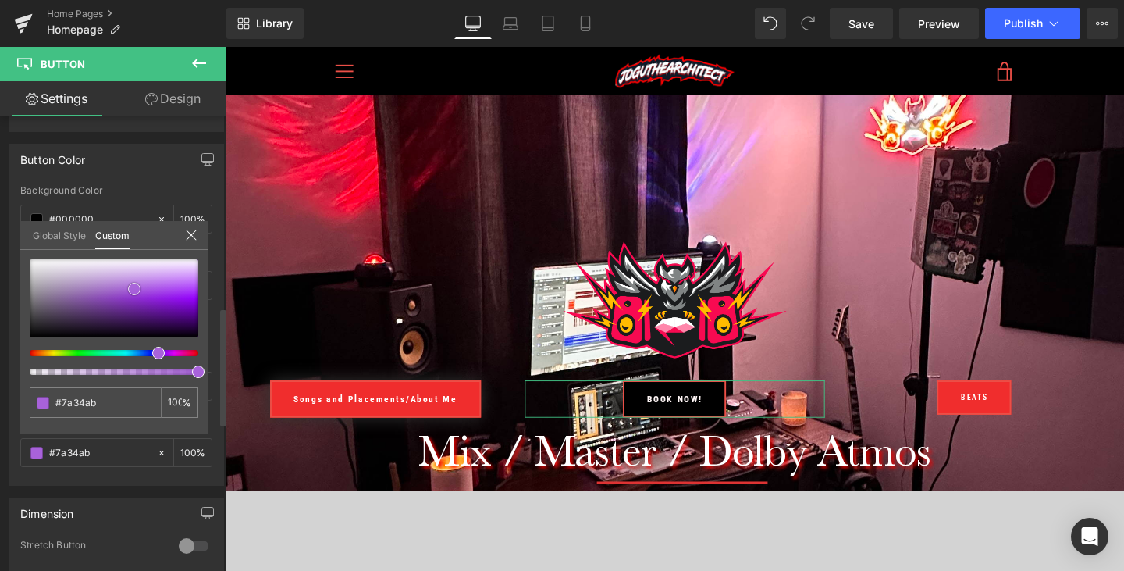
click at [119, 303] on div at bounding box center [114, 298] width 169 height 78
click at [108, 320] on div at bounding box center [114, 298] width 169 height 78
click at [33, 324] on div at bounding box center [114, 298] width 169 height 78
click at [186, 233] on icon at bounding box center [191, 235] width 12 height 12
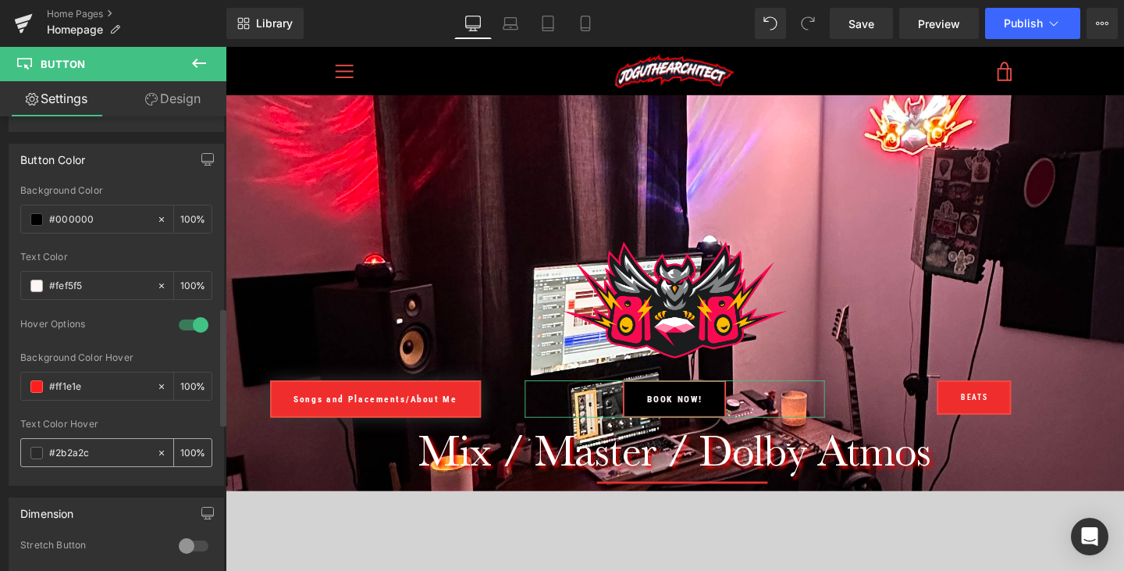
click at [159, 451] on icon at bounding box center [161, 452] width 5 height 5
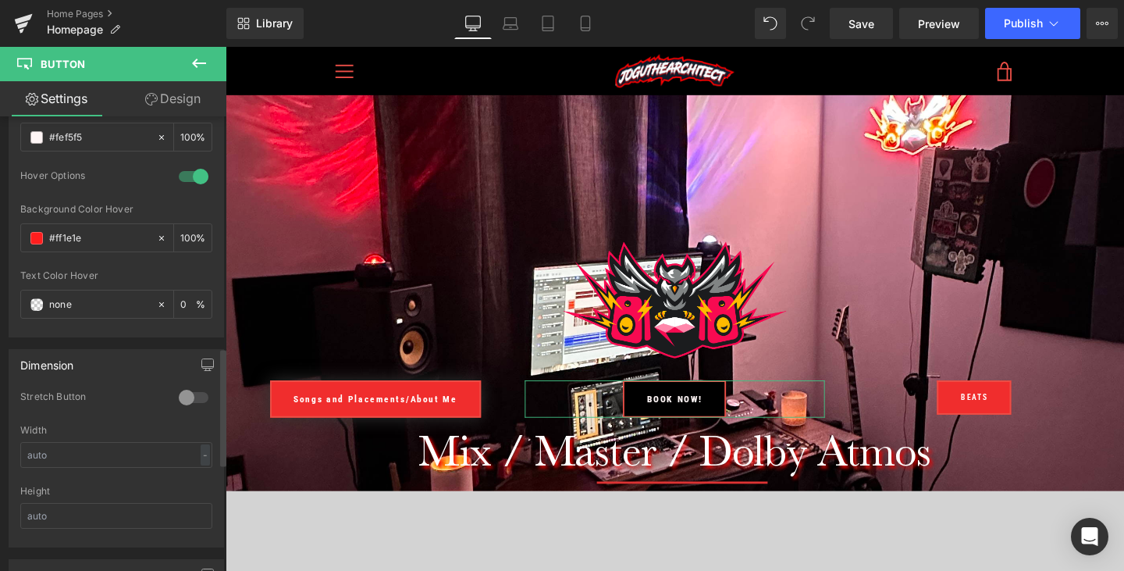
scroll to position [897, 0]
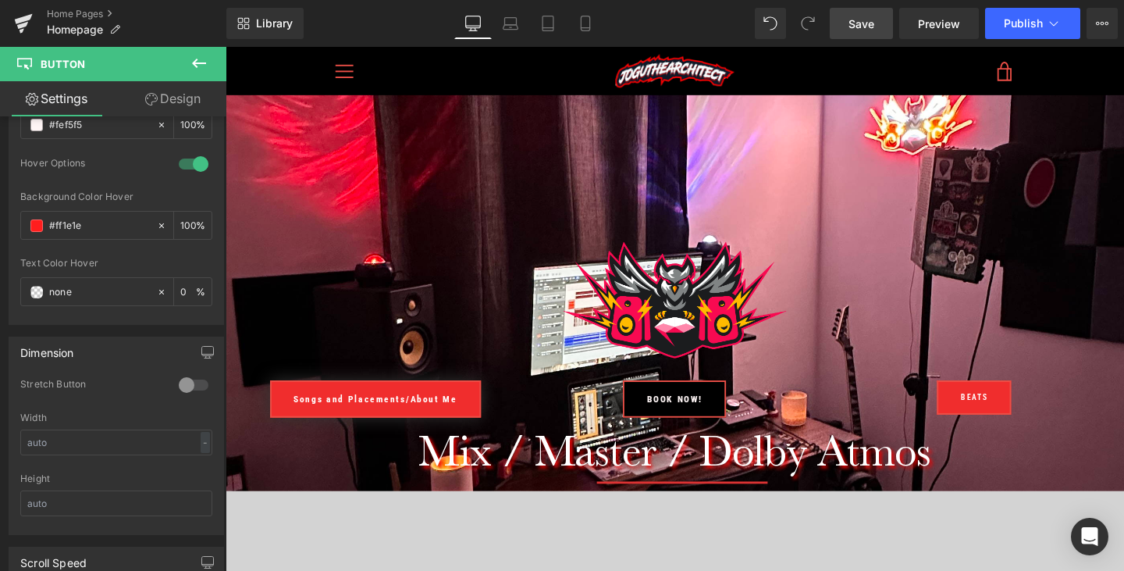
click at [850, 30] on span "Save" at bounding box center [862, 24] width 26 height 16
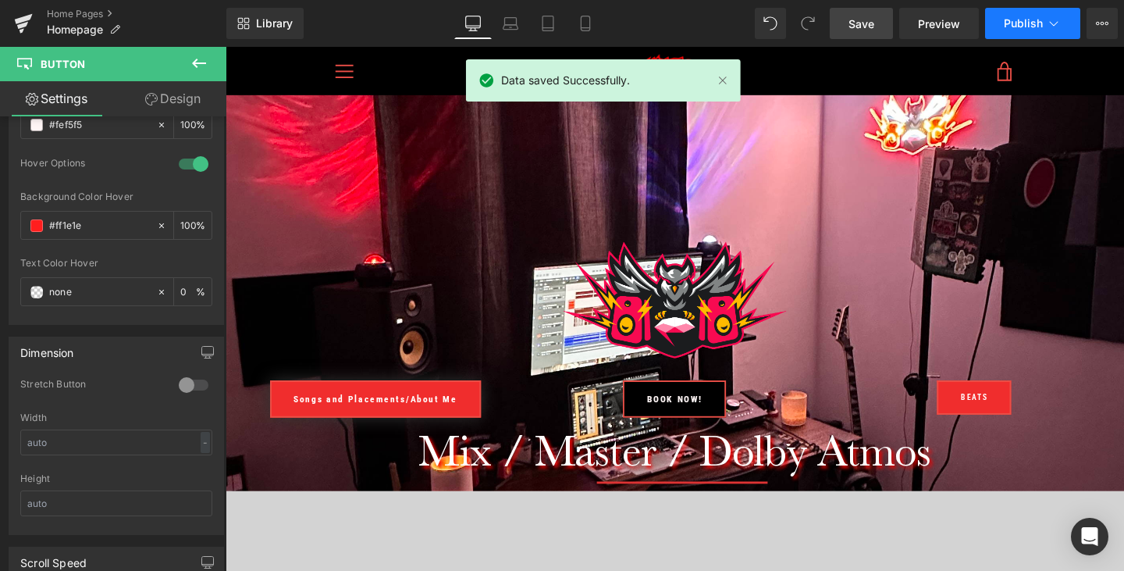
click at [1018, 21] on span "Publish" at bounding box center [1023, 23] width 39 height 12
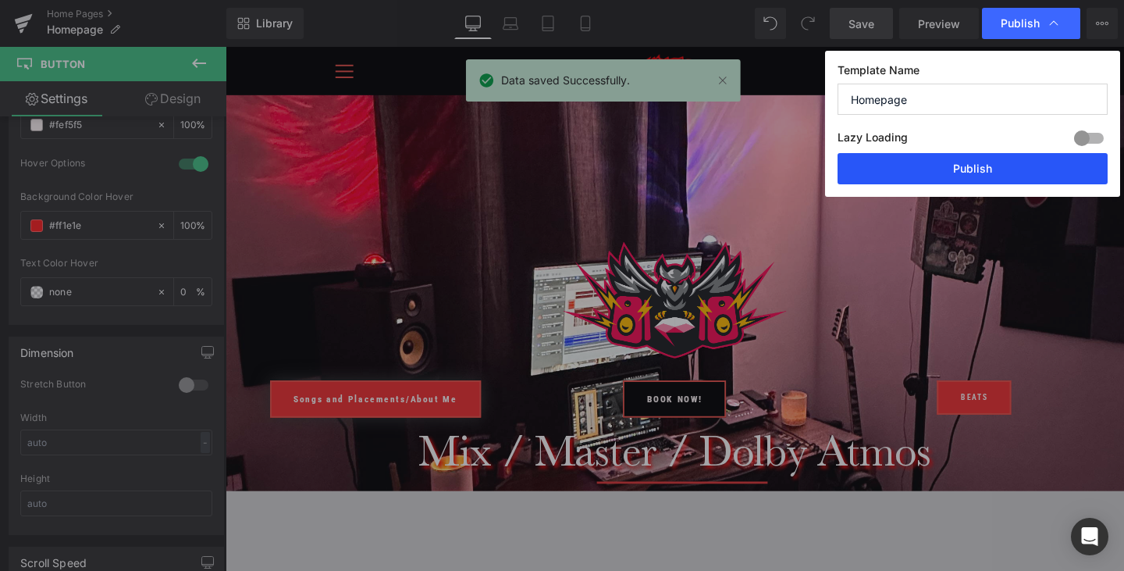
click at [980, 169] on button "Publish" at bounding box center [973, 168] width 270 height 31
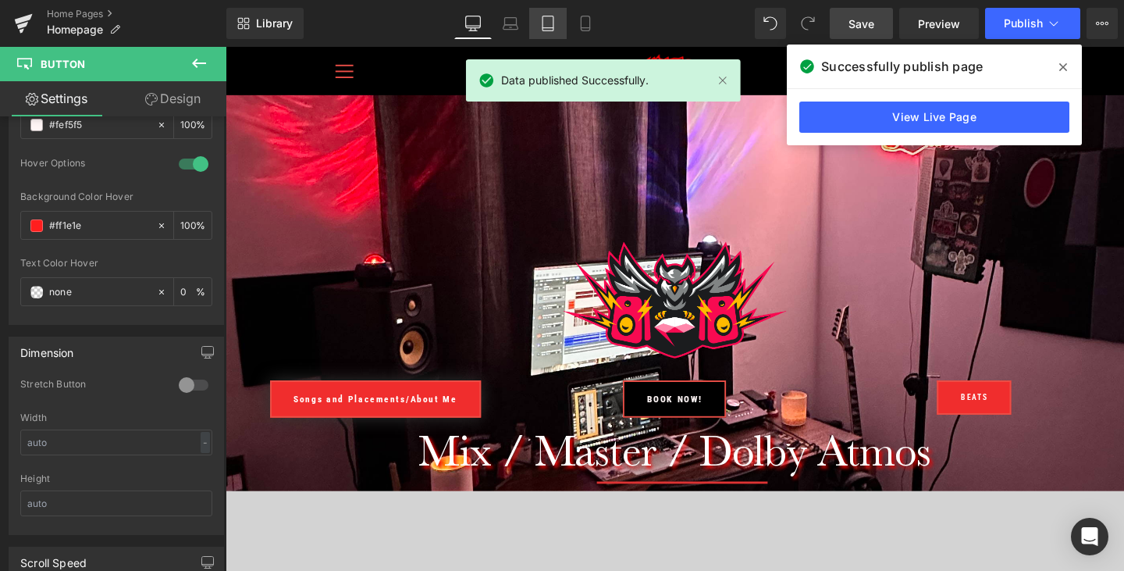
click at [546, 20] on icon at bounding box center [548, 24] width 16 height 16
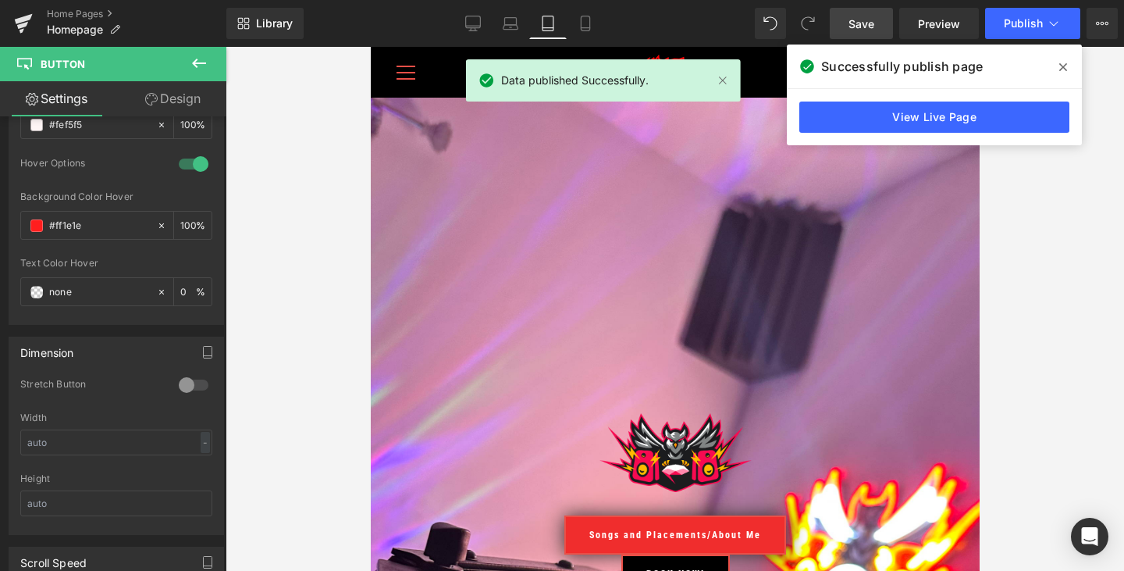
scroll to position [158, 0]
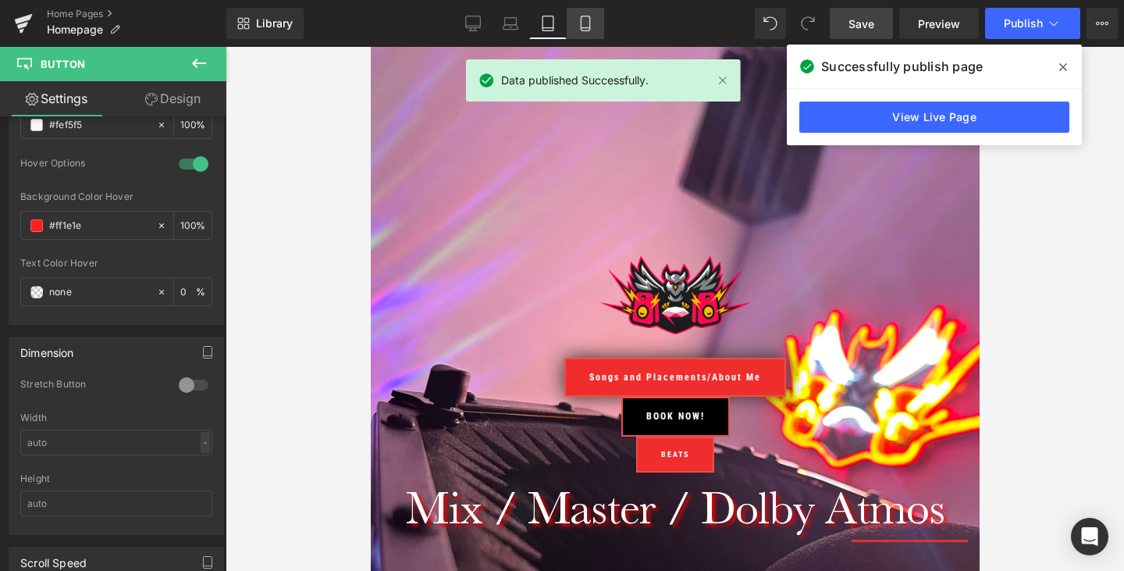
click at [588, 16] on icon at bounding box center [586, 24] width 16 height 16
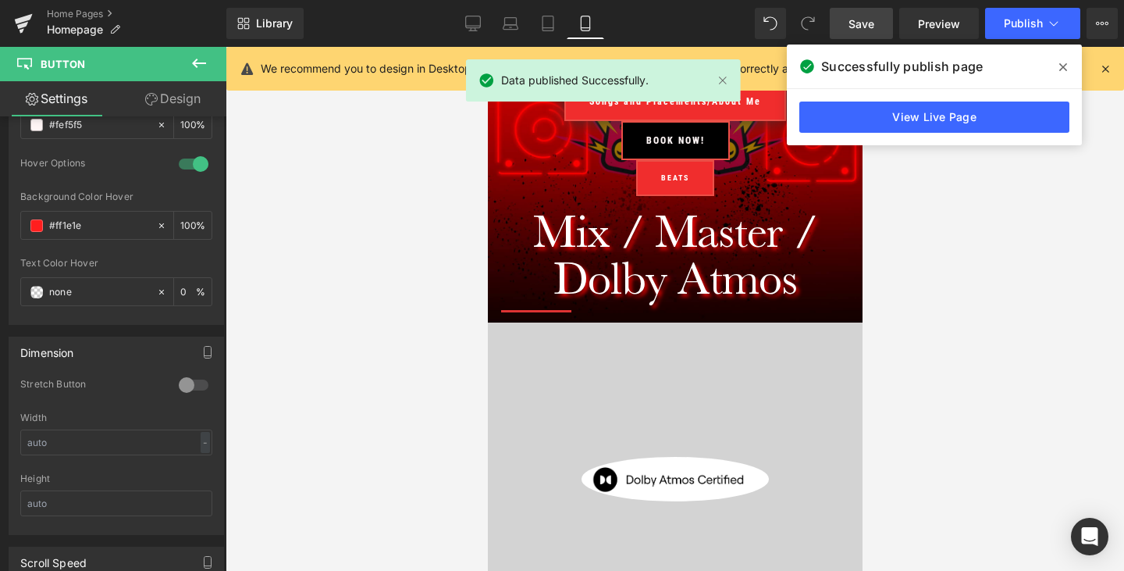
scroll to position [0, 0]
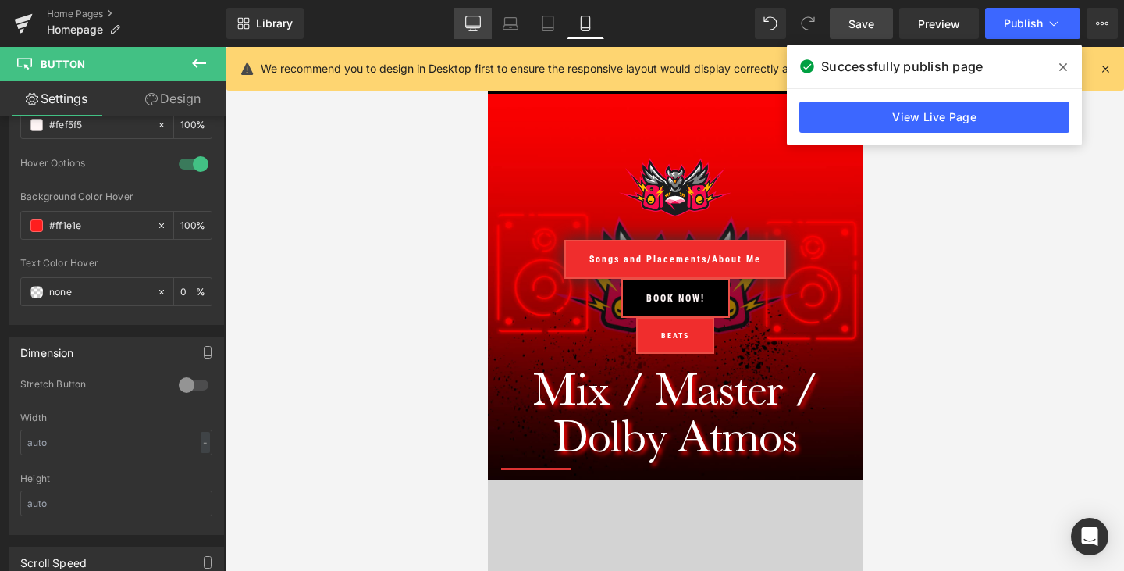
click at [473, 20] on icon at bounding box center [473, 24] width 16 height 16
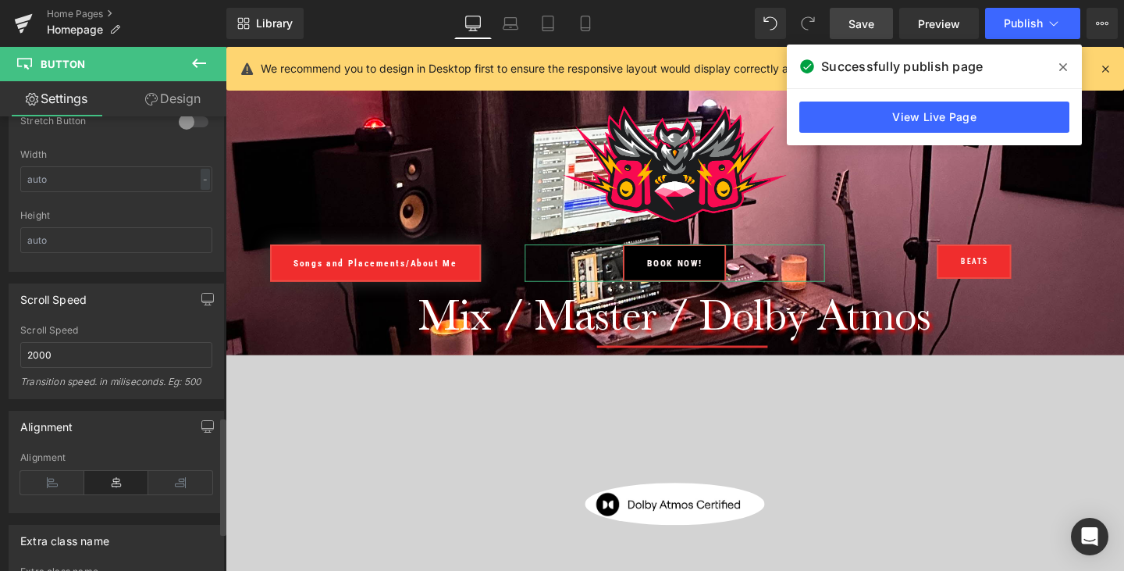
scroll to position [1165, 0]
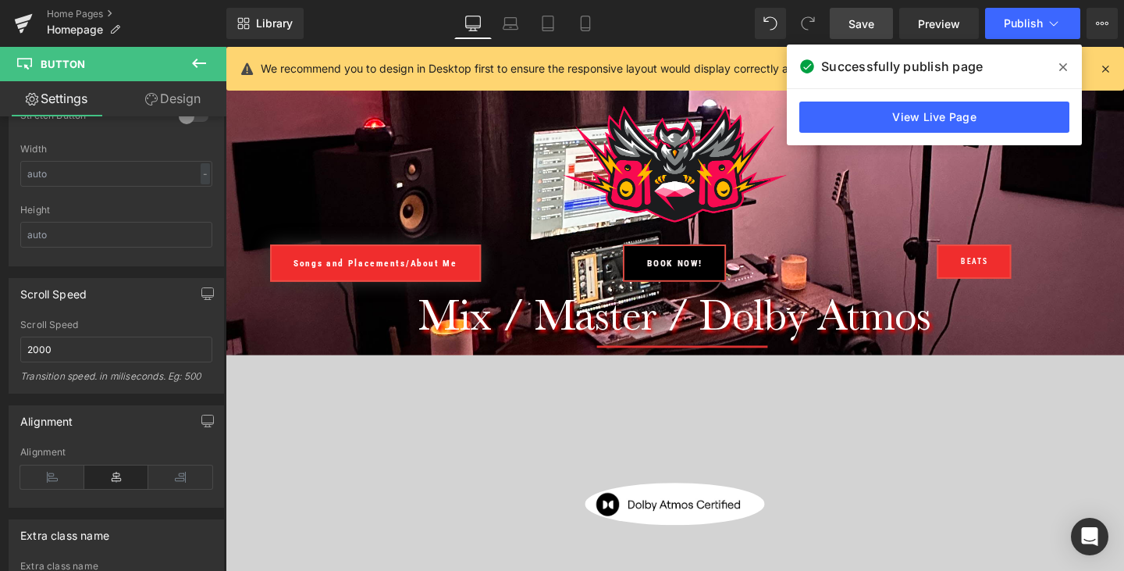
click at [1062, 63] on icon at bounding box center [1063, 67] width 8 height 12
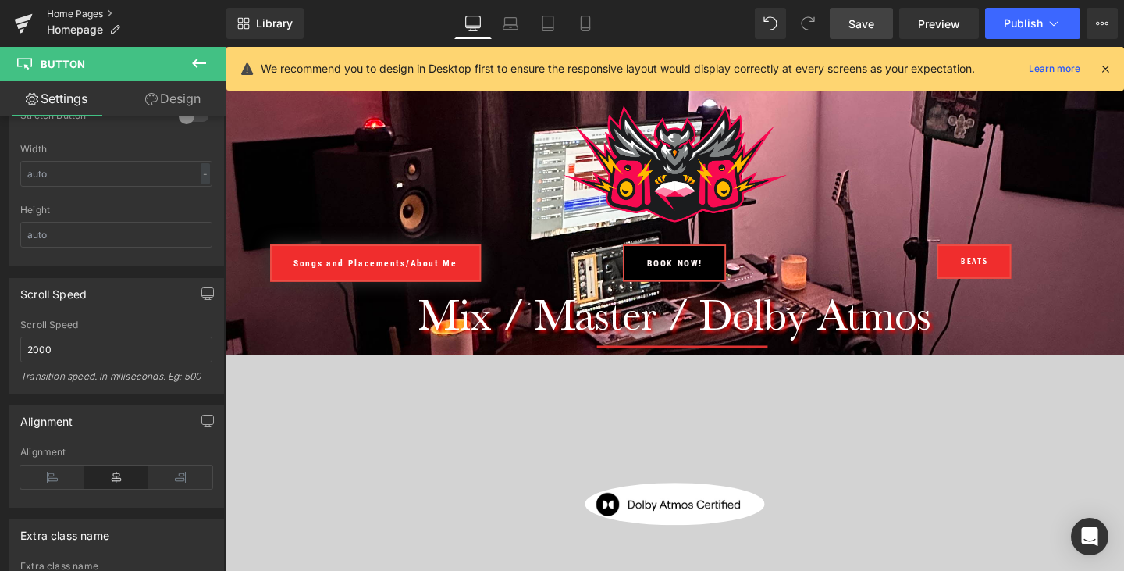
click at [73, 14] on link "Home Pages" at bounding box center [137, 14] width 180 height 12
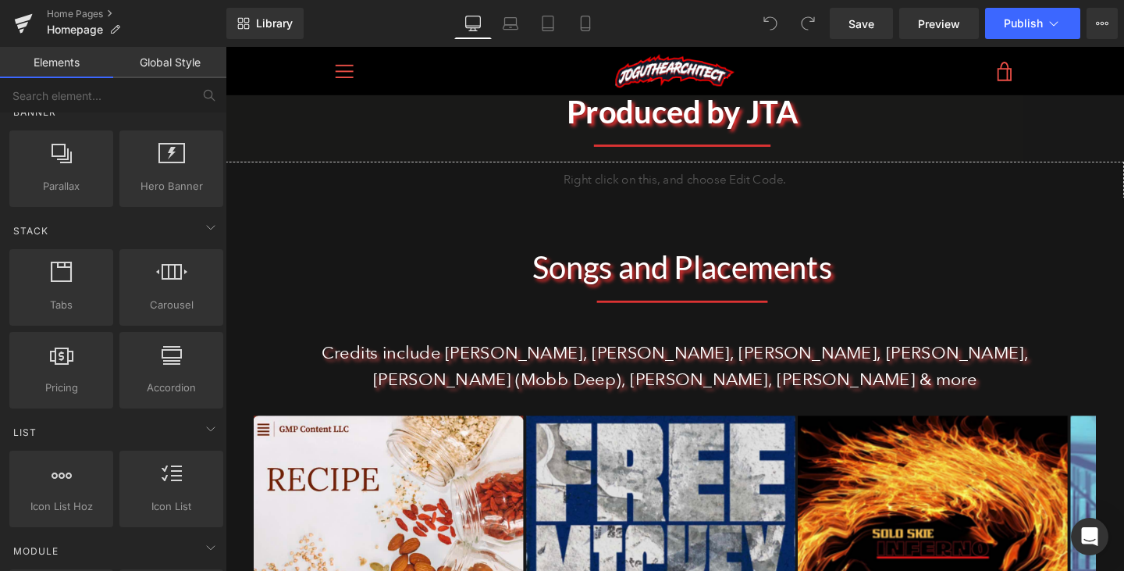
scroll to position [390, 0]
click at [162, 187] on span "Hero Banner" at bounding box center [171, 184] width 94 height 16
click at [208, 144] on div at bounding box center [171, 158] width 94 height 35
click at [207, 137] on icon at bounding box center [213, 139] width 12 height 12
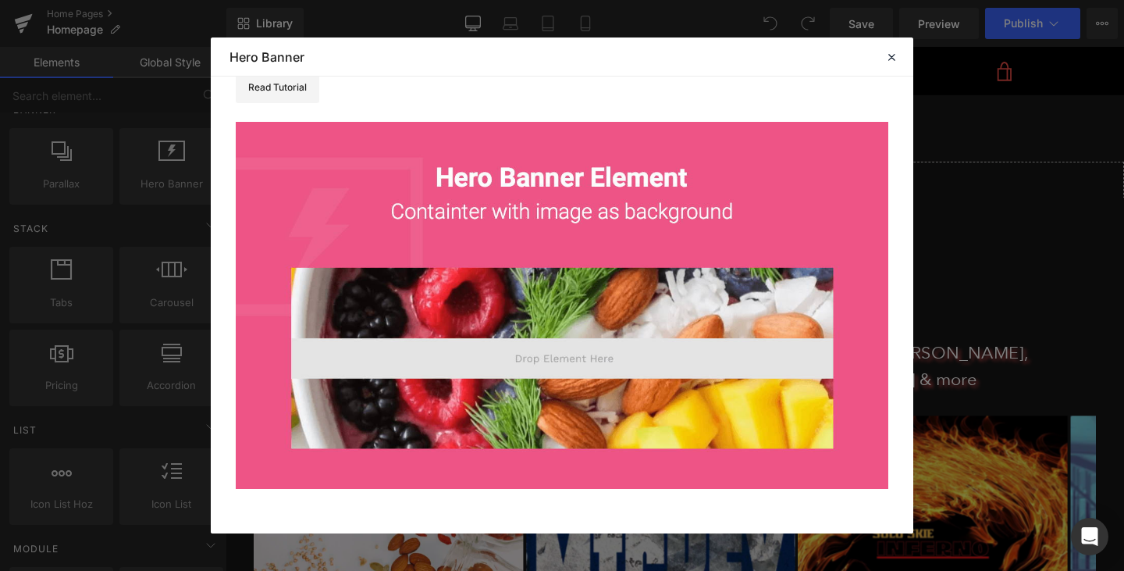
scroll to position [0, 0]
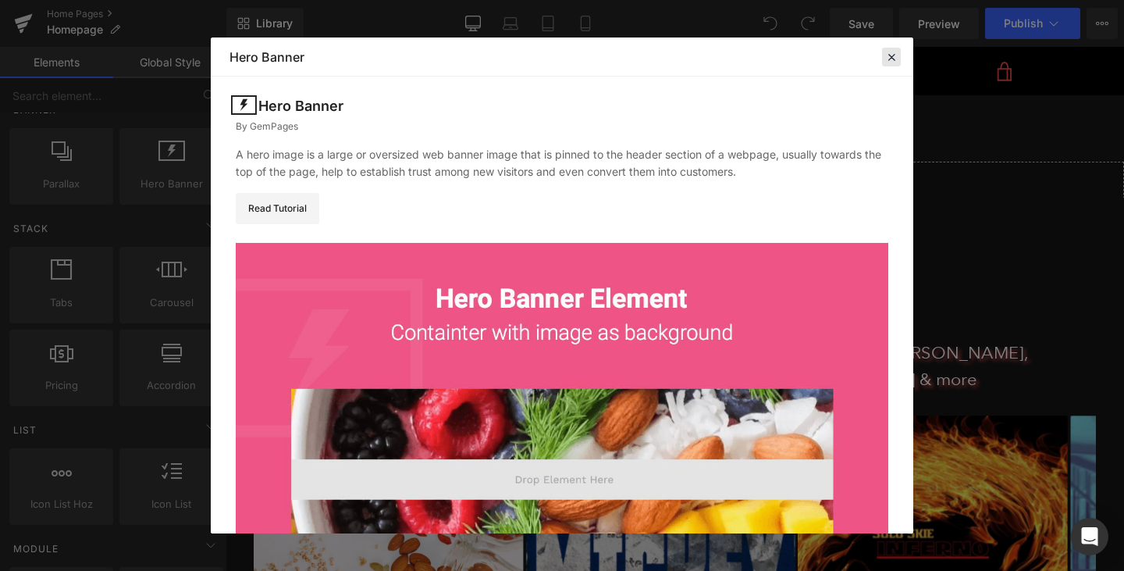
click at [886, 54] on icon at bounding box center [891, 57] width 14 height 14
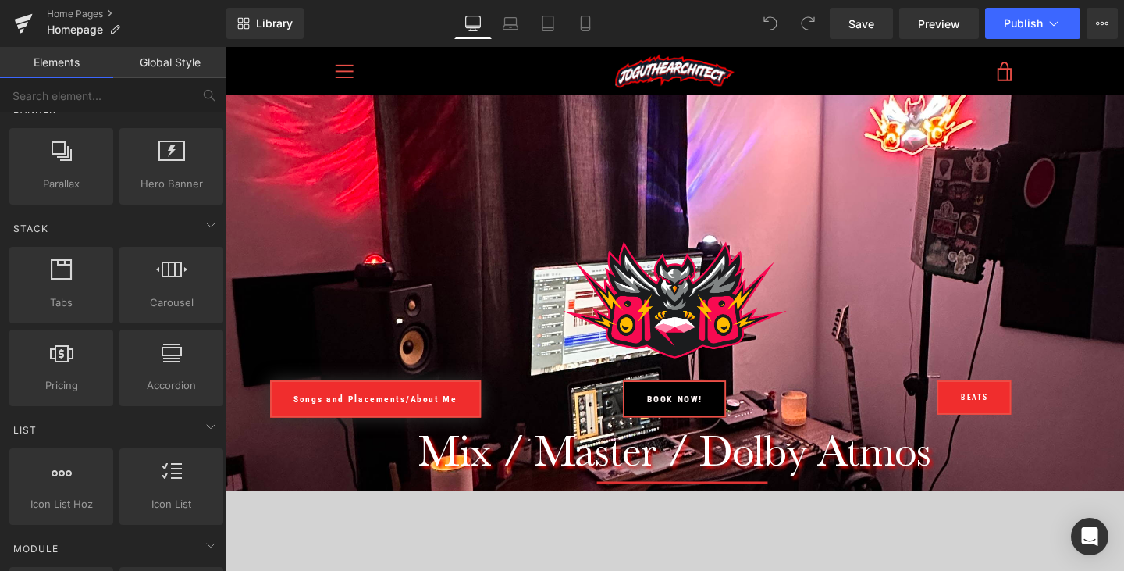
click at [689, 171] on div at bounding box center [698, 298] width 945 height 429
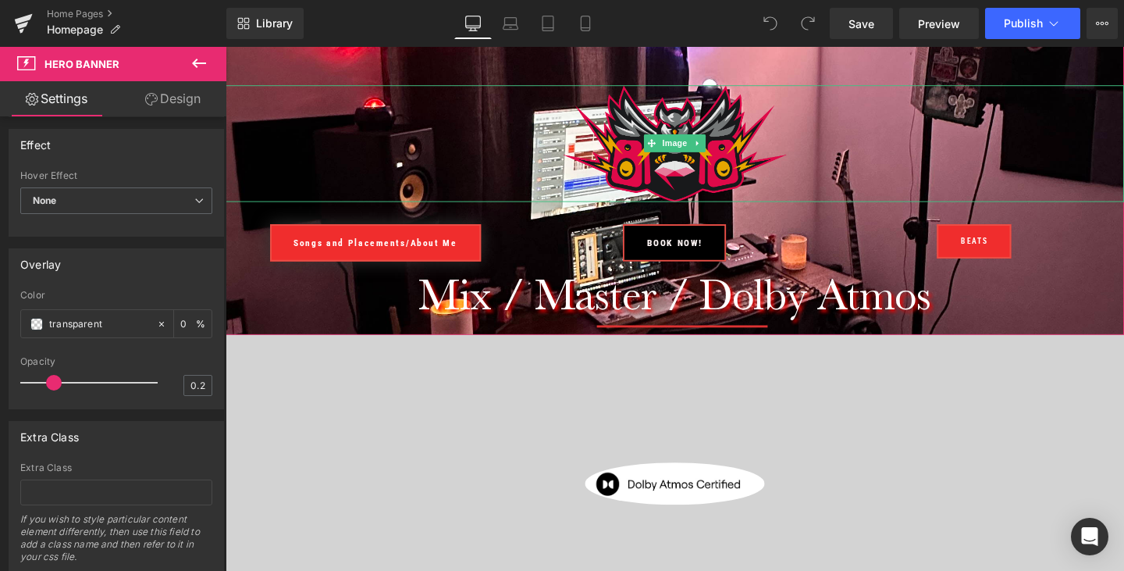
scroll to position [183, 0]
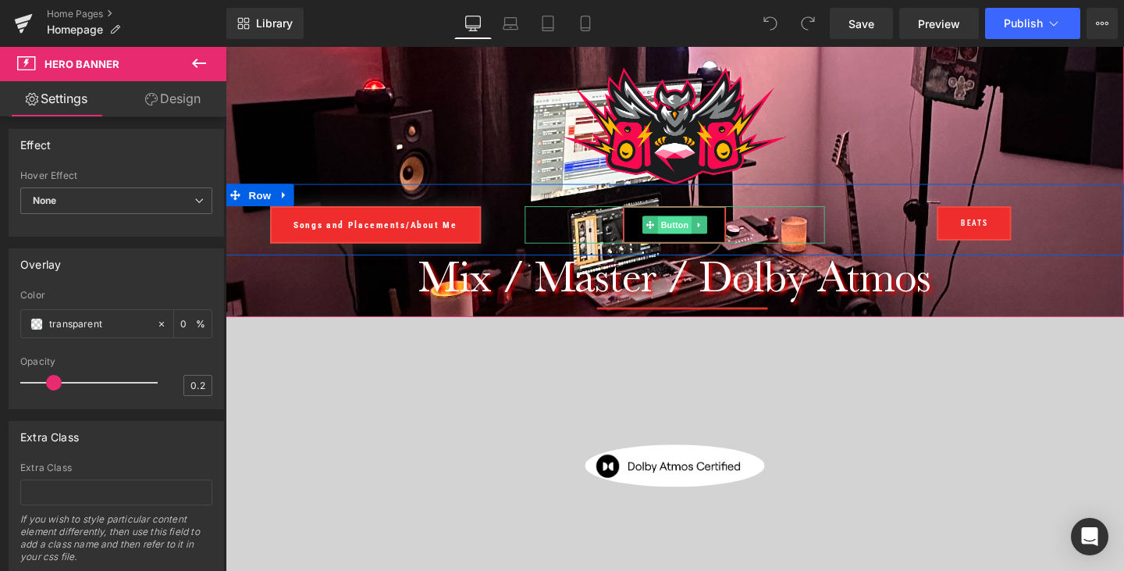
click at [703, 236] on span "Button" at bounding box center [698, 235] width 36 height 19
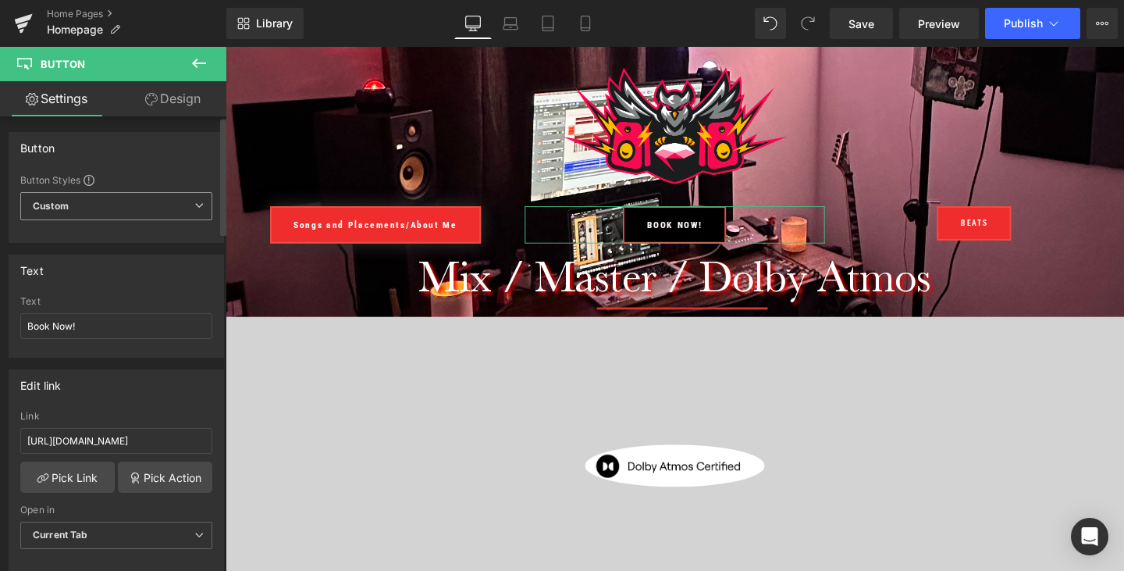
click at [190, 215] on span "Custom Setup Global Style" at bounding box center [116, 206] width 192 height 28
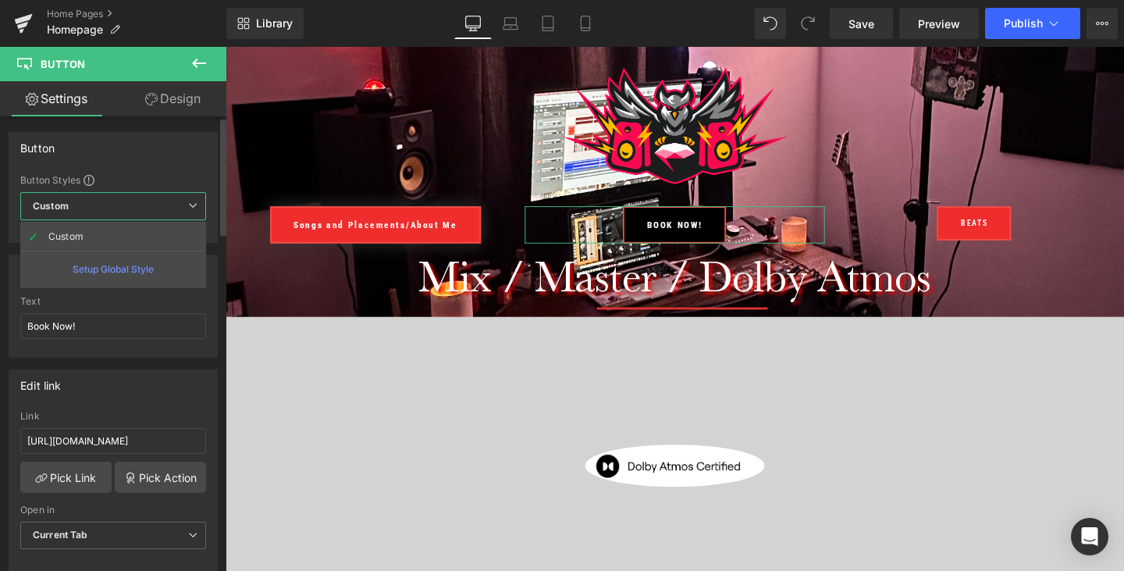
click at [194, 208] on icon at bounding box center [192, 205] width 9 height 9
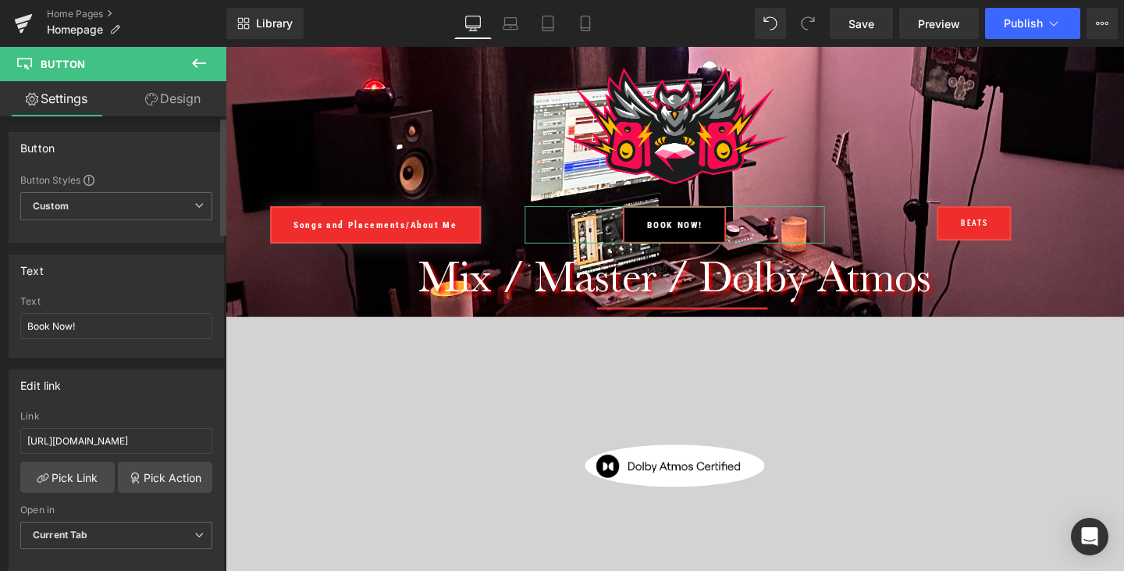
click at [93, 176] on span at bounding box center [89, 180] width 11 height 11
click at [191, 105] on link "Design" at bounding box center [172, 98] width 113 height 35
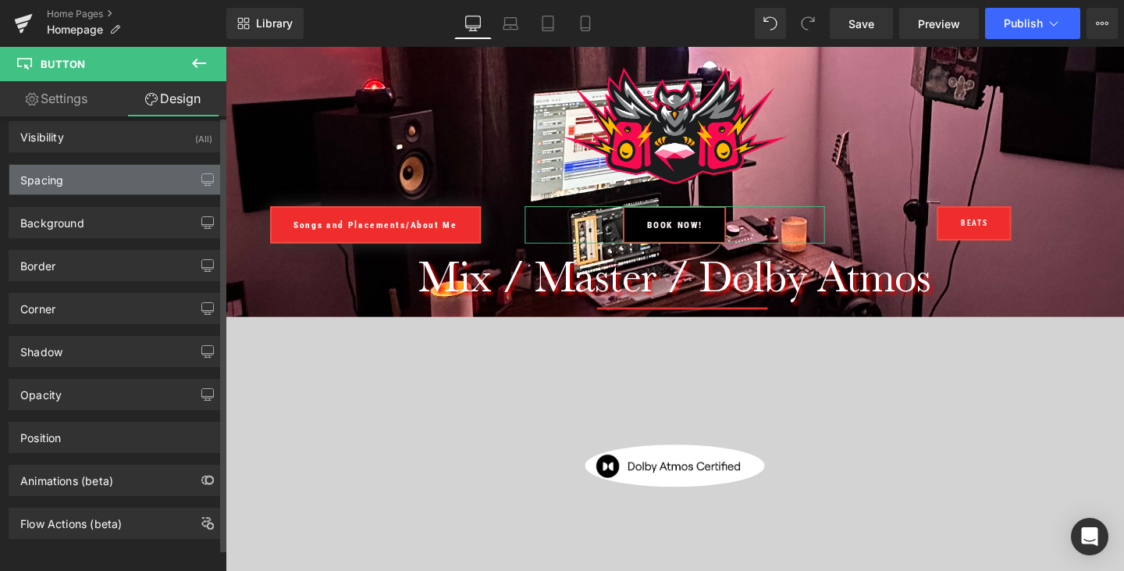
scroll to position [0, 0]
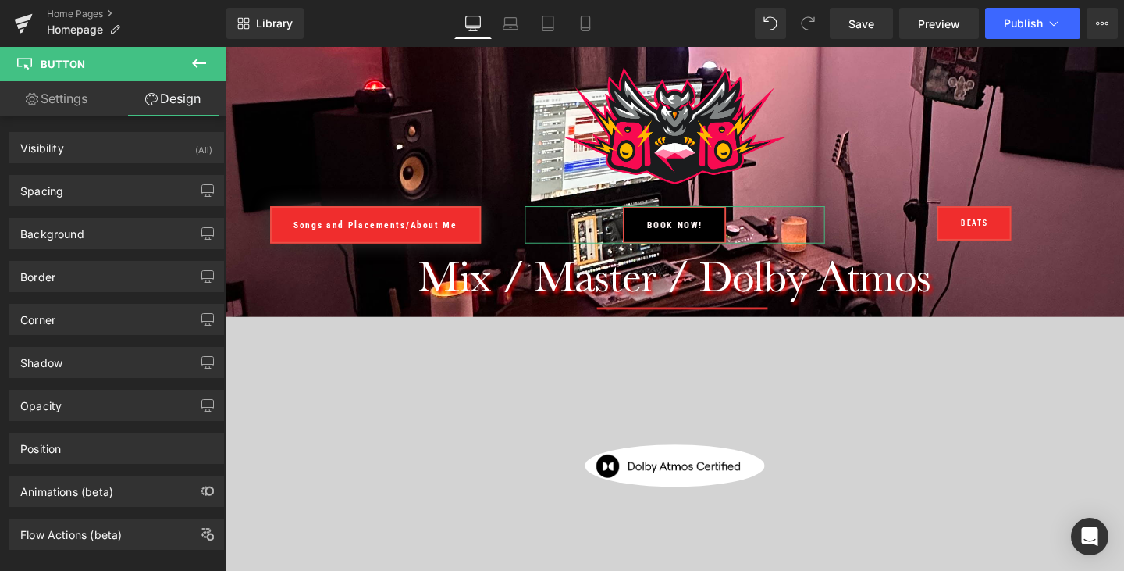
click at [73, 95] on link "Settings" at bounding box center [56, 98] width 113 height 35
type input "100"
type input "0"
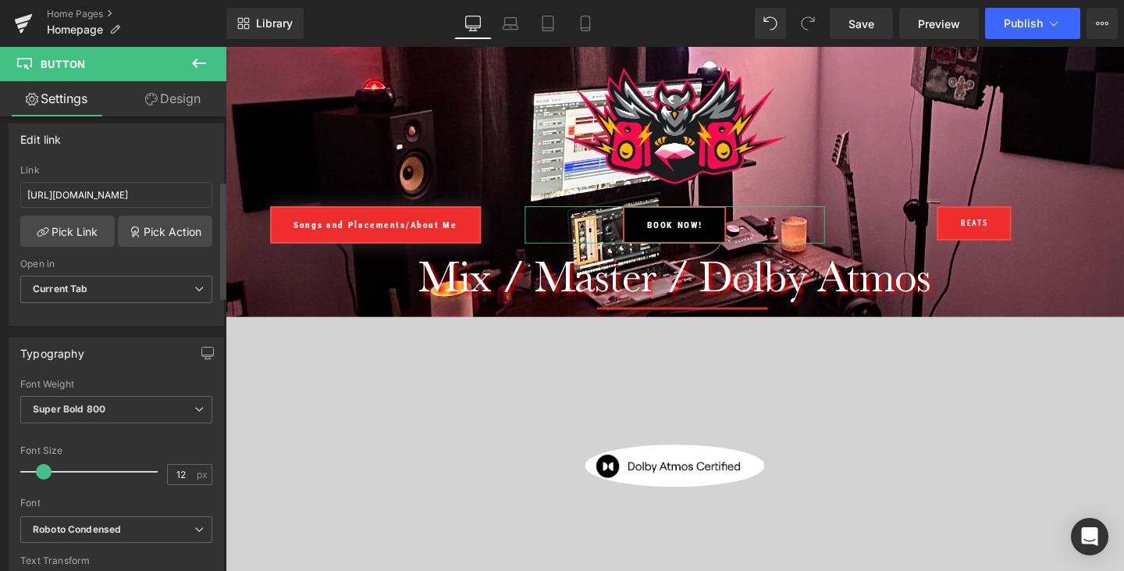
scroll to position [251, 0]
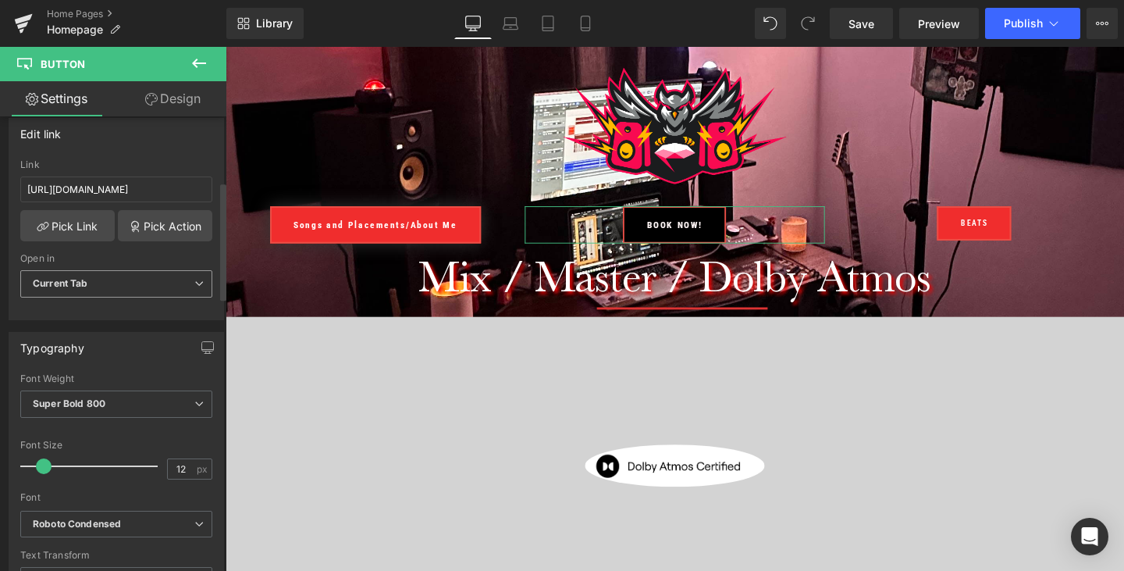
click at [172, 285] on span "Current Tab" at bounding box center [116, 283] width 192 height 27
click at [187, 262] on div "Open in" at bounding box center [116, 258] width 192 height 11
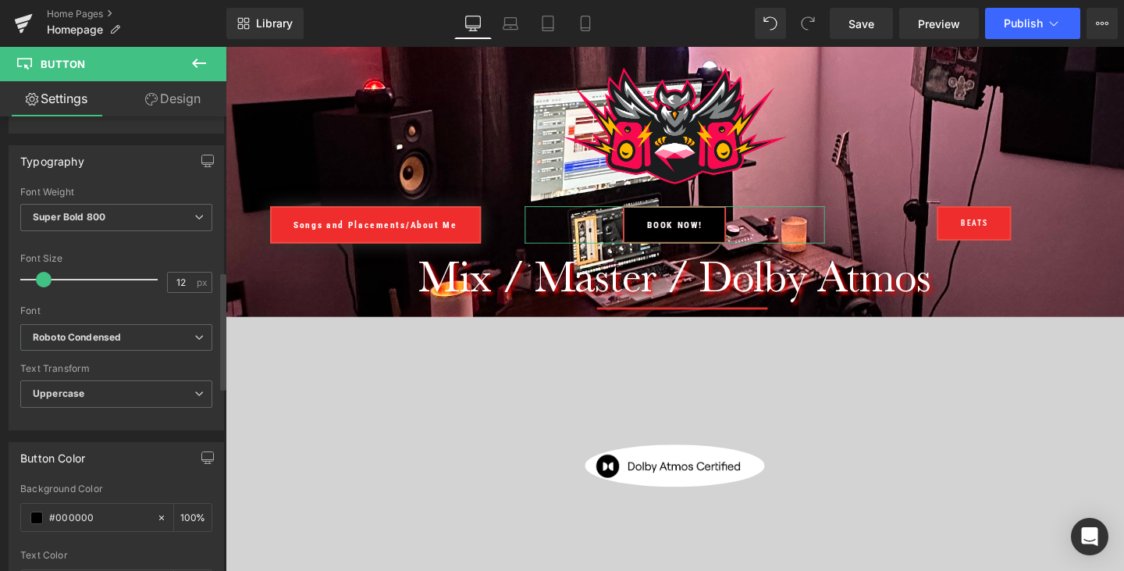
scroll to position [0, 0]
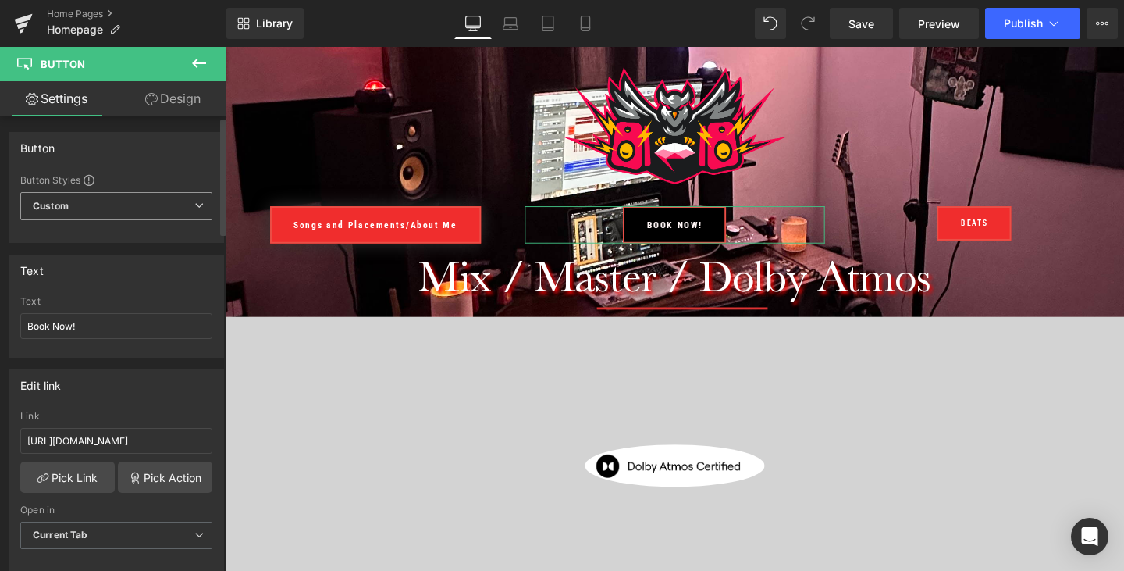
click at [144, 208] on span "Custom Setup Global Style" at bounding box center [116, 206] width 192 height 28
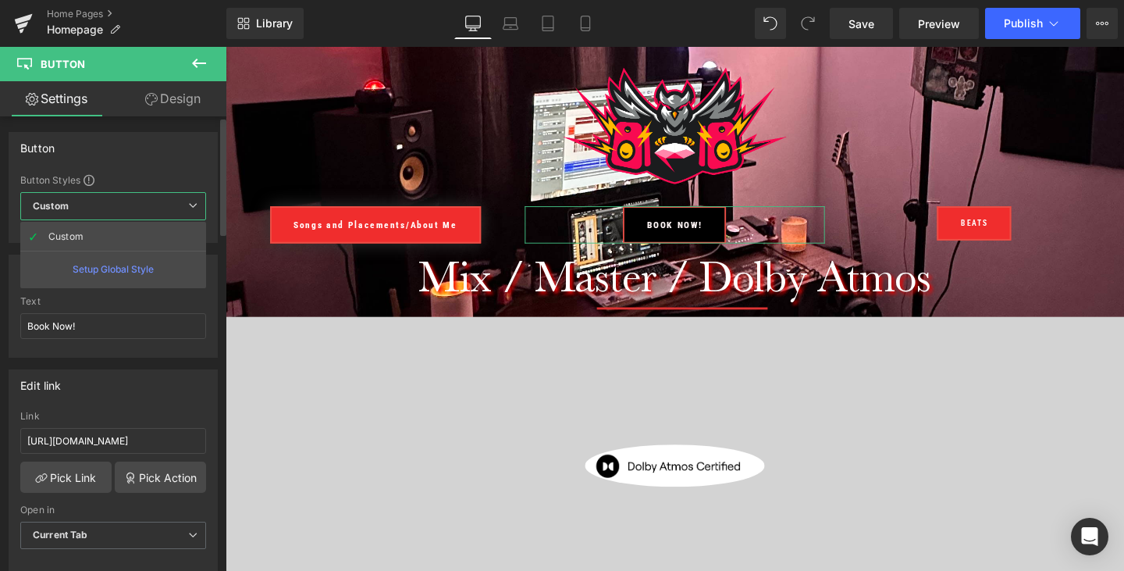
click at [144, 208] on span "Custom Setup Global Style" at bounding box center [113, 206] width 186 height 28
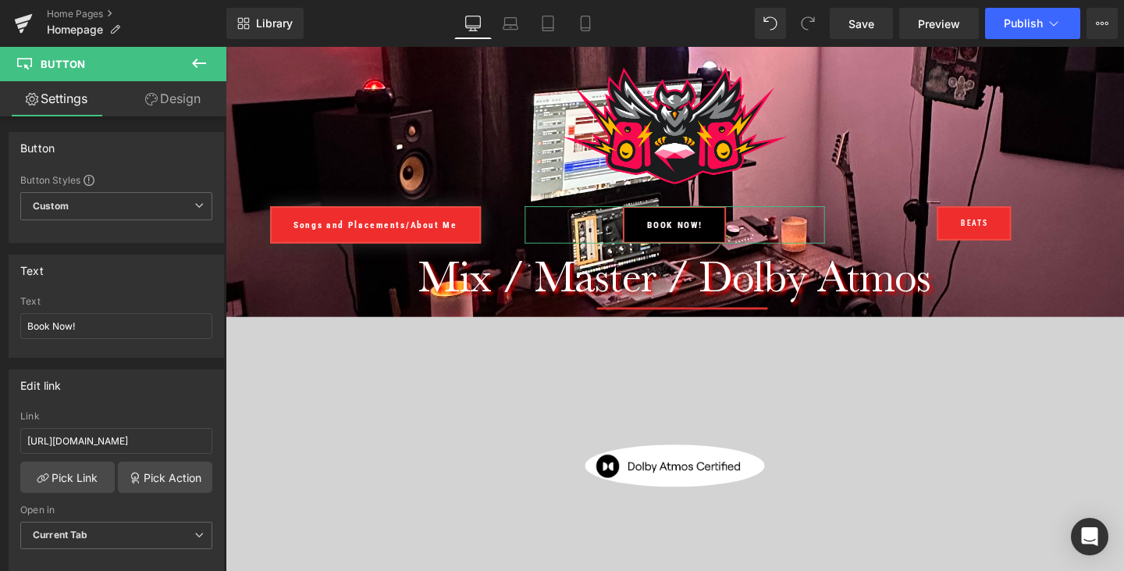
click at [172, 95] on link "Design" at bounding box center [172, 98] width 113 height 35
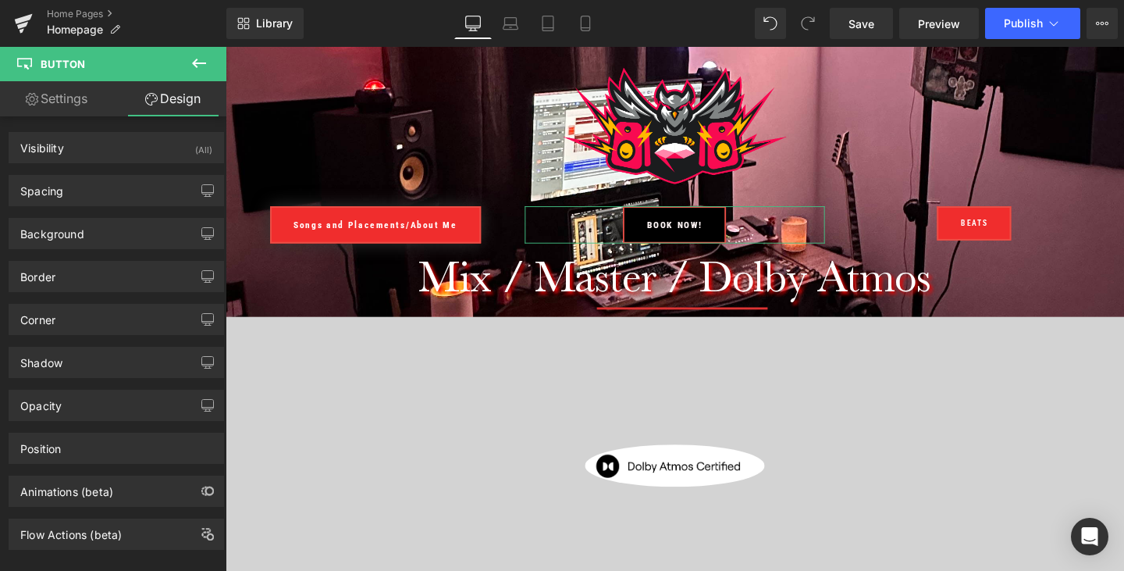
click at [76, 93] on link "Settings" at bounding box center [56, 98] width 113 height 35
type input "100"
type input "0"
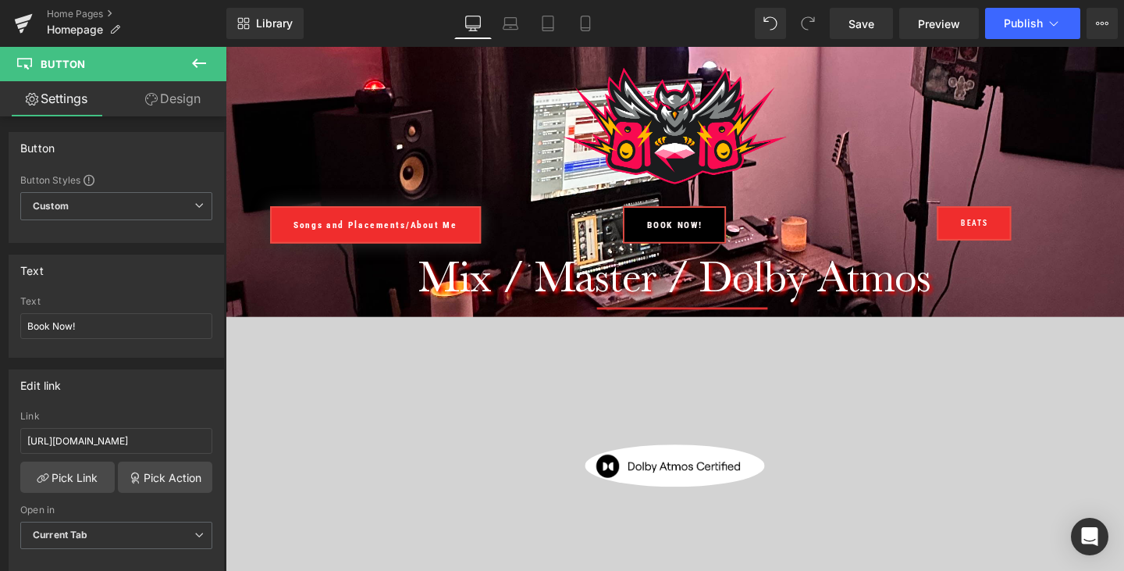
click at [204, 65] on icon at bounding box center [199, 63] width 19 height 19
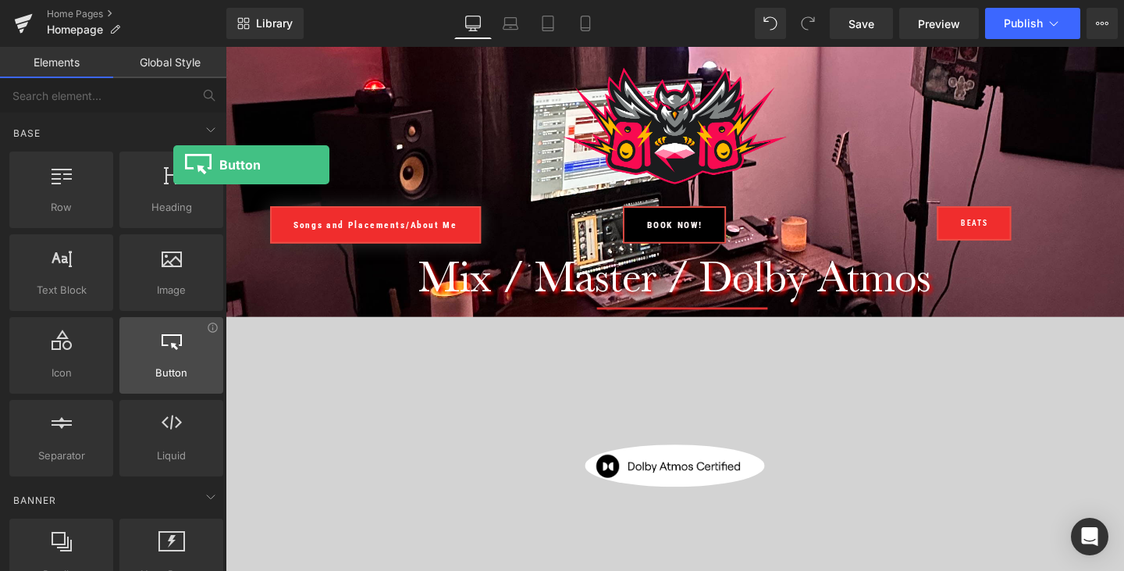
click at [173, 339] on icon at bounding box center [172, 339] width 20 height 20
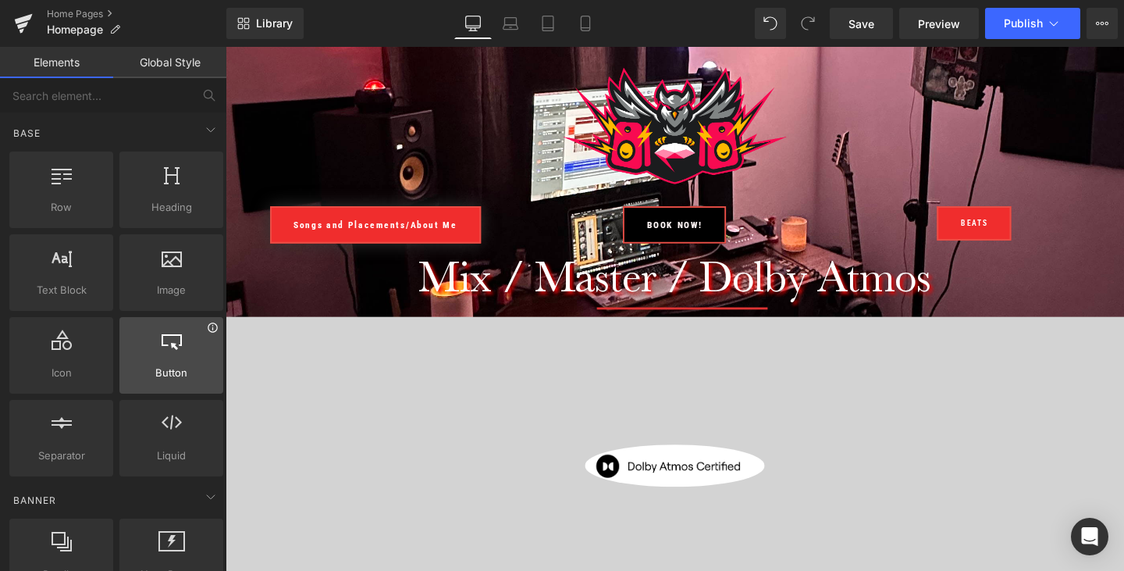
click at [207, 331] on icon at bounding box center [213, 328] width 12 height 12
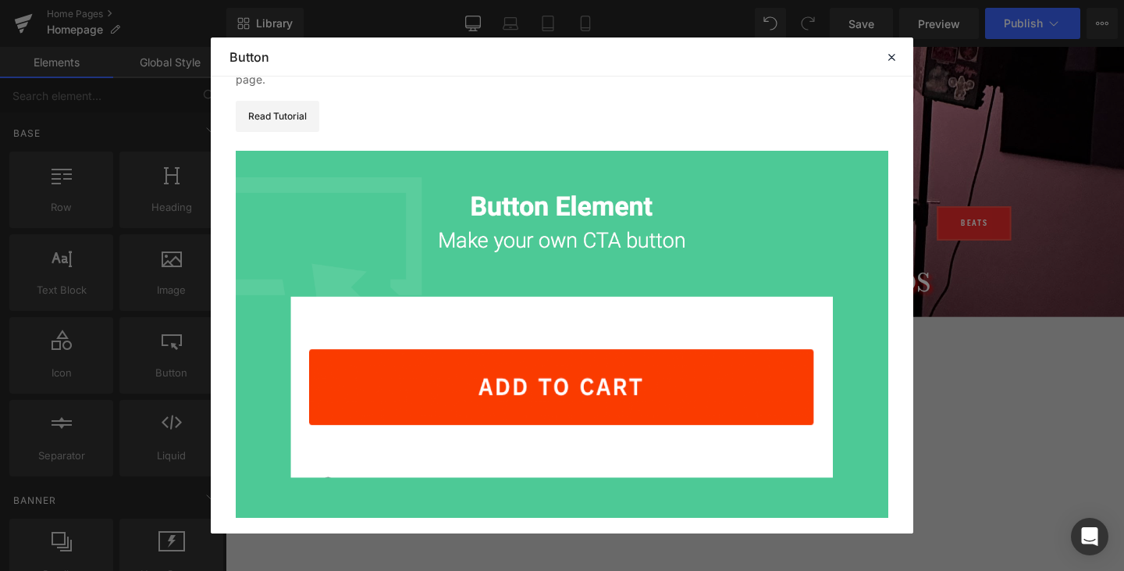
scroll to position [180, 0]
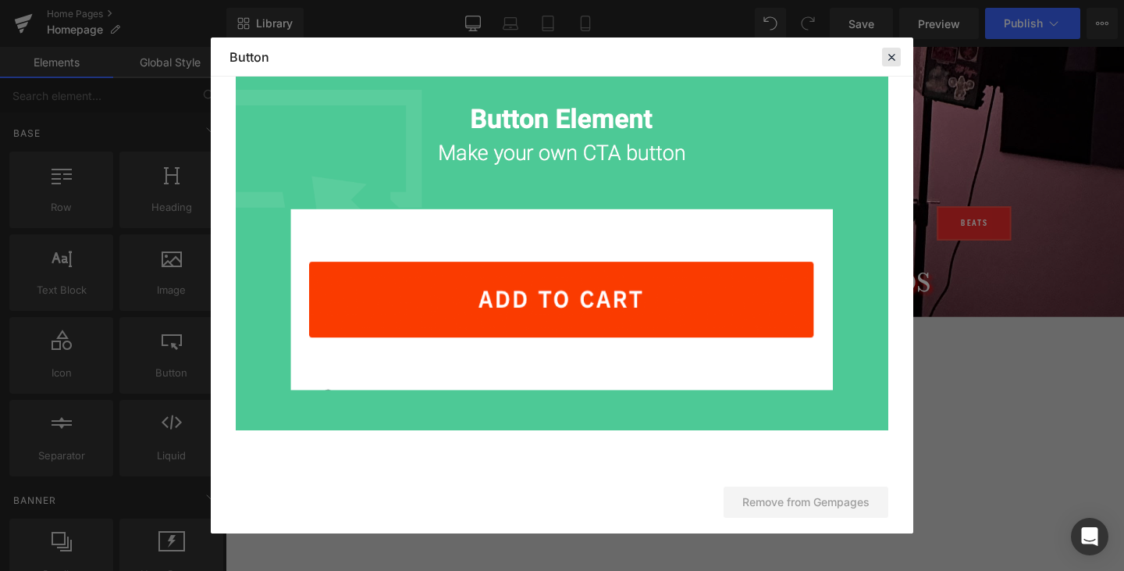
click at [889, 52] on icon at bounding box center [891, 57] width 14 height 14
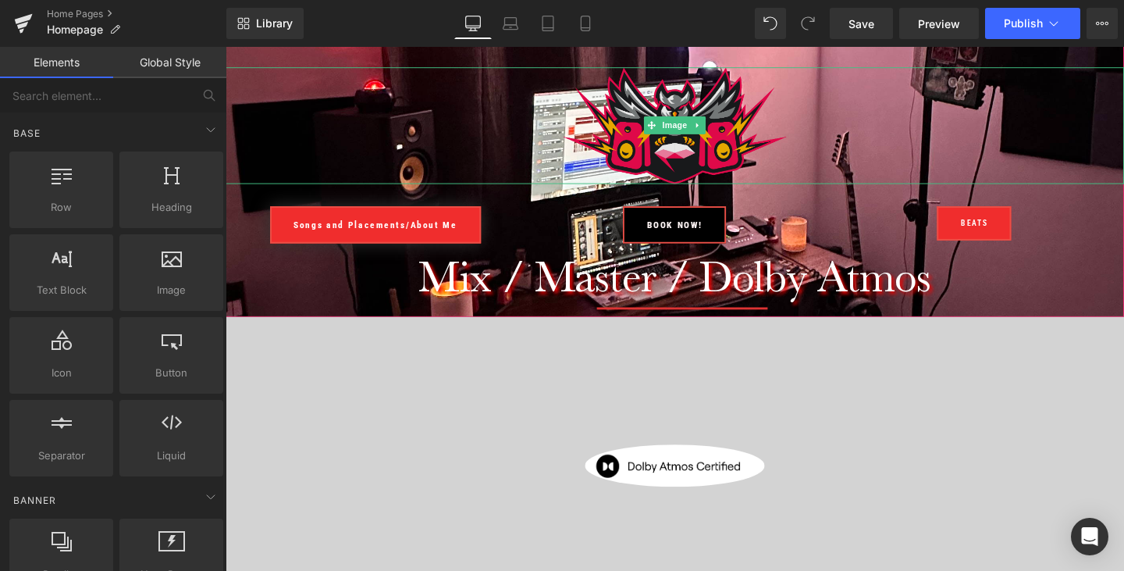
scroll to position [0, 0]
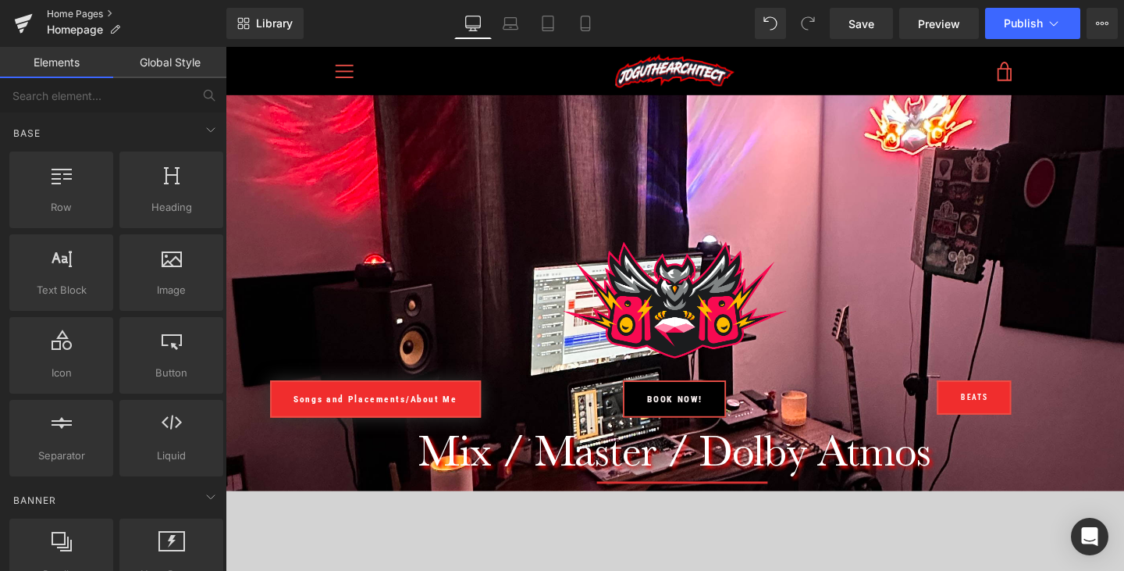
click at [89, 13] on link "Home Pages" at bounding box center [137, 14] width 180 height 12
